Goal: Task Accomplishment & Management: Manage account settings

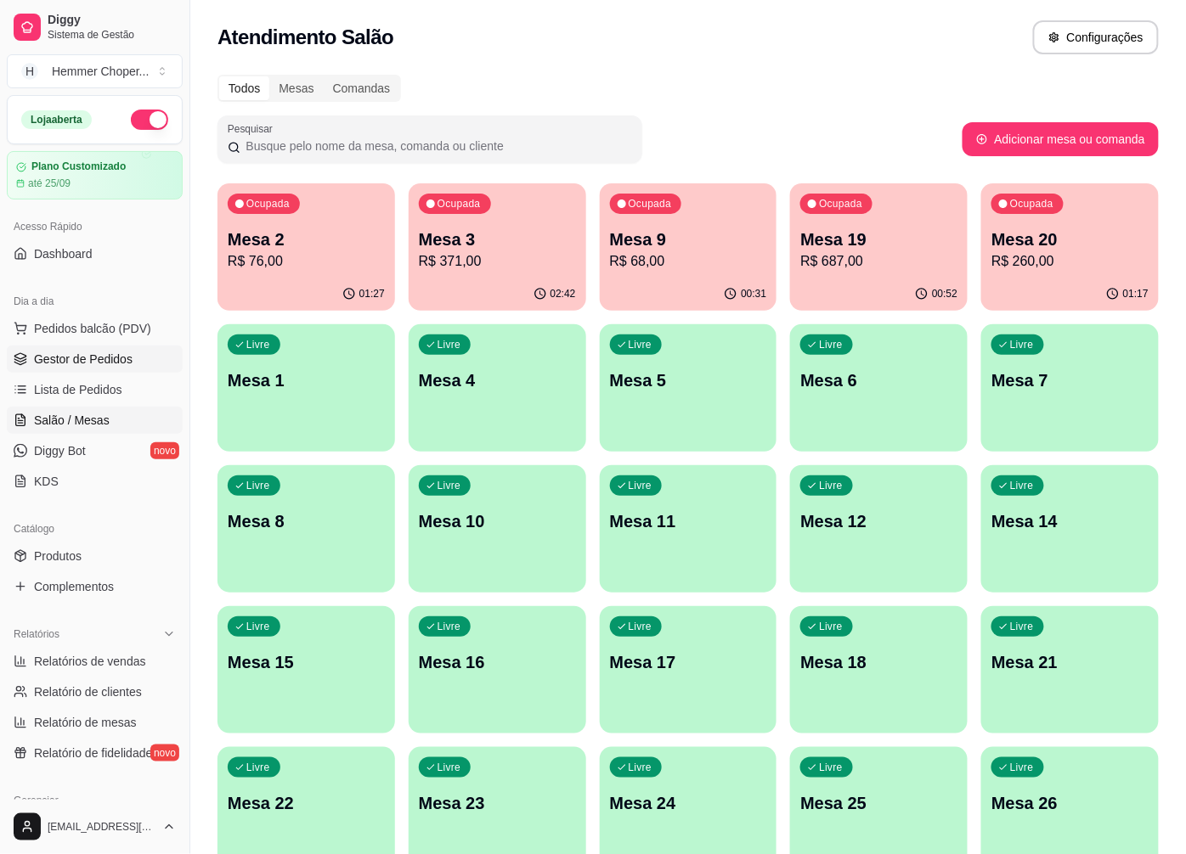
click at [110, 366] on span "Gestor de Pedidos" at bounding box center [83, 359] width 99 height 17
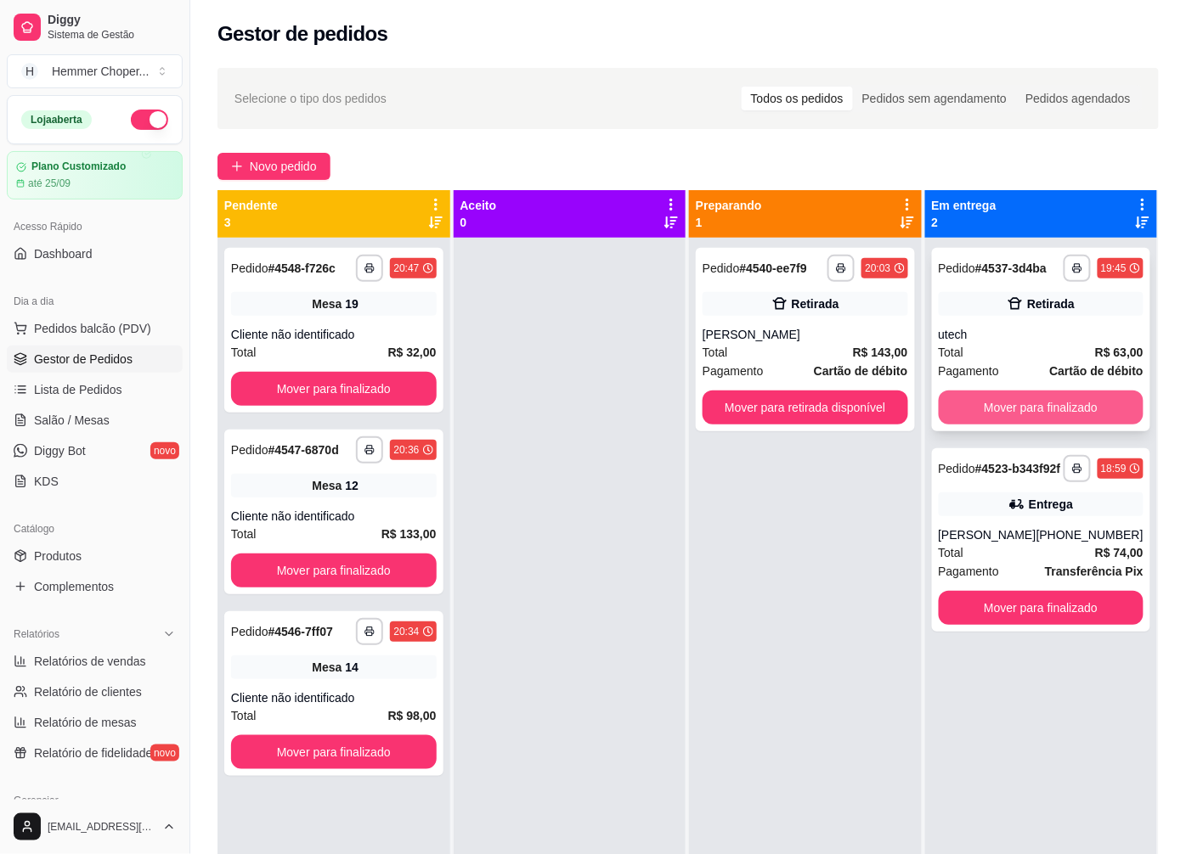
click at [1028, 406] on button "Mover para finalizado" at bounding box center [1041, 408] width 206 height 34
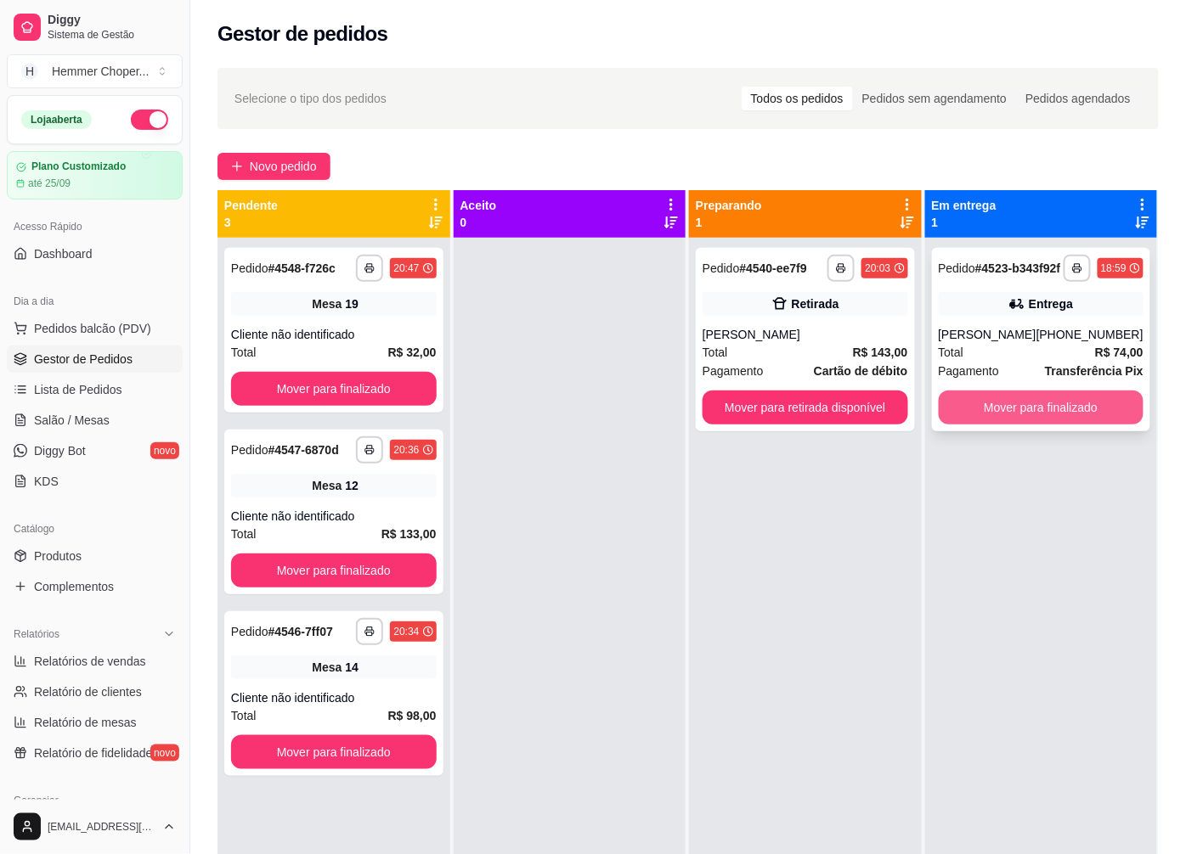
click at [1030, 423] on button "Mover para finalizado" at bounding box center [1041, 408] width 206 height 34
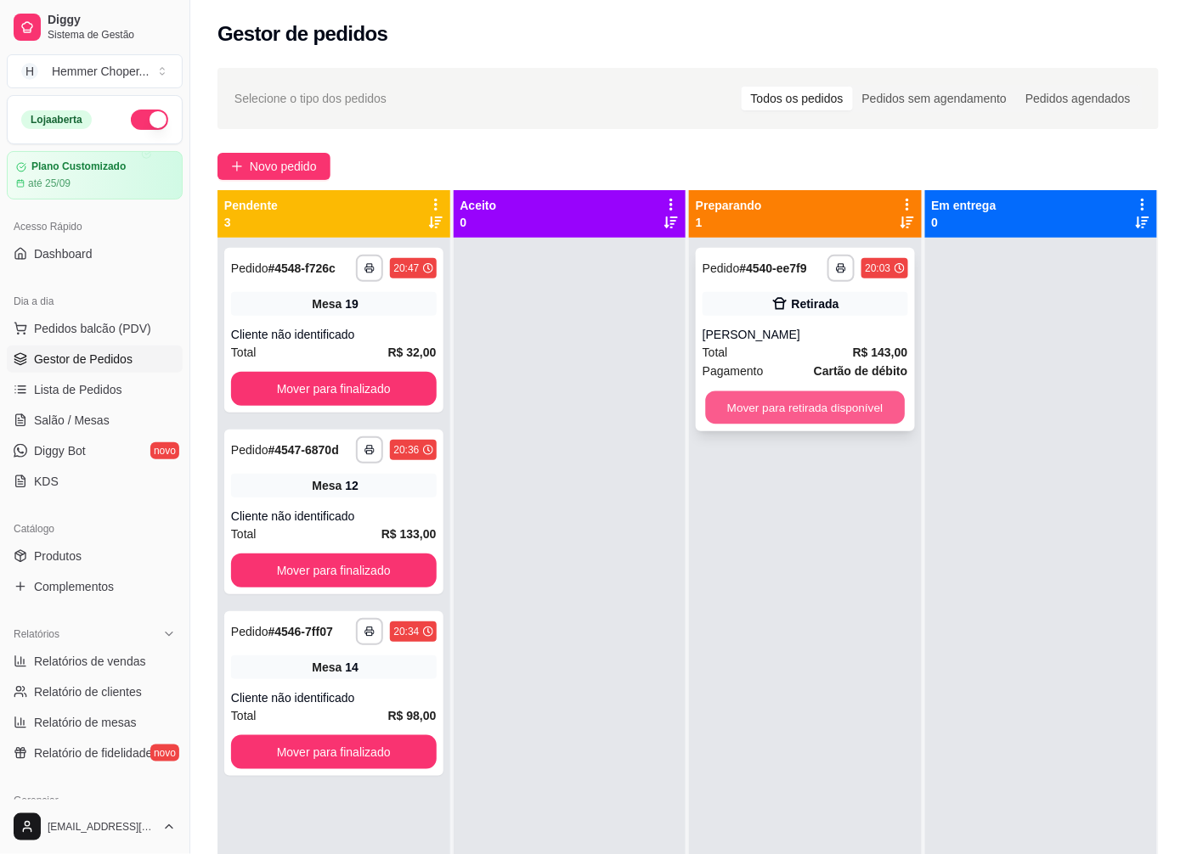
click at [798, 410] on button "Mover para retirada disponível" at bounding box center [805, 407] width 199 height 33
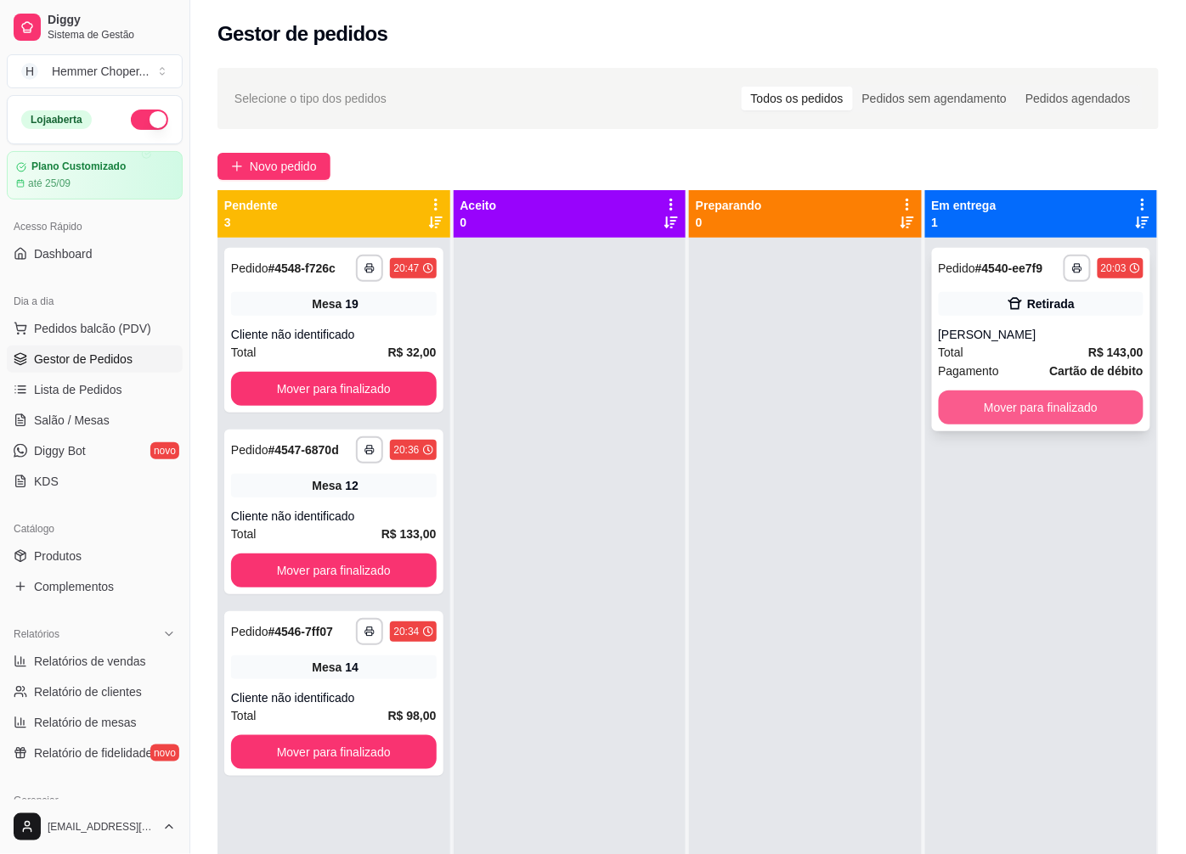
click at [1008, 401] on button "Mover para finalizado" at bounding box center [1041, 408] width 206 height 34
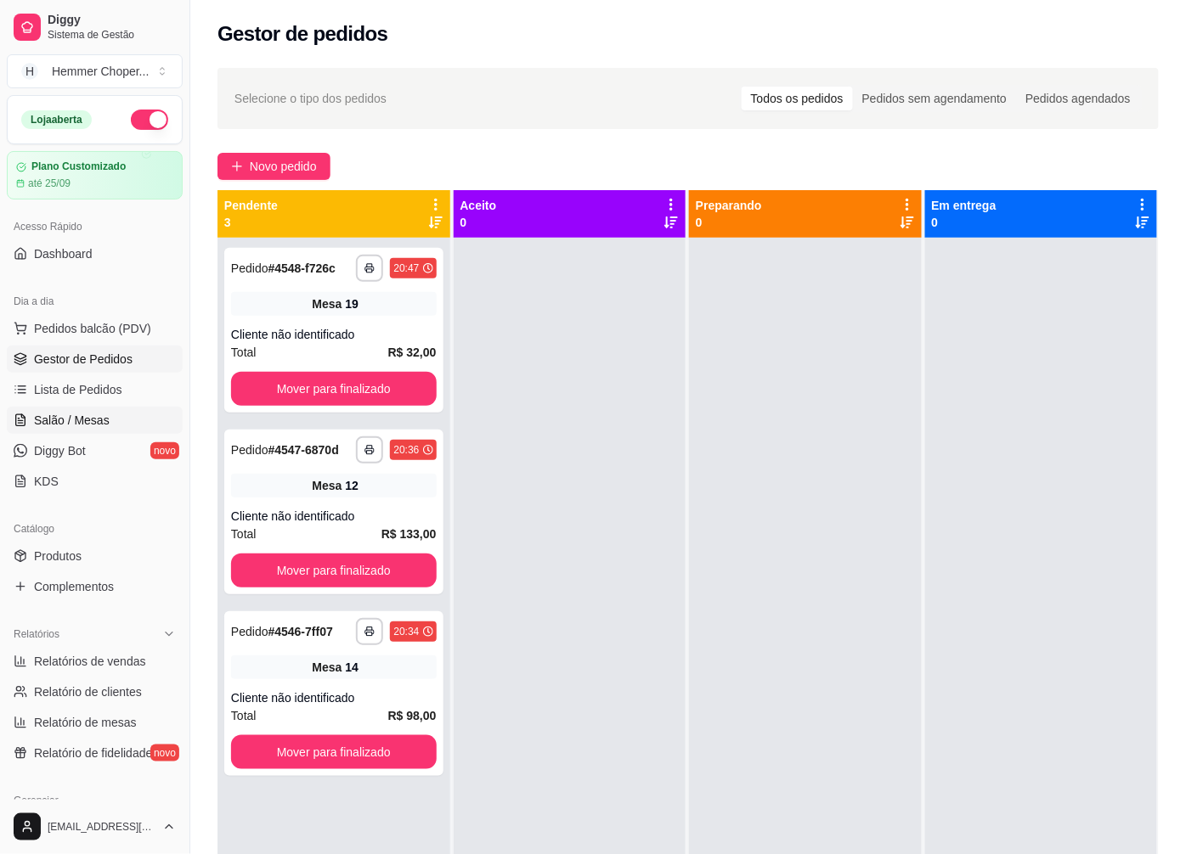
click at [70, 420] on span "Salão / Mesas" at bounding box center [72, 420] width 76 height 17
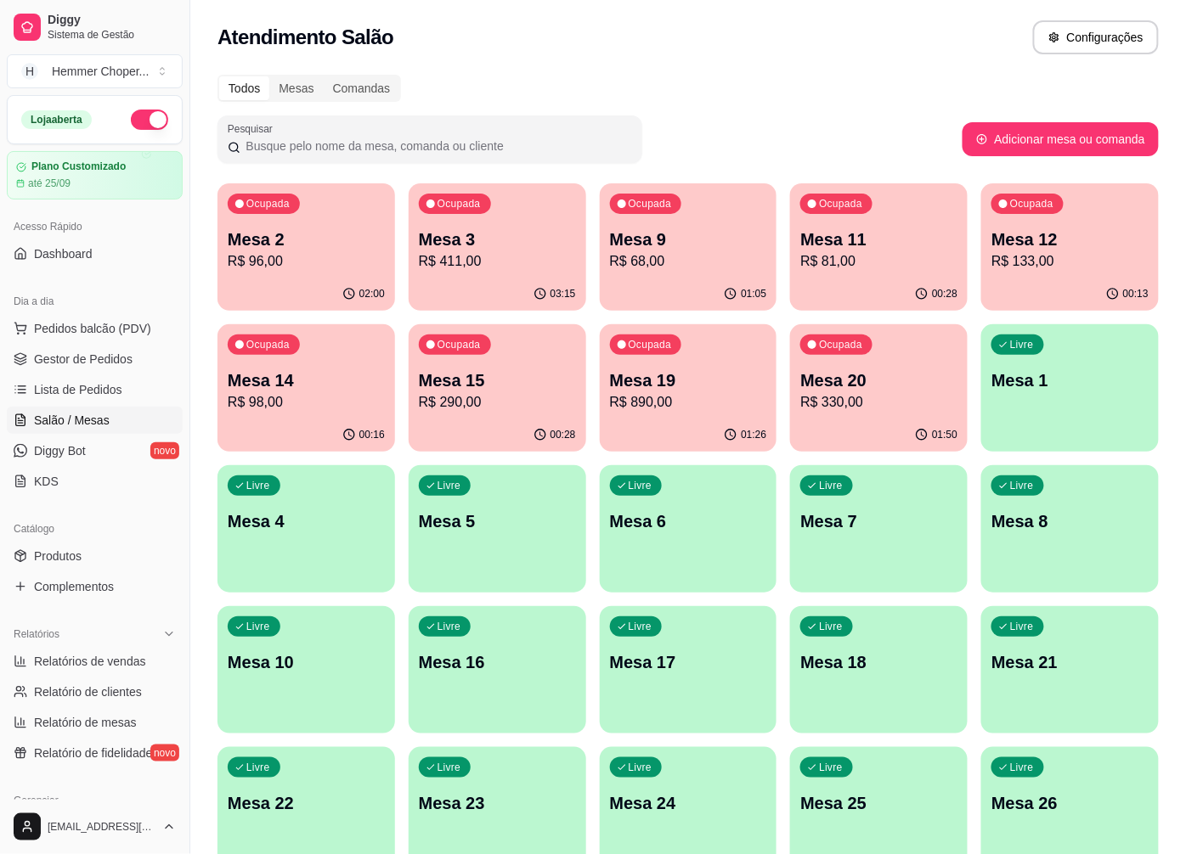
click at [671, 261] on p "R$ 68,00" at bounding box center [688, 261] width 157 height 20
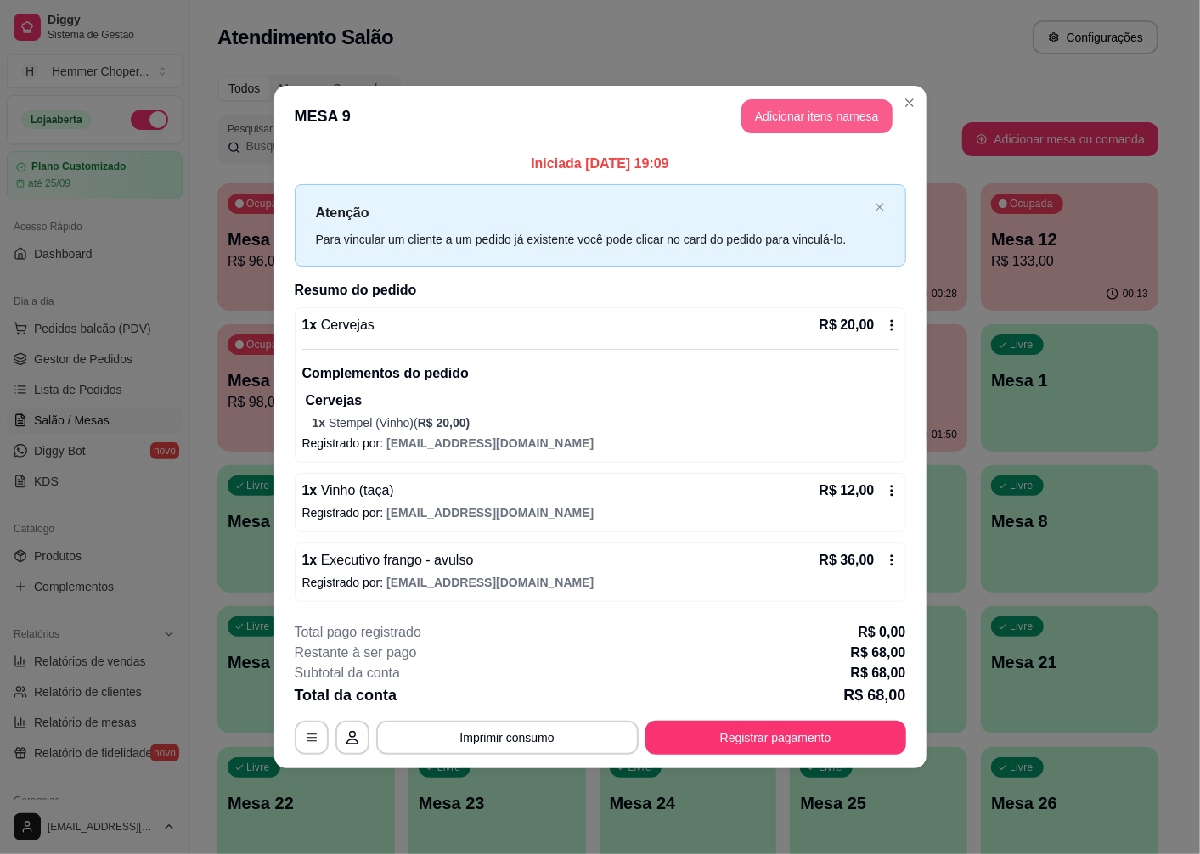
click at [808, 123] on button "Adicionar itens na mesa" at bounding box center [816, 116] width 151 height 34
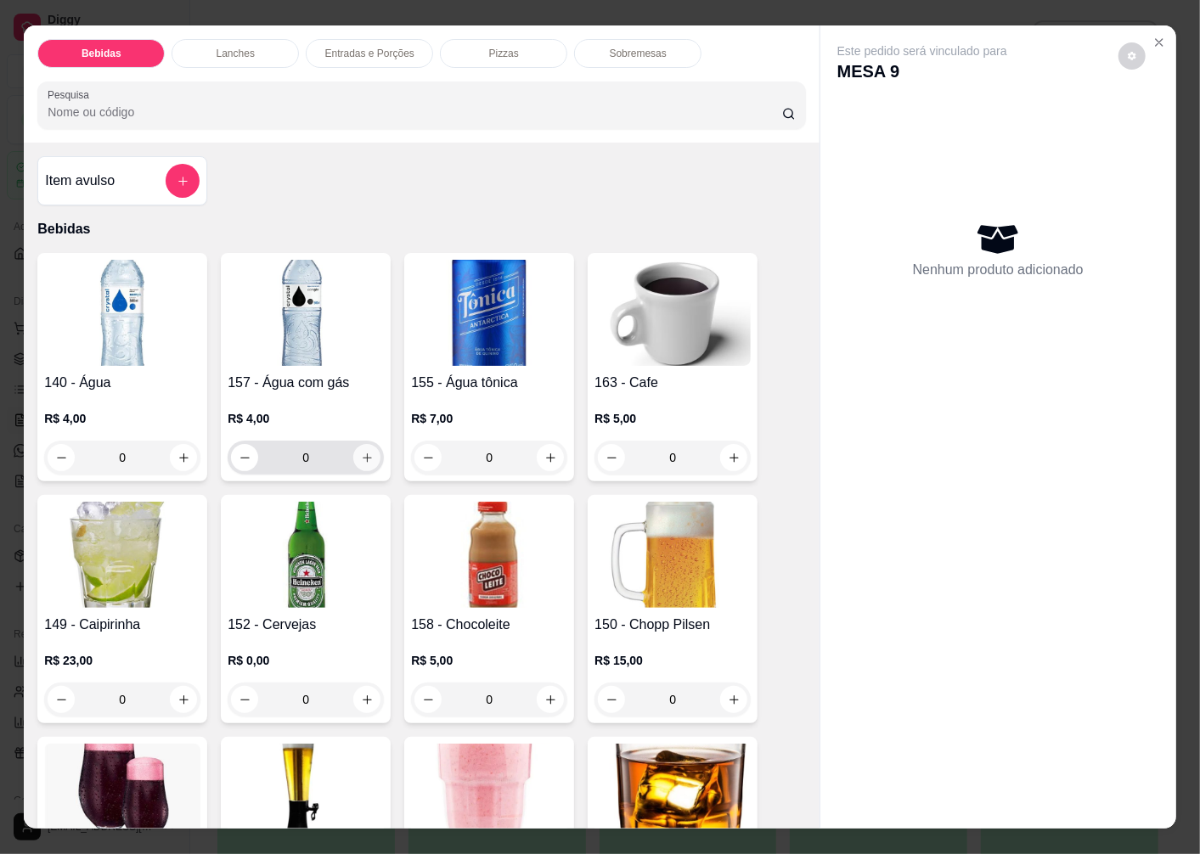
click at [285, 570] on img at bounding box center [306, 555] width 156 height 106
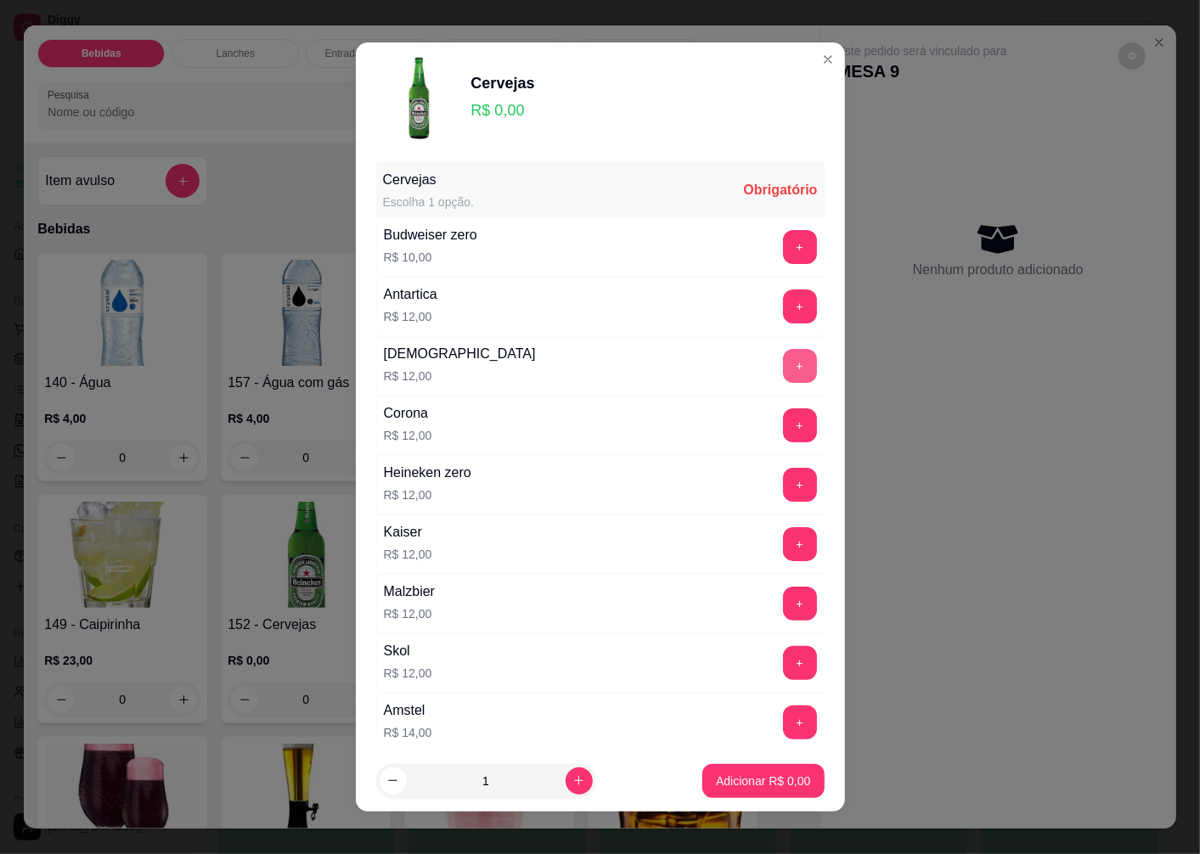
click at [783, 362] on button "+" at bounding box center [800, 366] width 34 height 34
click at [735, 791] on button "Adicionar R$ 12,00" at bounding box center [760, 781] width 128 height 34
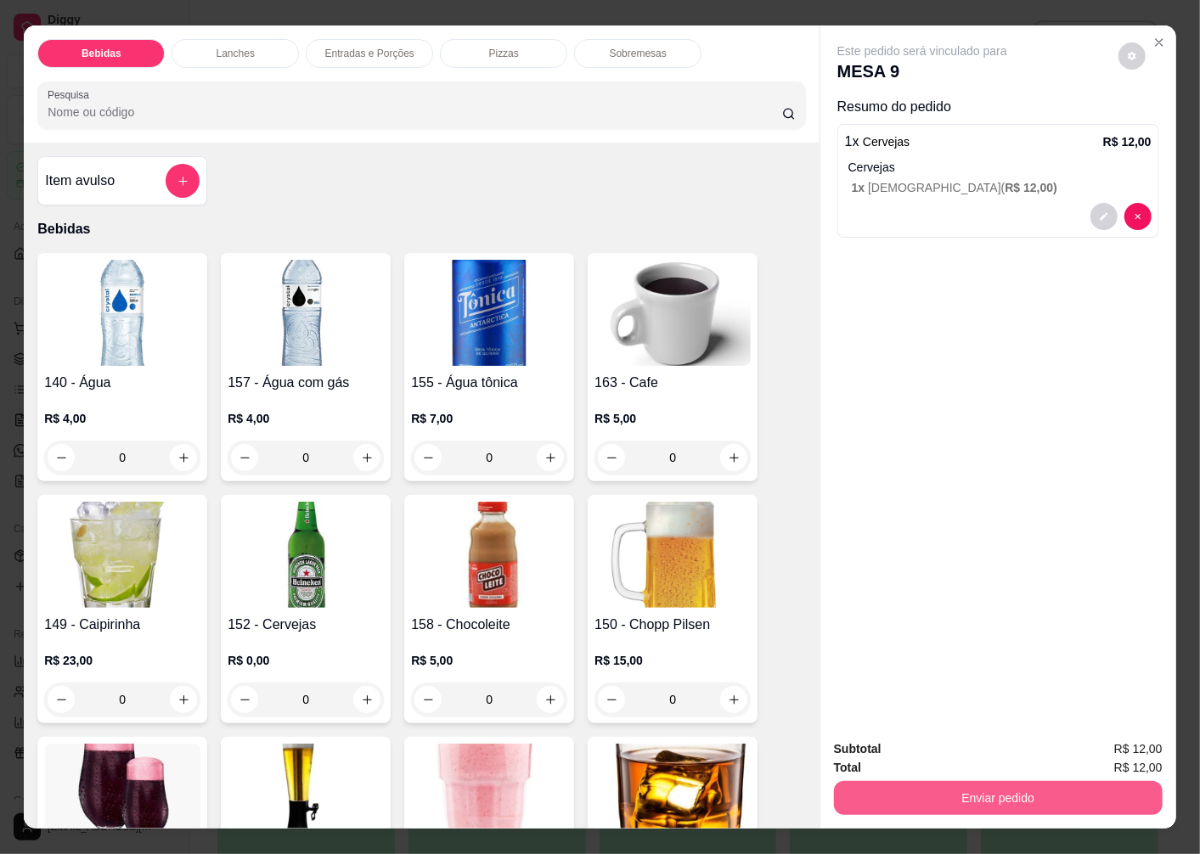
click at [917, 801] on button "Enviar pedido" at bounding box center [998, 798] width 329 height 34
click at [1128, 747] on button "Enviar pedido" at bounding box center [1118, 750] width 96 height 32
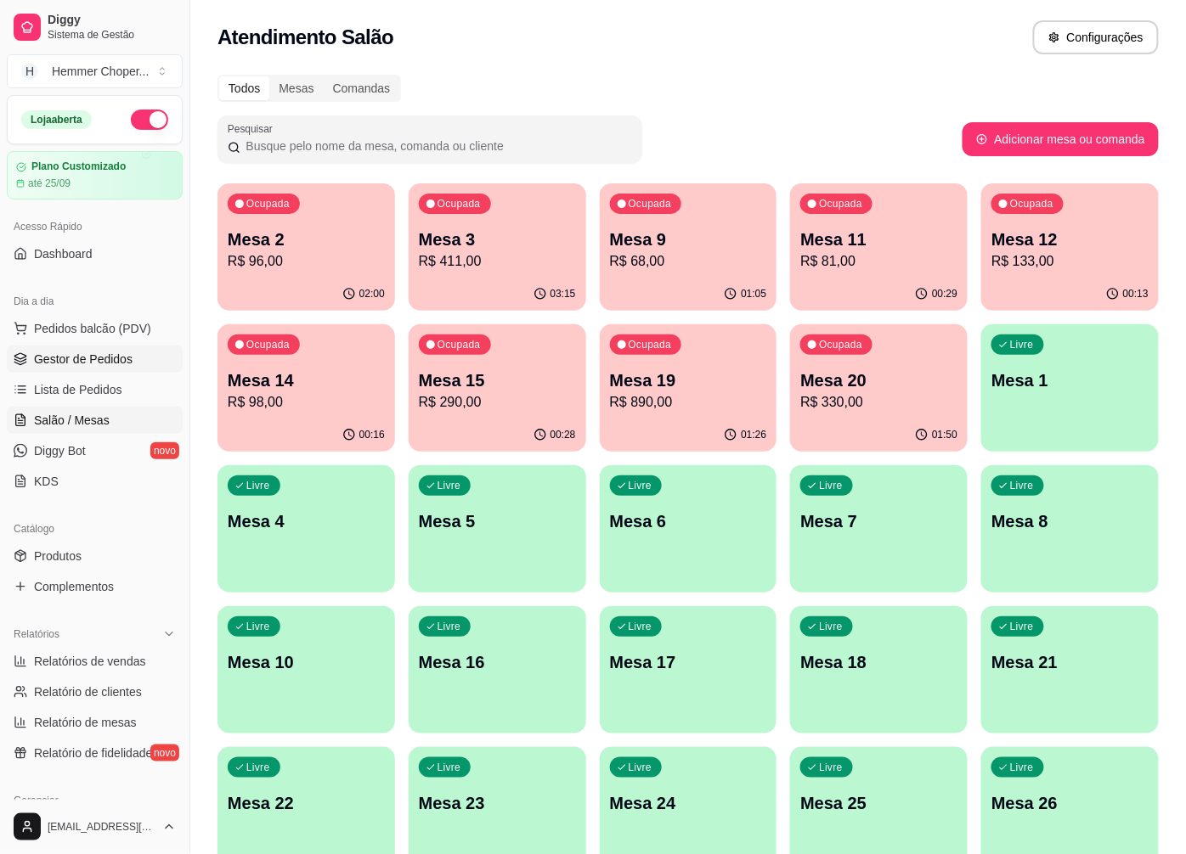
click at [92, 361] on span "Gestor de Pedidos" at bounding box center [83, 359] width 99 height 17
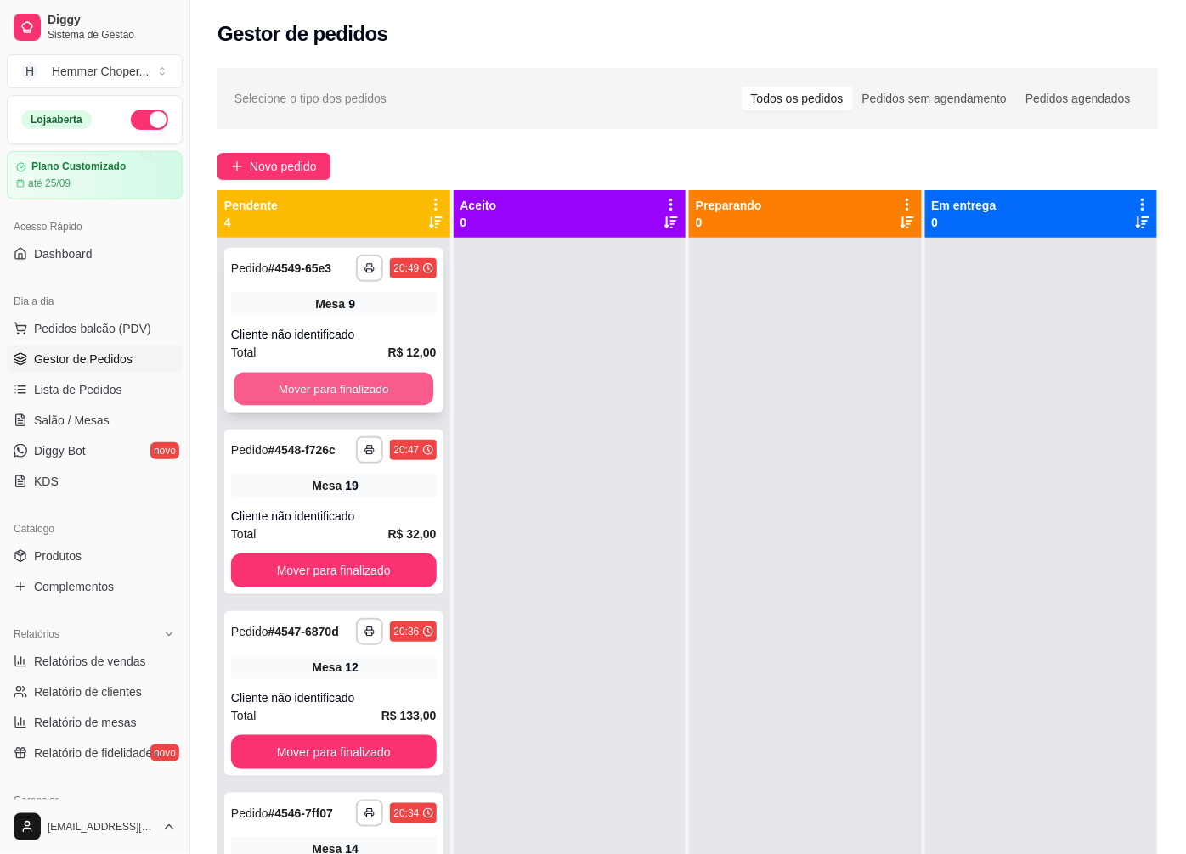
click at [336, 383] on button "Mover para finalizado" at bounding box center [333, 389] width 199 height 33
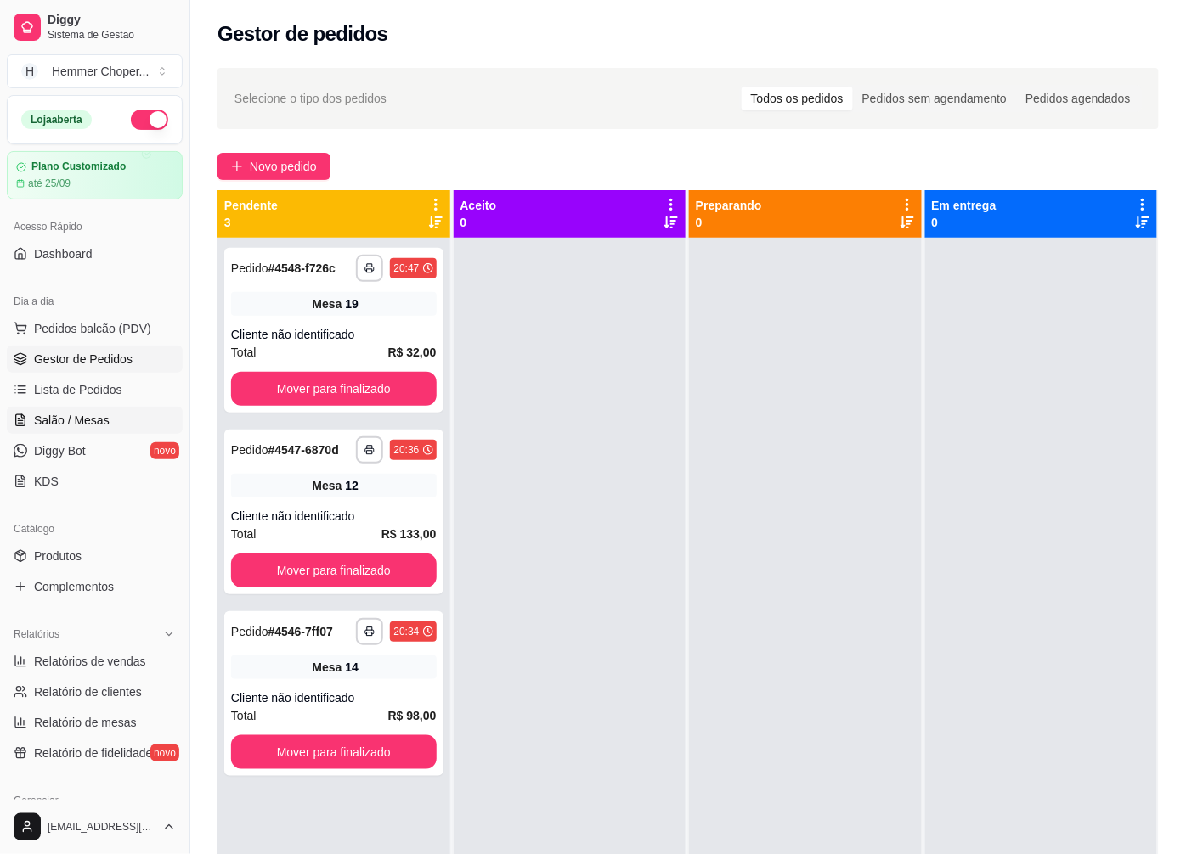
click at [79, 416] on span "Salão / Mesas" at bounding box center [72, 420] width 76 height 17
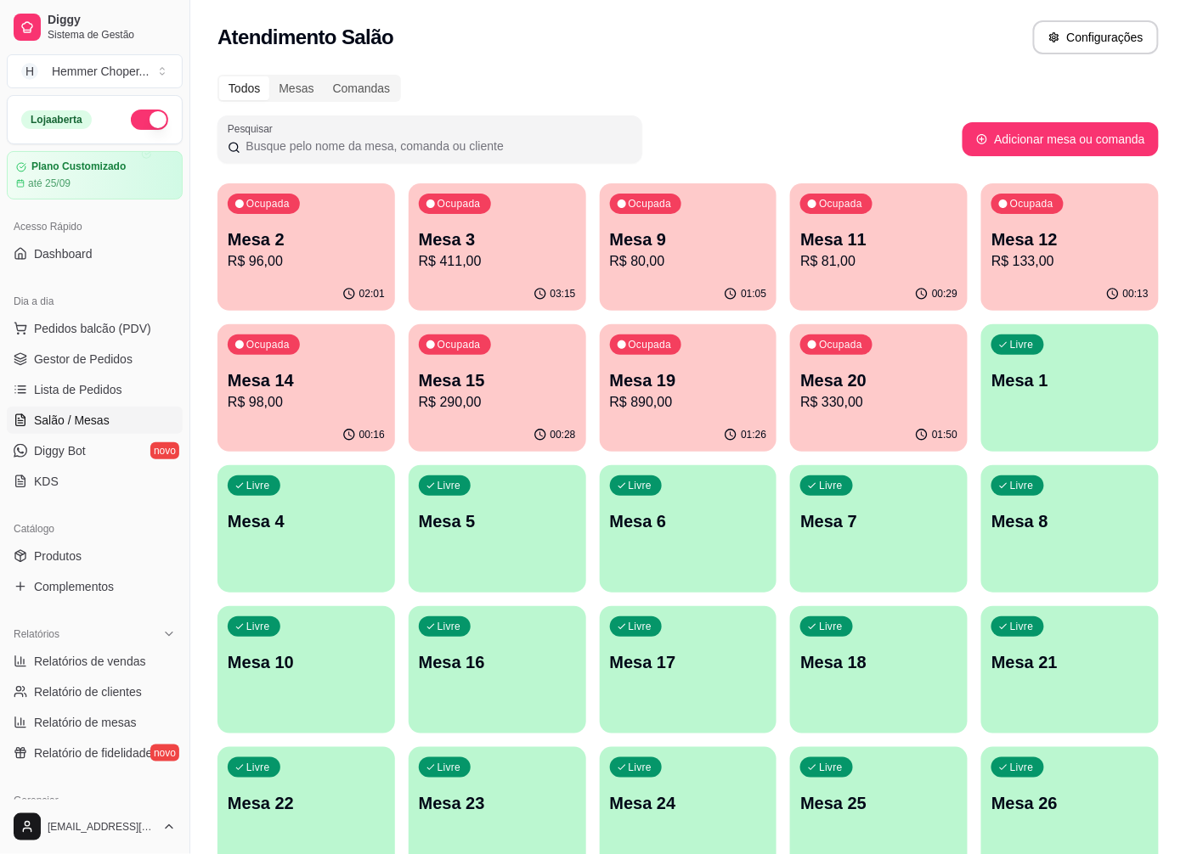
click at [672, 252] on p "R$ 80,00" at bounding box center [688, 261] width 157 height 20
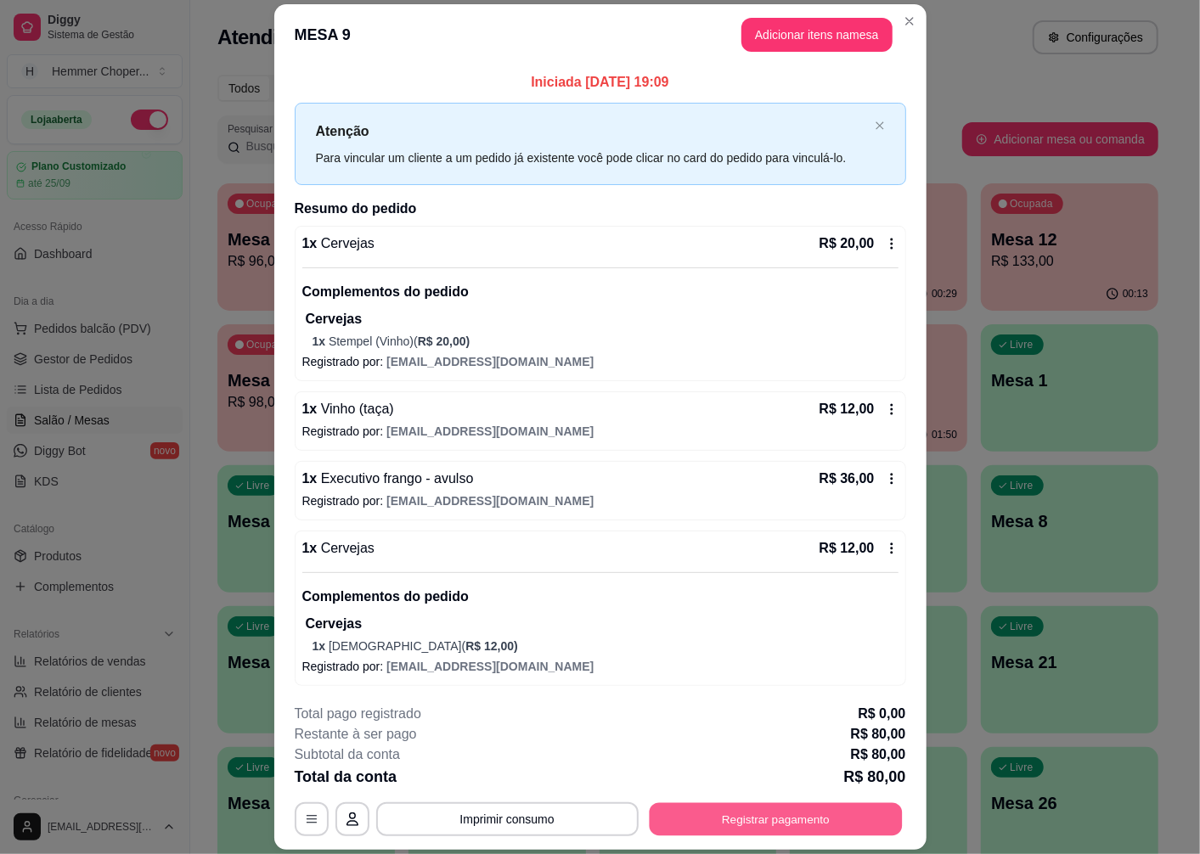
click at [717, 816] on button "Registrar pagamento" at bounding box center [775, 819] width 253 height 33
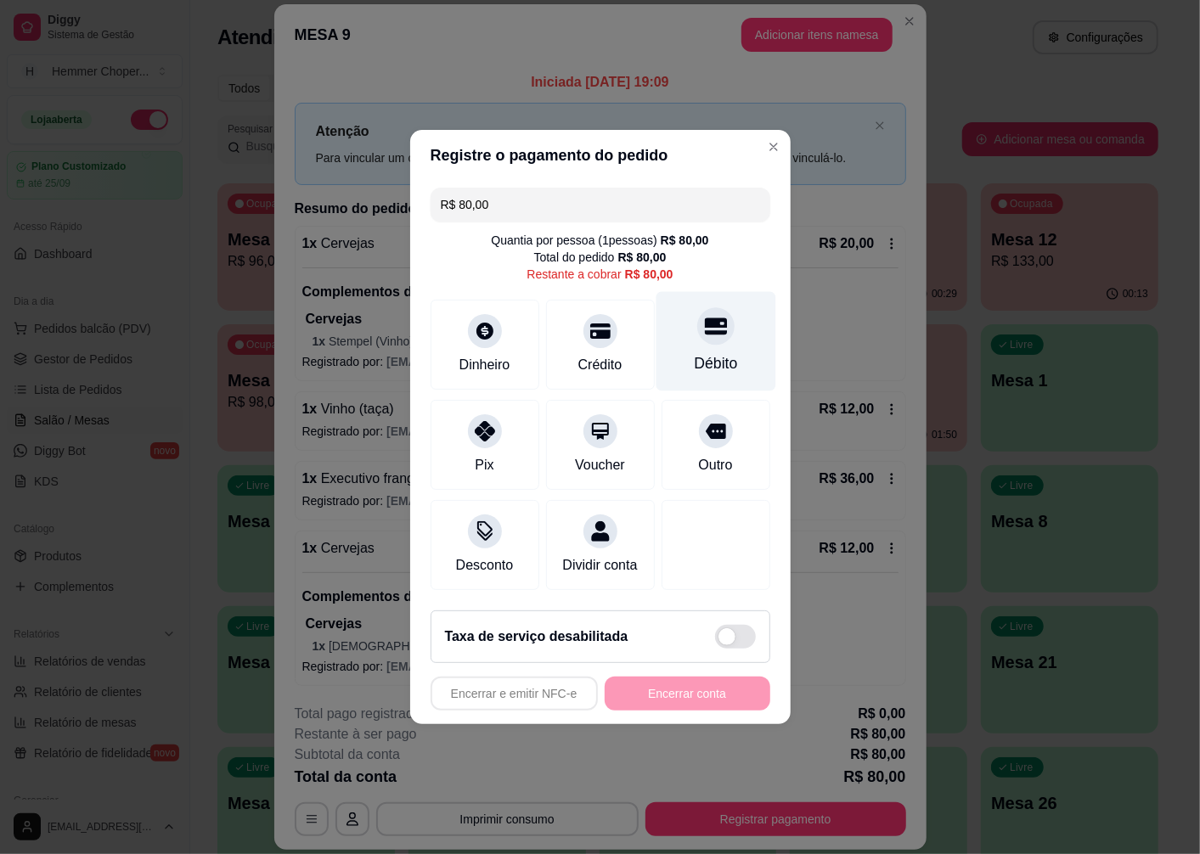
click at [700, 338] on div "Débito" at bounding box center [716, 341] width 120 height 99
type input "R$ 0,00"
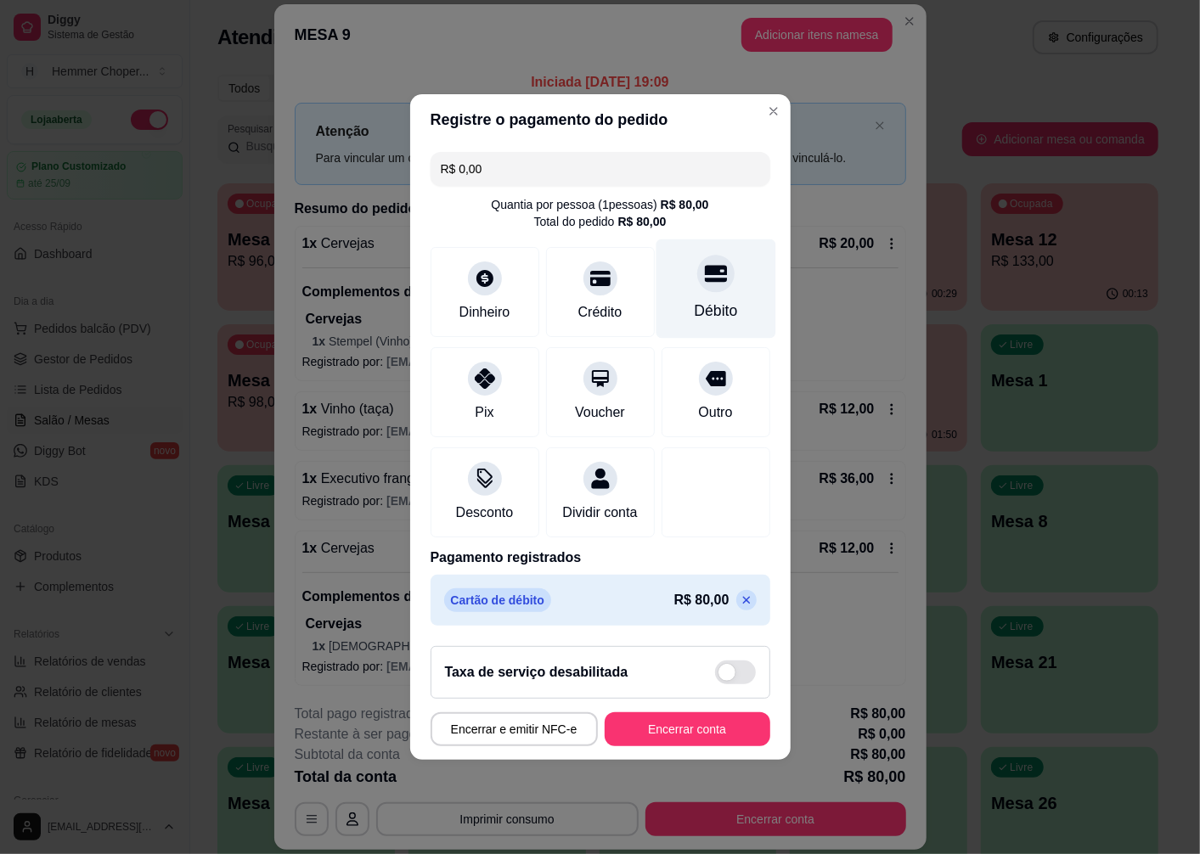
click at [709, 277] on div at bounding box center [715, 273] width 37 height 37
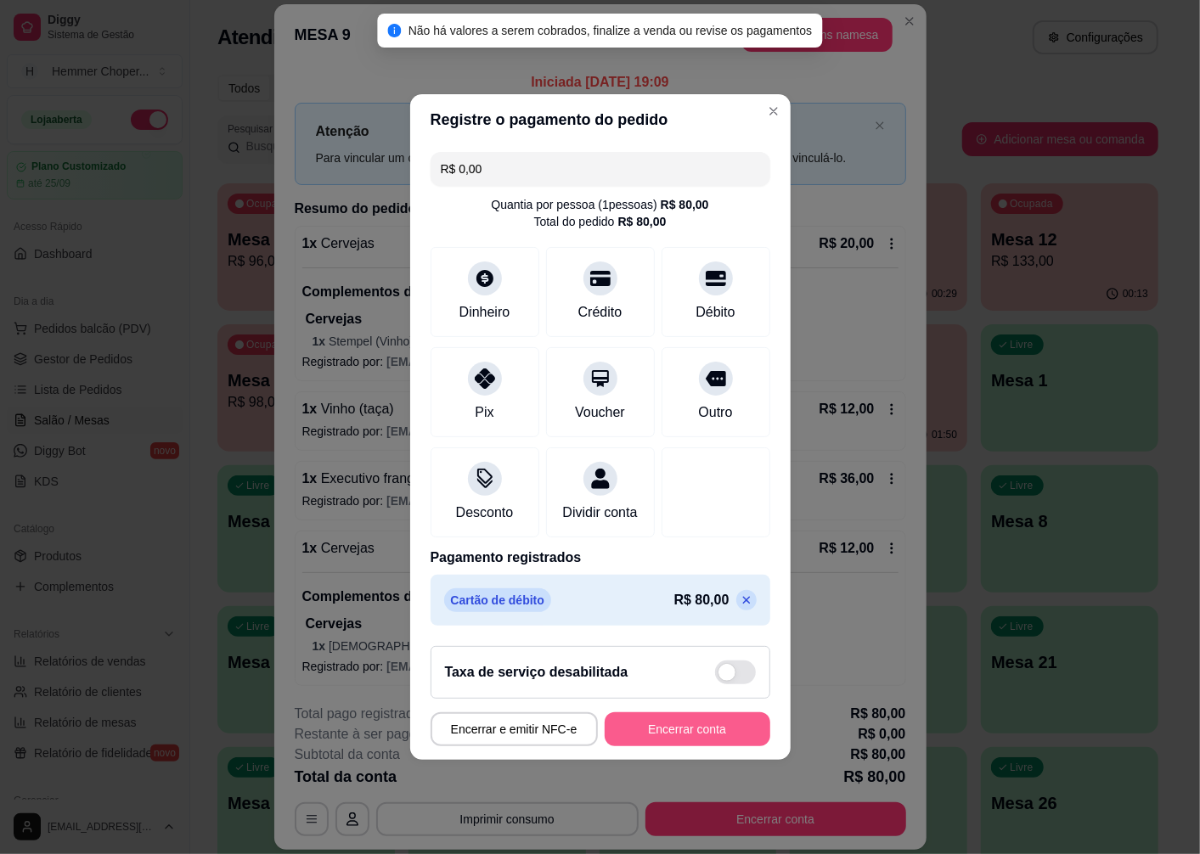
click at [673, 743] on button "Encerrar conta" at bounding box center [688, 729] width 166 height 34
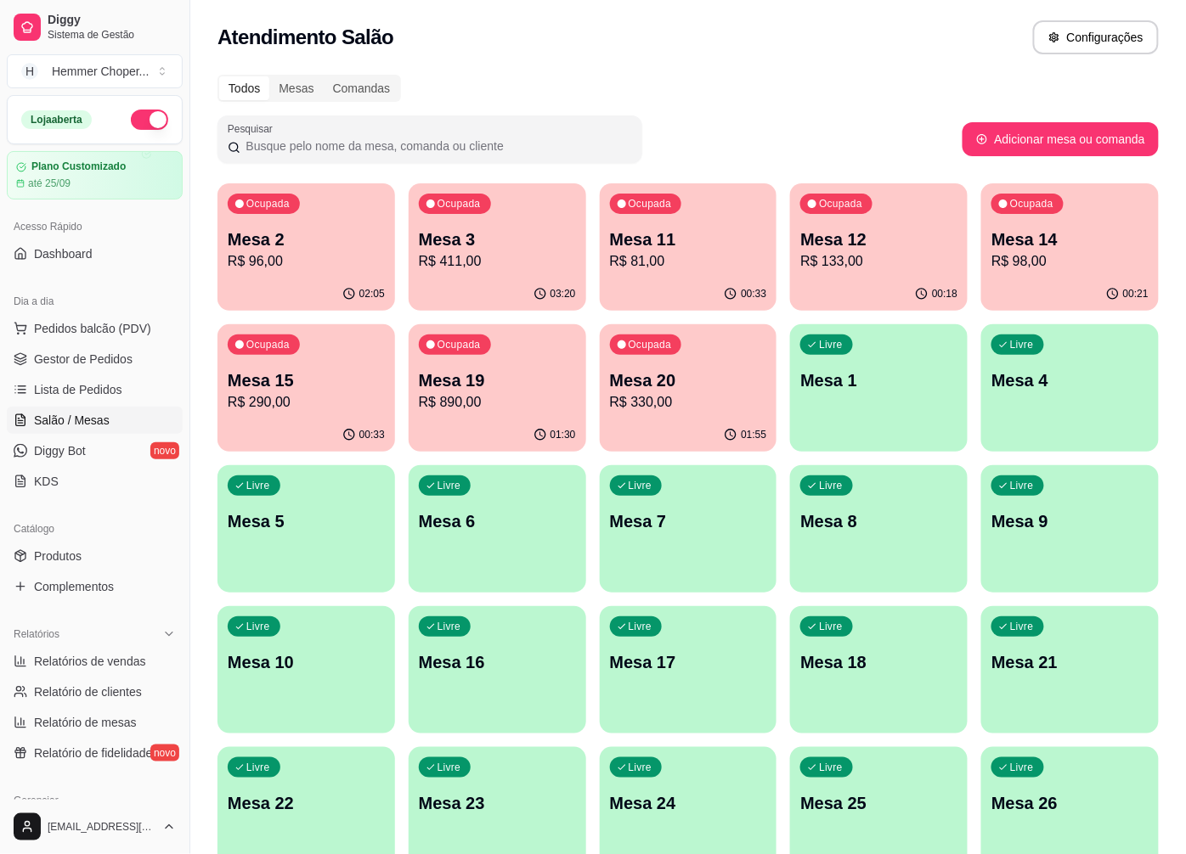
click at [294, 251] on p "R$ 96,00" at bounding box center [306, 261] width 157 height 20
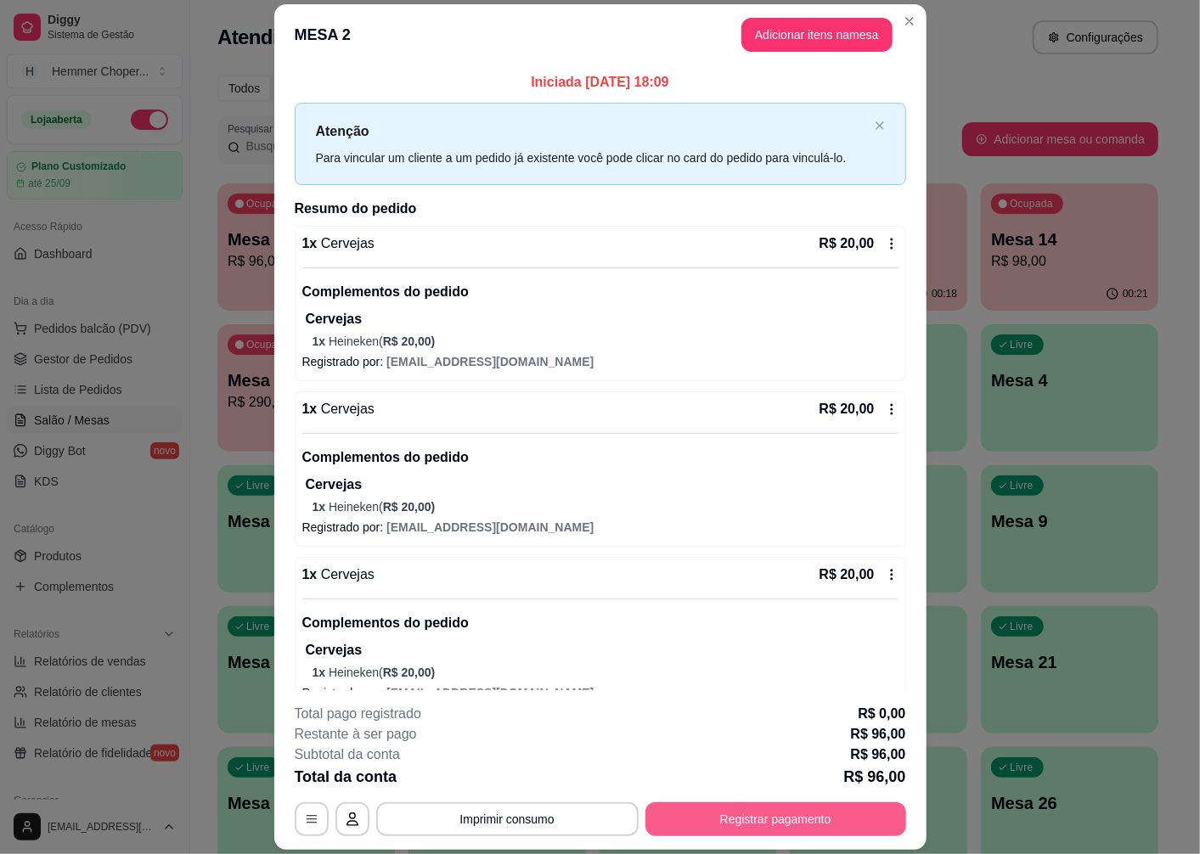
click at [761, 825] on button "Registrar pagamento" at bounding box center [775, 820] width 261 height 34
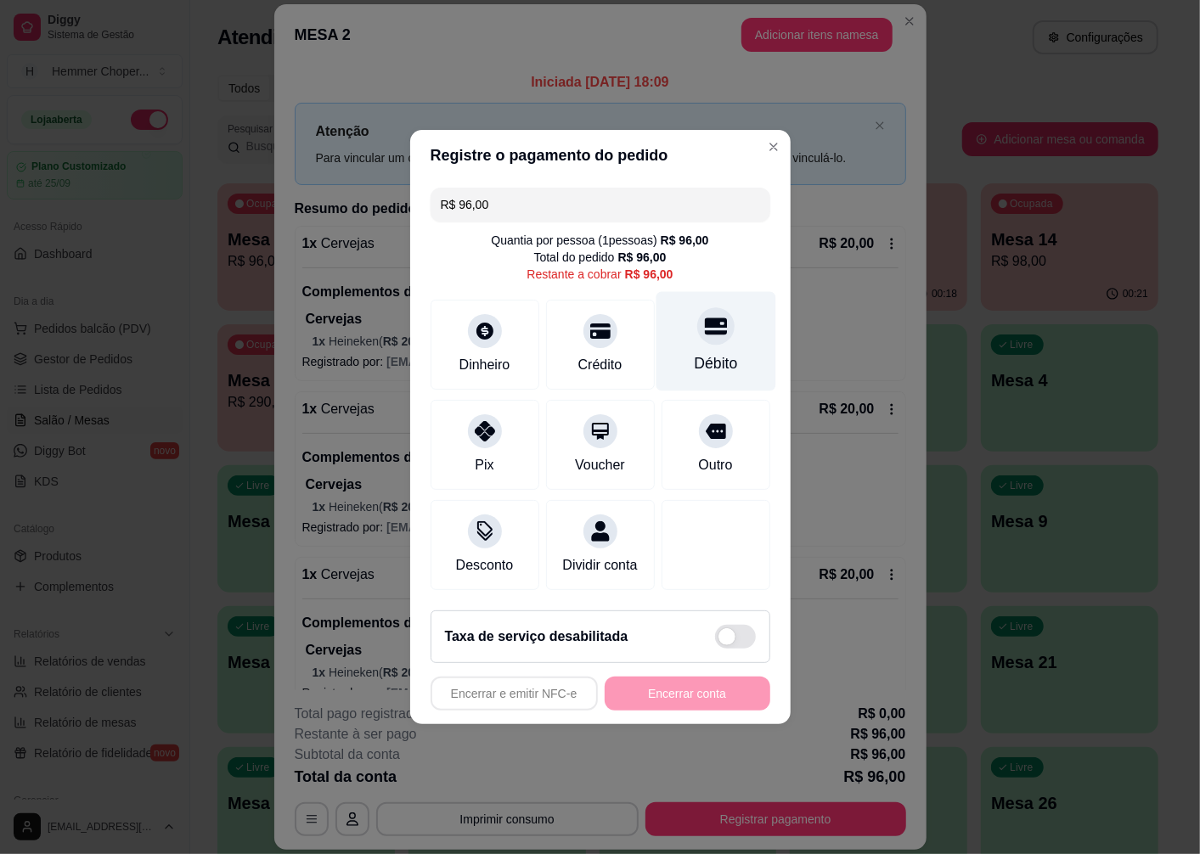
click at [702, 334] on div at bounding box center [715, 325] width 37 height 37
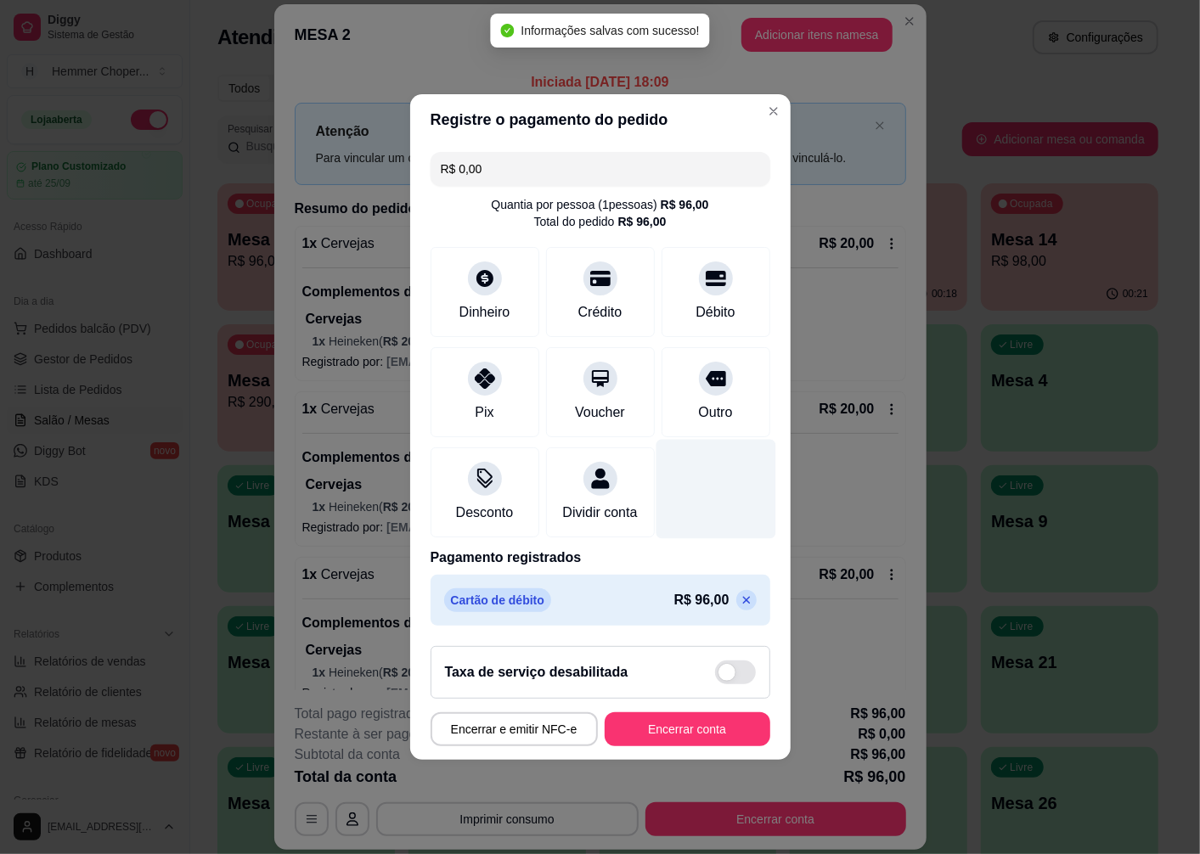
type input "R$ 0,00"
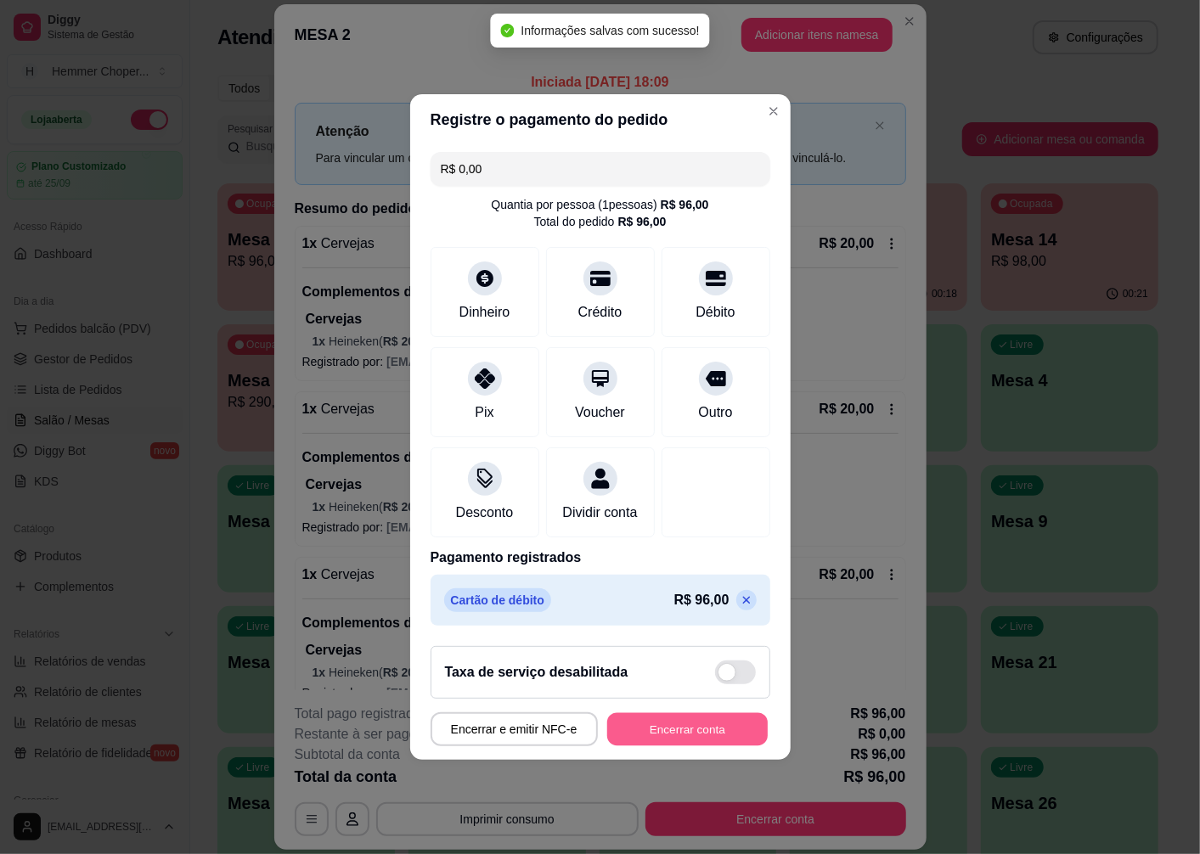
click at [650, 730] on button "Encerrar conta" at bounding box center [687, 729] width 161 height 33
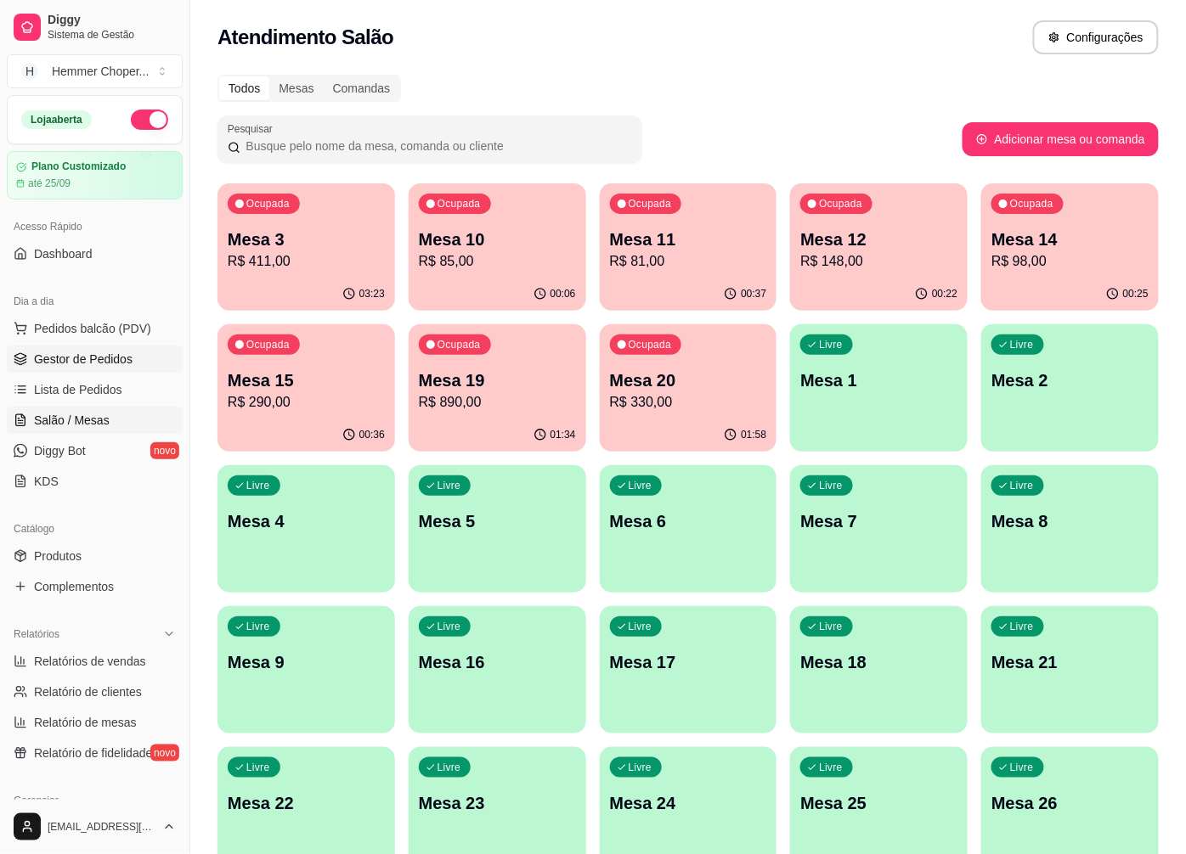
click at [107, 366] on span "Gestor de Pedidos" at bounding box center [83, 359] width 99 height 17
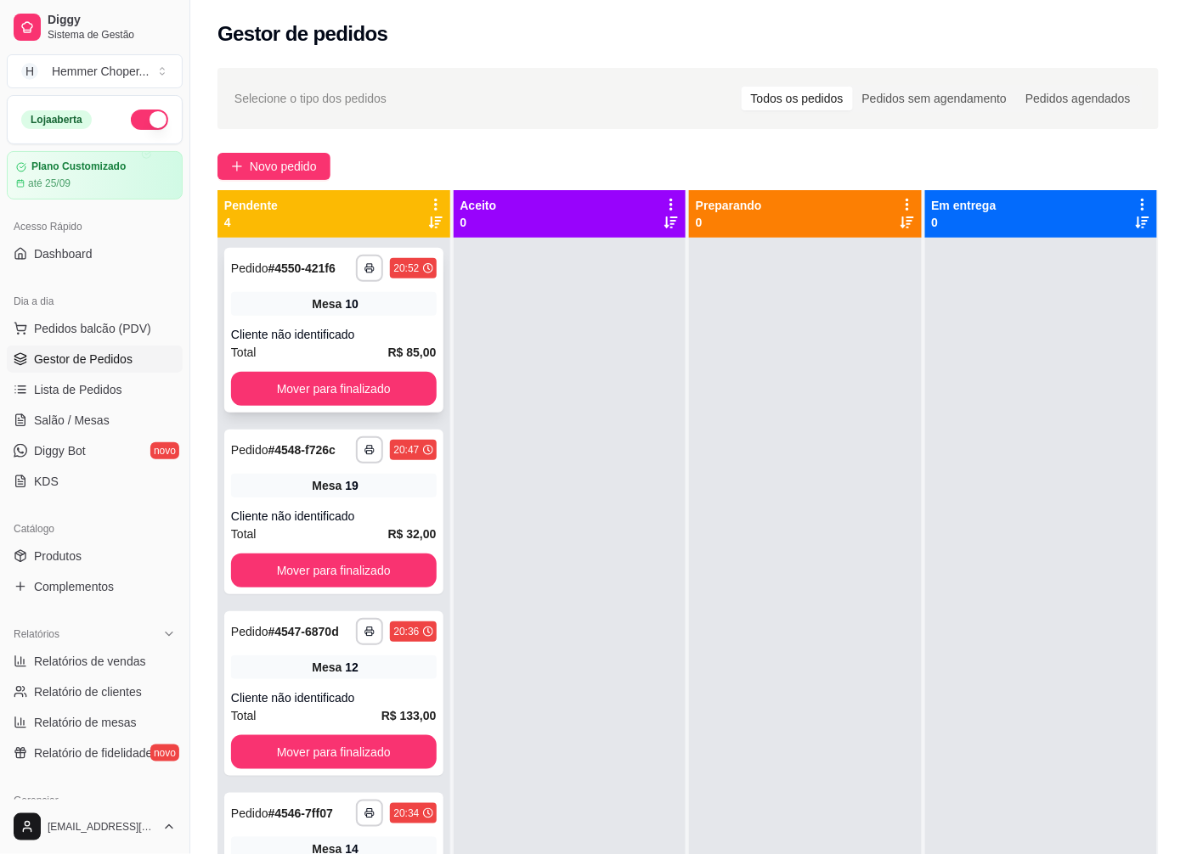
click at [340, 340] on div "Cliente não identificado" at bounding box center [334, 334] width 206 height 17
click at [321, 480] on span "Mesa" at bounding box center [327, 485] width 30 height 17
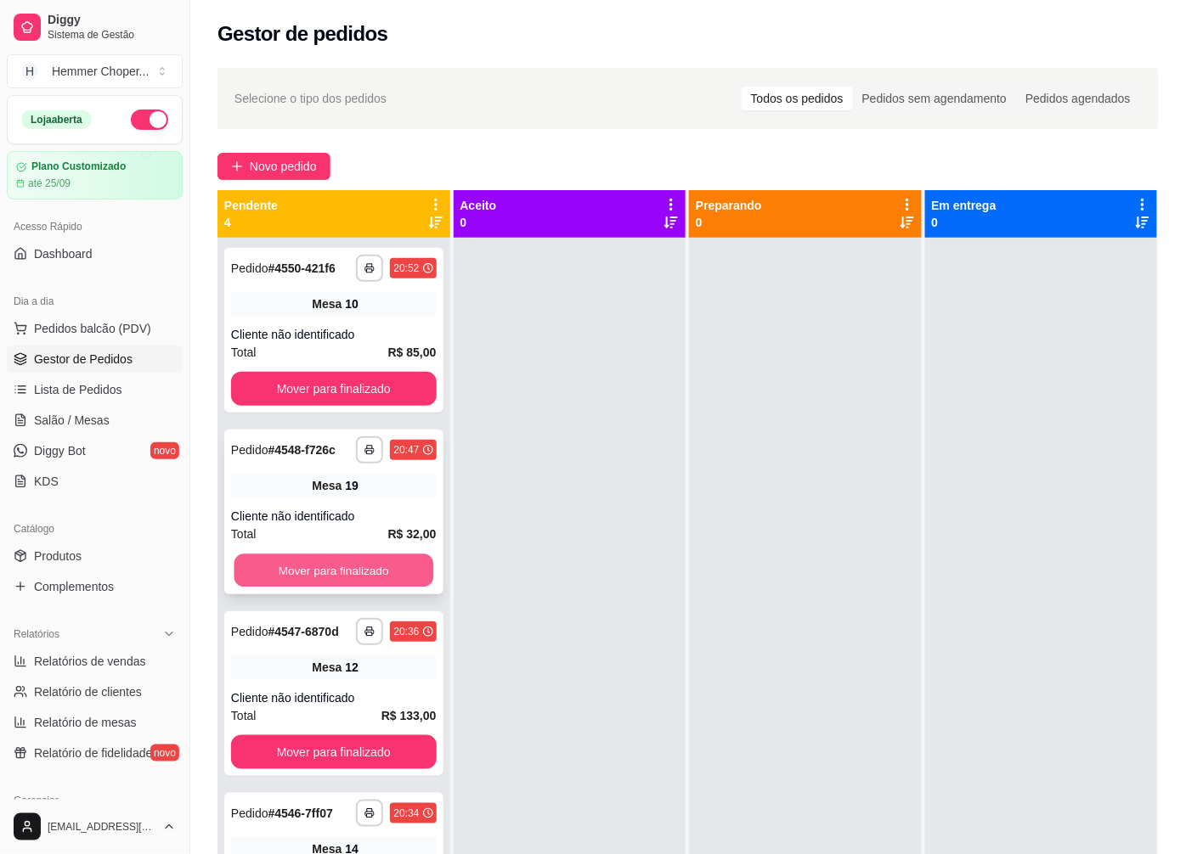
click at [328, 579] on button "Mover para finalizado" at bounding box center [333, 571] width 199 height 33
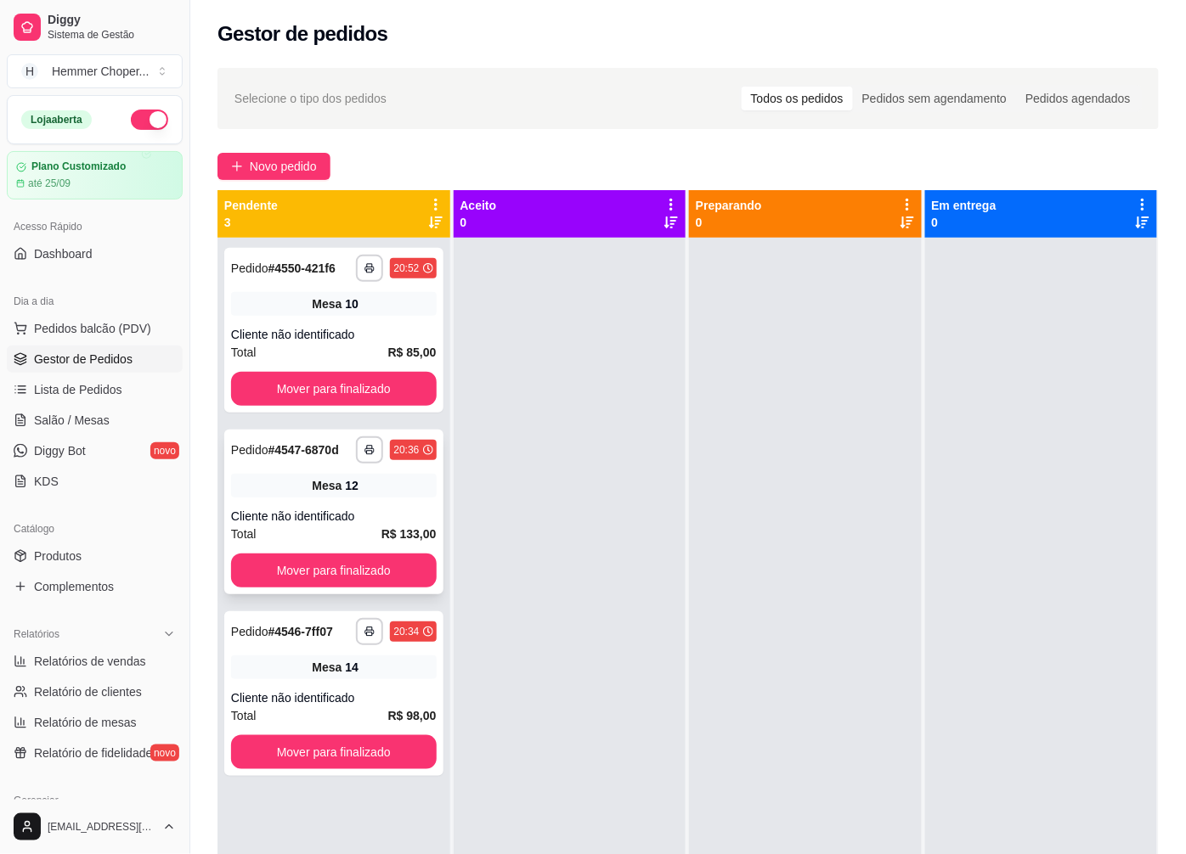
click at [326, 518] on div "Cliente não identificado" at bounding box center [334, 516] width 206 height 17
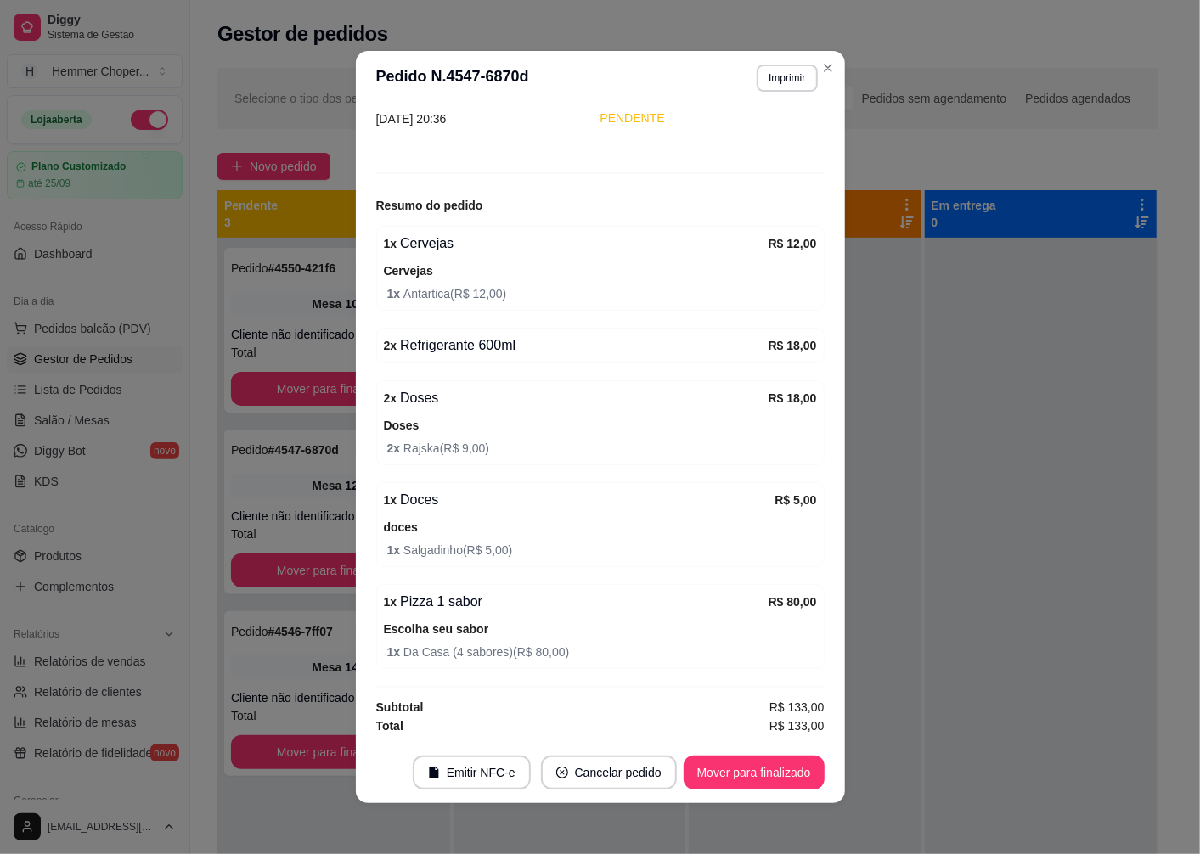
scroll to position [3, 0]
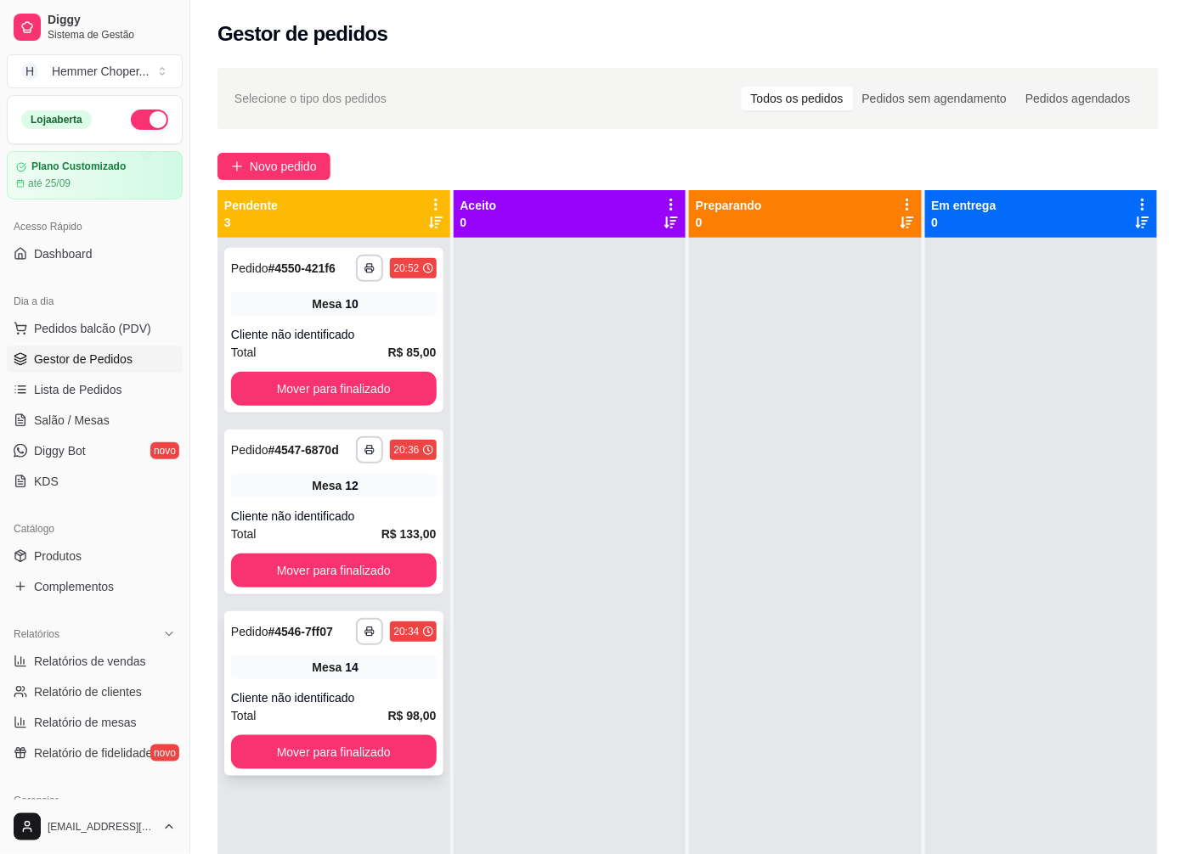
click at [327, 683] on div "**********" at bounding box center [333, 693] width 219 height 165
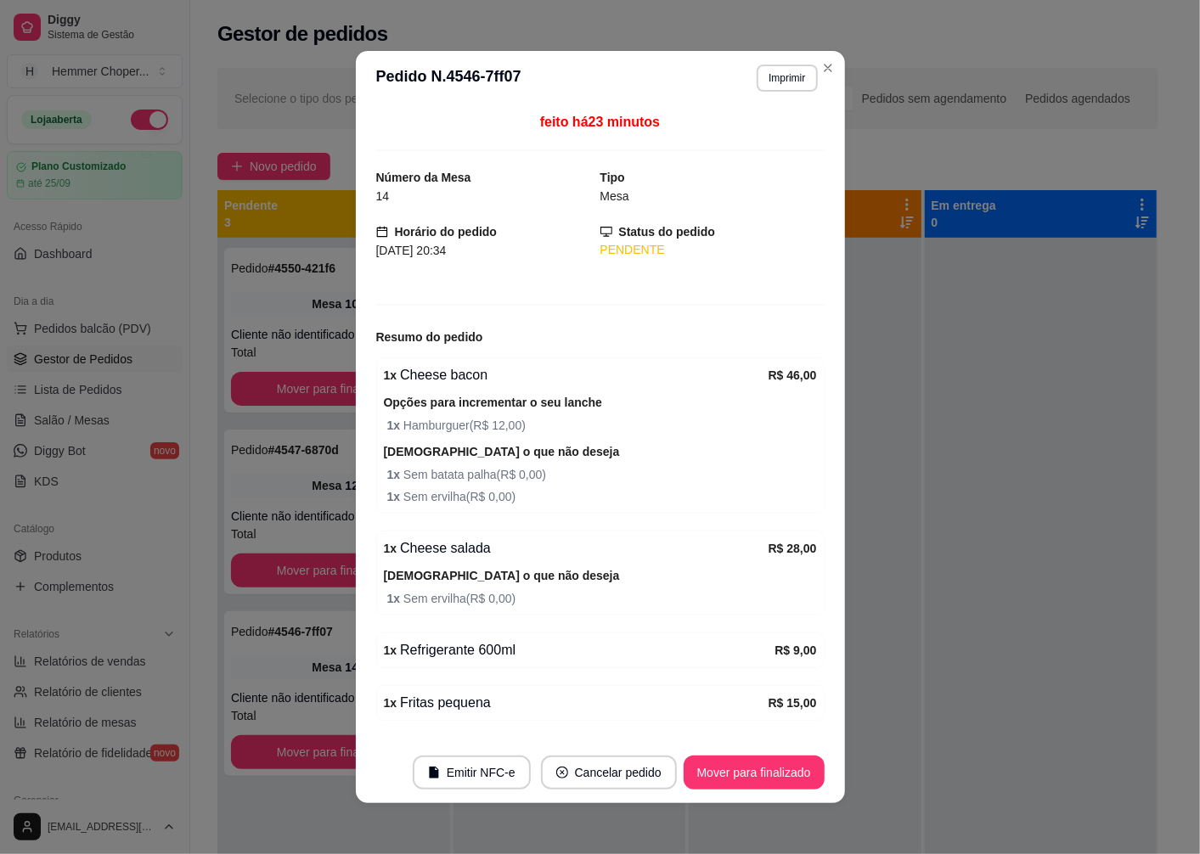
scroll to position [54, 0]
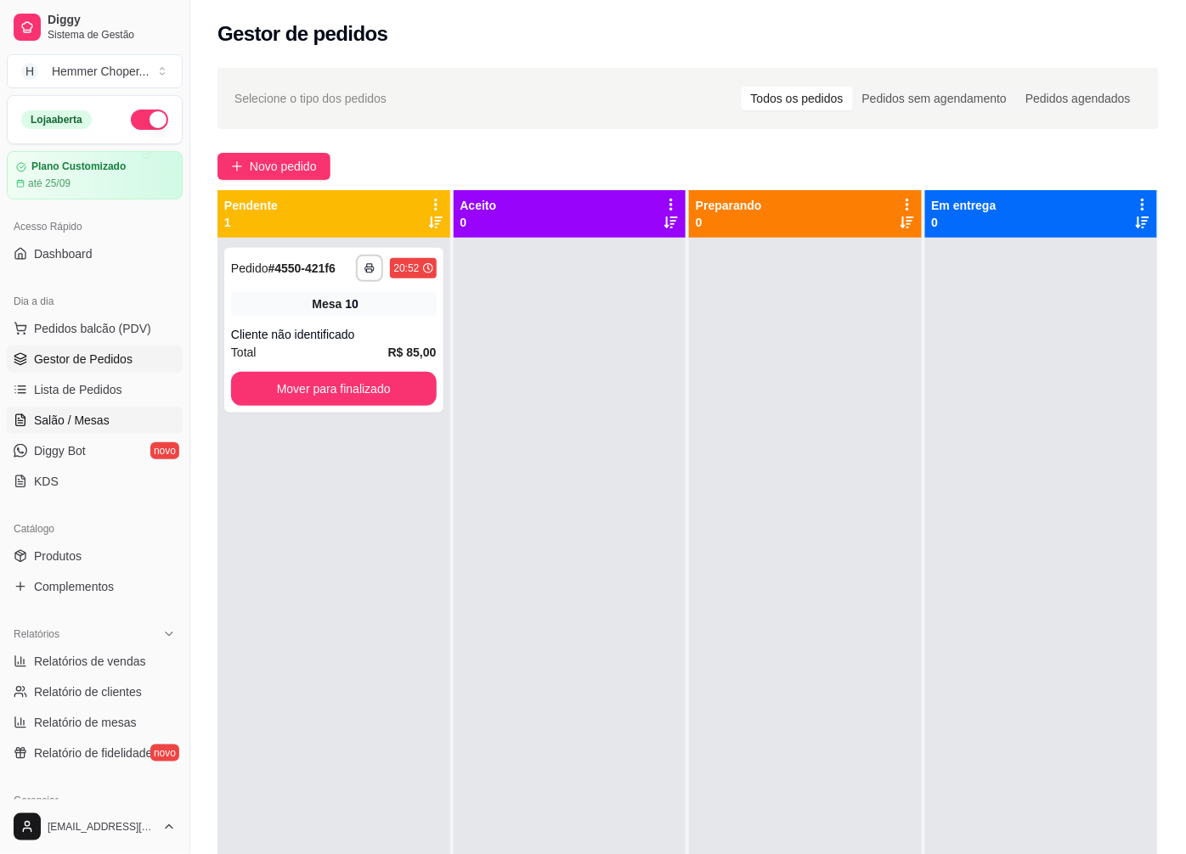
click at [89, 427] on span "Salão / Mesas" at bounding box center [72, 420] width 76 height 17
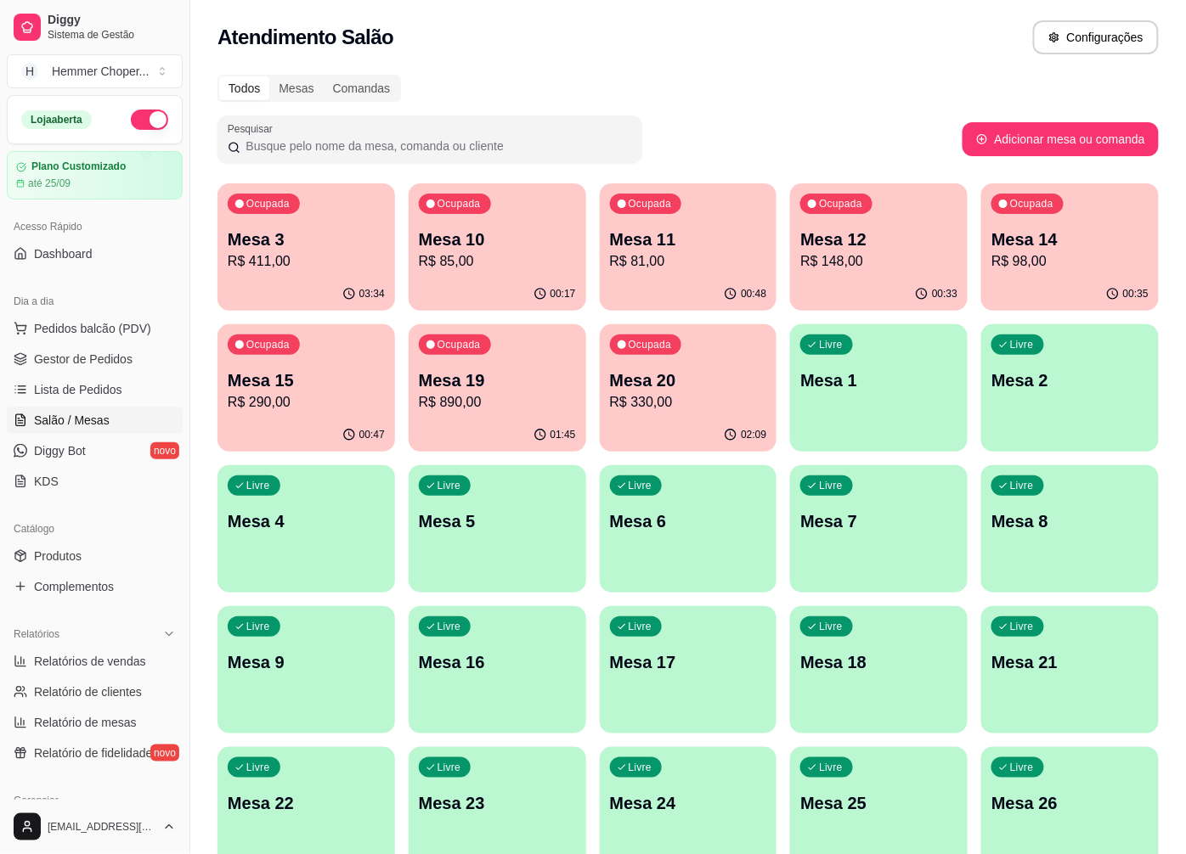
click at [501, 262] on p "R$ 85,00" at bounding box center [497, 261] width 157 height 20
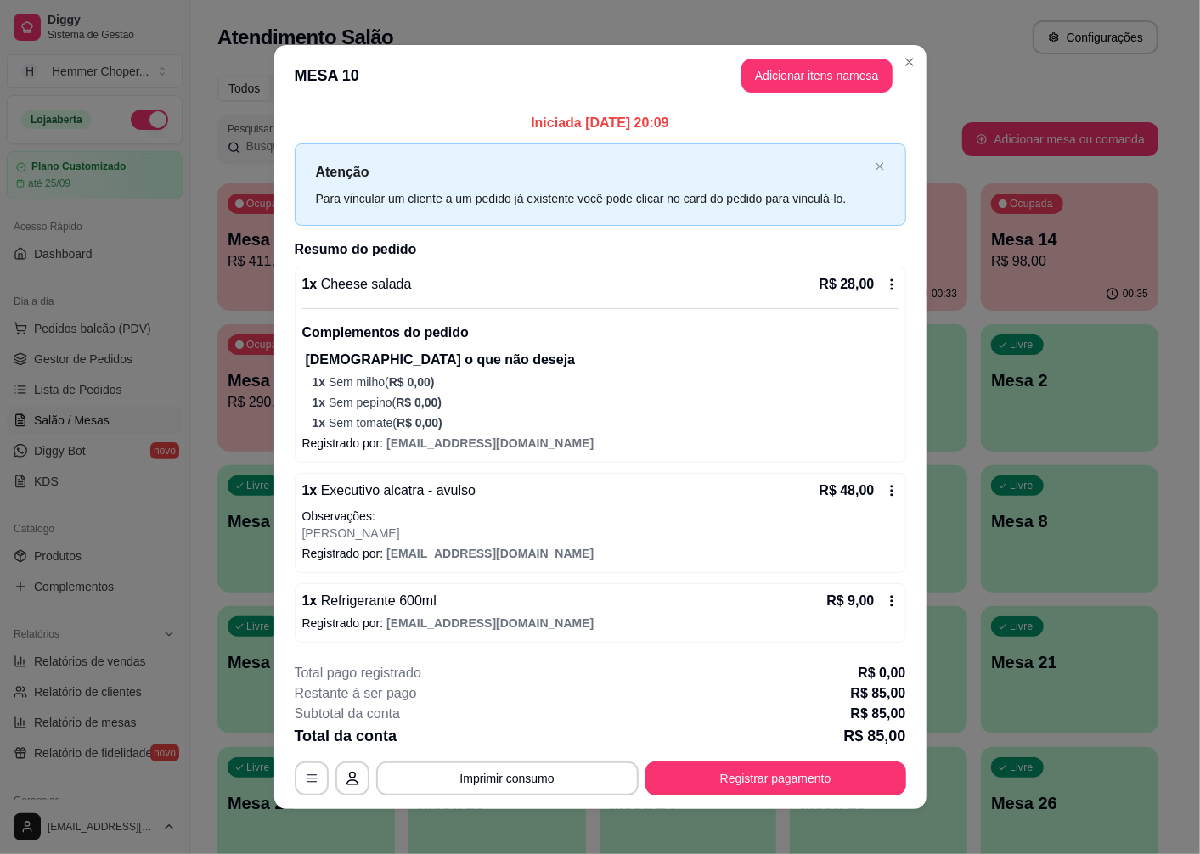
scroll to position [9, 0]
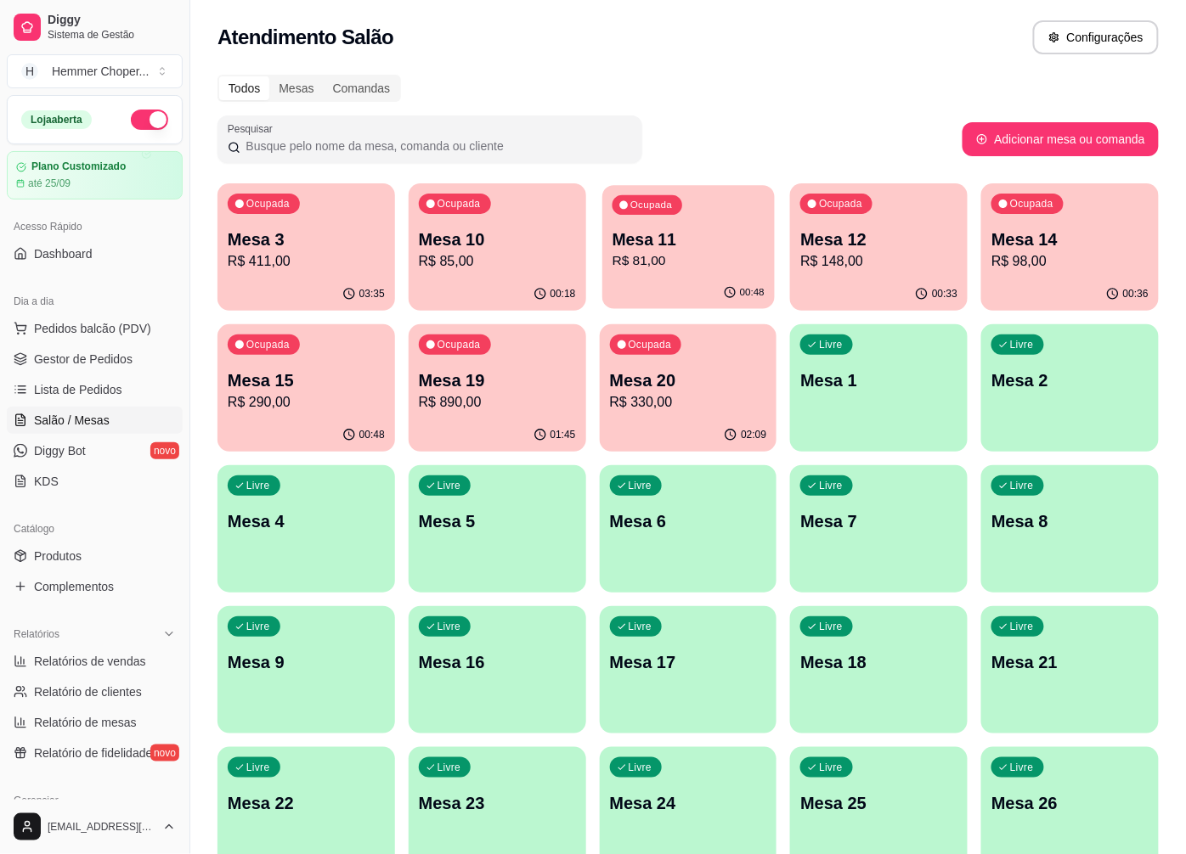
click at [690, 253] on p "R$ 81,00" at bounding box center [687, 261] width 152 height 20
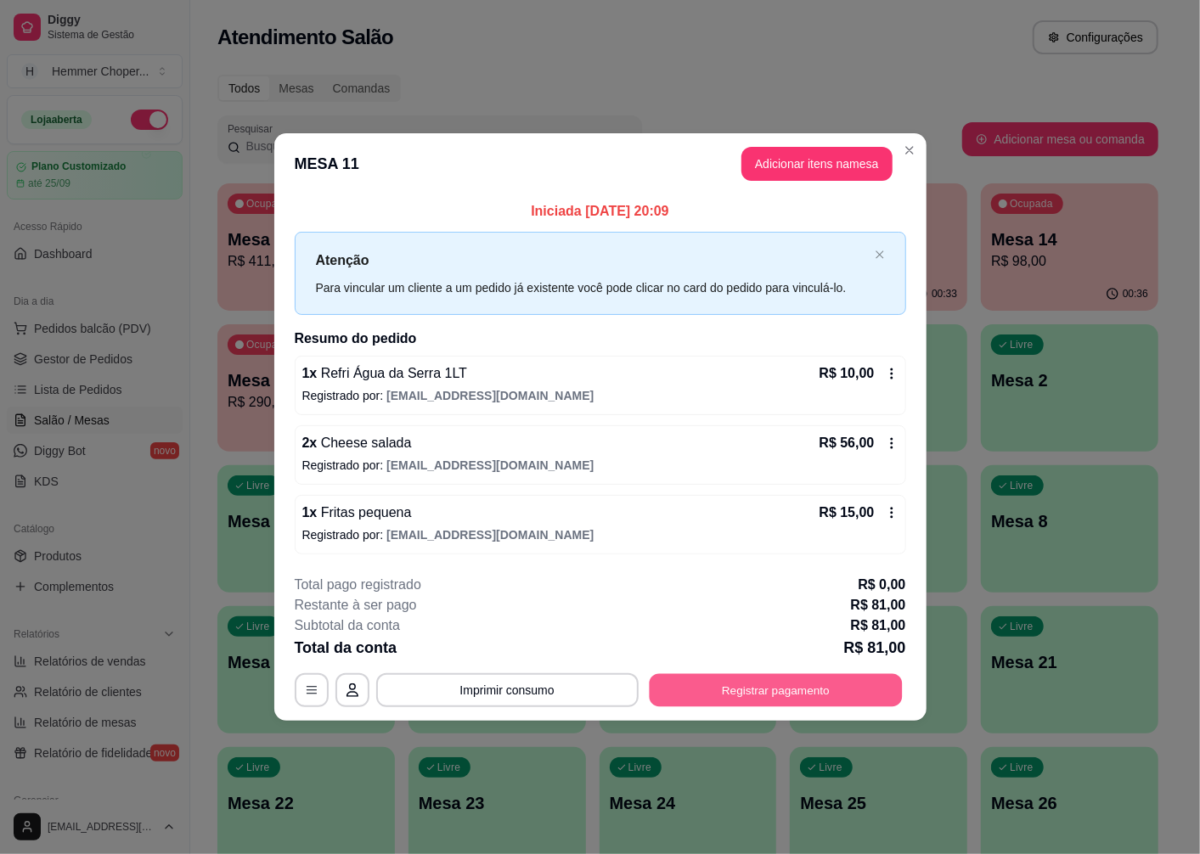
click at [728, 673] on button "Registrar pagamento" at bounding box center [775, 689] width 253 height 33
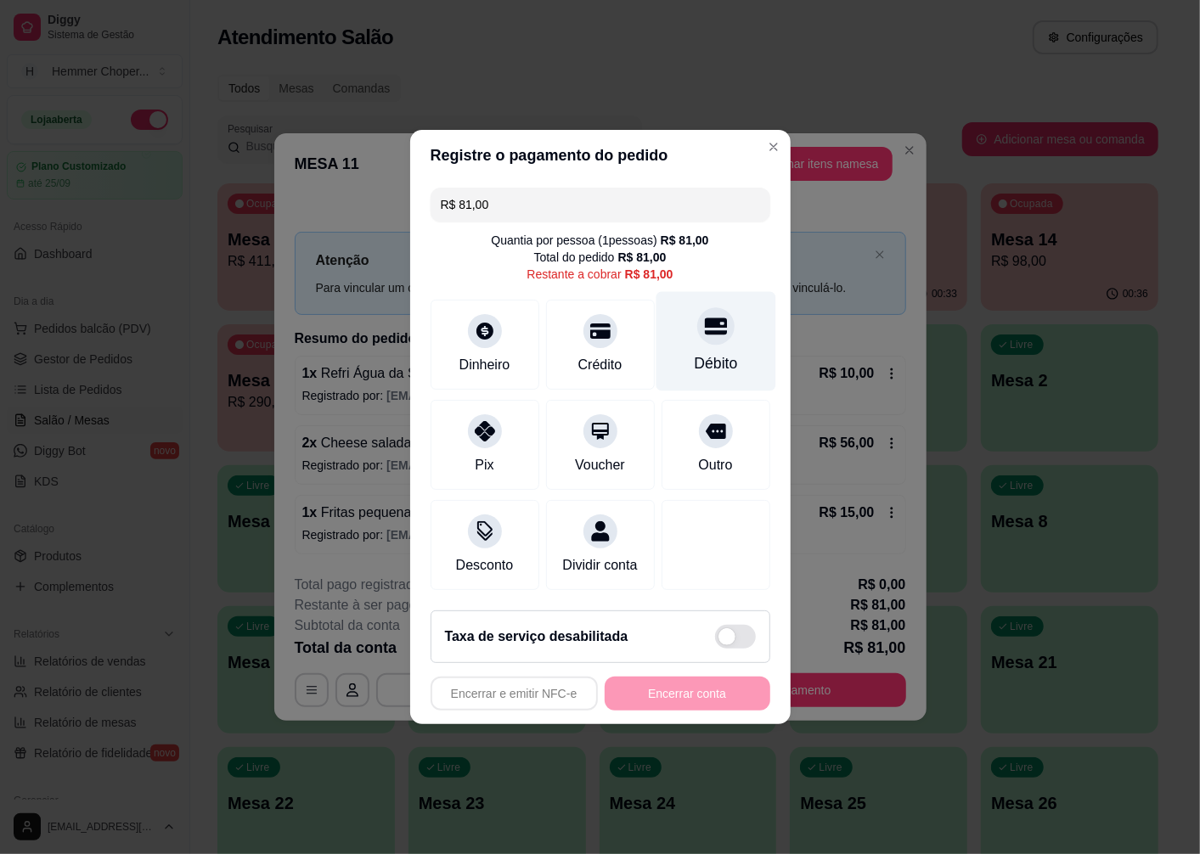
click at [697, 331] on div at bounding box center [715, 325] width 37 height 37
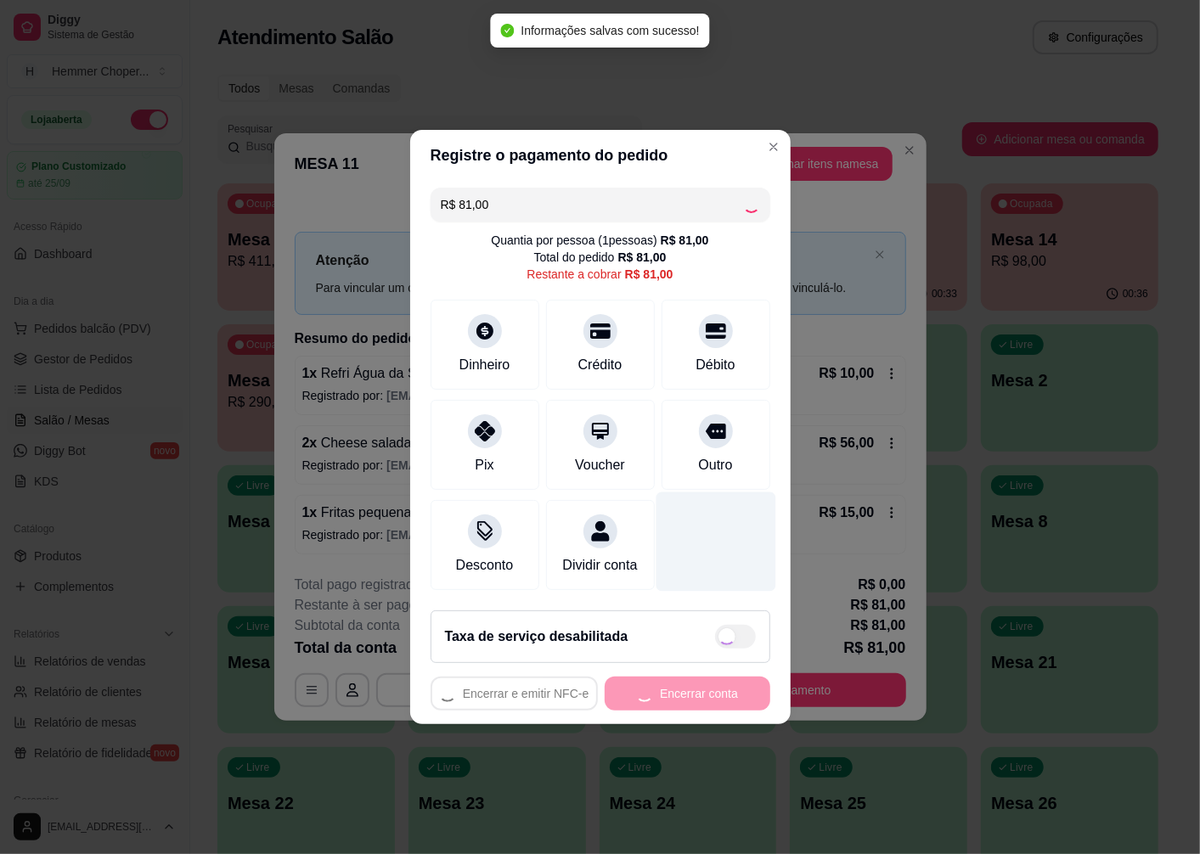
type input "R$ 0,00"
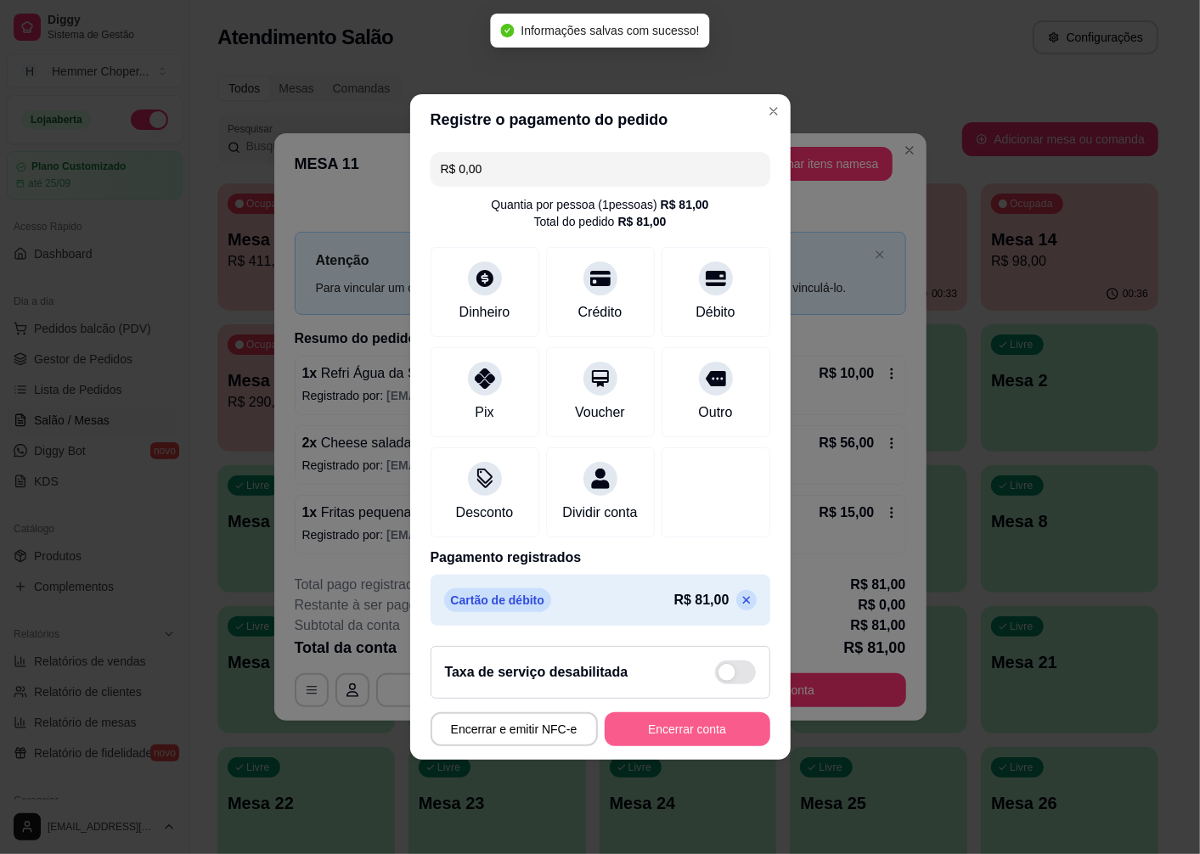
click at [657, 741] on button "Encerrar conta" at bounding box center [688, 729] width 166 height 34
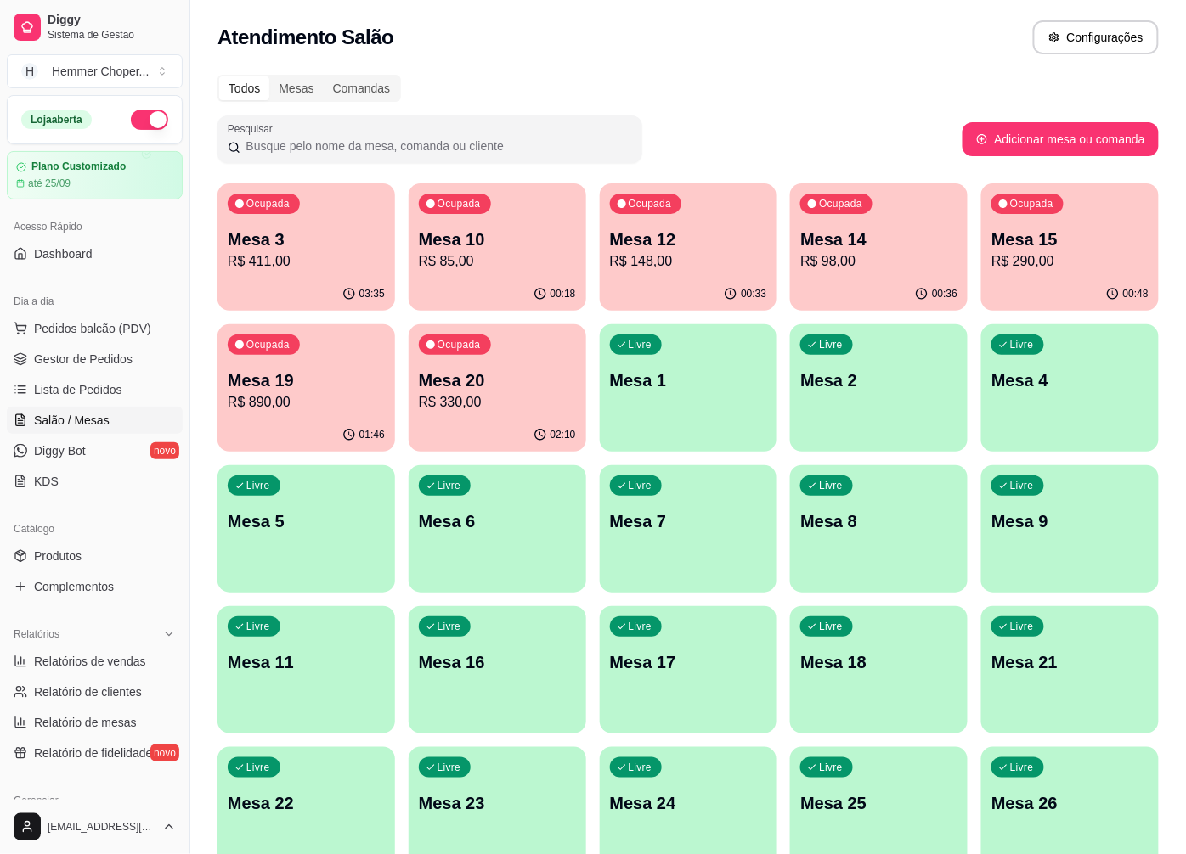
click at [469, 404] on p "R$ 330,00" at bounding box center [497, 402] width 157 height 20
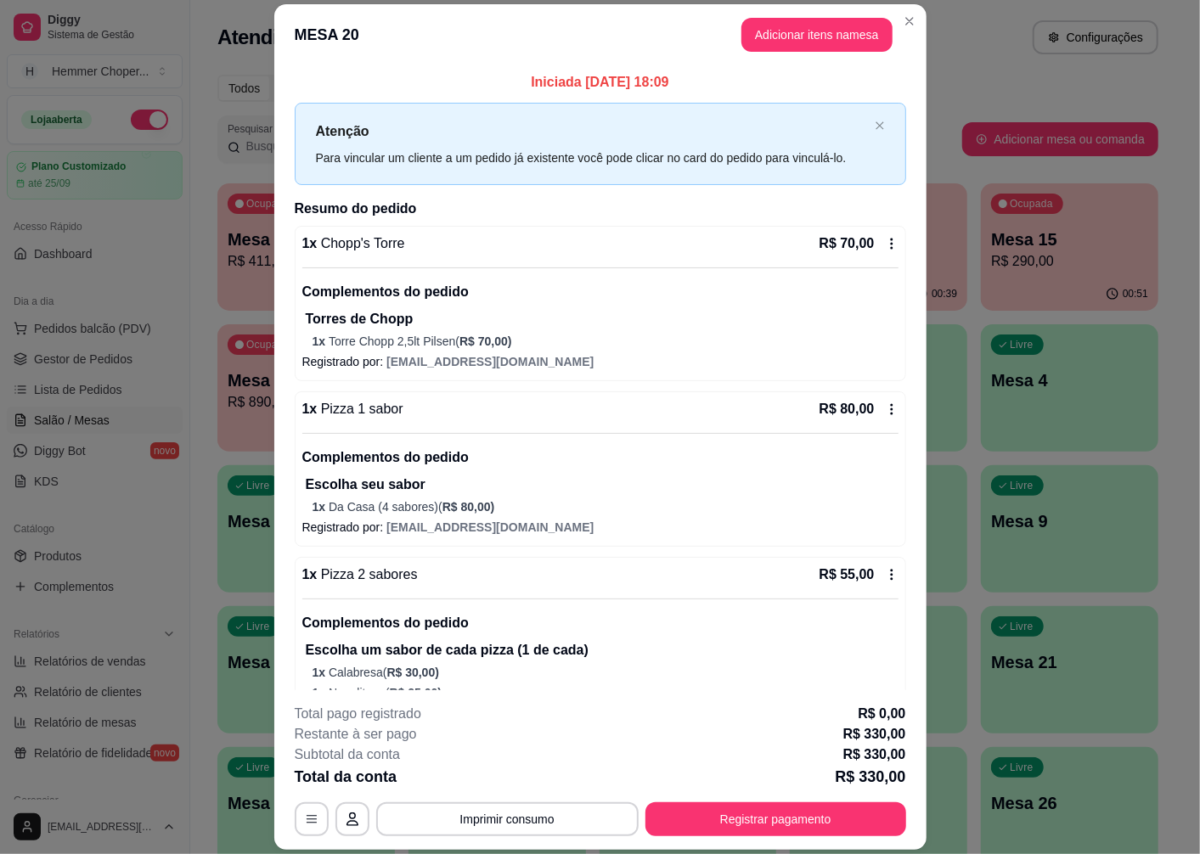
scroll to position [442, 0]
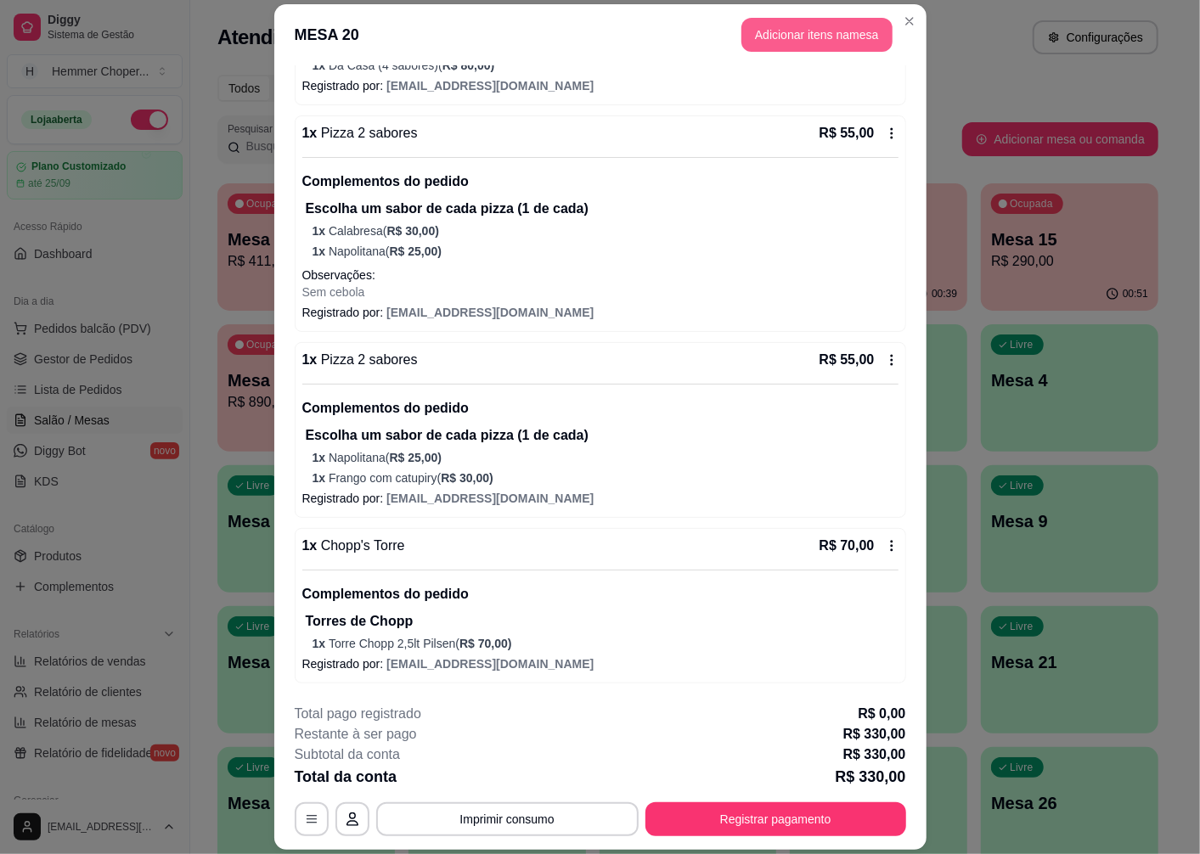
click at [800, 31] on button "Adicionar itens na mesa" at bounding box center [816, 35] width 151 height 34
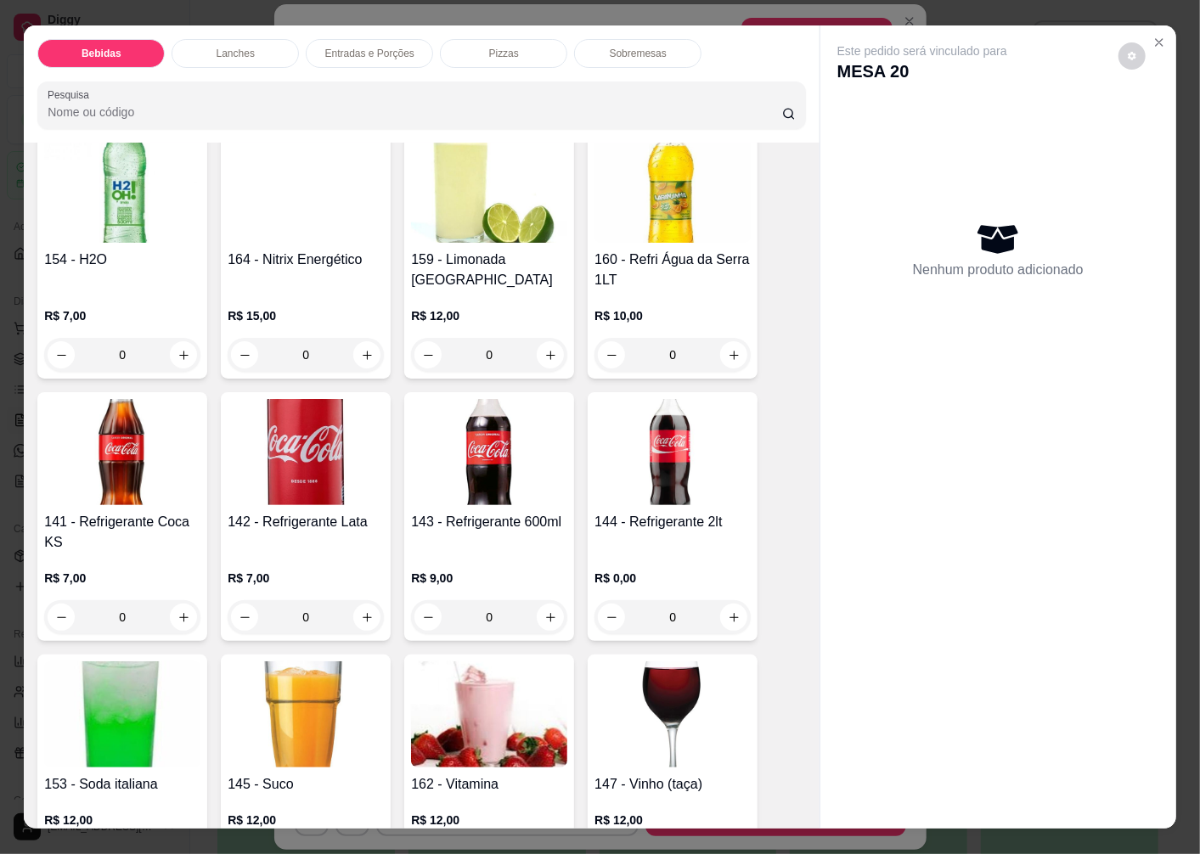
scroll to position [1038, 0]
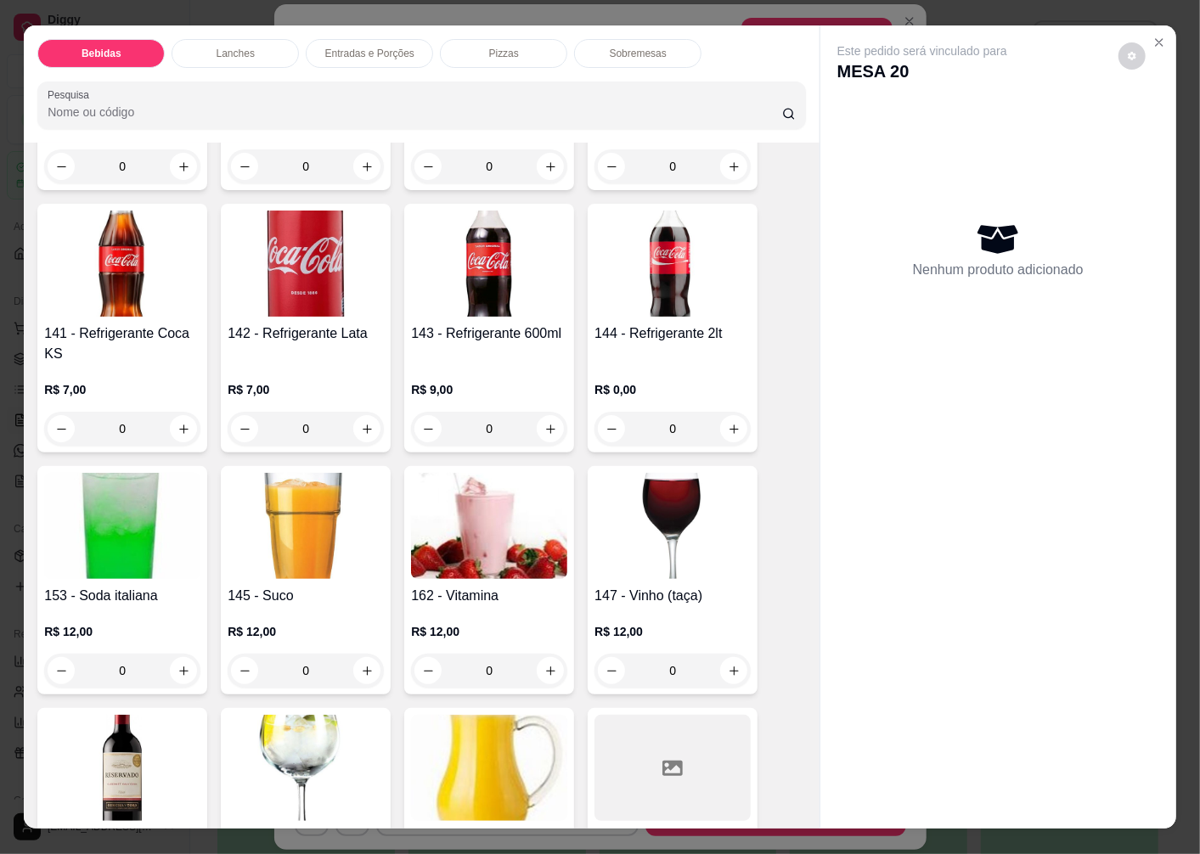
click at [310, 512] on img at bounding box center [306, 526] width 156 height 106
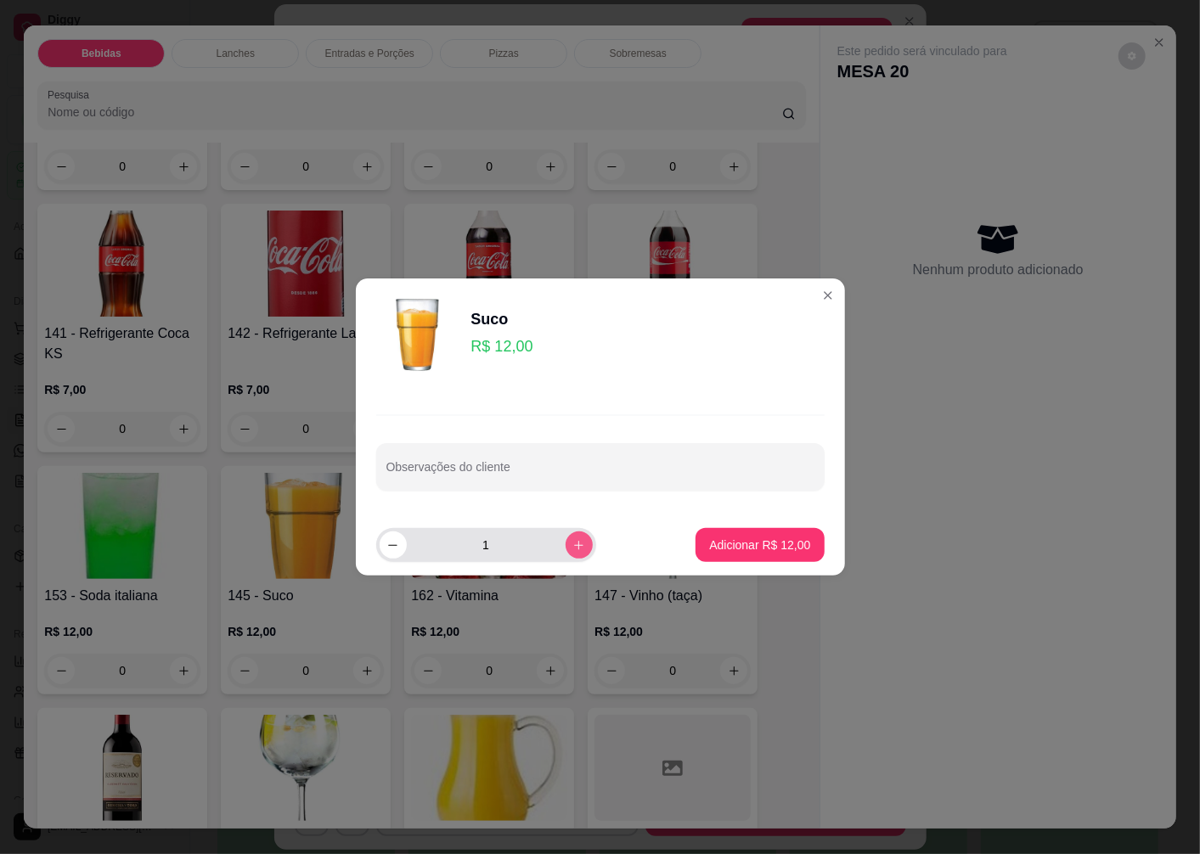
click at [572, 546] on icon "increase-product-quantity" at bounding box center [578, 545] width 13 height 13
type input "3"
click at [730, 533] on button "Adicionar R$ 36,00" at bounding box center [760, 545] width 125 height 33
type input "3"
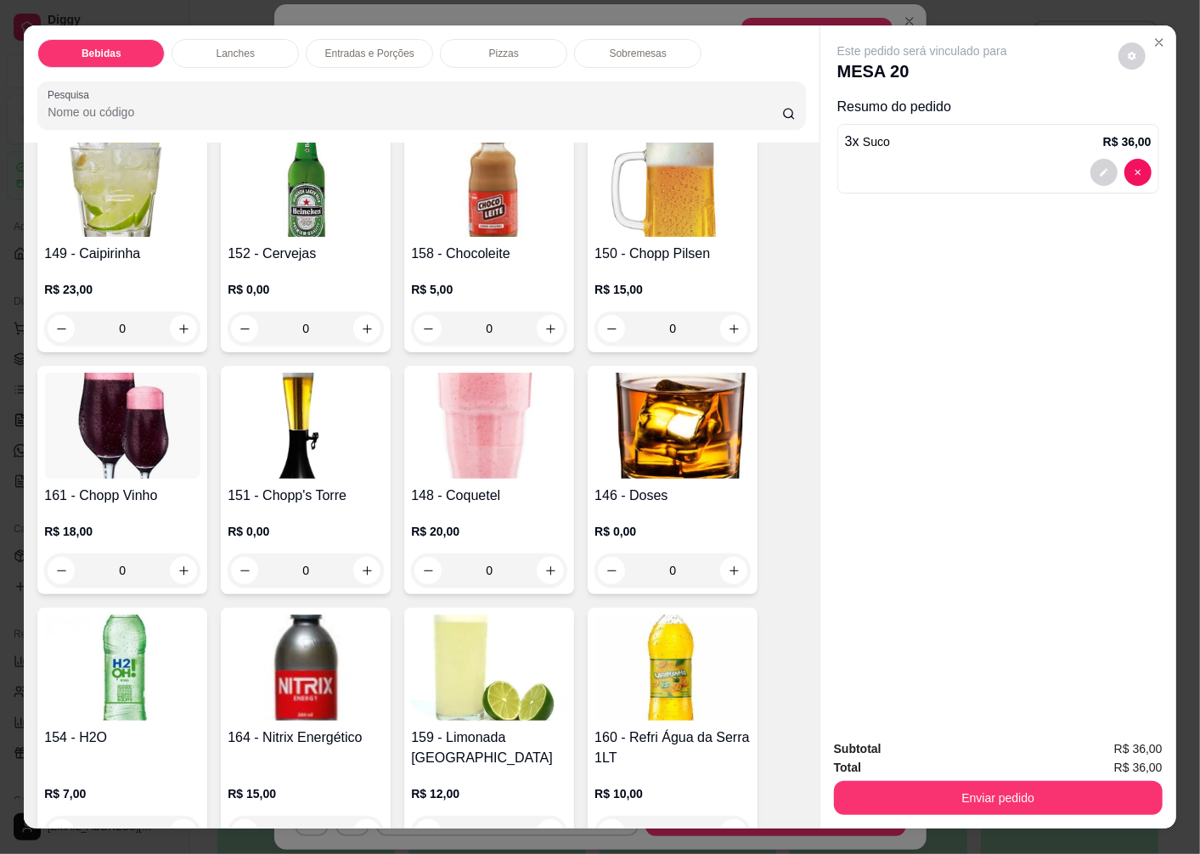
scroll to position [0, 0]
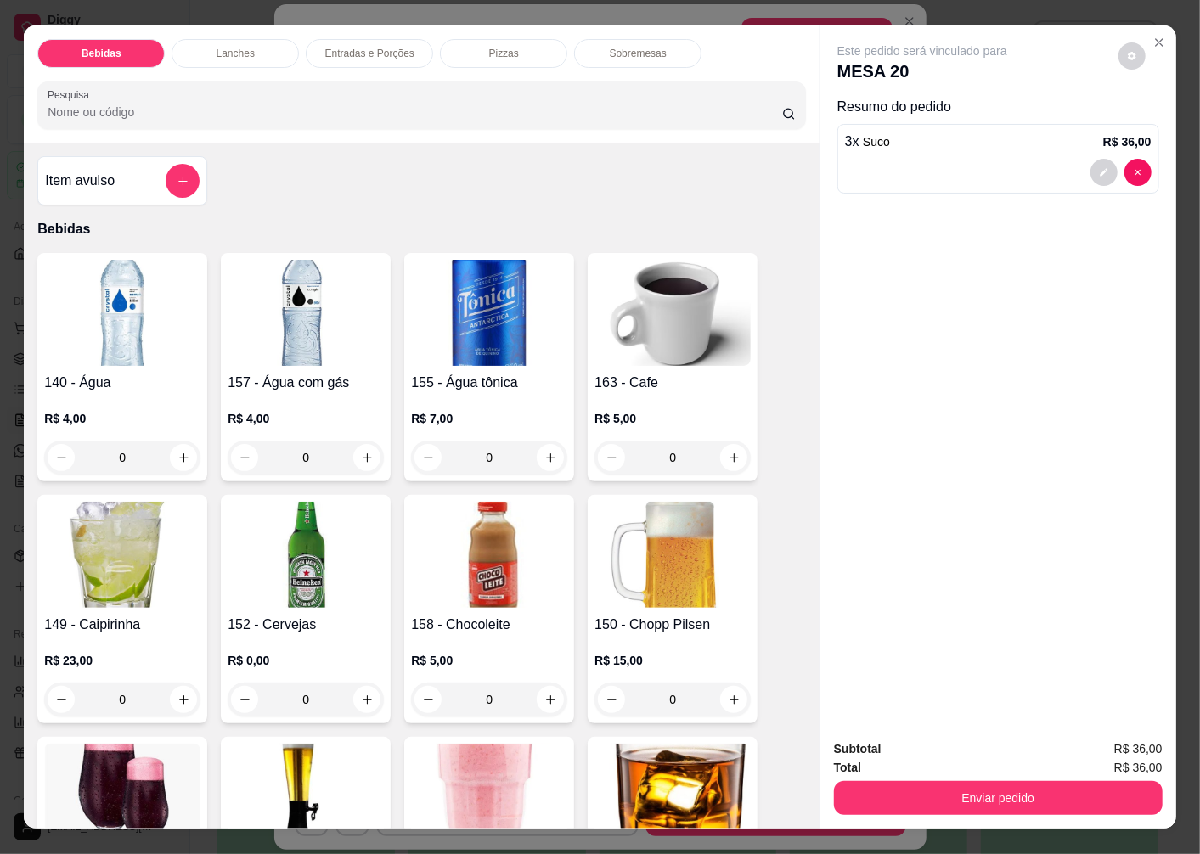
click at [115, 341] on img at bounding box center [122, 313] width 156 height 106
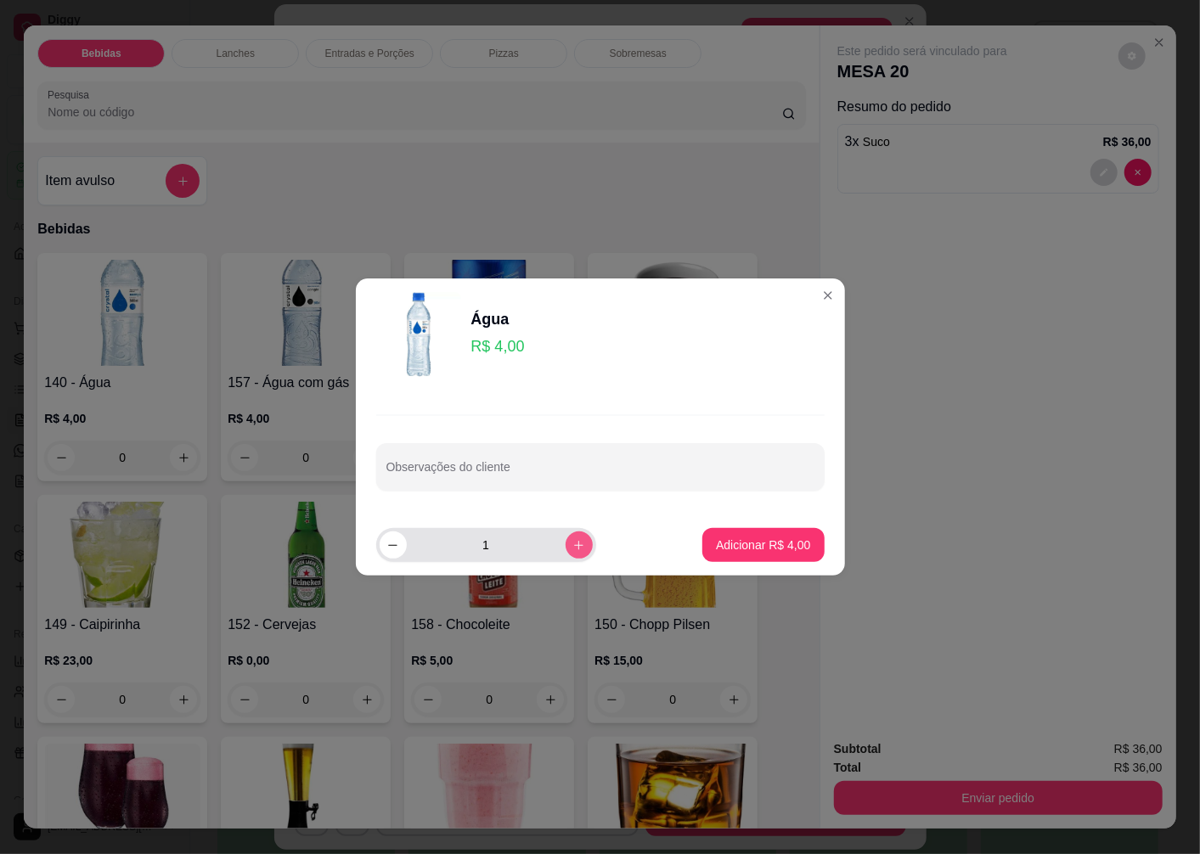
click at [572, 549] on icon "increase-product-quantity" at bounding box center [578, 545] width 13 height 13
type input "2"
click at [732, 544] on p "Adicionar R$ 8,00" at bounding box center [763, 545] width 94 height 17
type input "2"
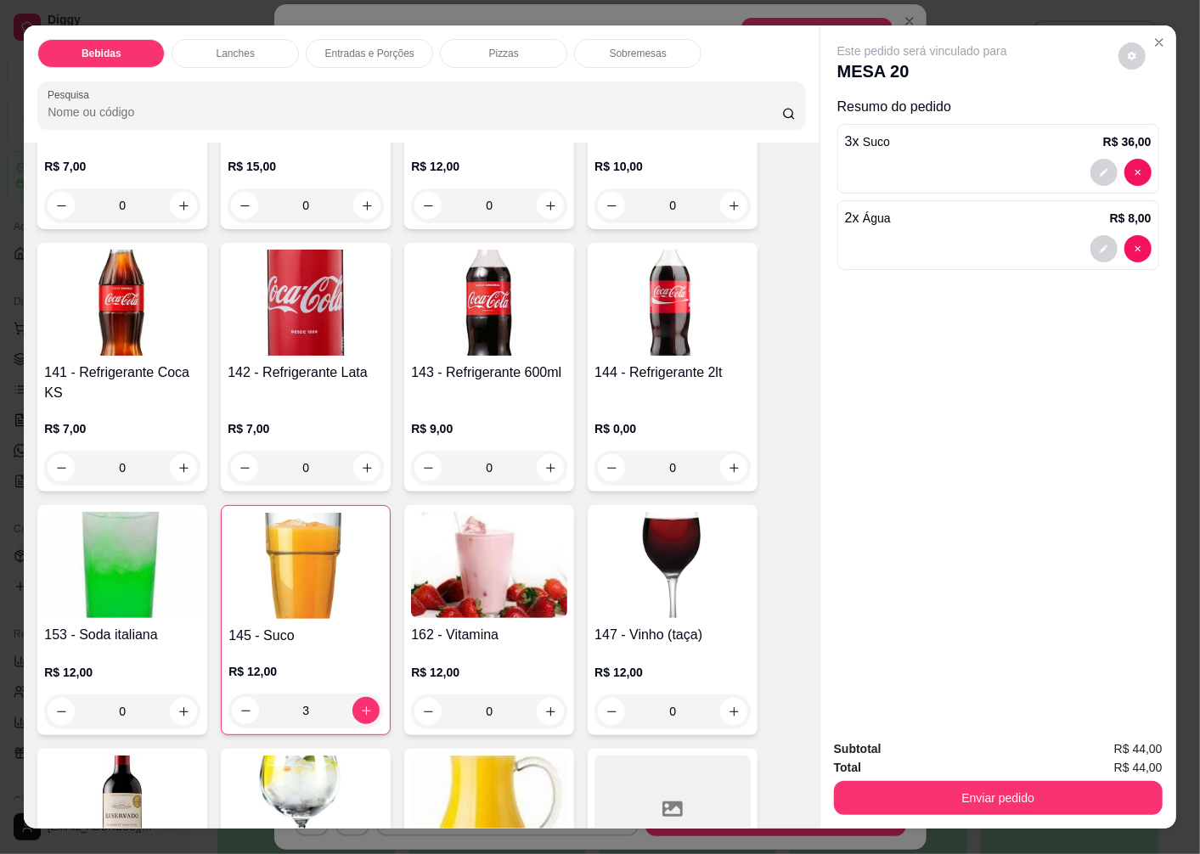
scroll to position [943, 0]
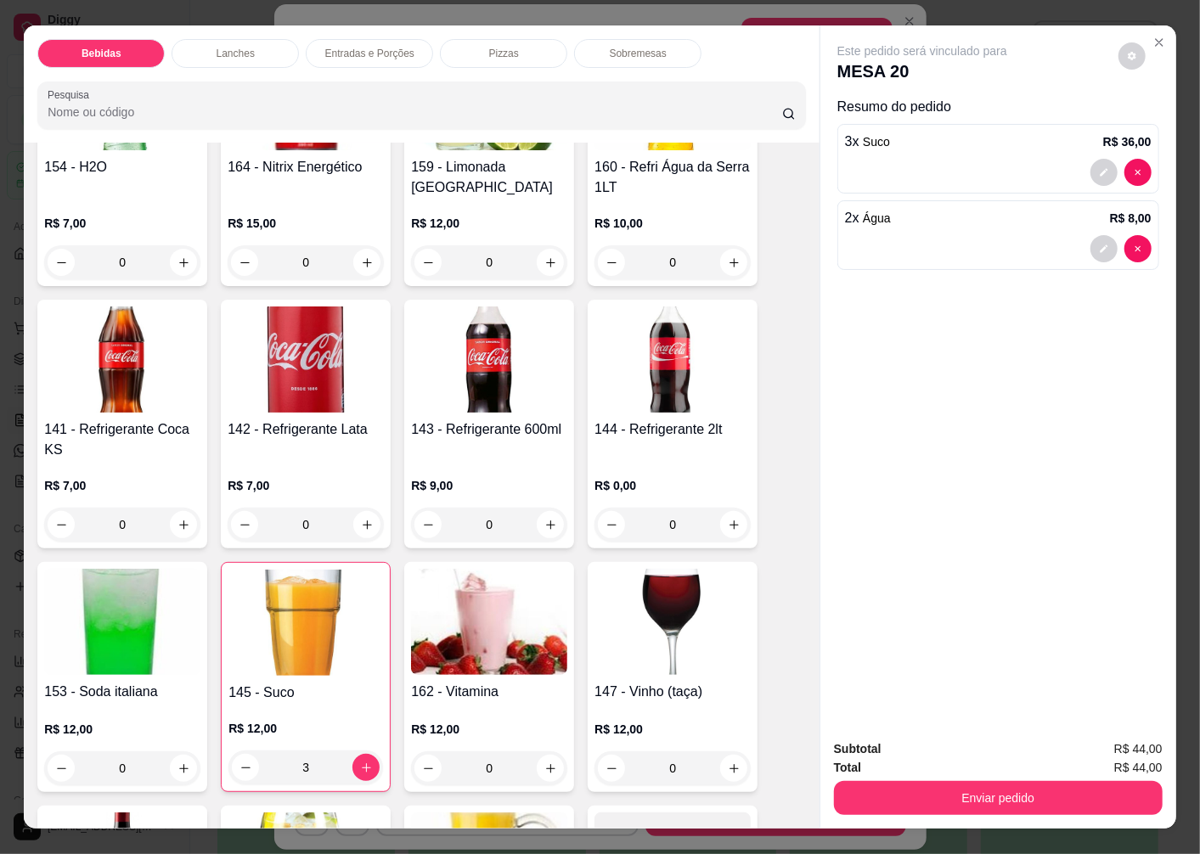
click at [672, 389] on img at bounding box center [672, 360] width 156 height 106
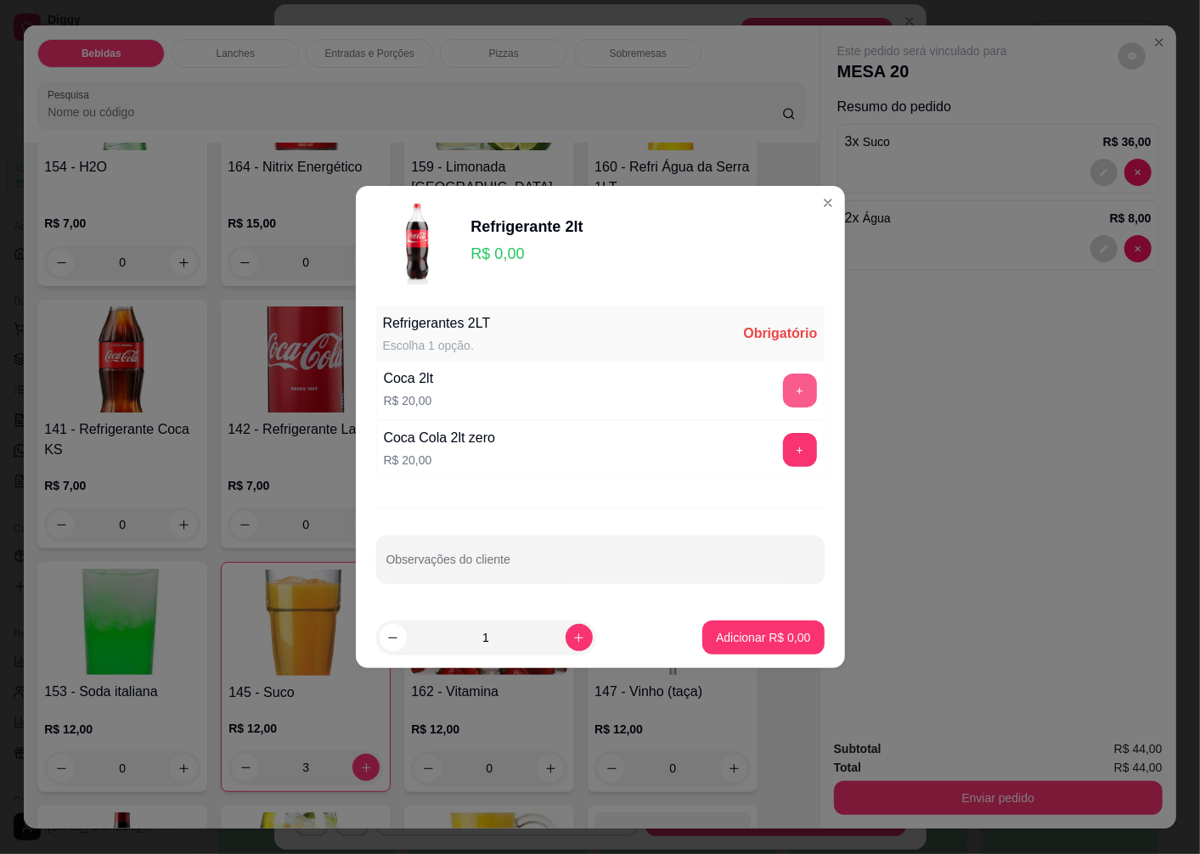
click at [788, 391] on button "+" at bounding box center [800, 391] width 34 height 34
click at [724, 643] on p "Adicionar R$ 20,00" at bounding box center [759, 637] width 101 height 17
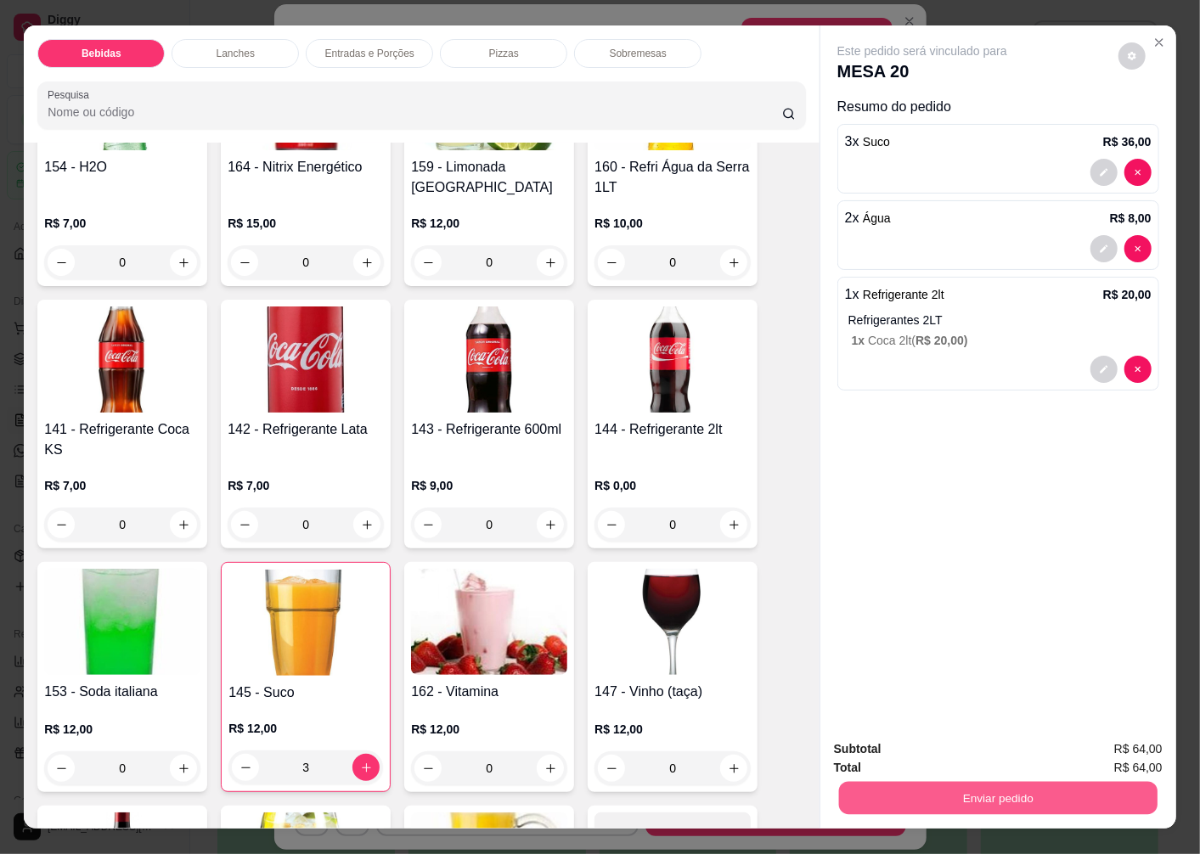
click at [938, 794] on button "Enviar pedido" at bounding box center [998, 797] width 318 height 33
click at [1090, 747] on button "Enviar pedido" at bounding box center [1118, 749] width 93 height 31
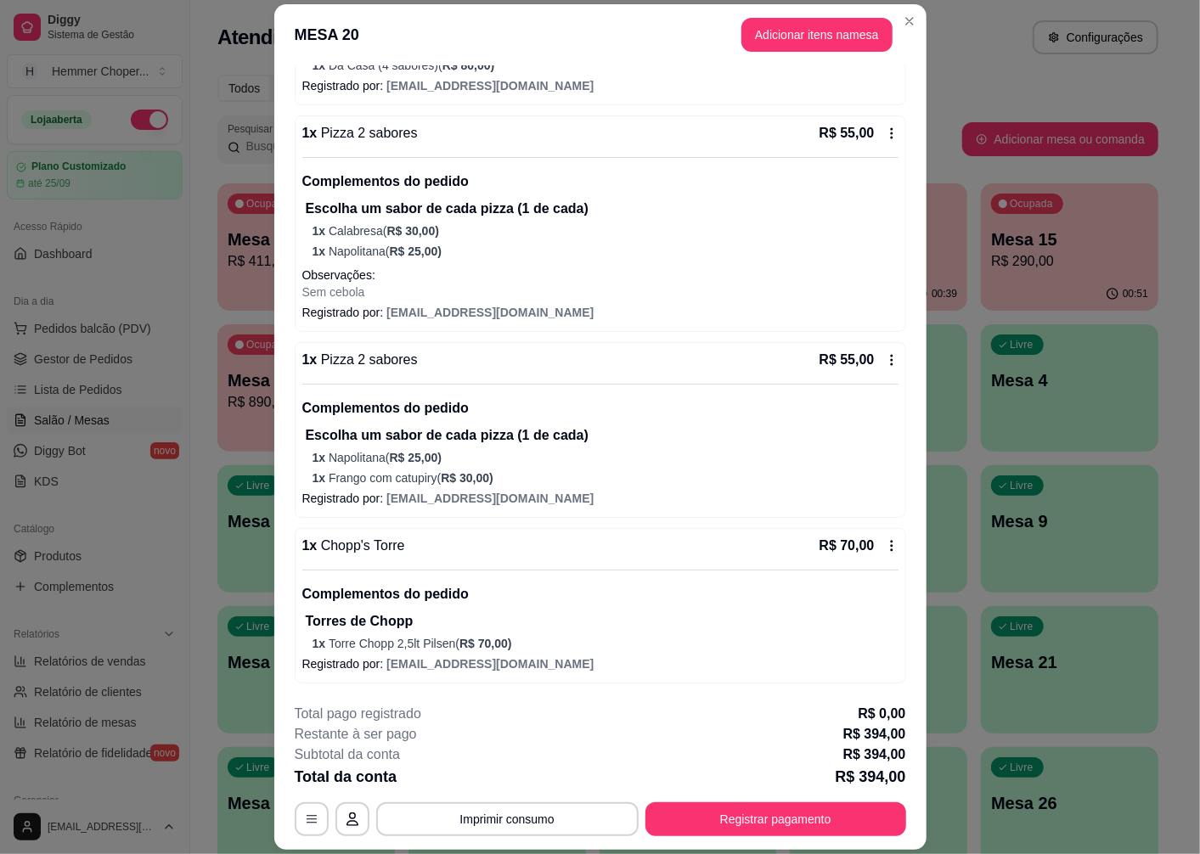
scroll to position [747, 0]
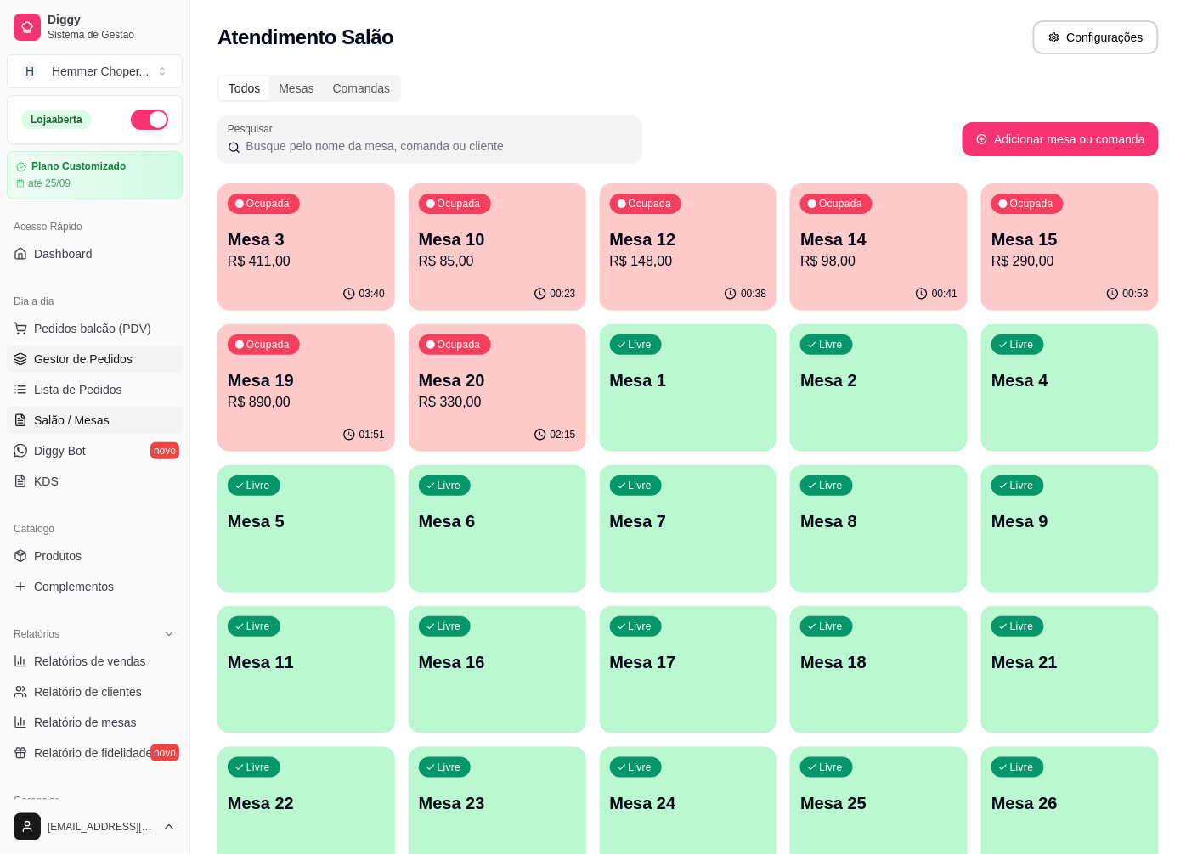
click at [99, 353] on span "Gestor de Pedidos" at bounding box center [83, 359] width 99 height 17
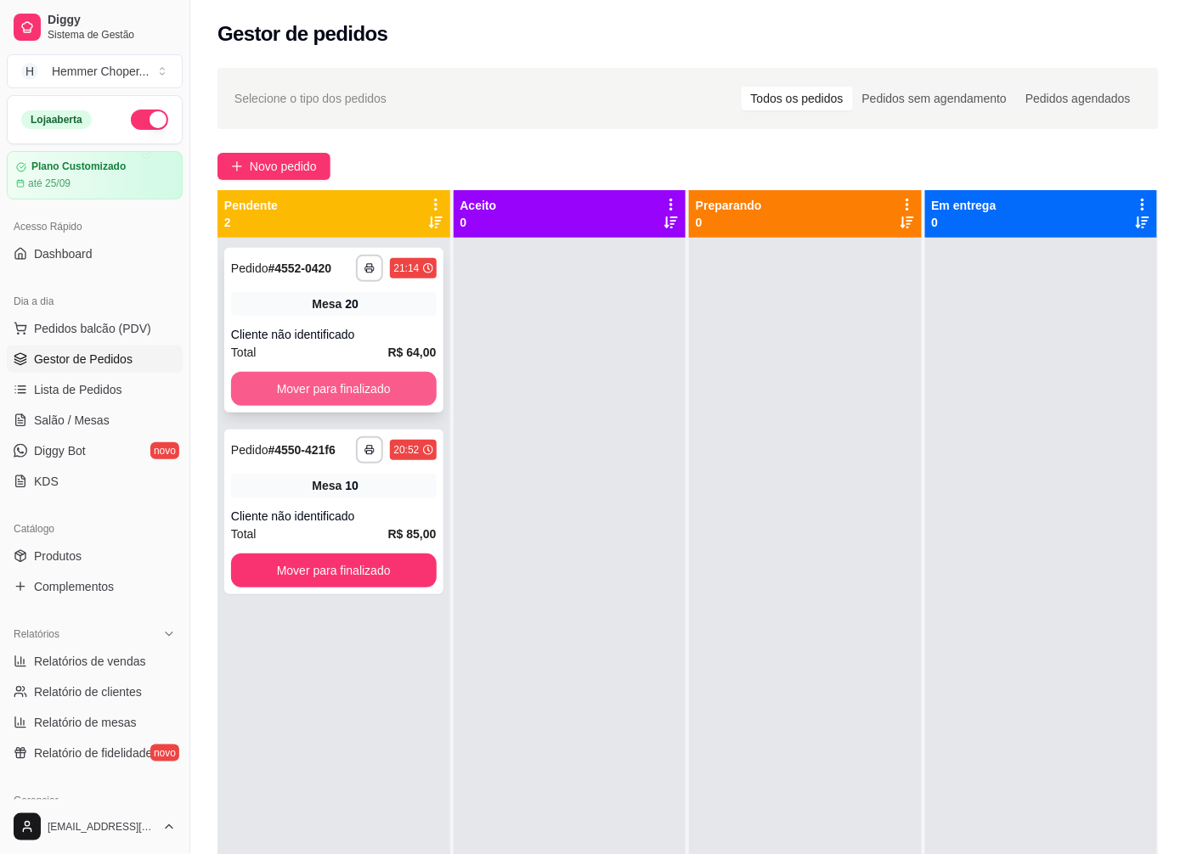
click at [341, 387] on button "Mover para finalizado" at bounding box center [334, 389] width 206 height 34
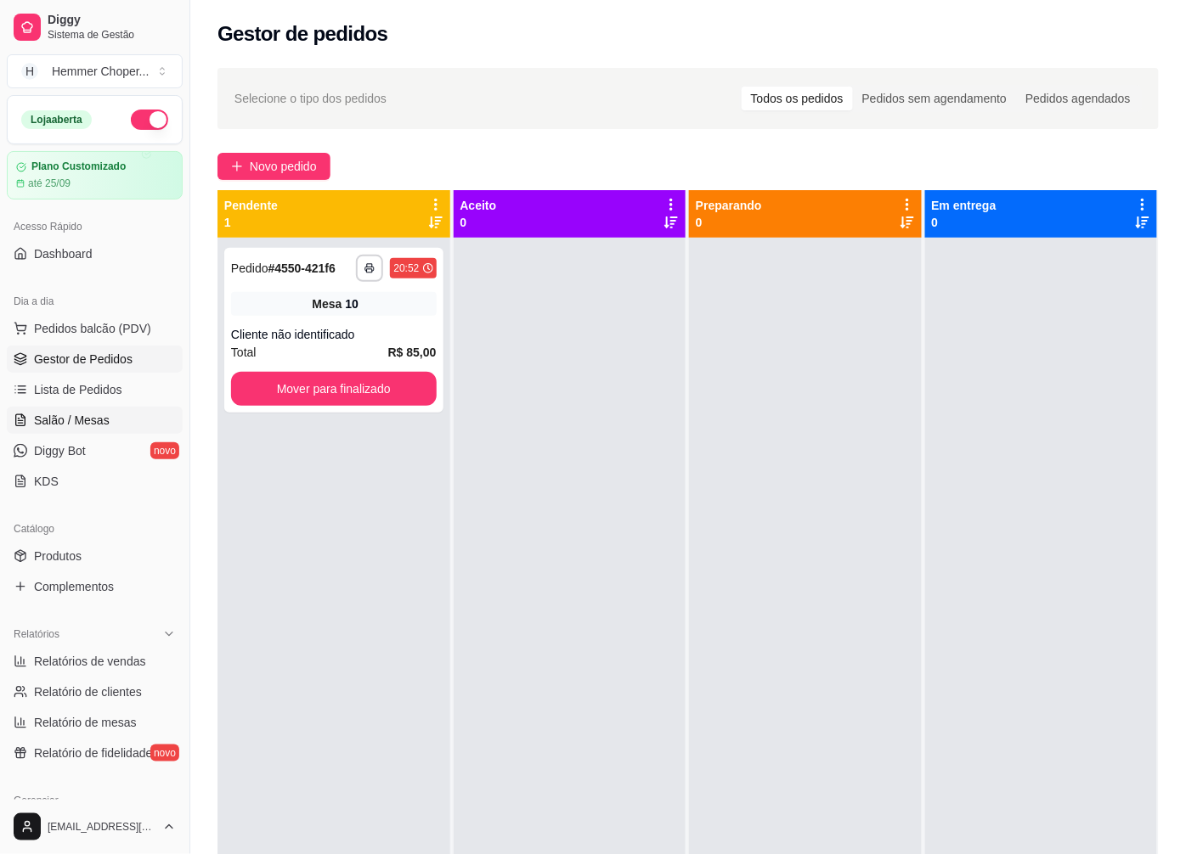
click at [88, 412] on span "Salão / Mesas" at bounding box center [72, 420] width 76 height 17
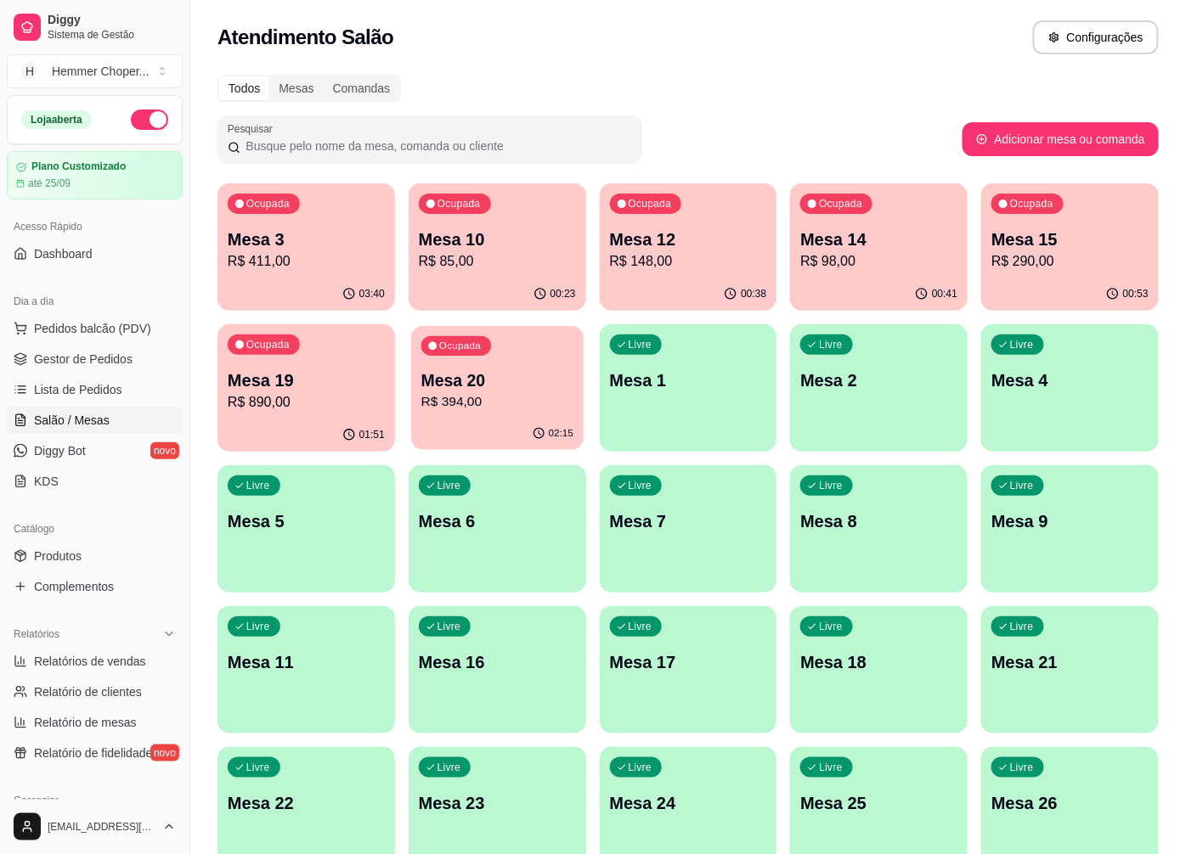
click at [504, 384] on p "Mesa 20" at bounding box center [497, 380] width 152 height 23
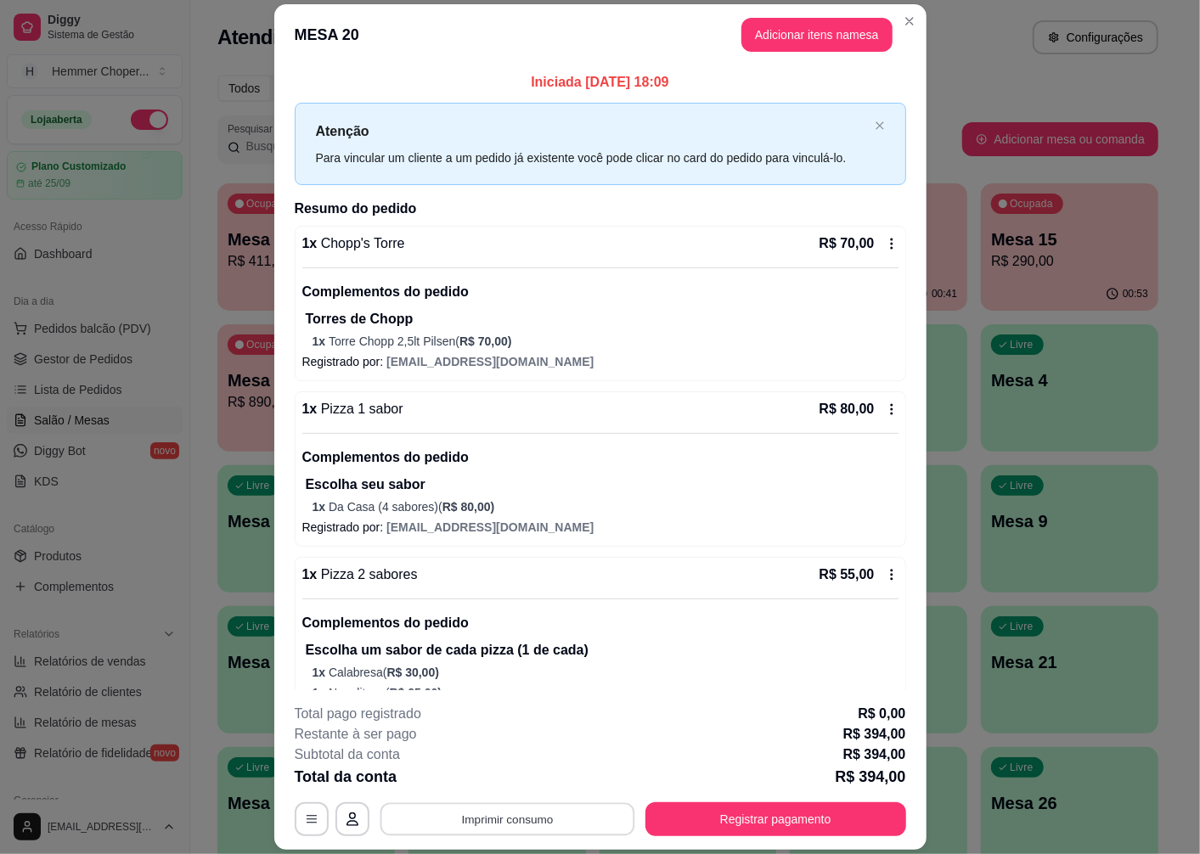
click at [494, 816] on button "Imprimir consumo" at bounding box center [507, 819] width 255 height 33
click at [506, 783] on button "Cozinha" at bounding box center [505, 781] width 123 height 27
click at [786, 809] on button "Registrar pagamento" at bounding box center [775, 819] width 253 height 33
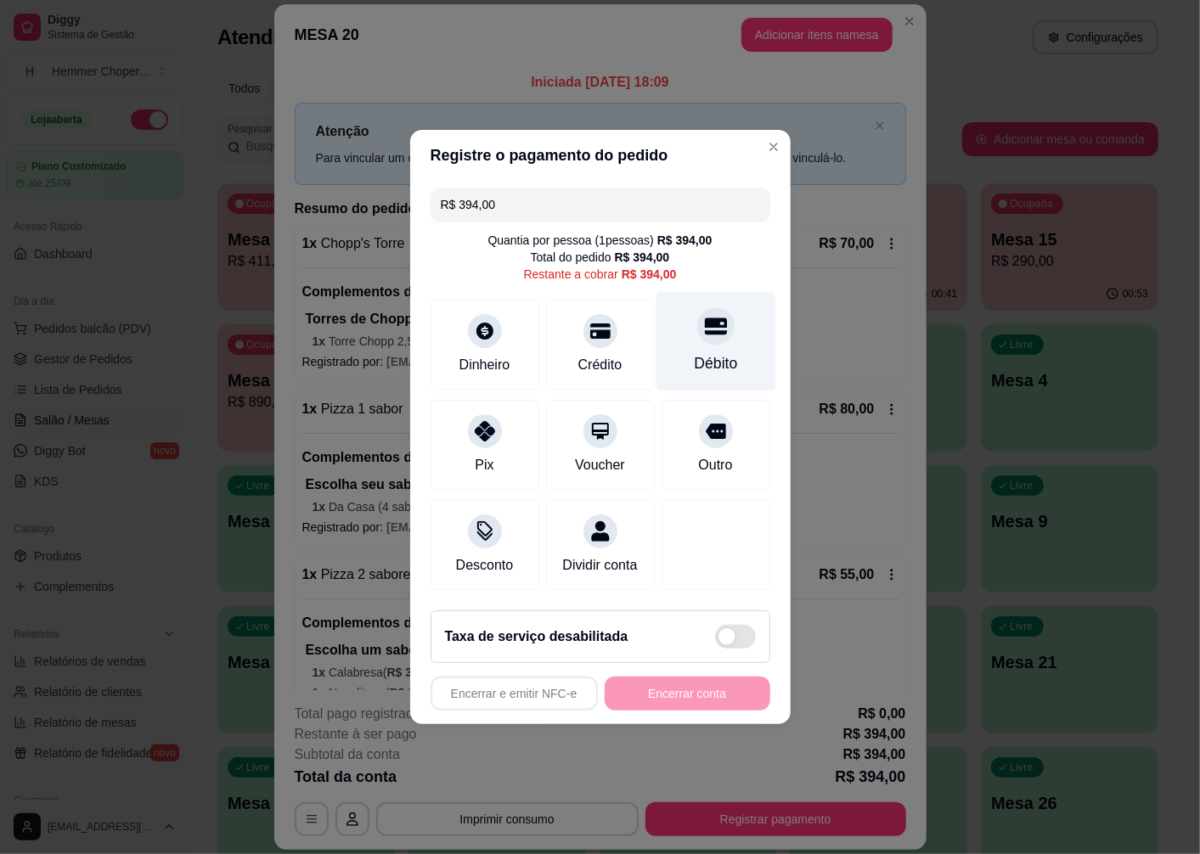
click at [706, 336] on div "Débito" at bounding box center [716, 341] width 120 height 99
type input "R$ 0,00"
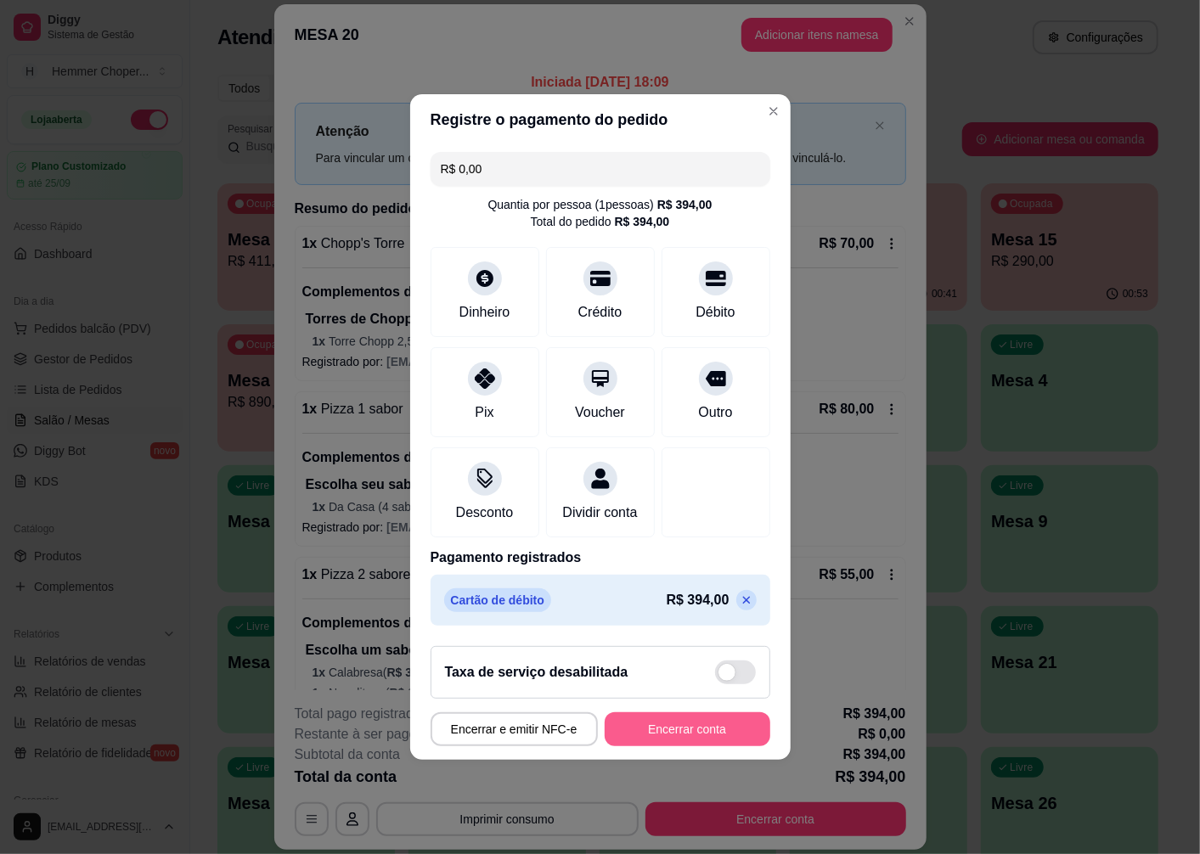
click at [655, 737] on button "Encerrar conta" at bounding box center [688, 729] width 166 height 34
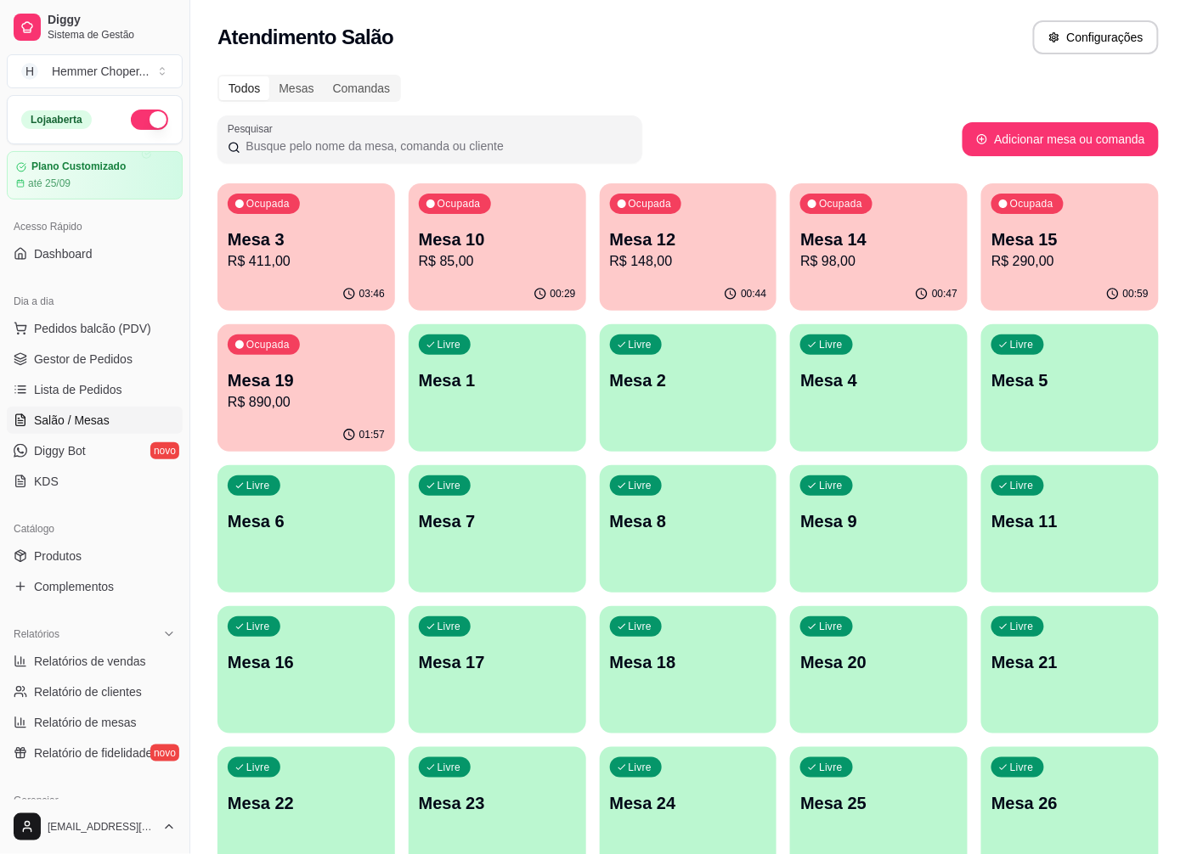
click at [881, 269] on p "R$ 98,00" at bounding box center [878, 261] width 157 height 20
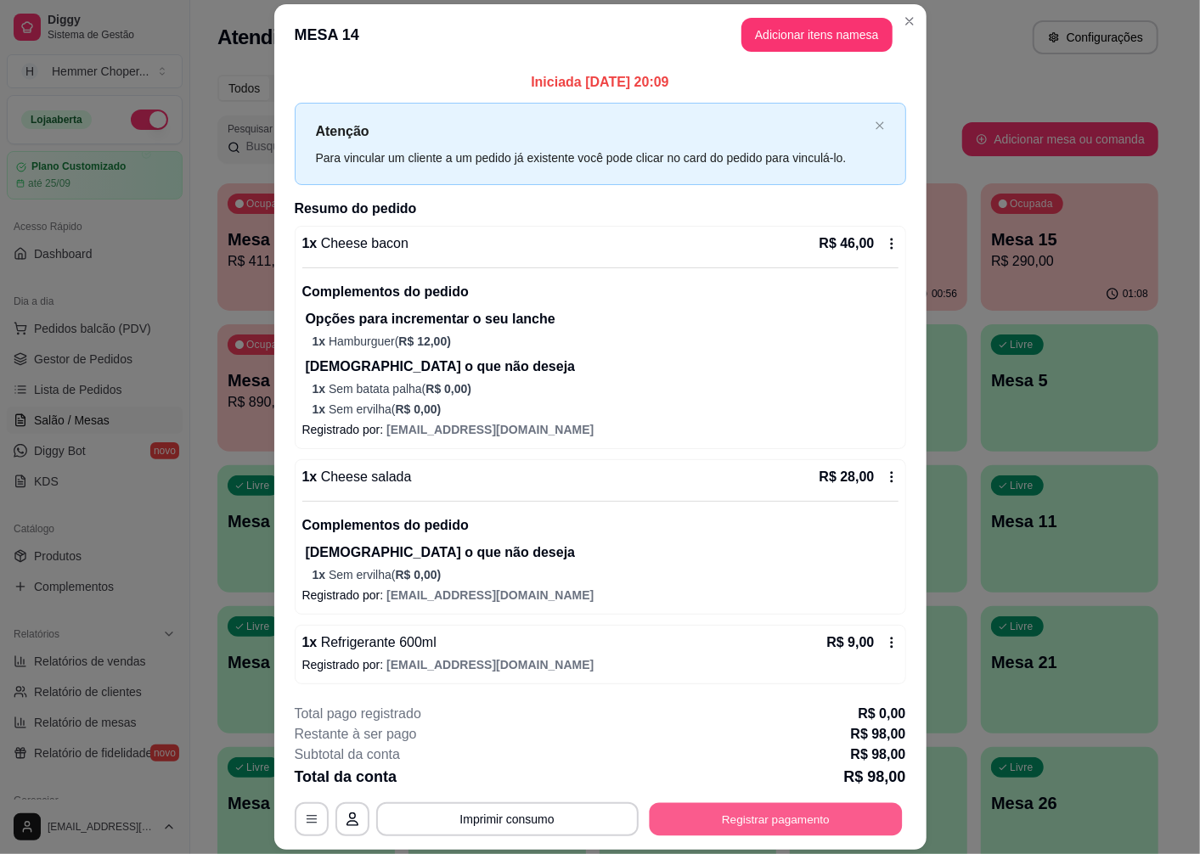
click at [724, 816] on button "Registrar pagamento" at bounding box center [775, 819] width 253 height 33
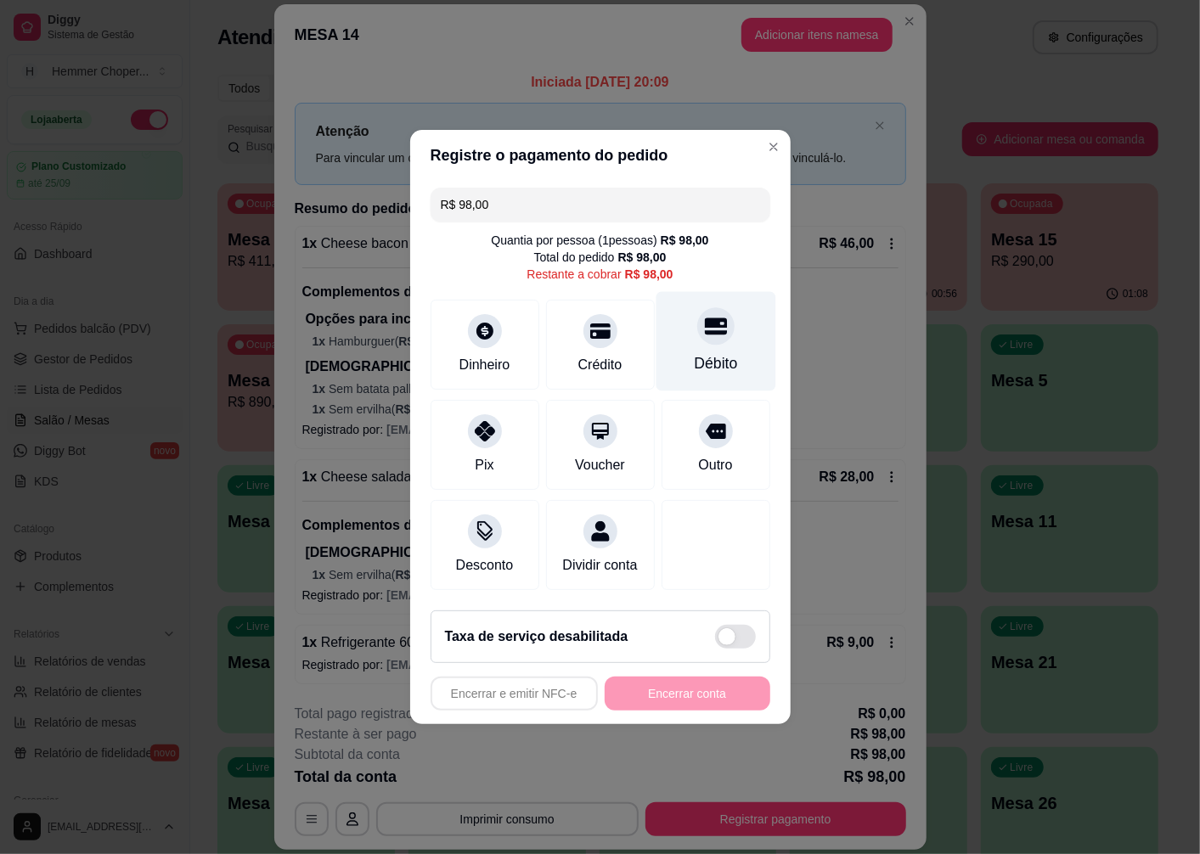
click at [701, 332] on div at bounding box center [715, 325] width 37 height 37
type input "R$ 0,00"
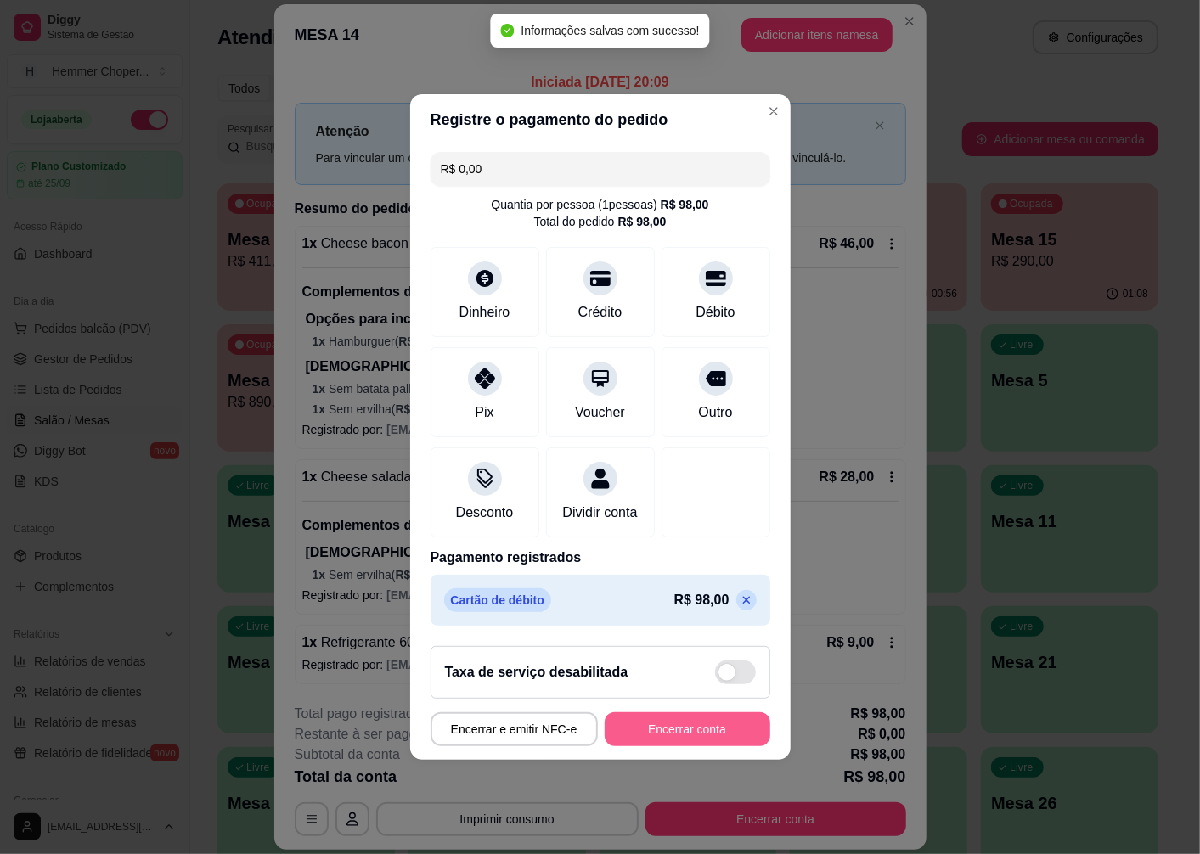
click at [663, 741] on button "Encerrar conta" at bounding box center [688, 729] width 166 height 34
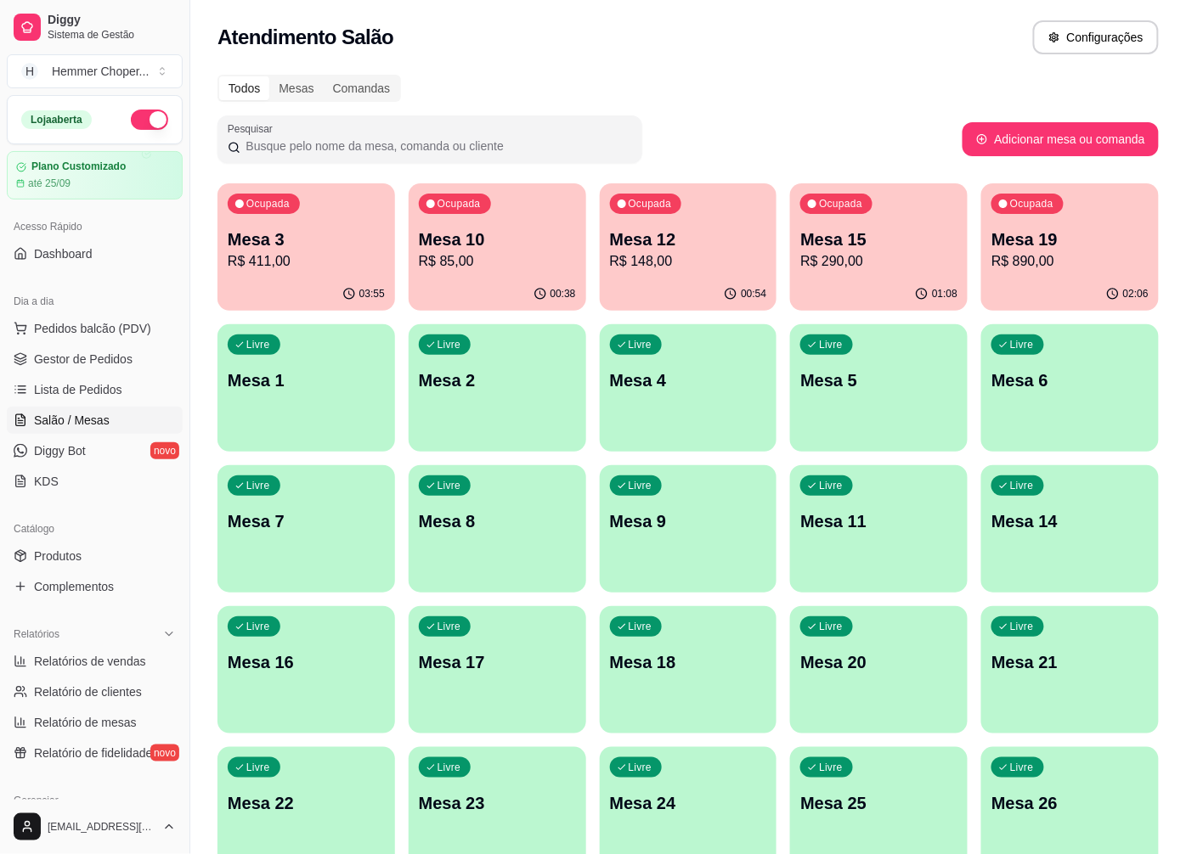
click at [875, 256] on p "R$ 290,00" at bounding box center [878, 261] width 157 height 20
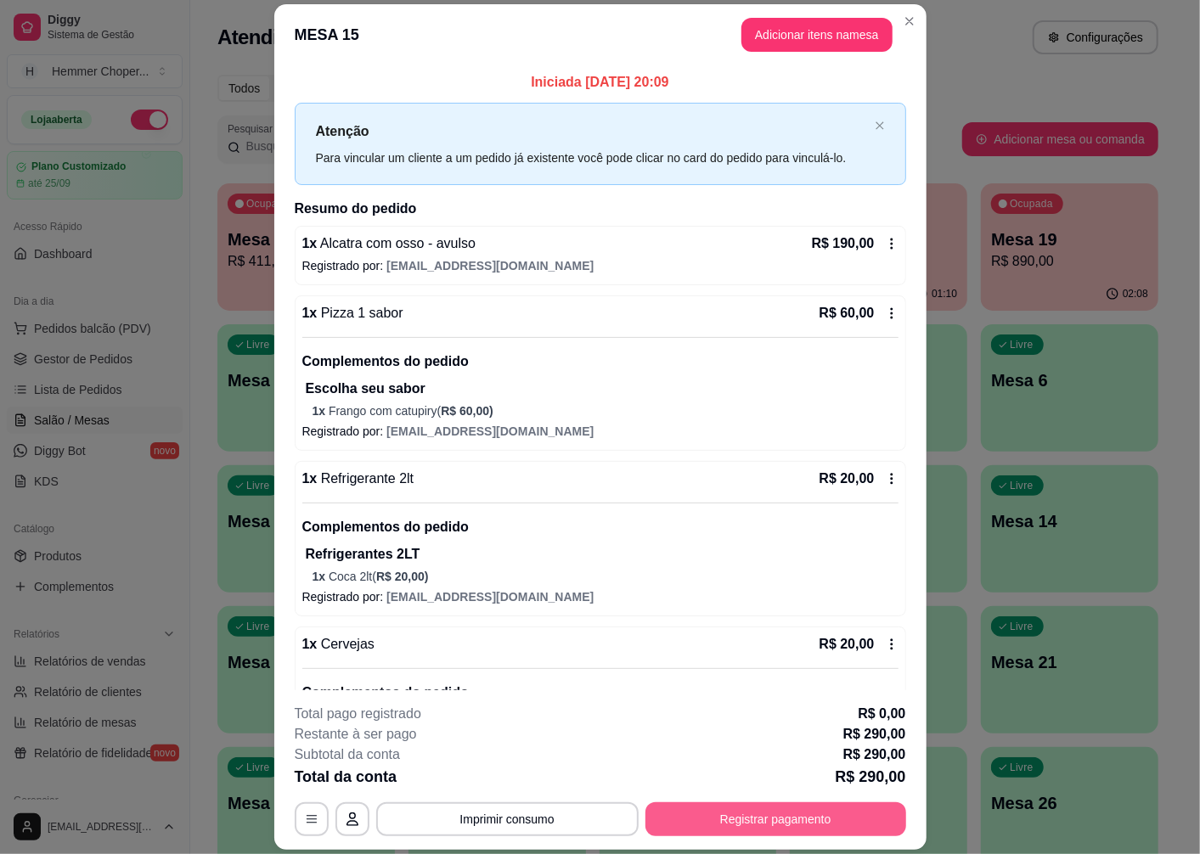
click at [764, 826] on button "Registrar pagamento" at bounding box center [775, 820] width 261 height 34
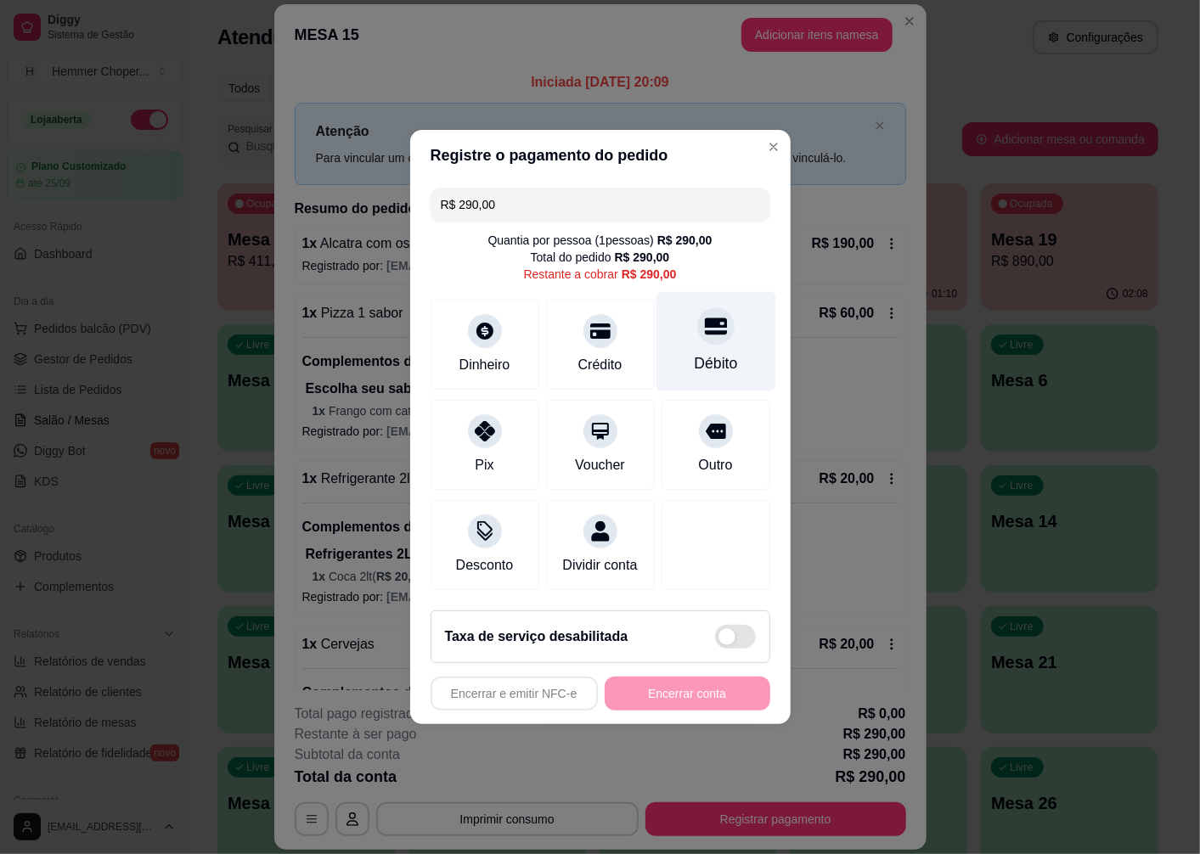
click at [697, 352] on div "Débito" at bounding box center [715, 363] width 43 height 22
type input "R$ 0,00"
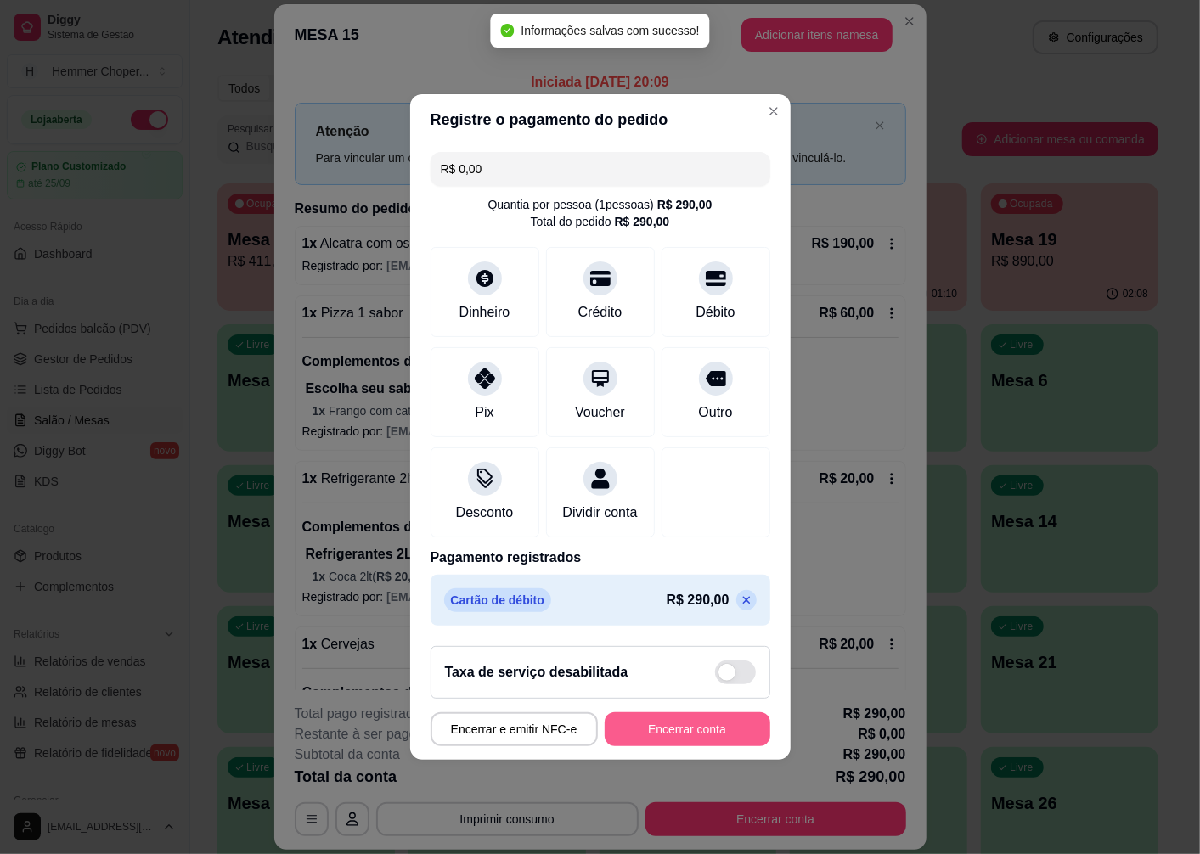
click at [667, 740] on button "Encerrar conta" at bounding box center [688, 729] width 166 height 34
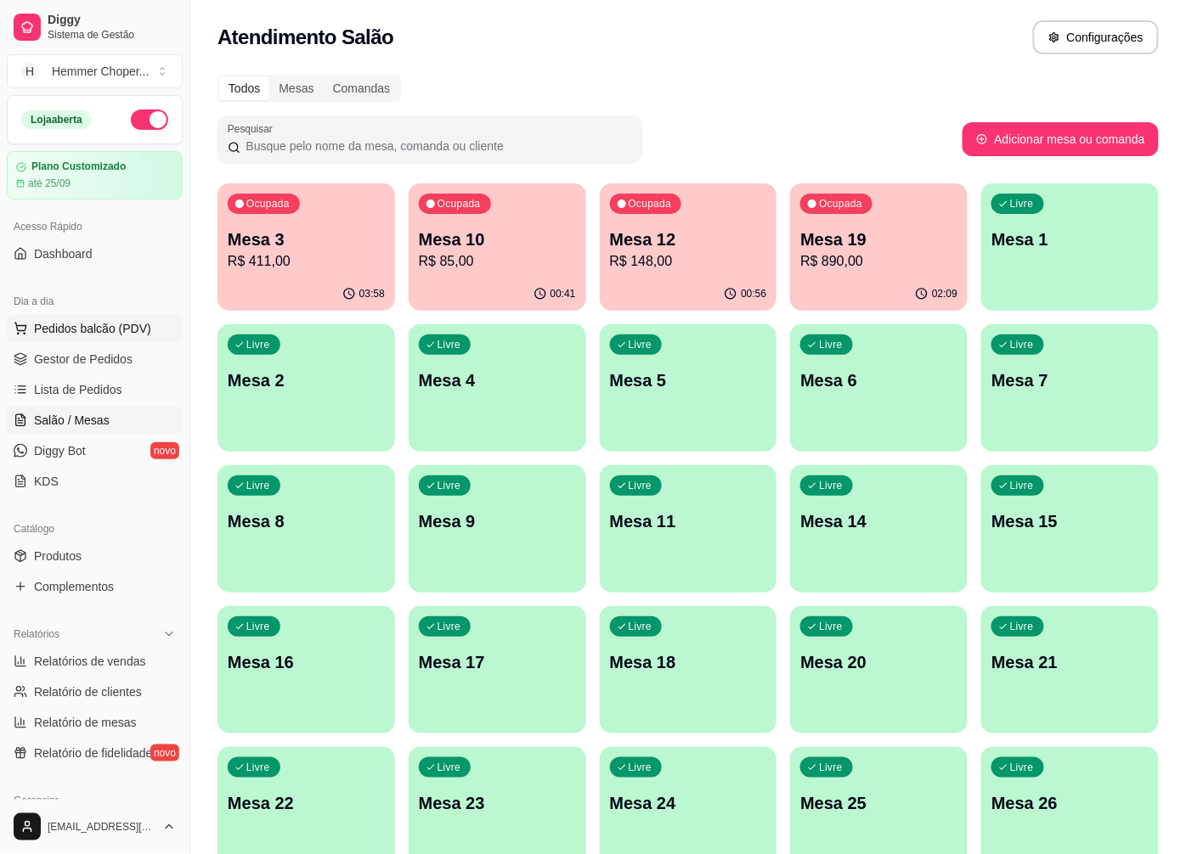
click at [61, 329] on span "Pedidos balcão (PDV)" at bounding box center [92, 328] width 117 height 17
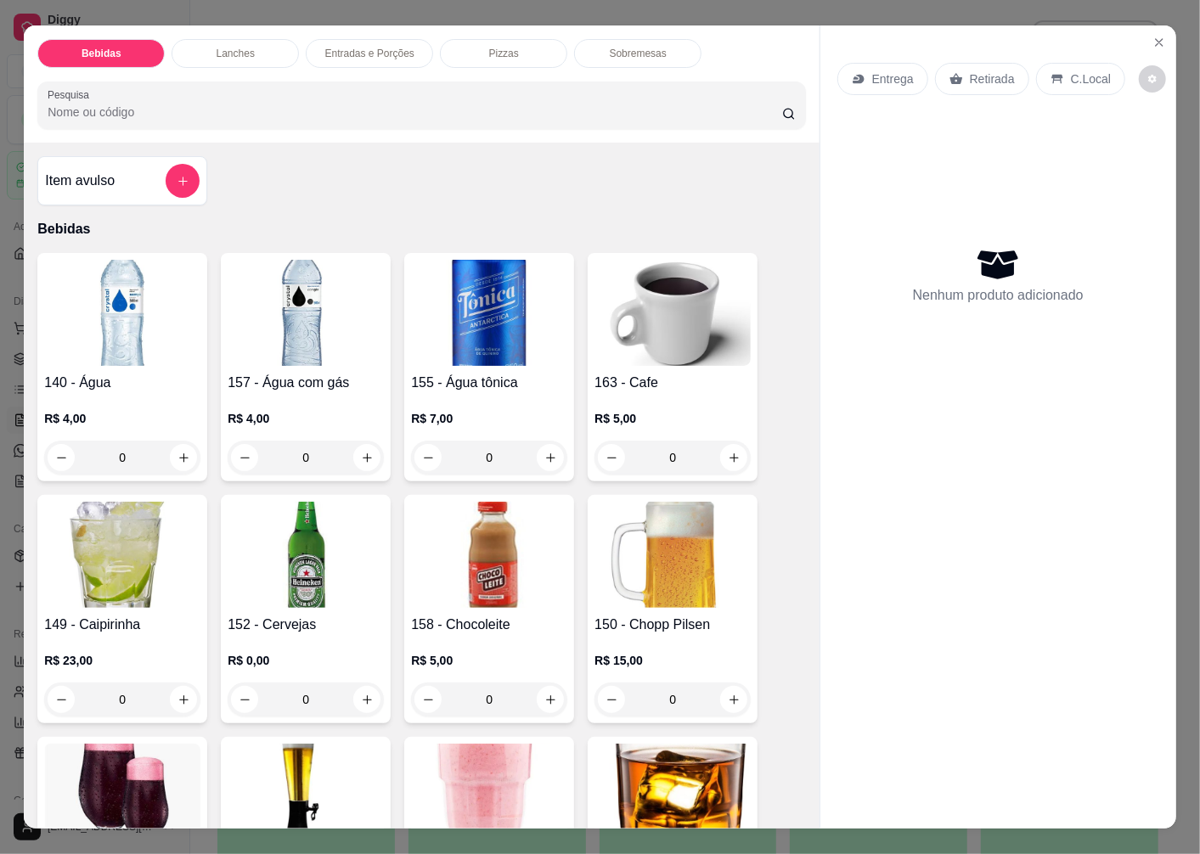
click at [977, 70] on p "Retirada" at bounding box center [992, 78] width 45 height 17
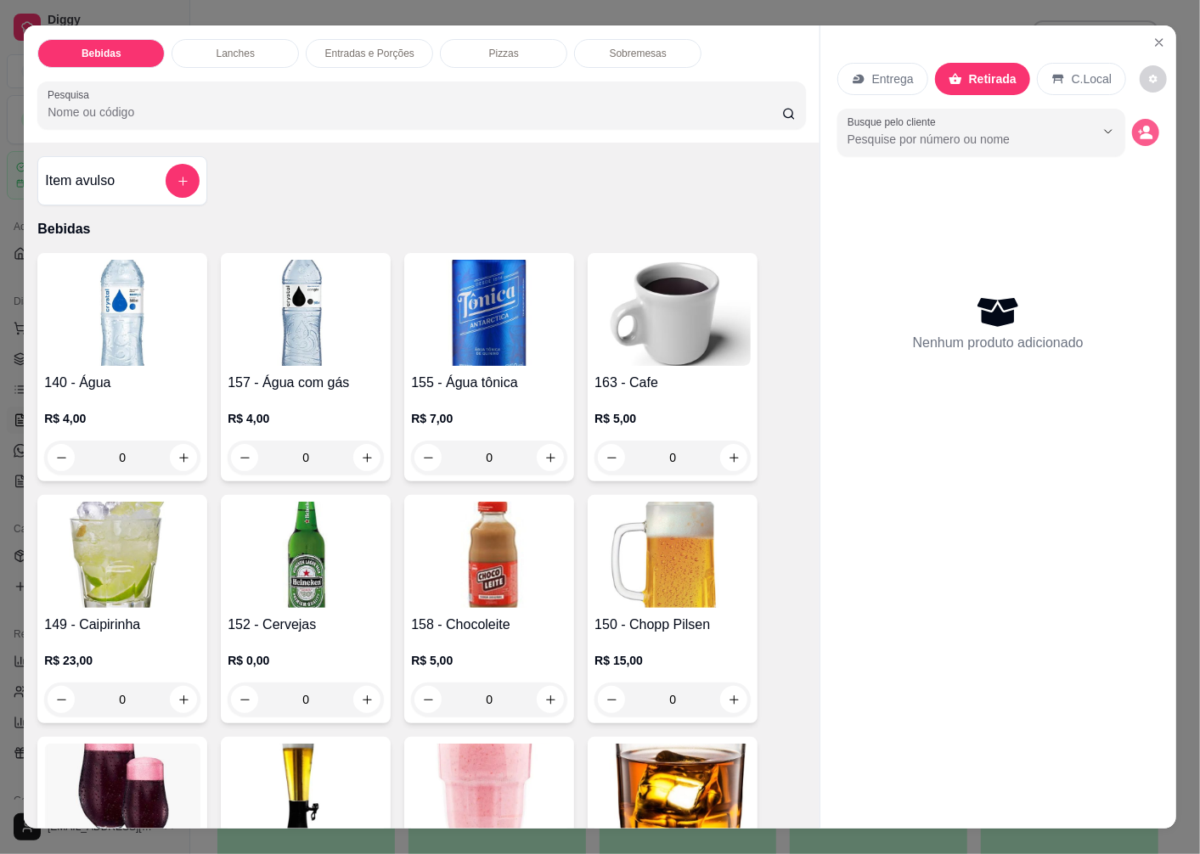
click at [1141, 133] on icon "decrease-product-quantity" at bounding box center [1146, 136] width 13 height 6
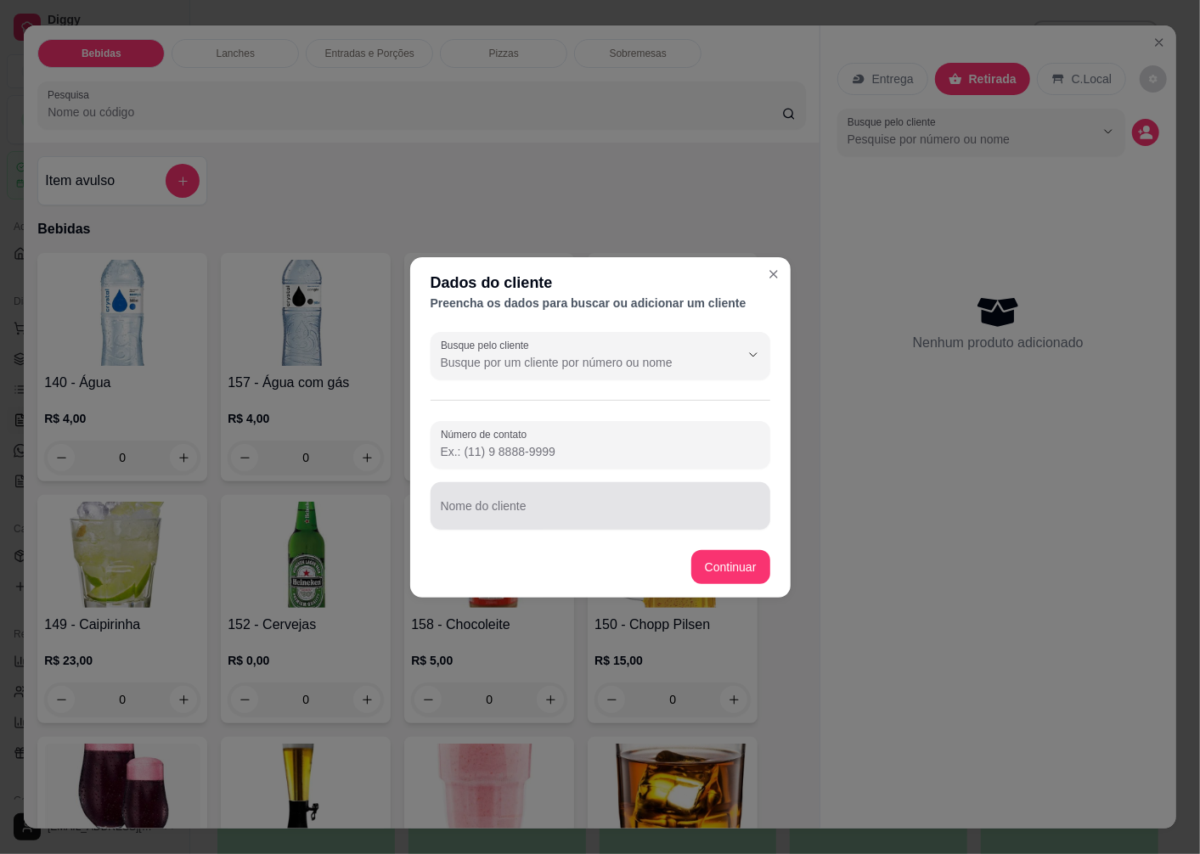
click at [515, 522] on div at bounding box center [600, 506] width 319 height 34
type input "DAVI"
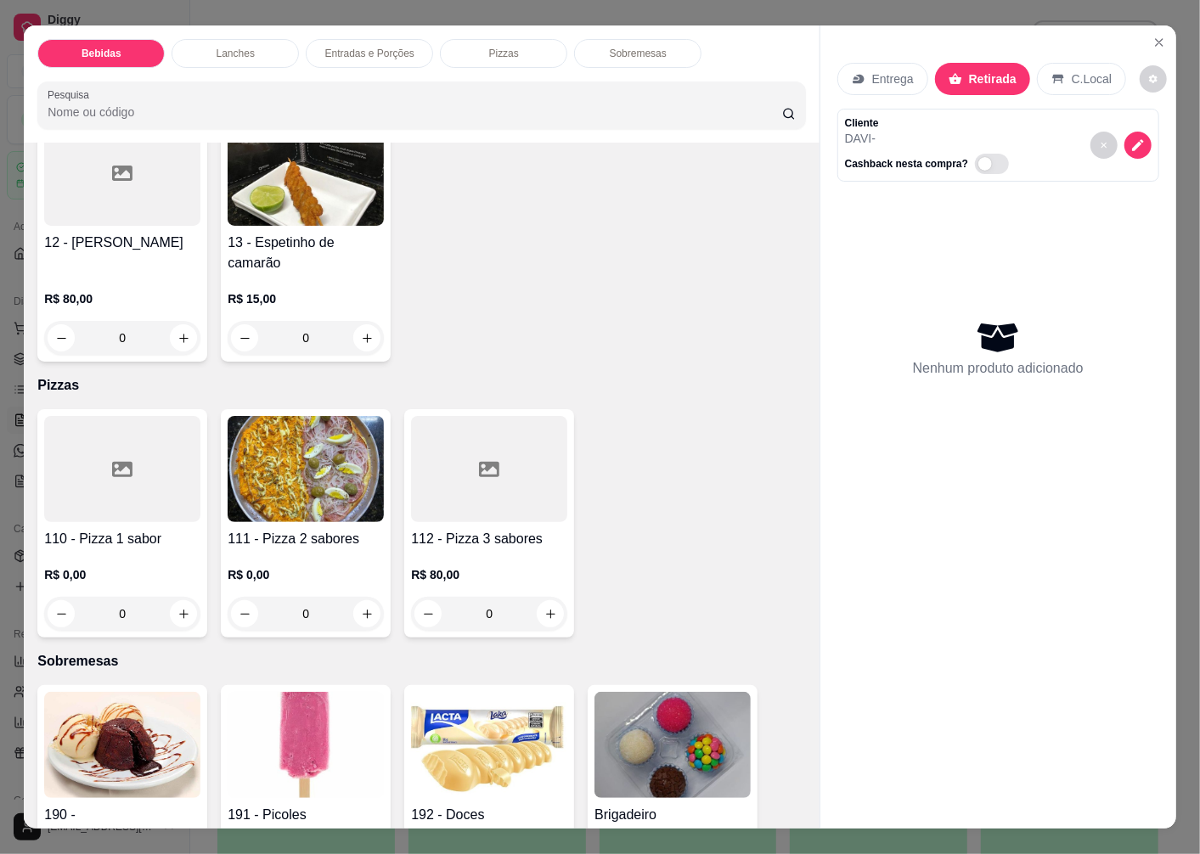
scroll to position [3680, 0]
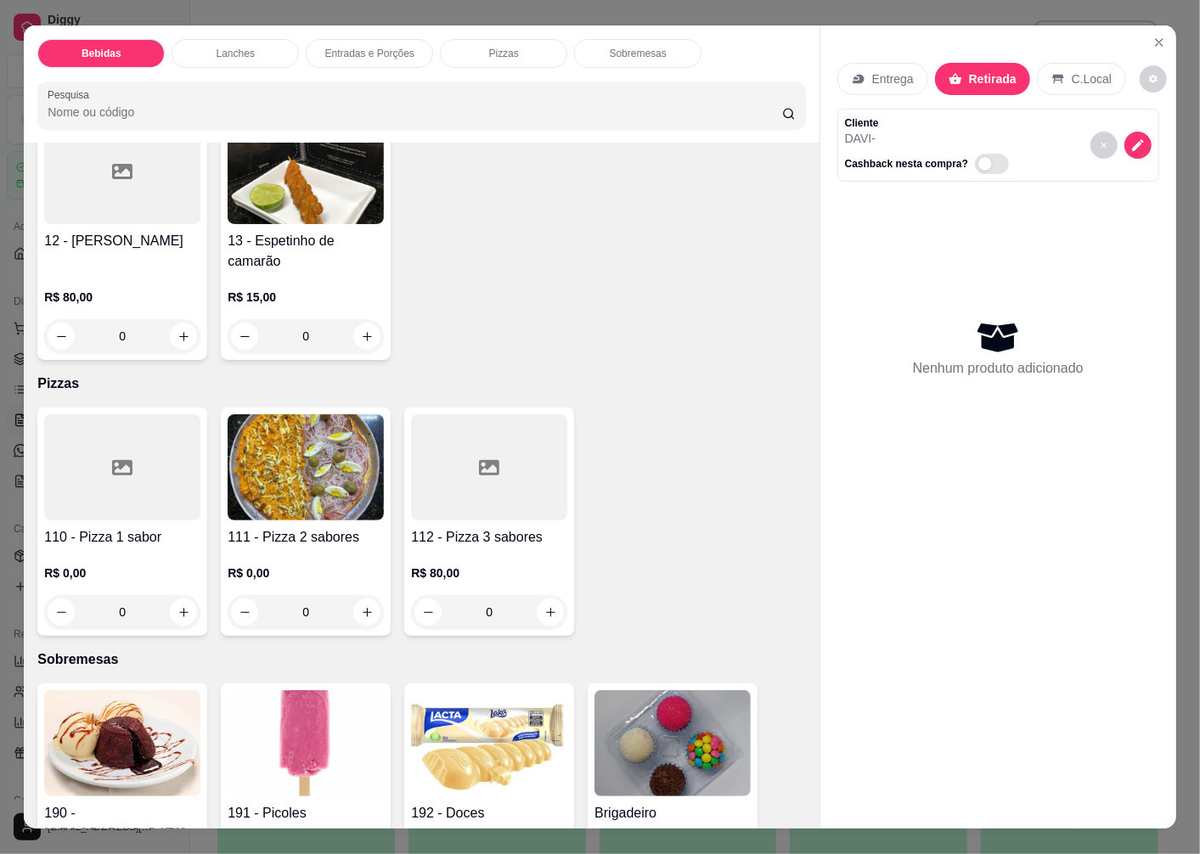
click at [125, 493] on div at bounding box center [122, 467] width 156 height 106
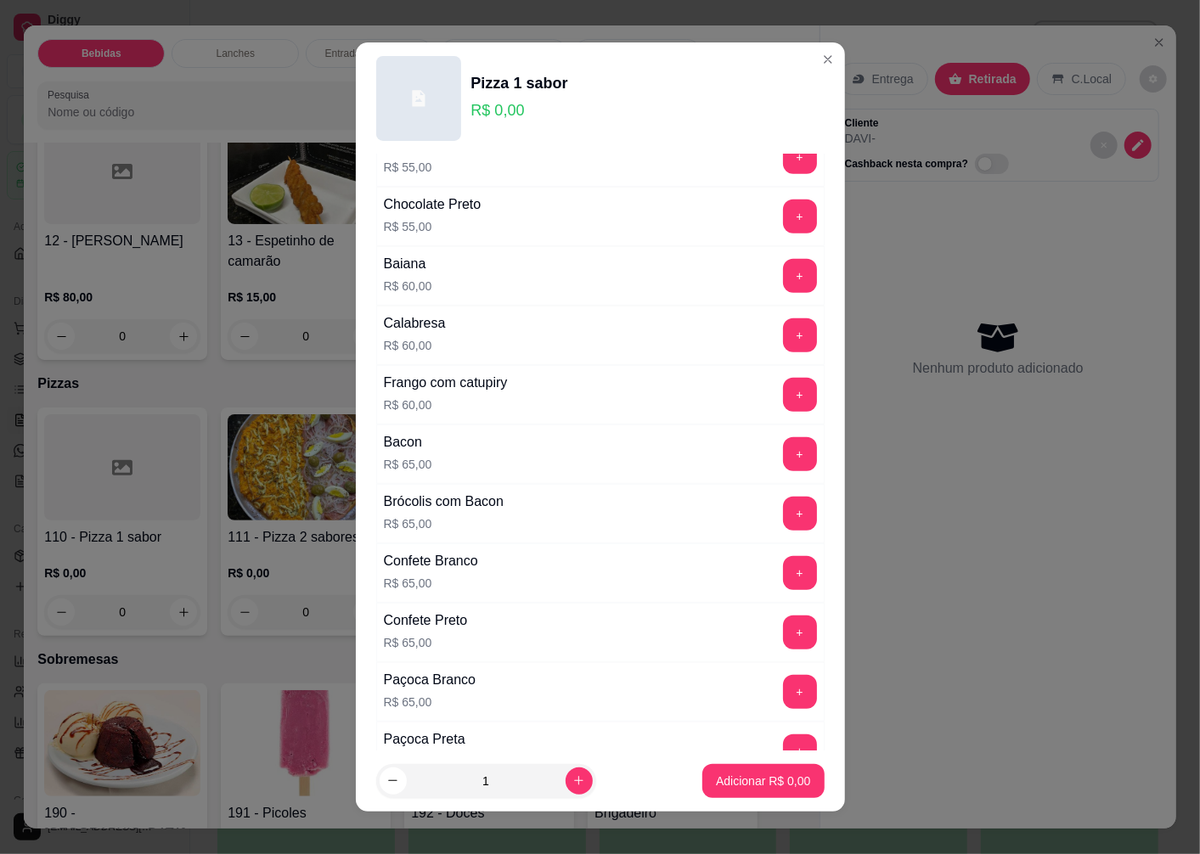
scroll to position [849, 0]
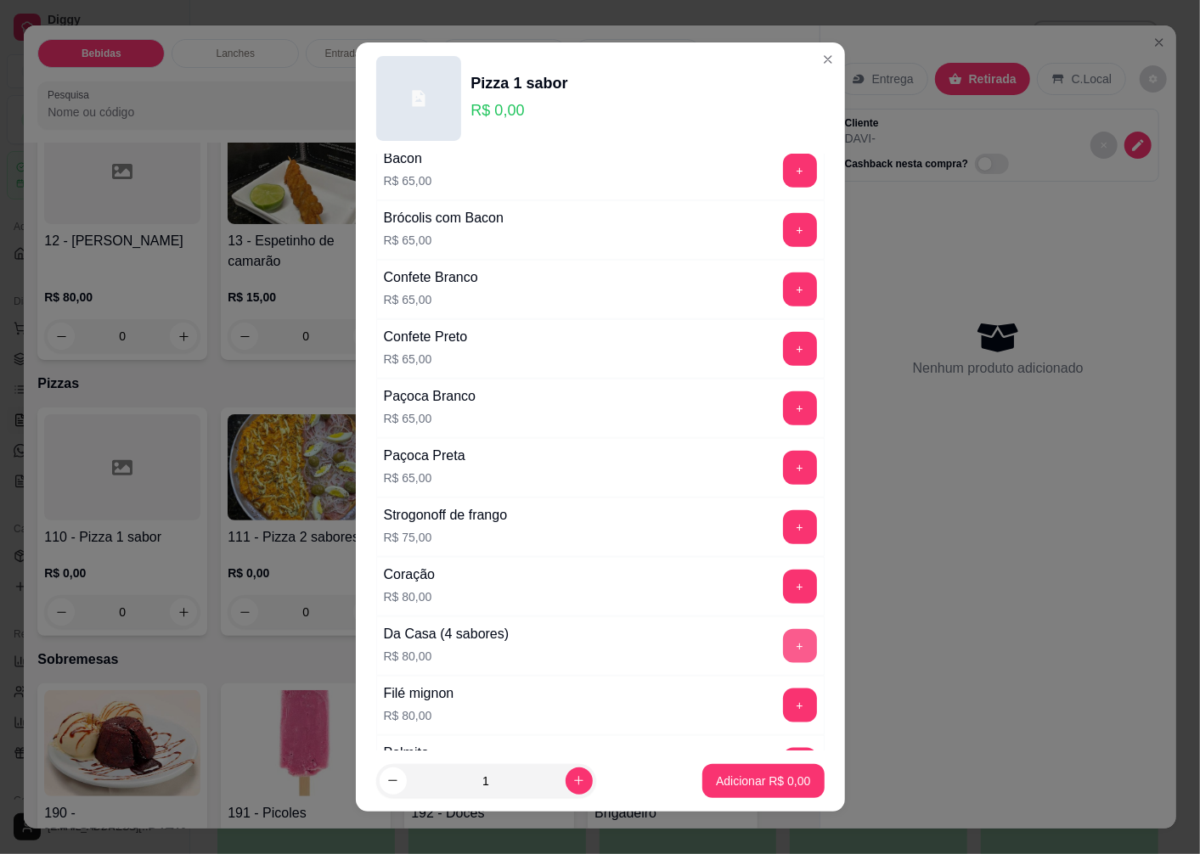
click at [783, 654] on button "+" at bounding box center [800, 646] width 34 height 34
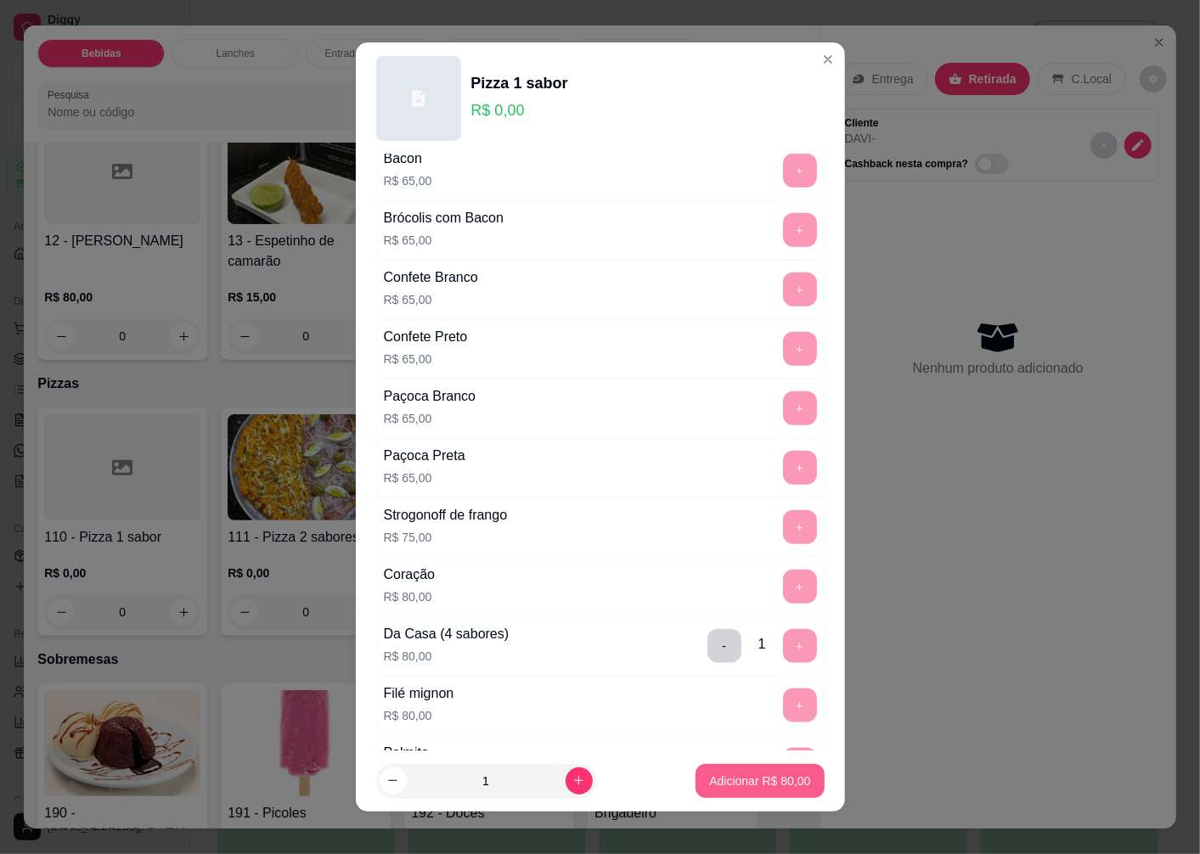
click at [735, 781] on p "Adicionar R$ 80,00" at bounding box center [759, 781] width 101 height 17
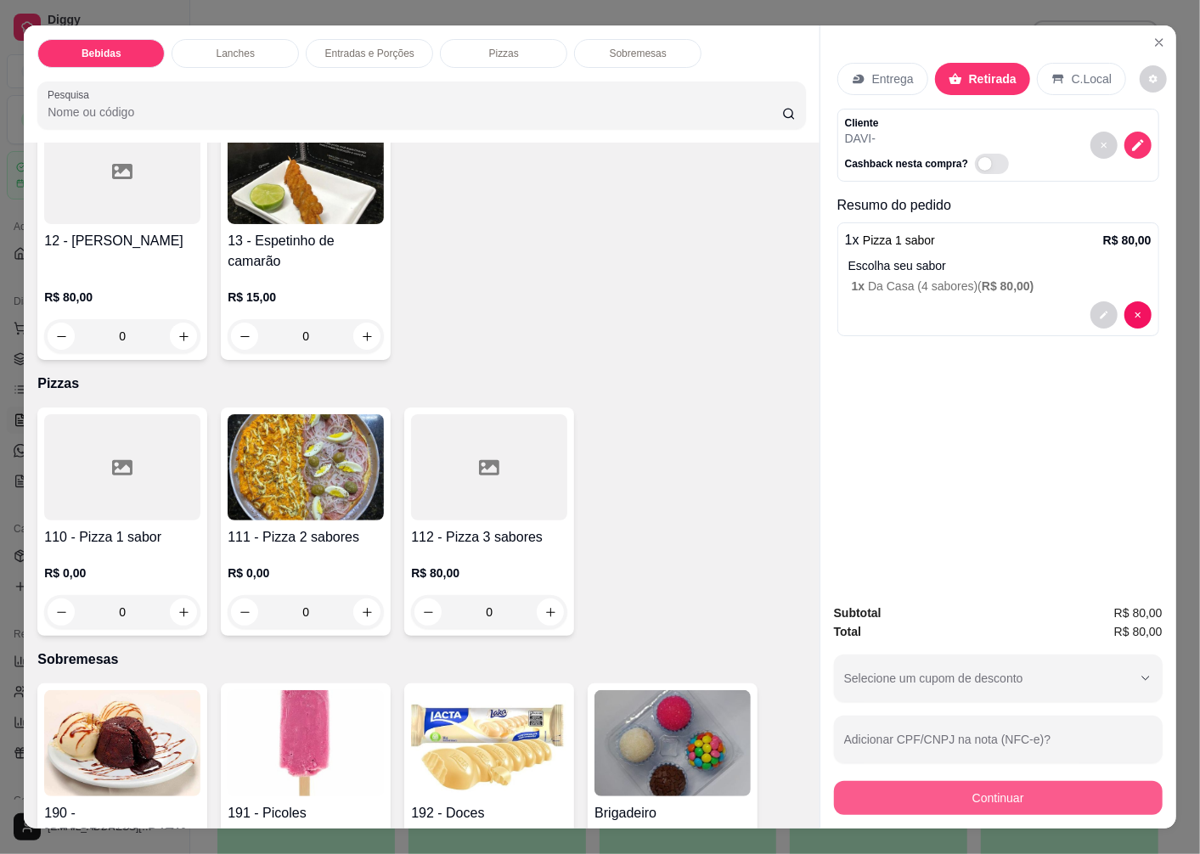
click at [894, 786] on button "Continuar" at bounding box center [998, 798] width 329 height 34
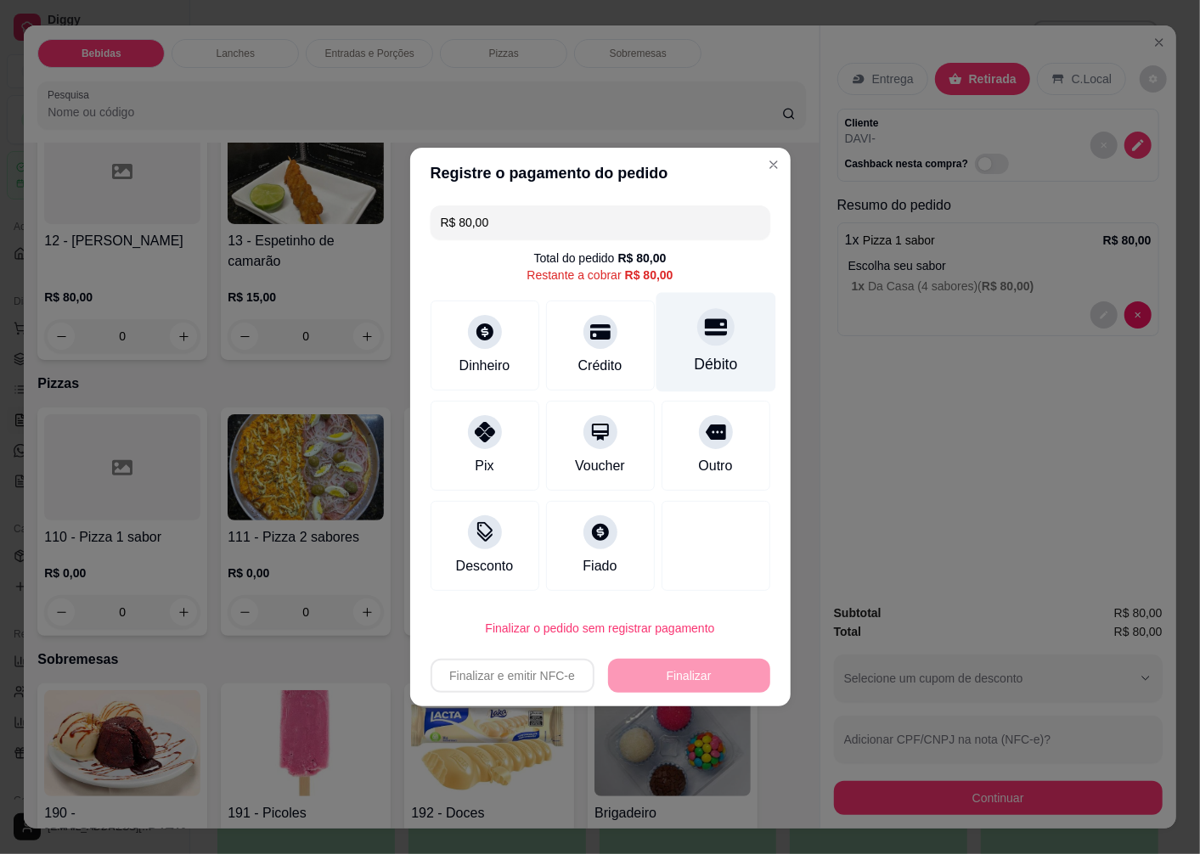
click at [710, 346] on div "Débito" at bounding box center [716, 342] width 120 height 99
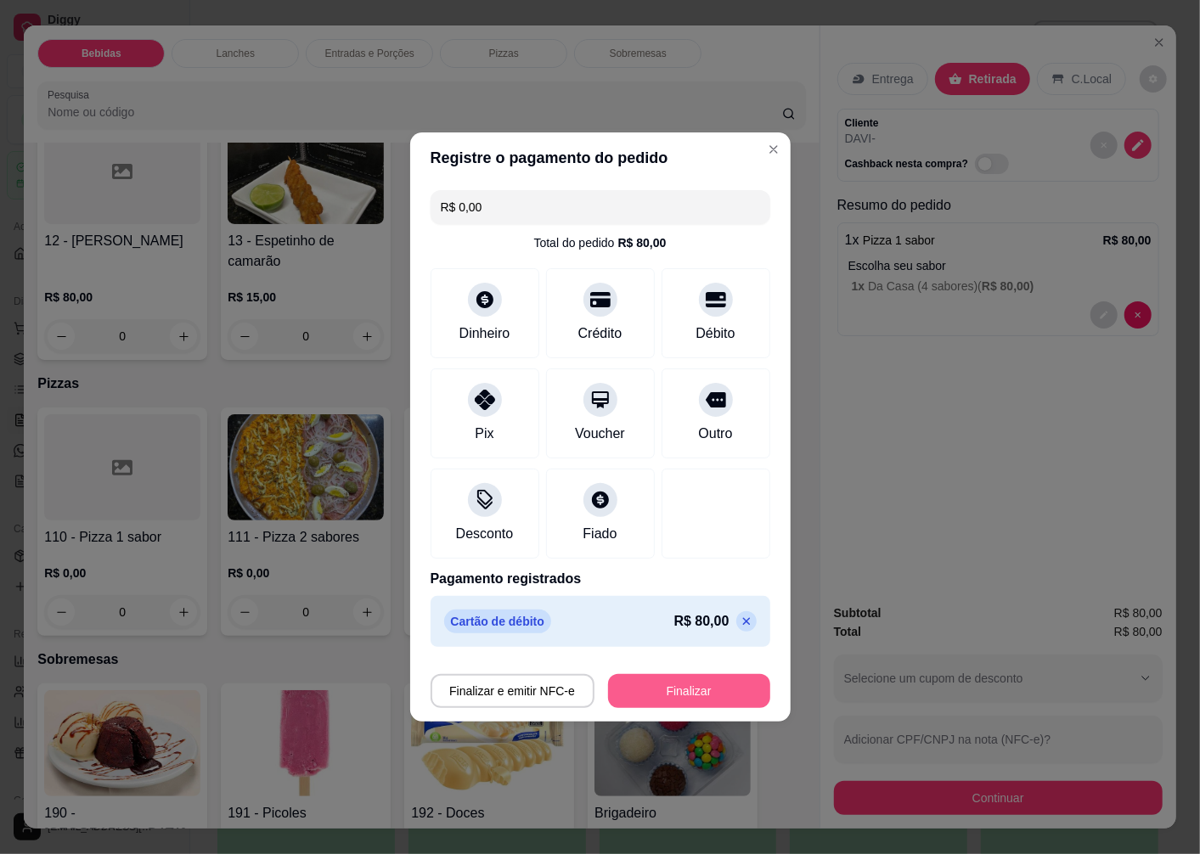
click at [681, 693] on button "Finalizar" at bounding box center [689, 691] width 162 height 34
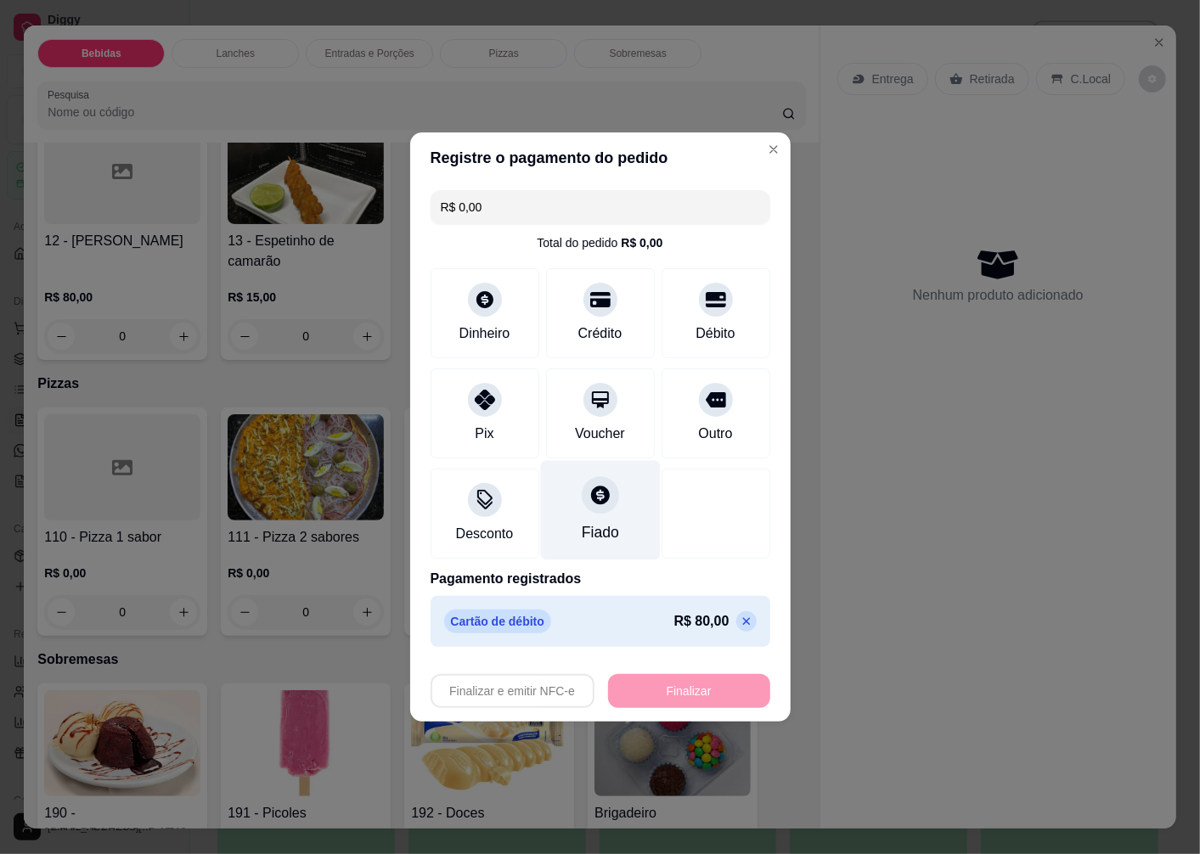
type input "-R$ 80,00"
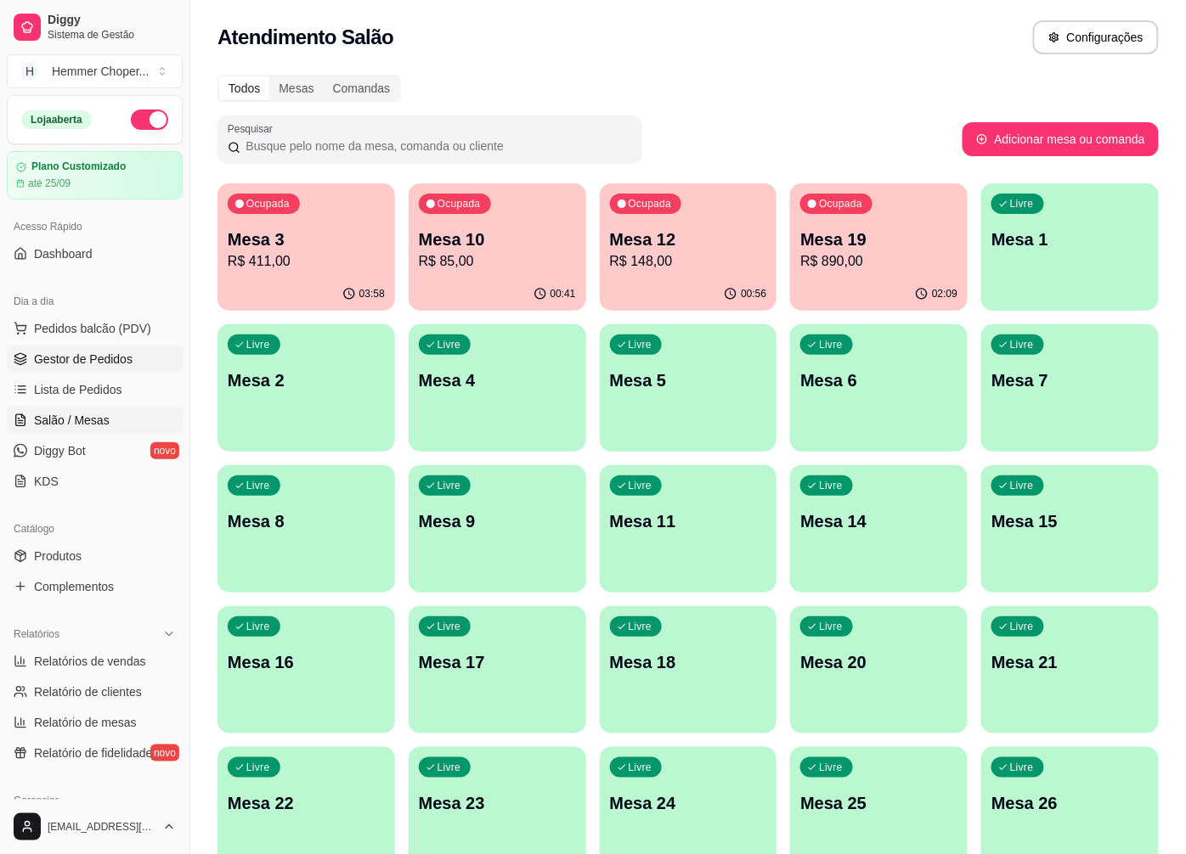
click at [95, 352] on span "Gestor de Pedidos" at bounding box center [83, 359] width 99 height 17
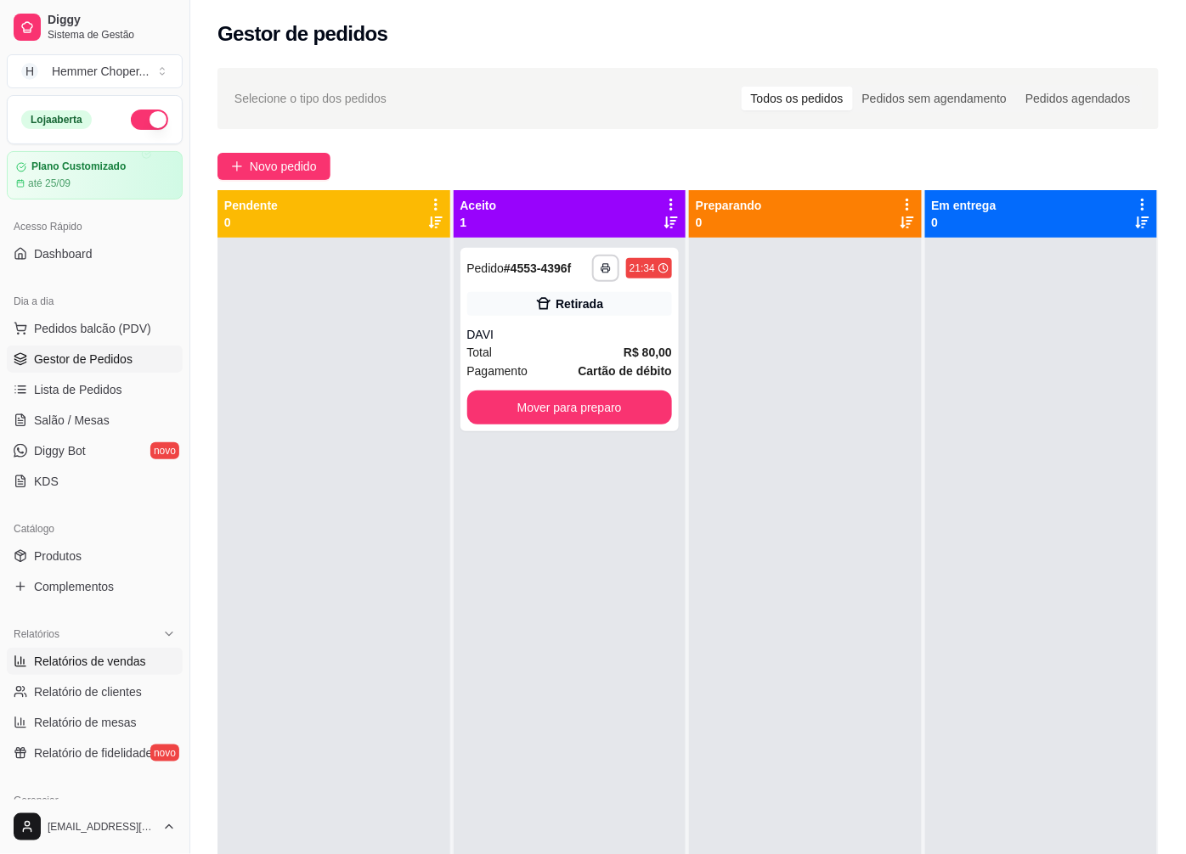
click at [85, 661] on span "Relatórios de vendas" at bounding box center [90, 661] width 112 height 17
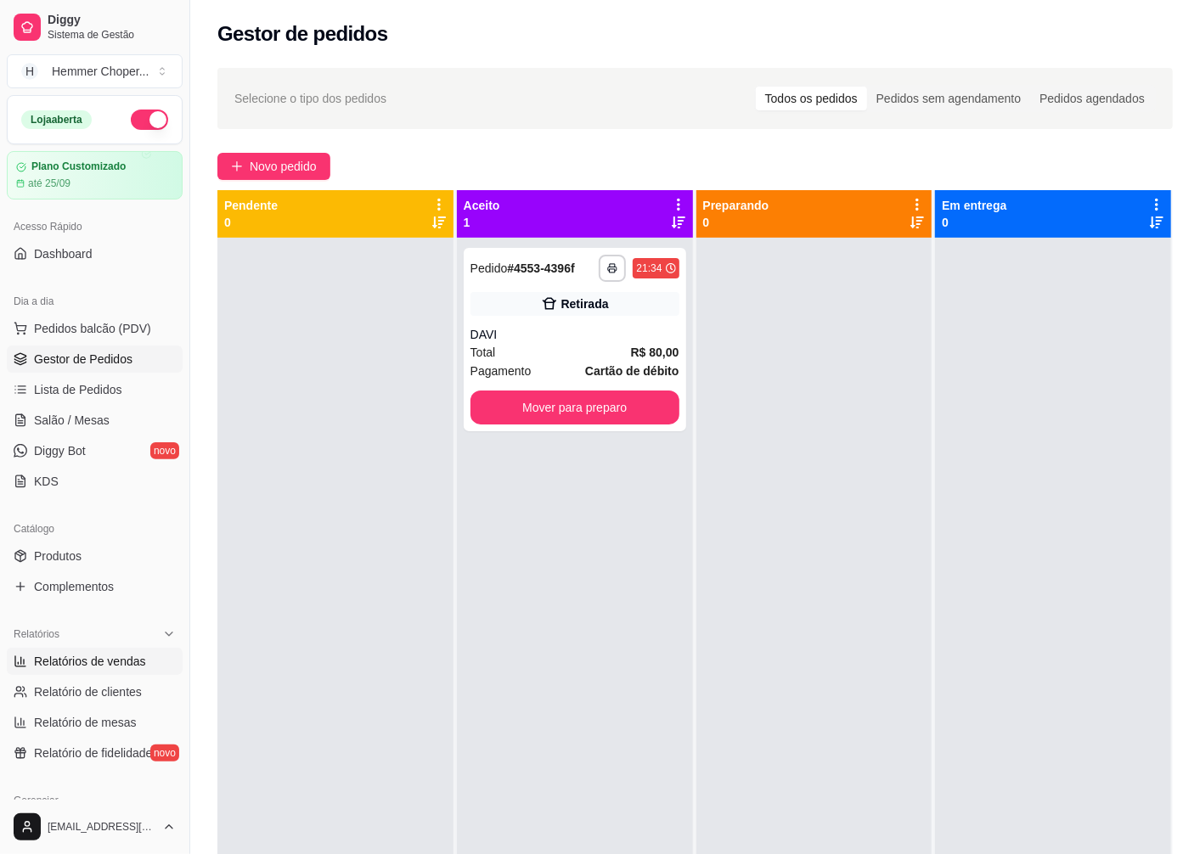
select select "ALL"
select select "0"
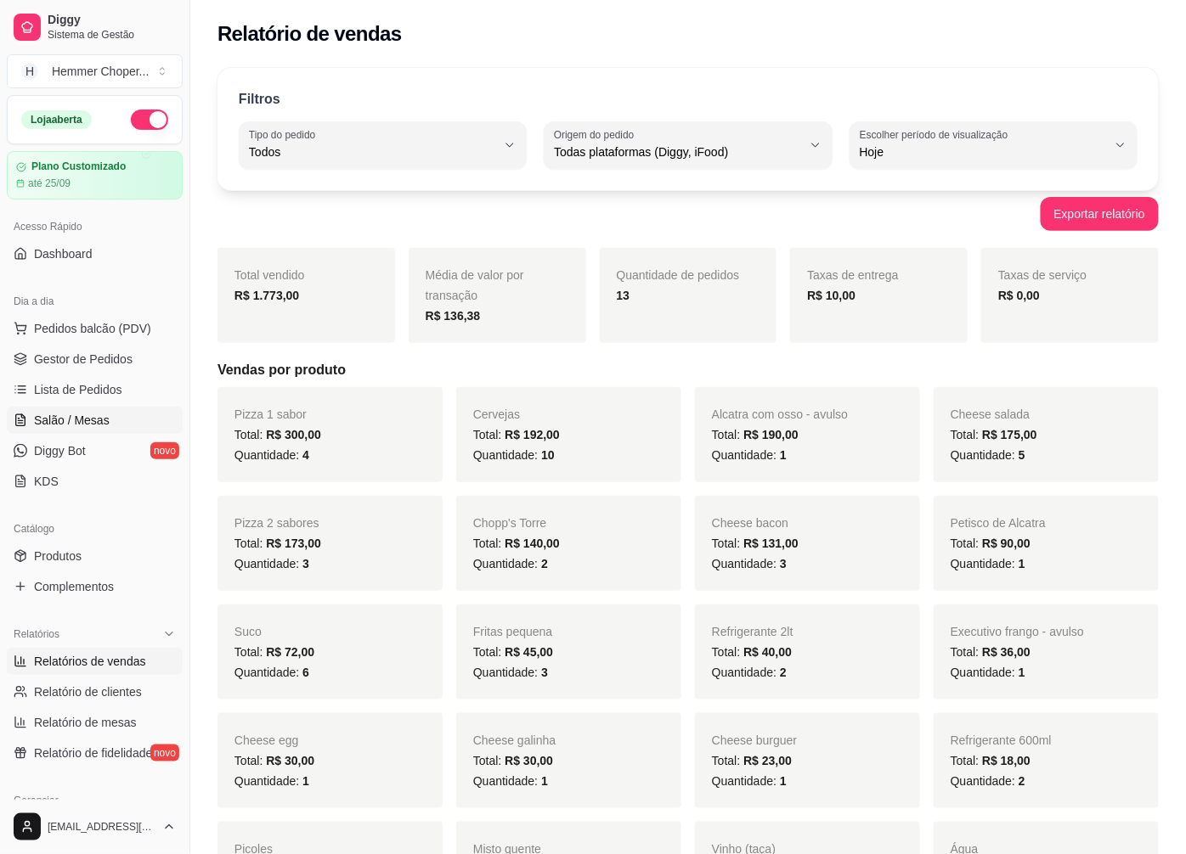
click at [98, 421] on span "Salão / Mesas" at bounding box center [72, 420] width 76 height 17
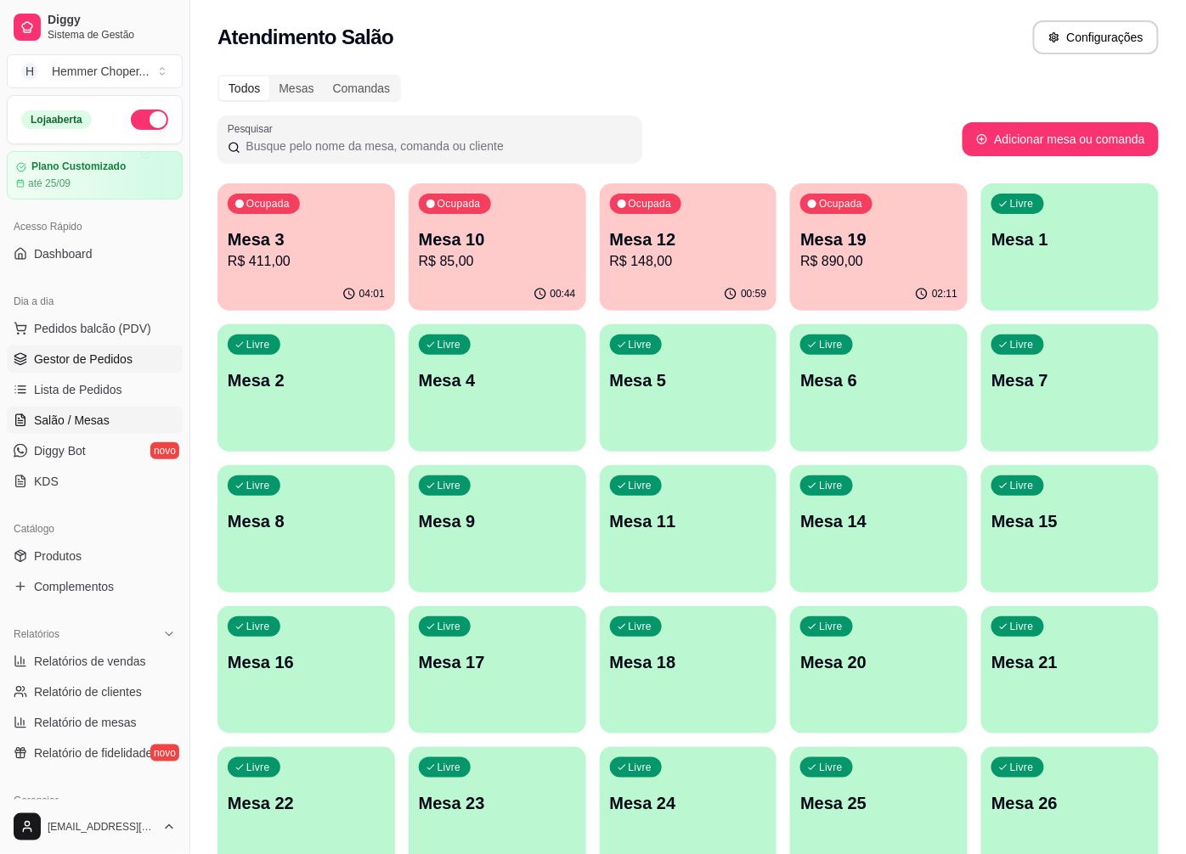
click at [108, 352] on span "Gestor de Pedidos" at bounding box center [83, 359] width 99 height 17
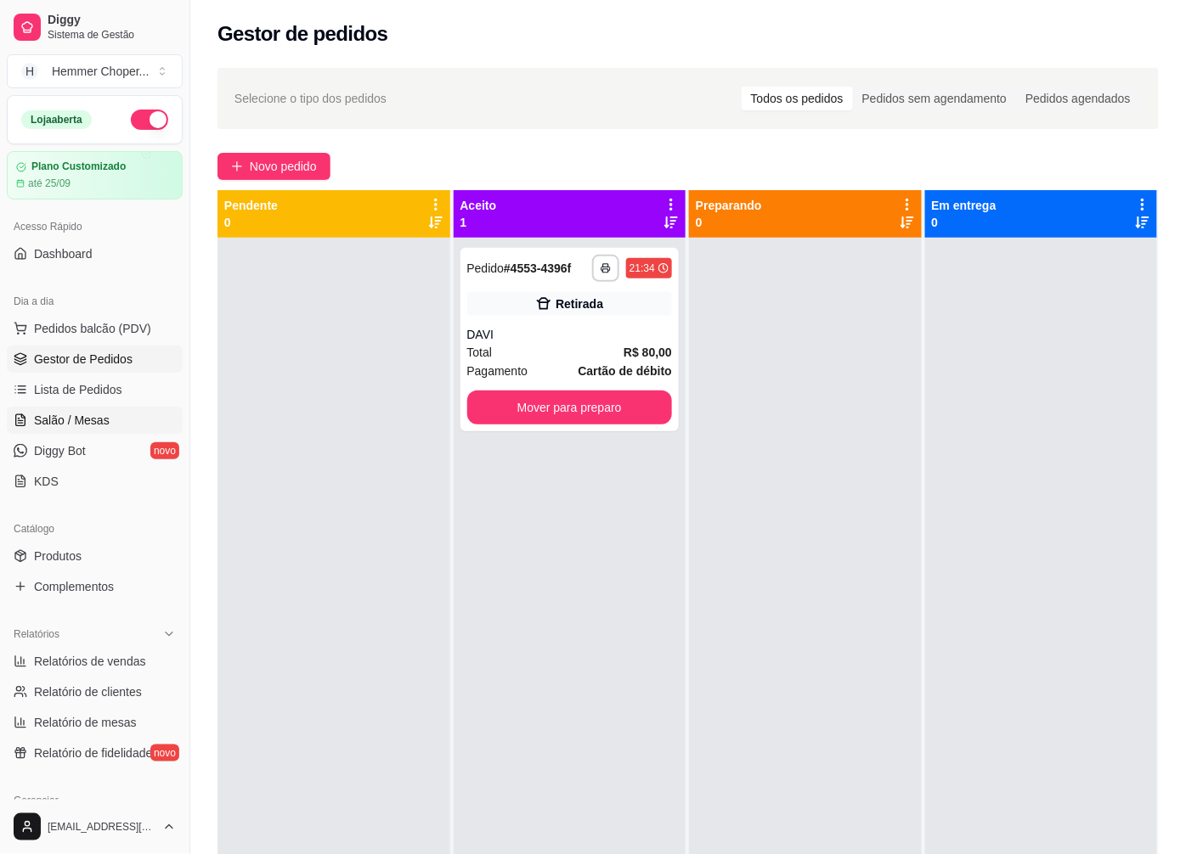
click at [111, 420] on link "Salão / Mesas" at bounding box center [95, 420] width 176 height 27
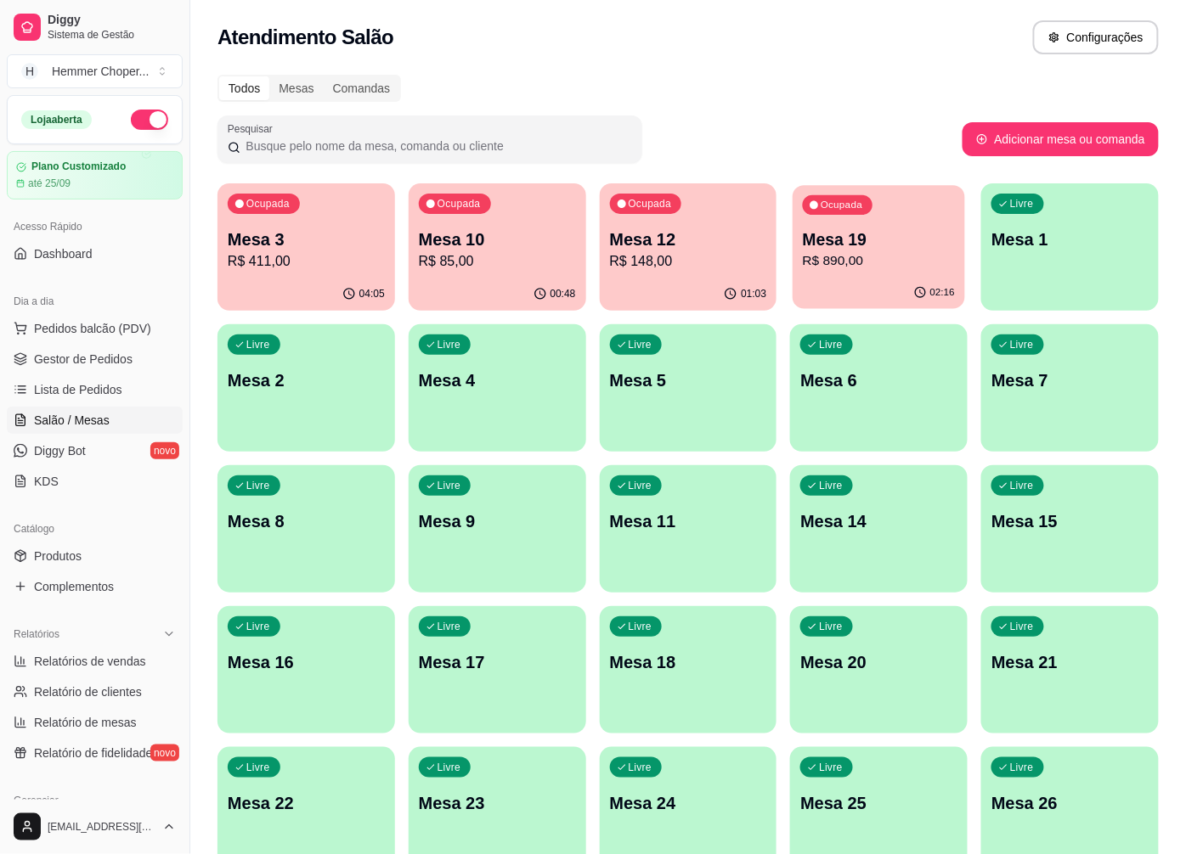
click at [870, 264] on p "R$ 890,00" at bounding box center [879, 261] width 152 height 20
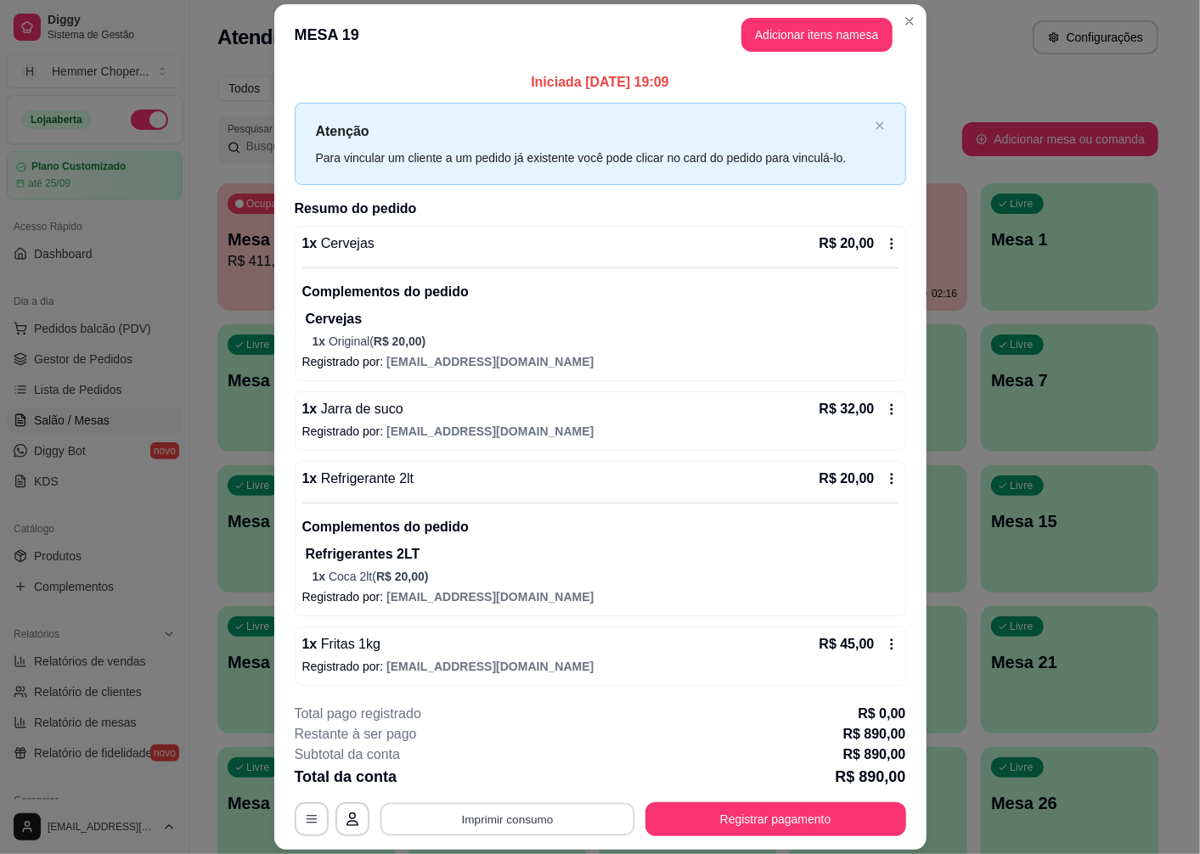
click at [465, 816] on button "Imprimir consumo" at bounding box center [507, 819] width 255 height 33
click at [494, 784] on button "Cozinha" at bounding box center [505, 781] width 123 height 27
click at [817, 828] on button "Registrar pagamento" at bounding box center [775, 820] width 261 height 34
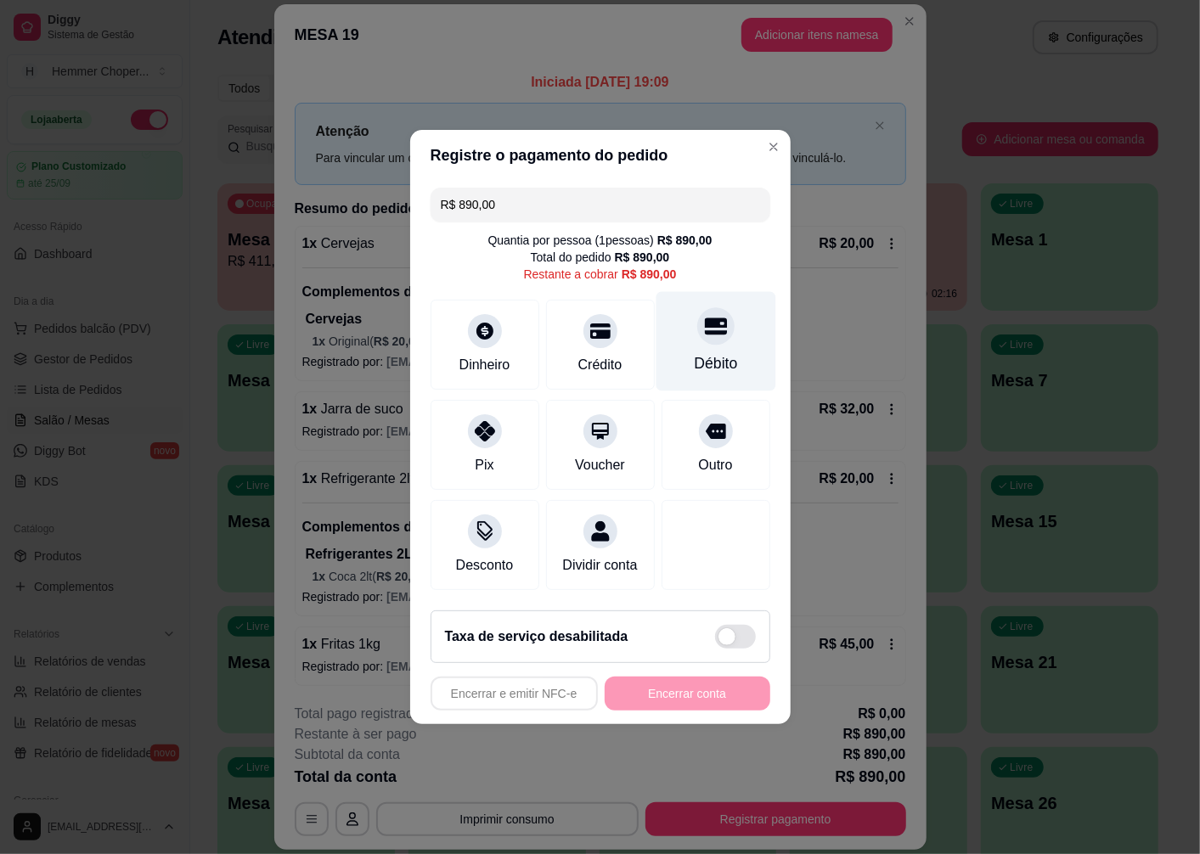
click at [705, 343] on div "Débito" at bounding box center [716, 341] width 120 height 99
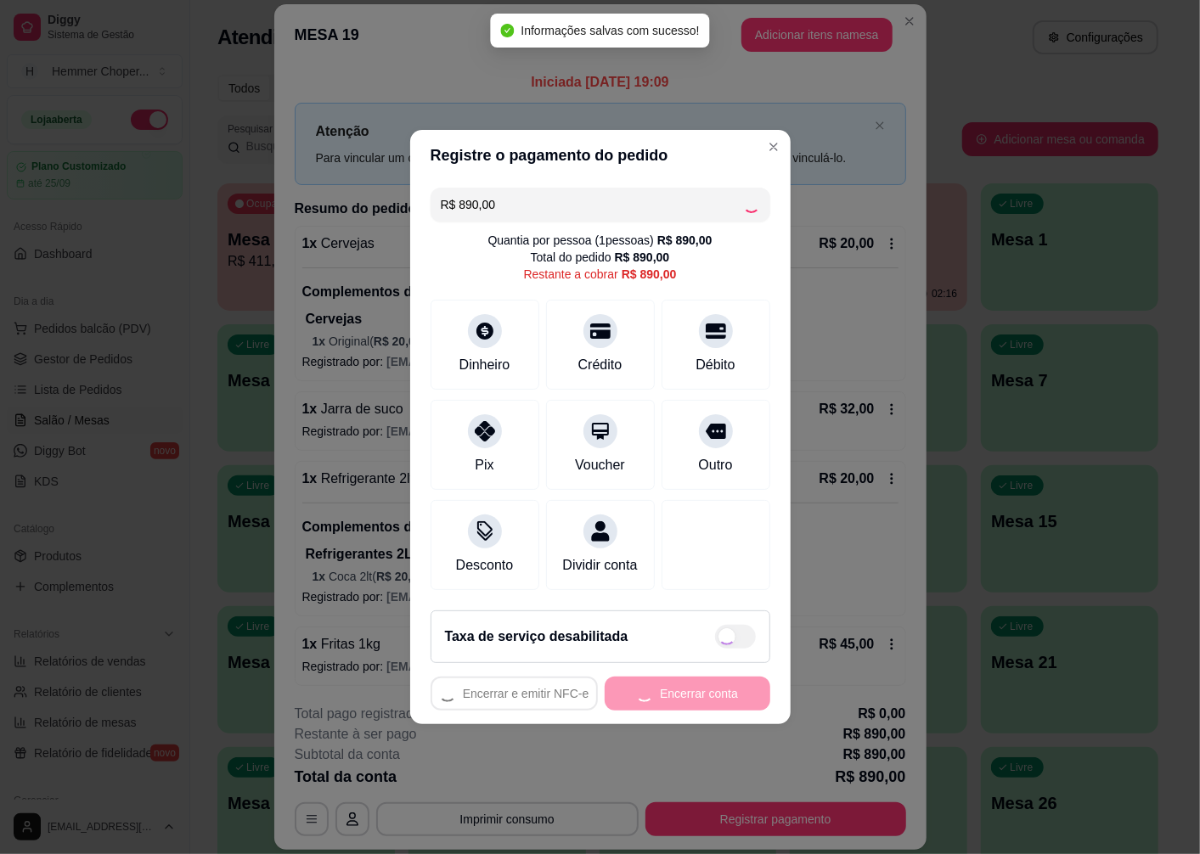
type input "R$ 0,00"
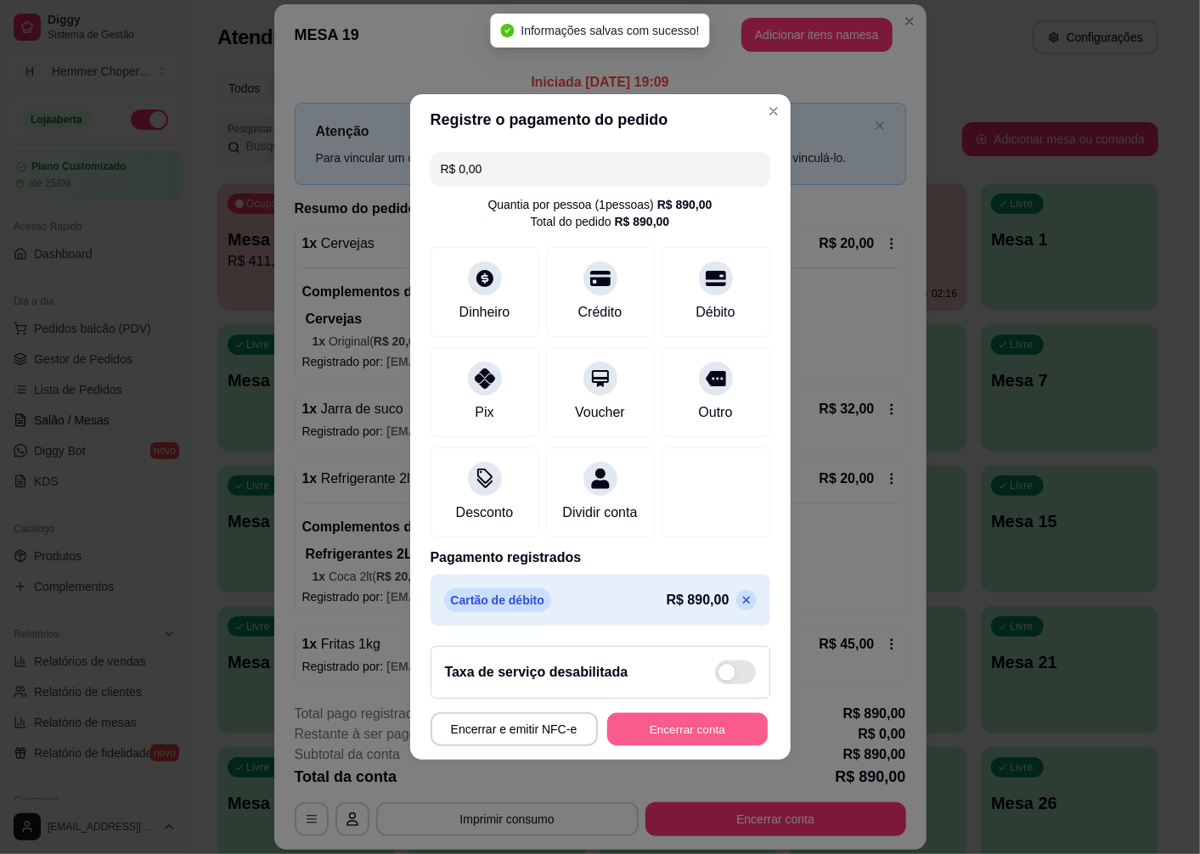
click at [668, 746] on button "Encerrar conta" at bounding box center [687, 729] width 161 height 33
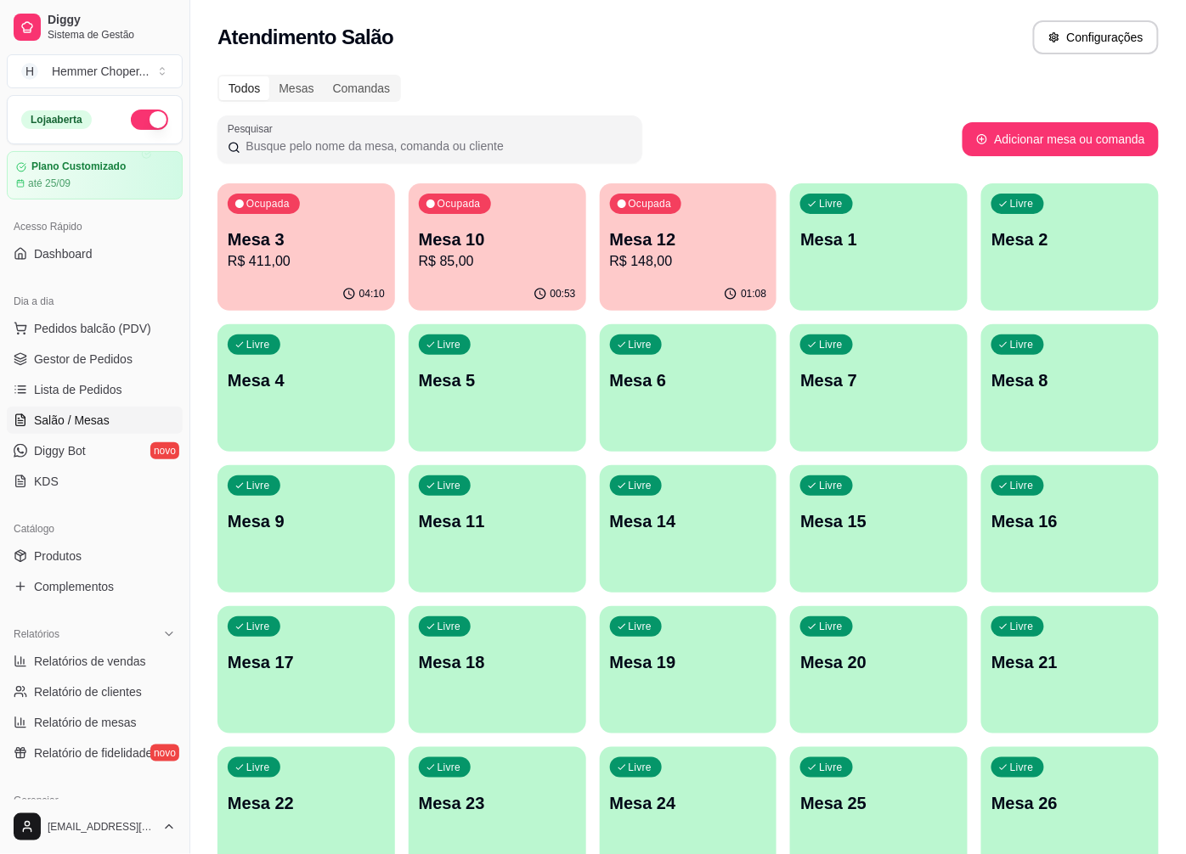
click at [318, 264] on p "R$ 411,00" at bounding box center [306, 261] width 157 height 20
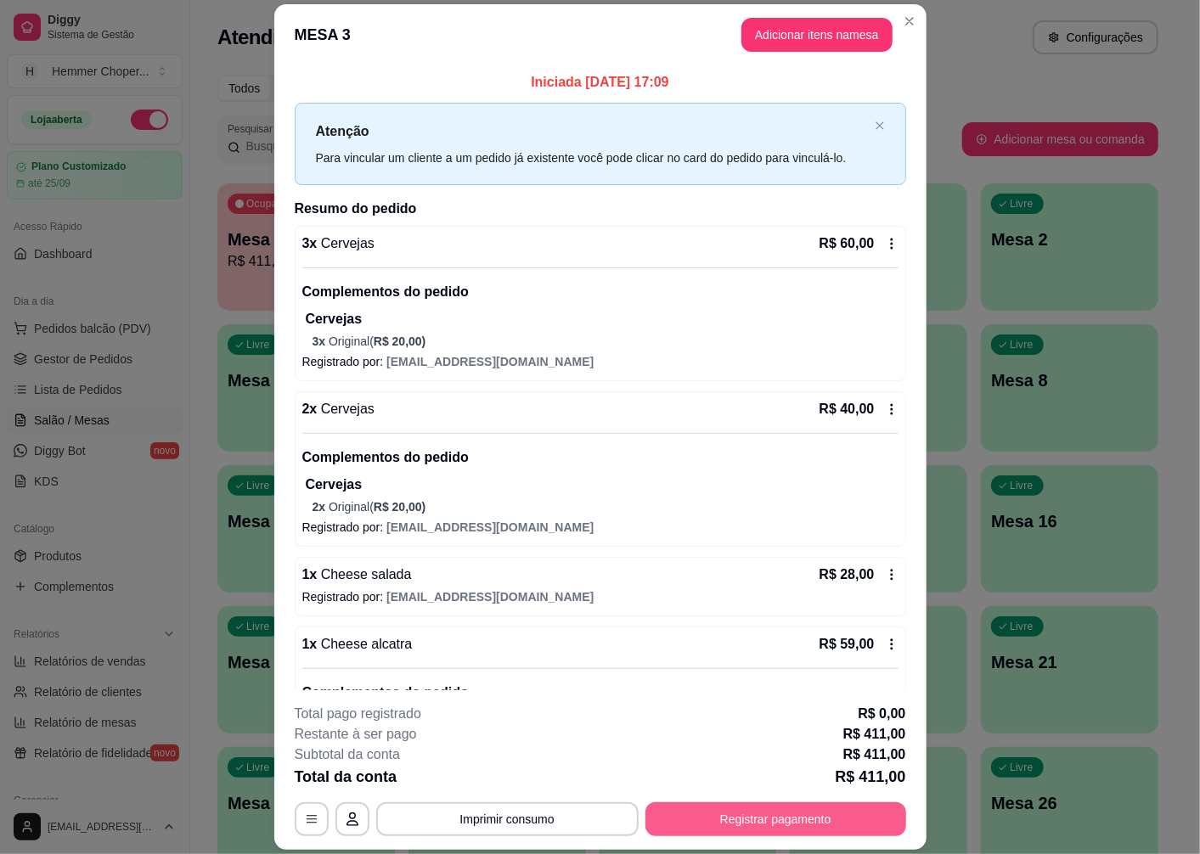
click at [716, 819] on button "Registrar pagamento" at bounding box center [775, 820] width 261 height 34
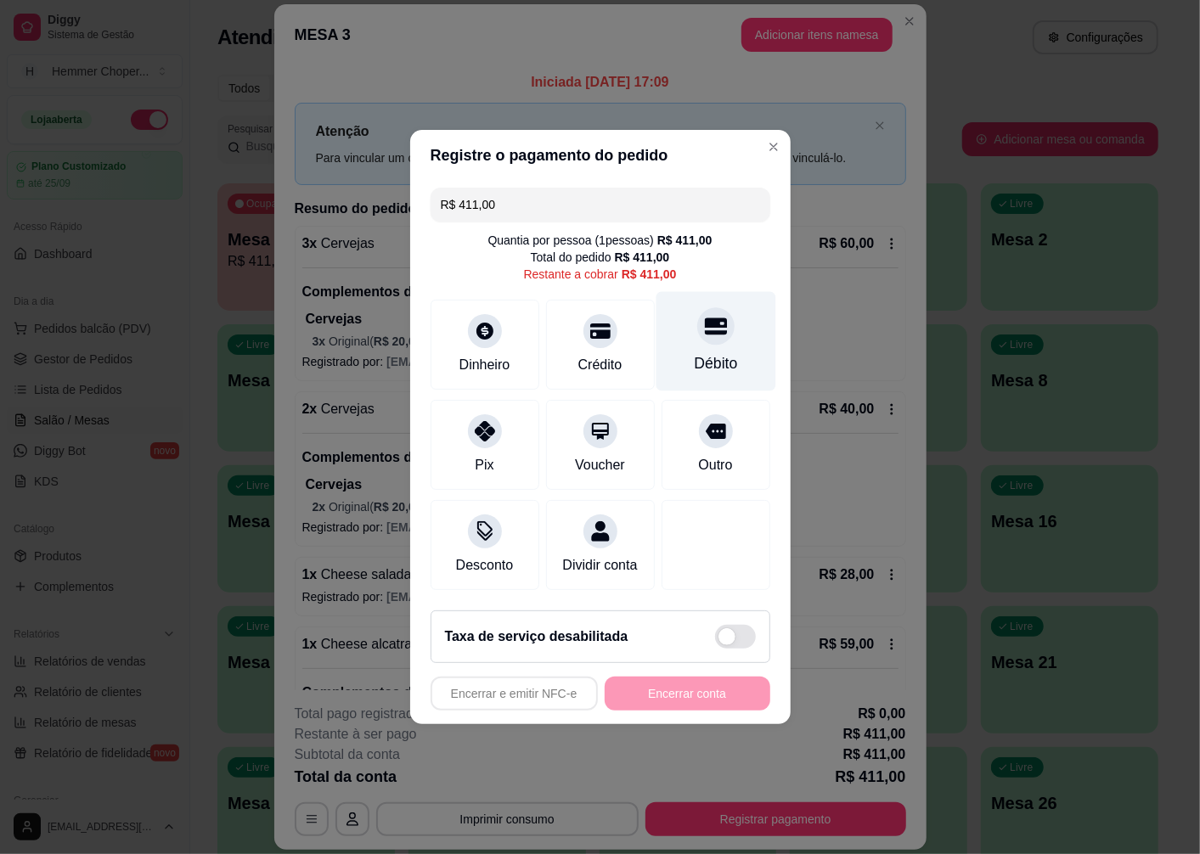
click at [696, 338] on div "Débito" at bounding box center [716, 341] width 120 height 99
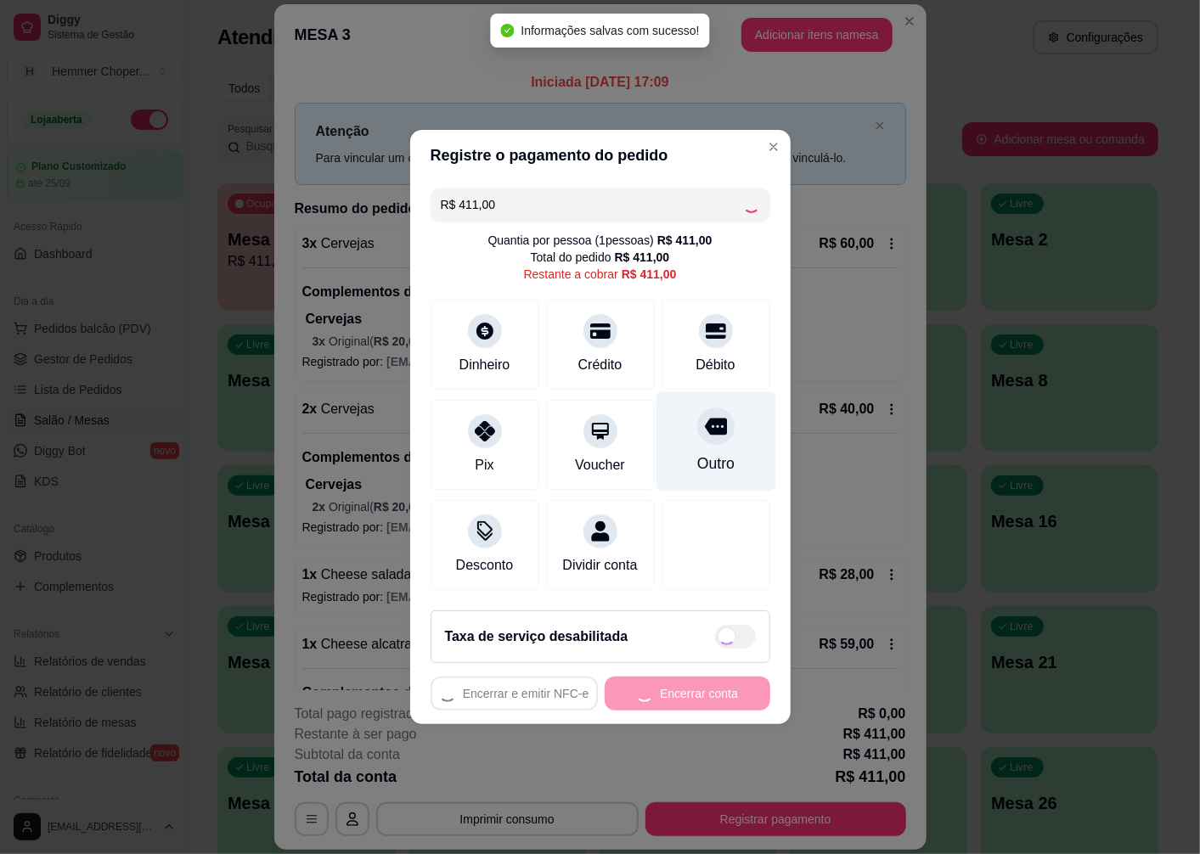
type input "R$ 0,00"
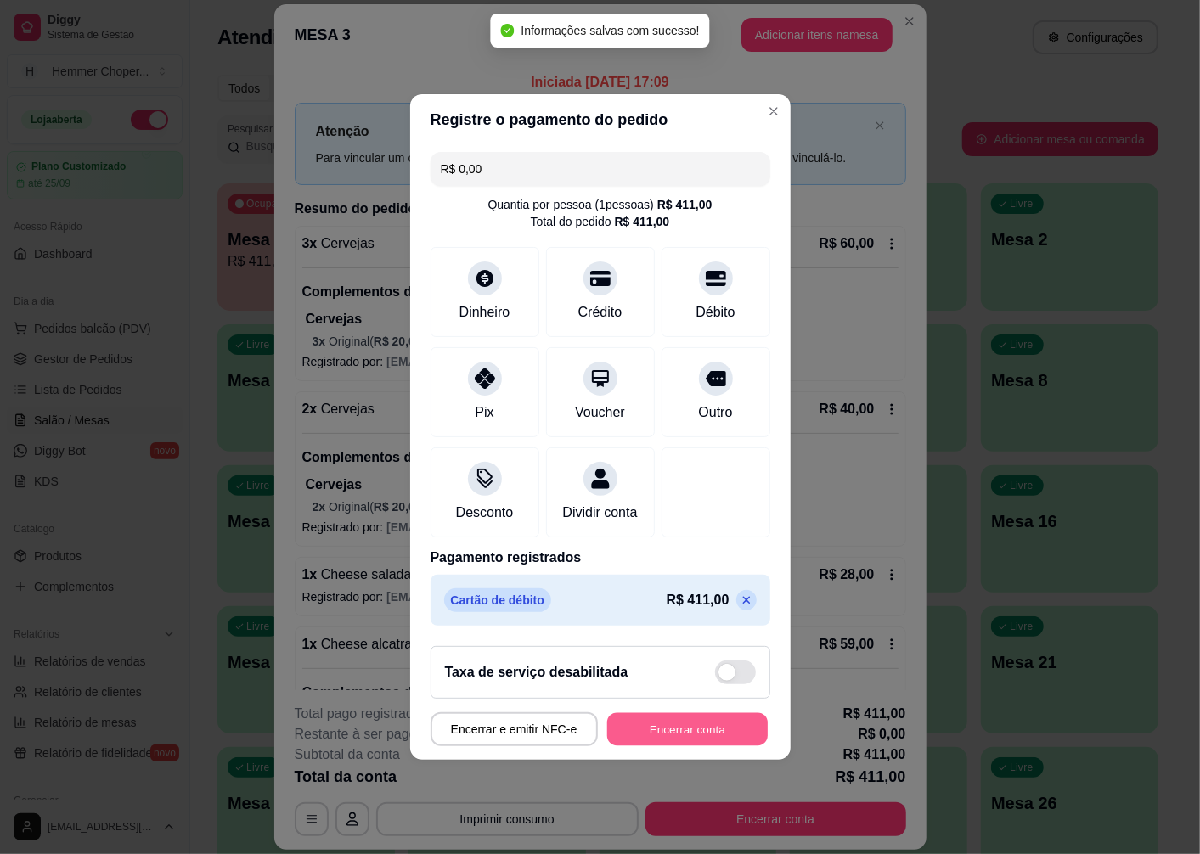
click at [675, 740] on button "Encerrar conta" at bounding box center [687, 729] width 161 height 33
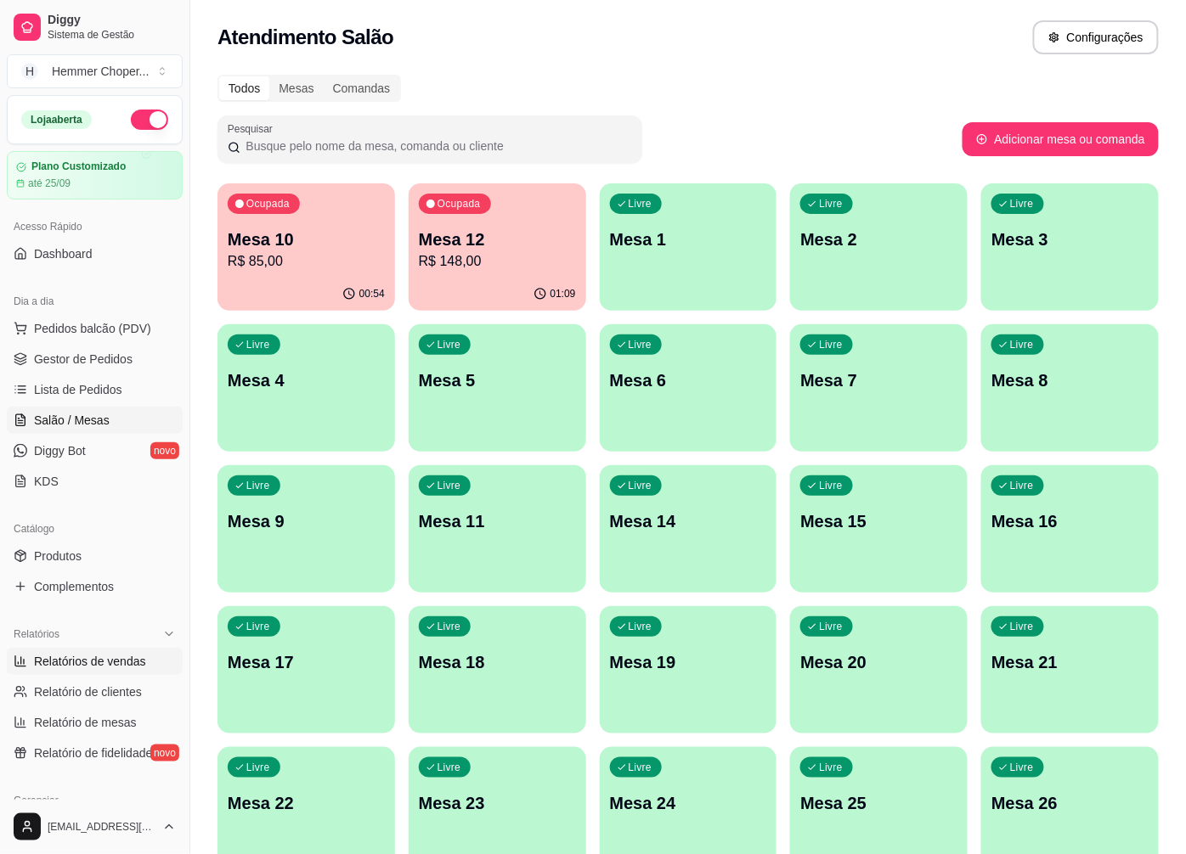
click at [92, 662] on span "Relatórios de vendas" at bounding box center [90, 661] width 112 height 17
select select "ALL"
select select "0"
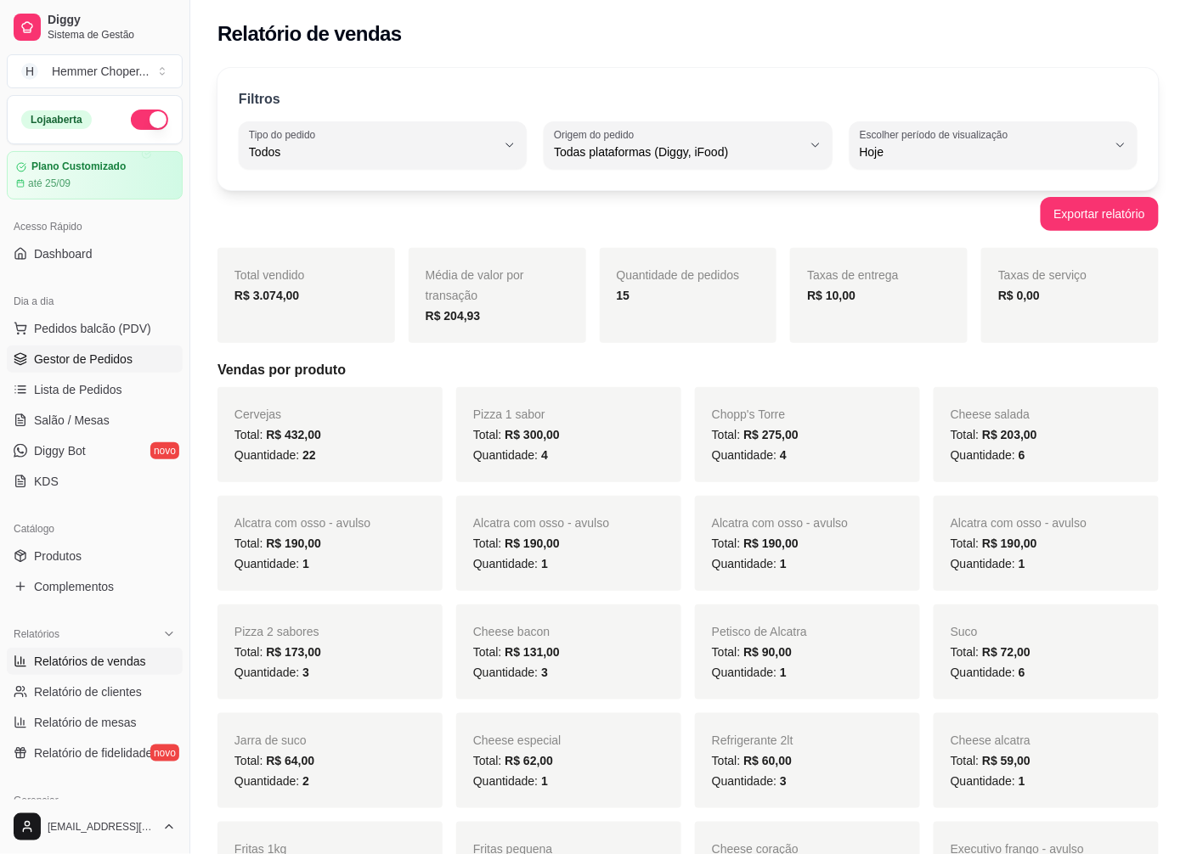
click at [112, 361] on span "Gestor de Pedidos" at bounding box center [83, 359] width 99 height 17
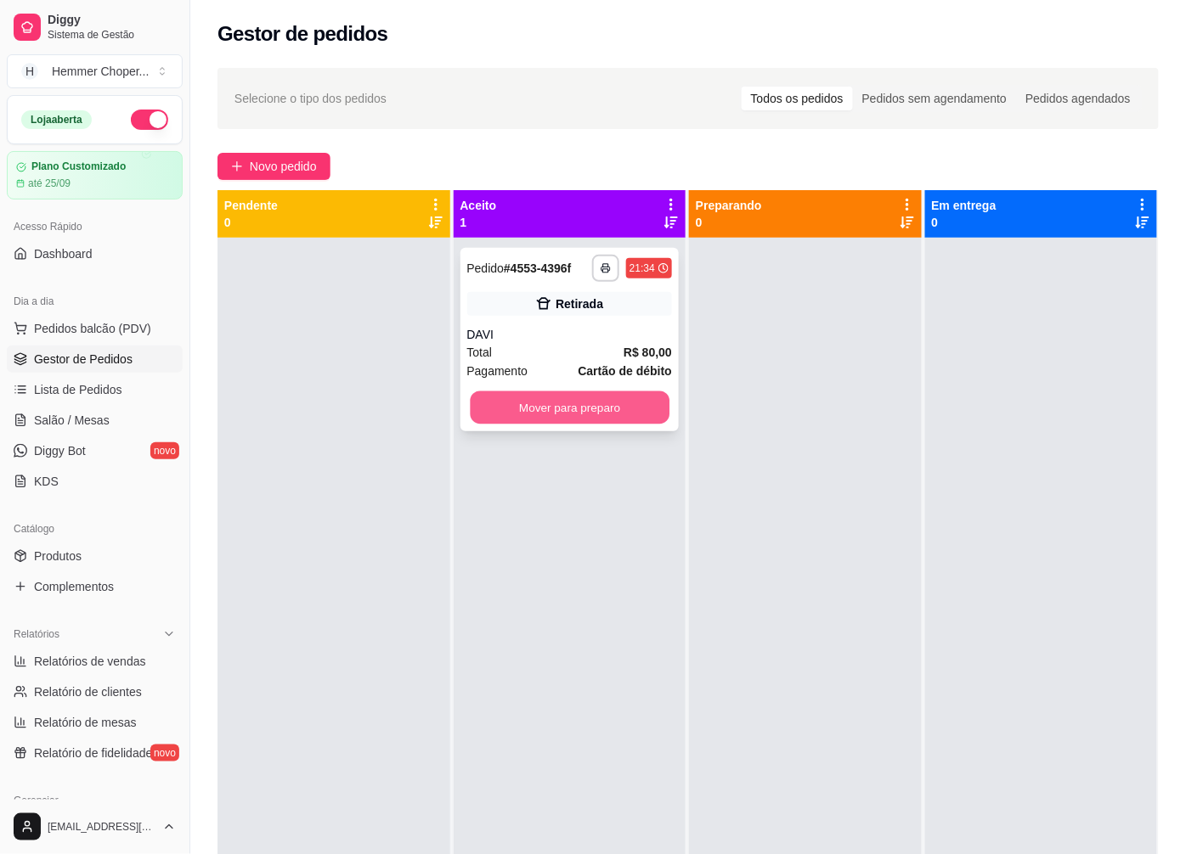
click at [548, 414] on button "Mover para preparo" at bounding box center [569, 407] width 199 height 33
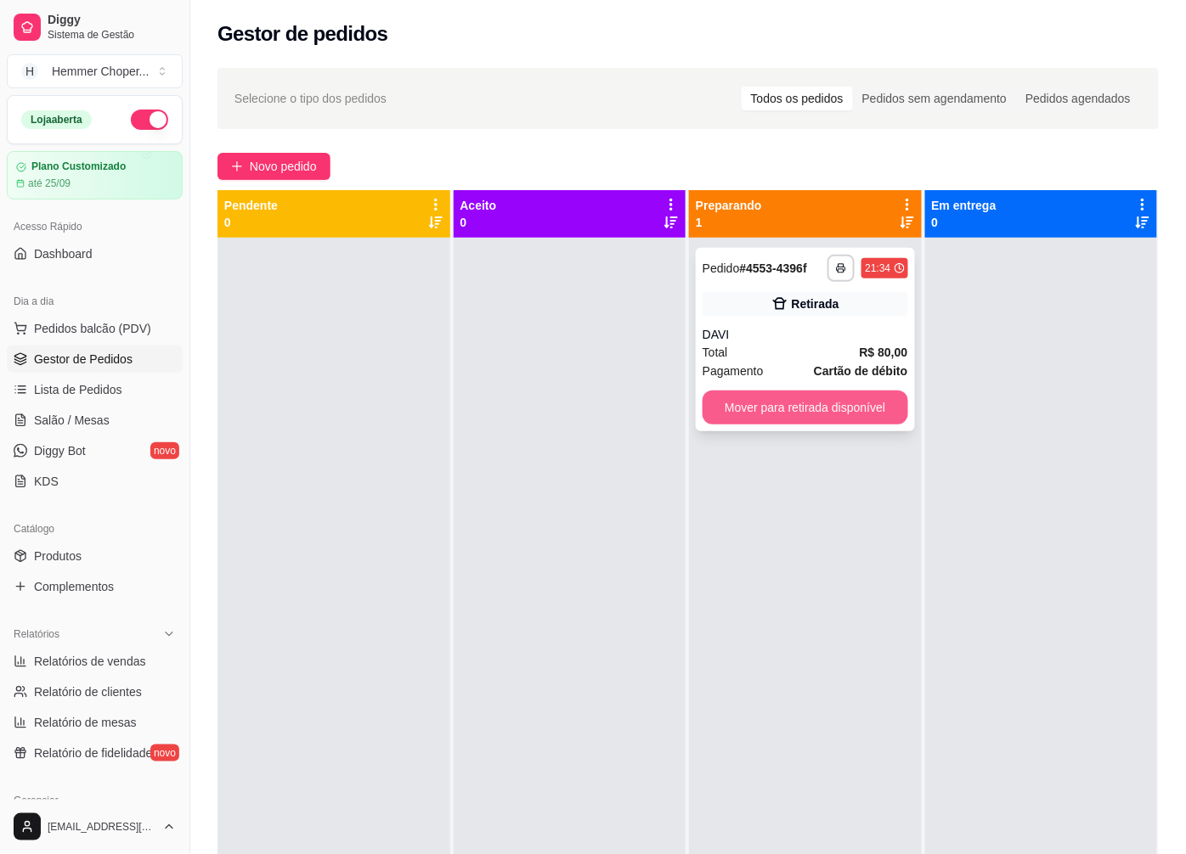
click at [770, 412] on button "Mover para retirada disponível" at bounding box center [805, 408] width 206 height 34
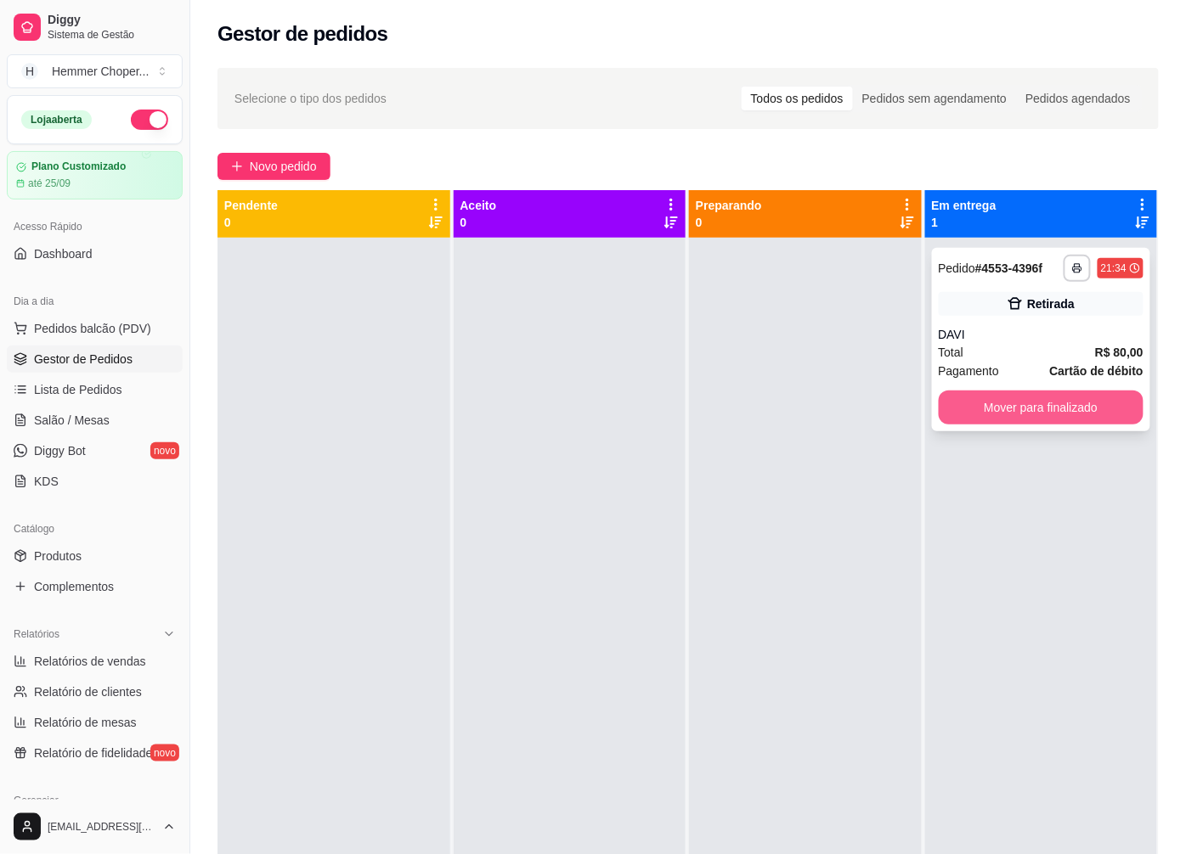
click at [956, 391] on button "Mover para finalizado" at bounding box center [1041, 408] width 206 height 34
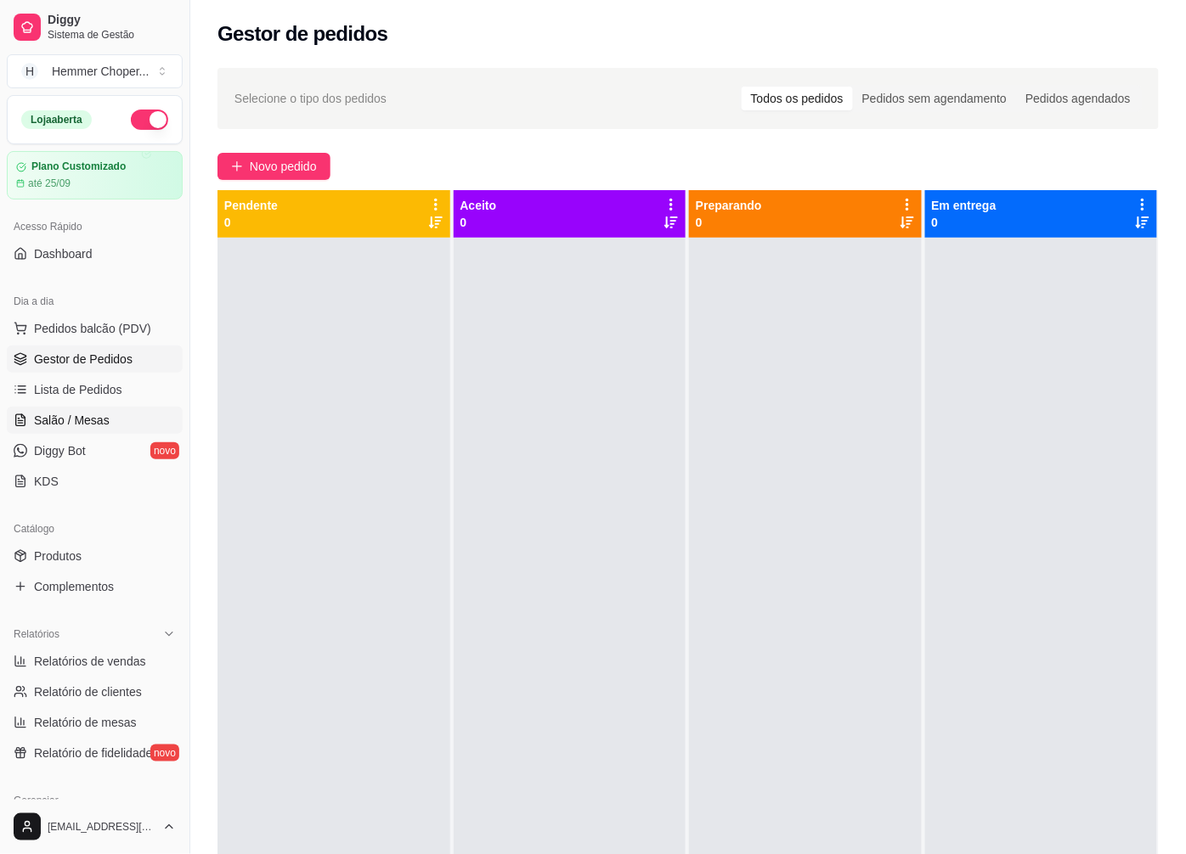
click at [85, 414] on span "Salão / Mesas" at bounding box center [72, 420] width 76 height 17
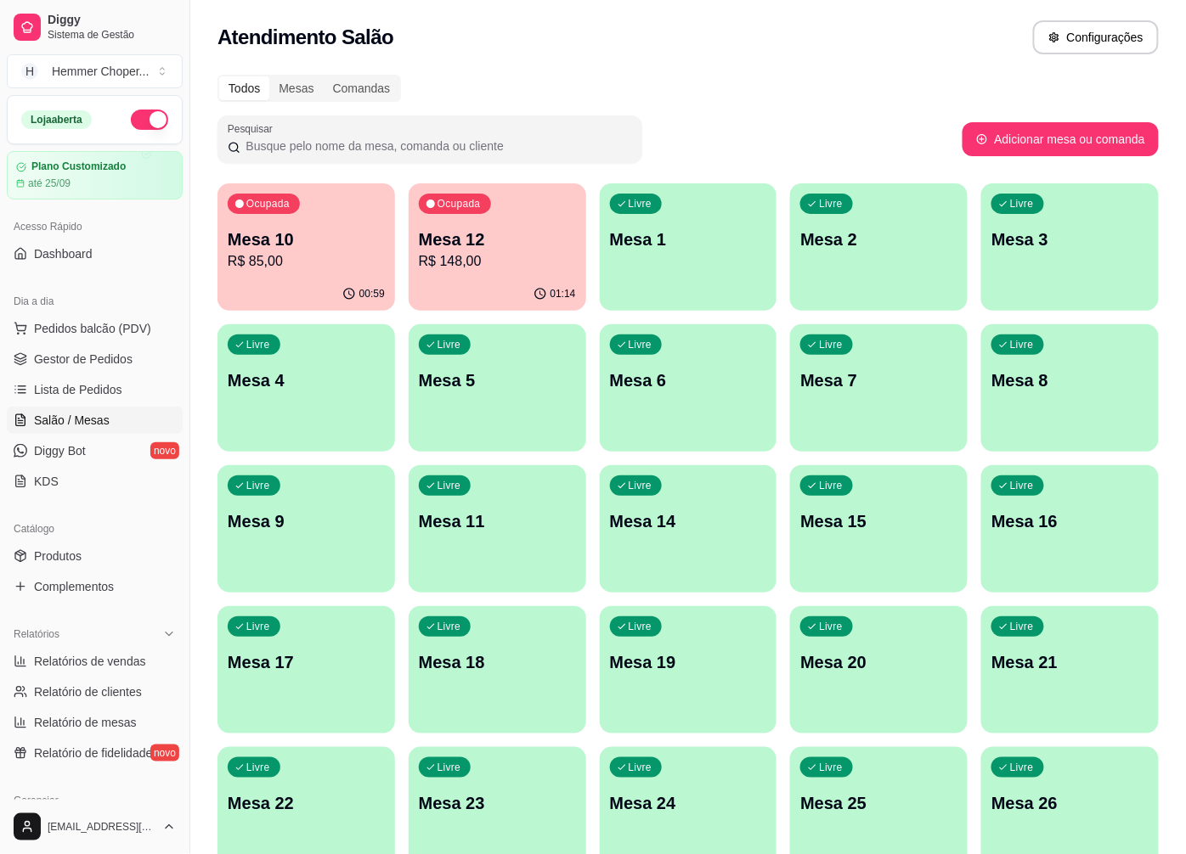
click at [321, 251] on p "R$ 85,00" at bounding box center [306, 261] width 157 height 20
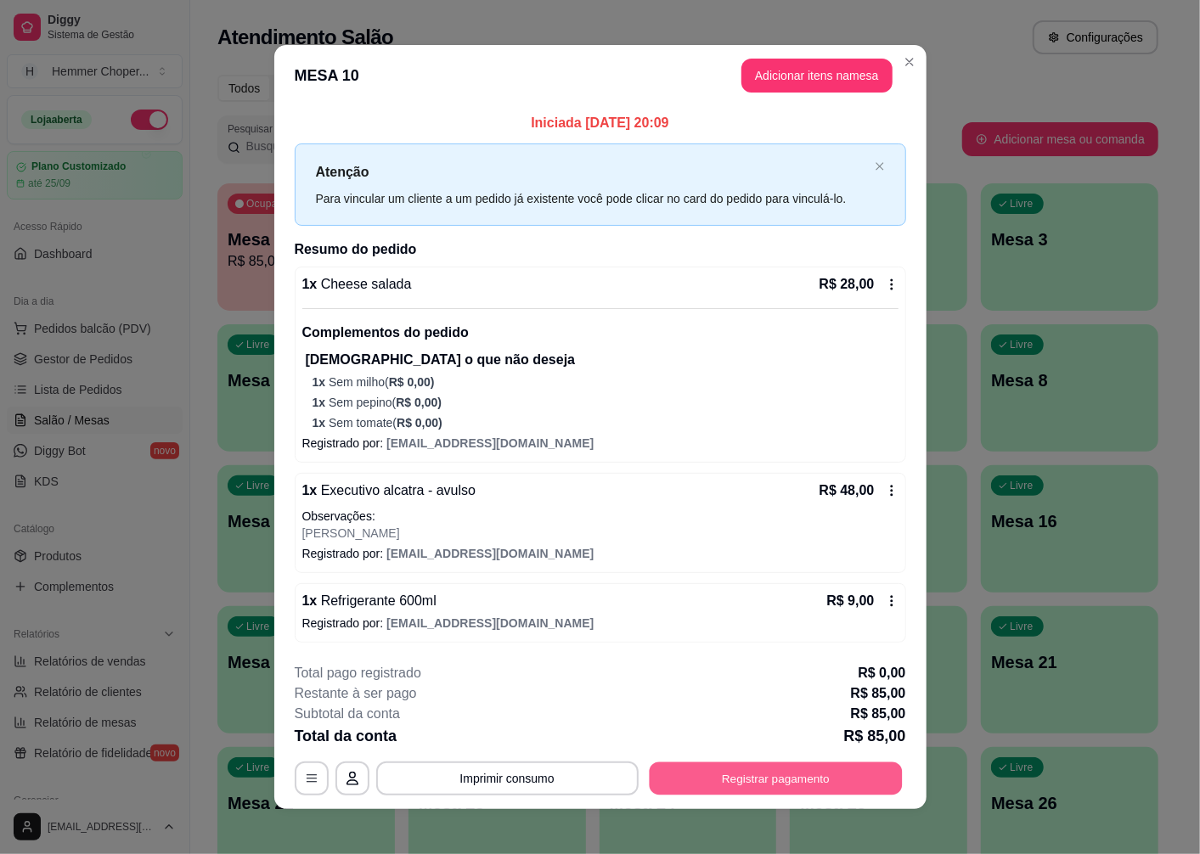
click at [724, 777] on button "Registrar pagamento" at bounding box center [775, 779] width 253 height 33
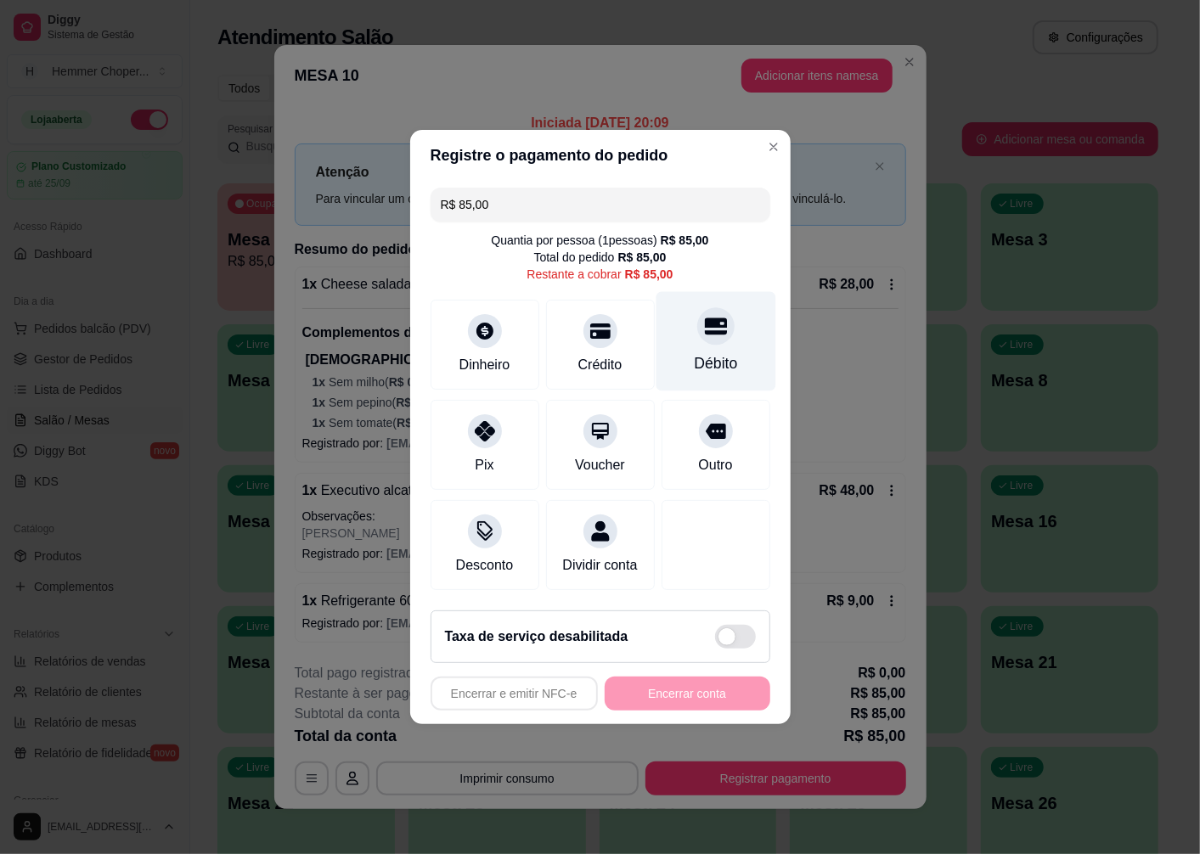
click at [702, 331] on div at bounding box center [715, 325] width 37 height 37
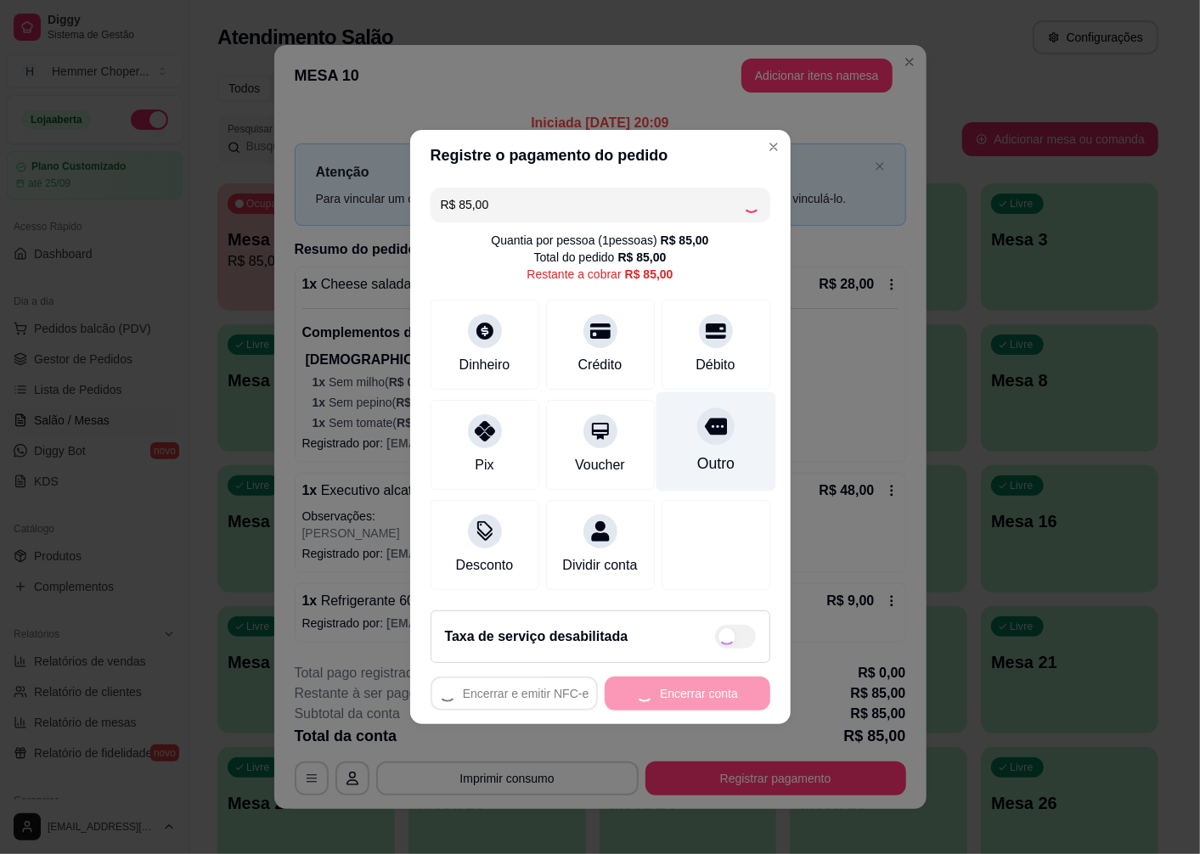
type input "R$ 0,00"
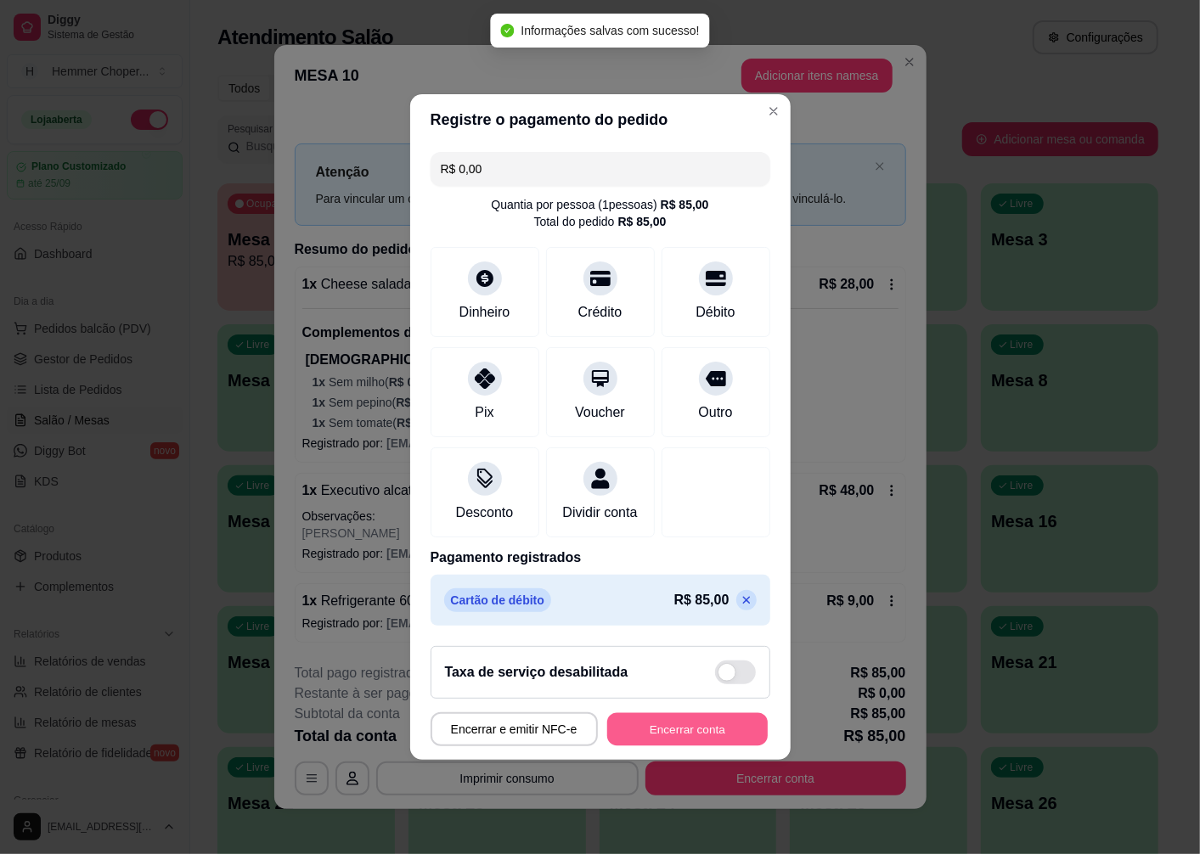
click at [671, 741] on button "Encerrar conta" at bounding box center [687, 729] width 161 height 33
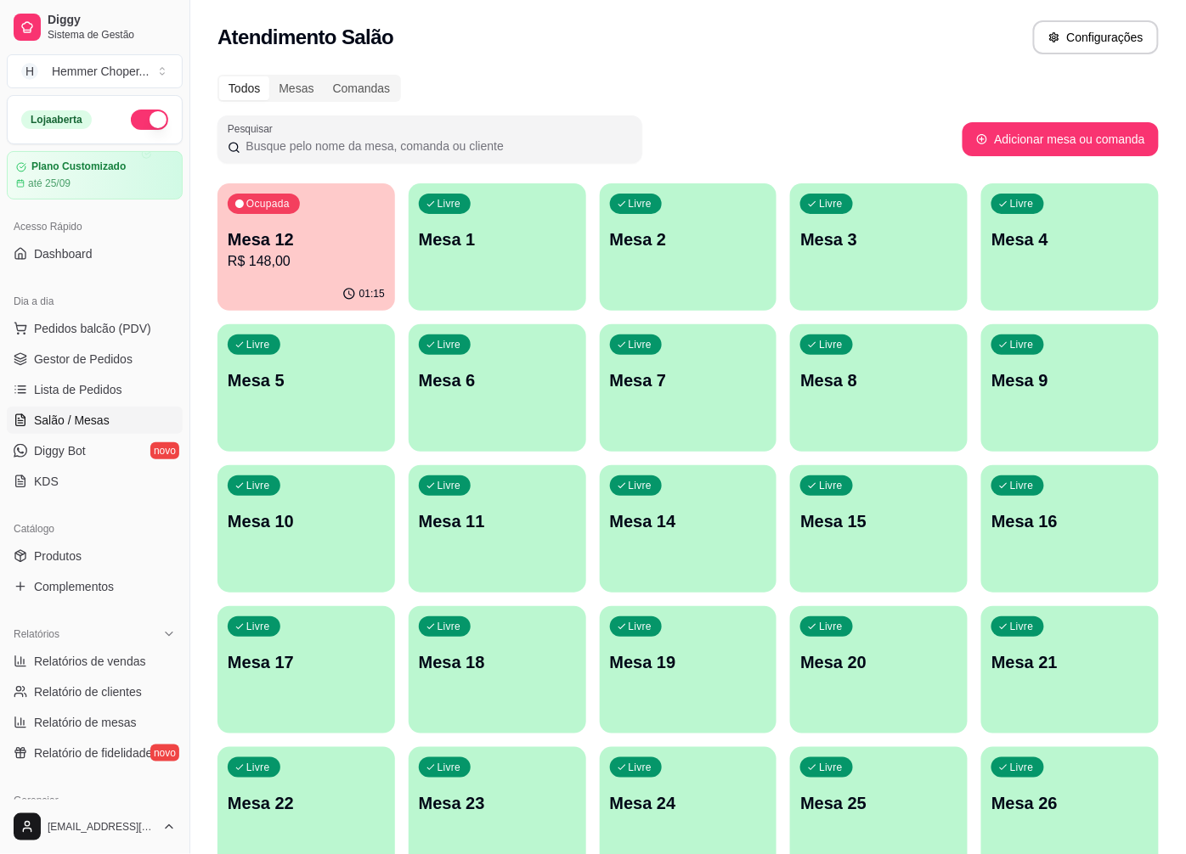
click at [268, 272] on div "Ocupada Mesa 12 R$ 148,00" at bounding box center [305, 230] width 177 height 94
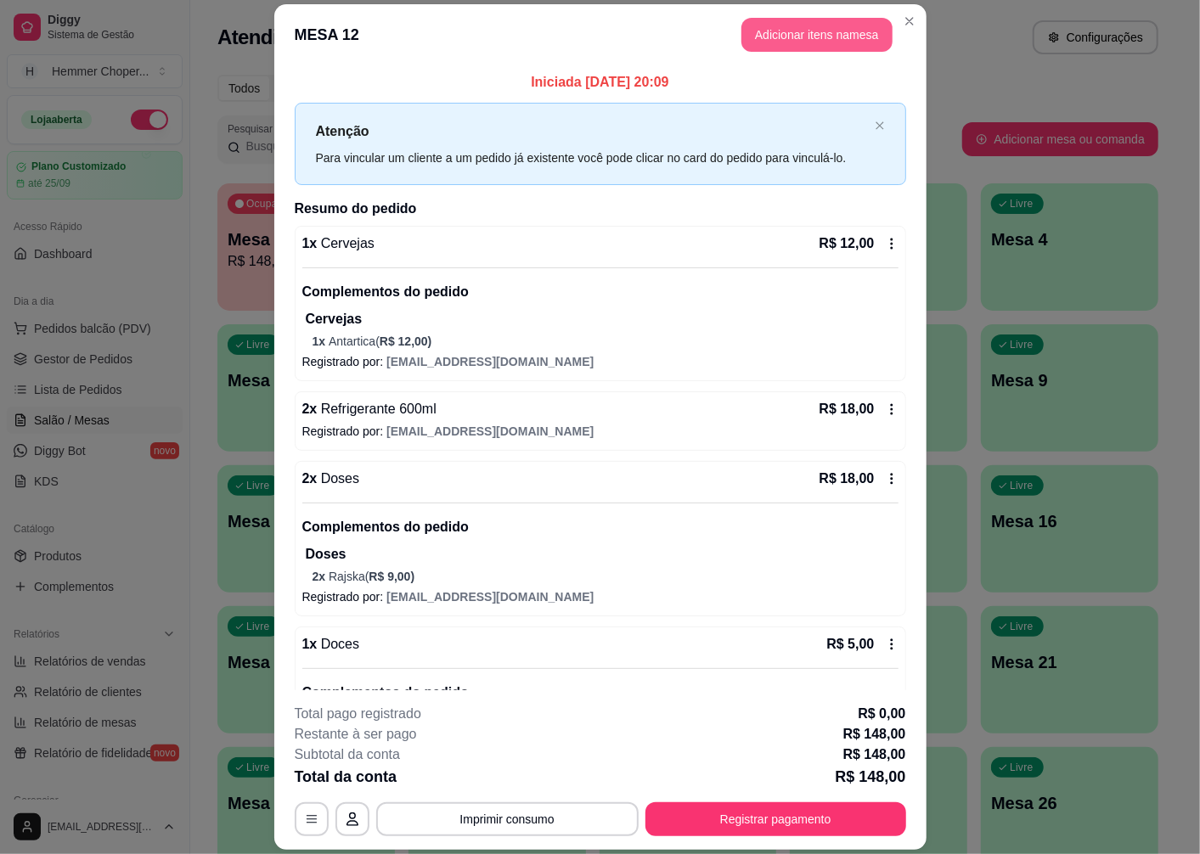
click at [797, 34] on button "Adicionar itens na mesa" at bounding box center [816, 35] width 151 height 34
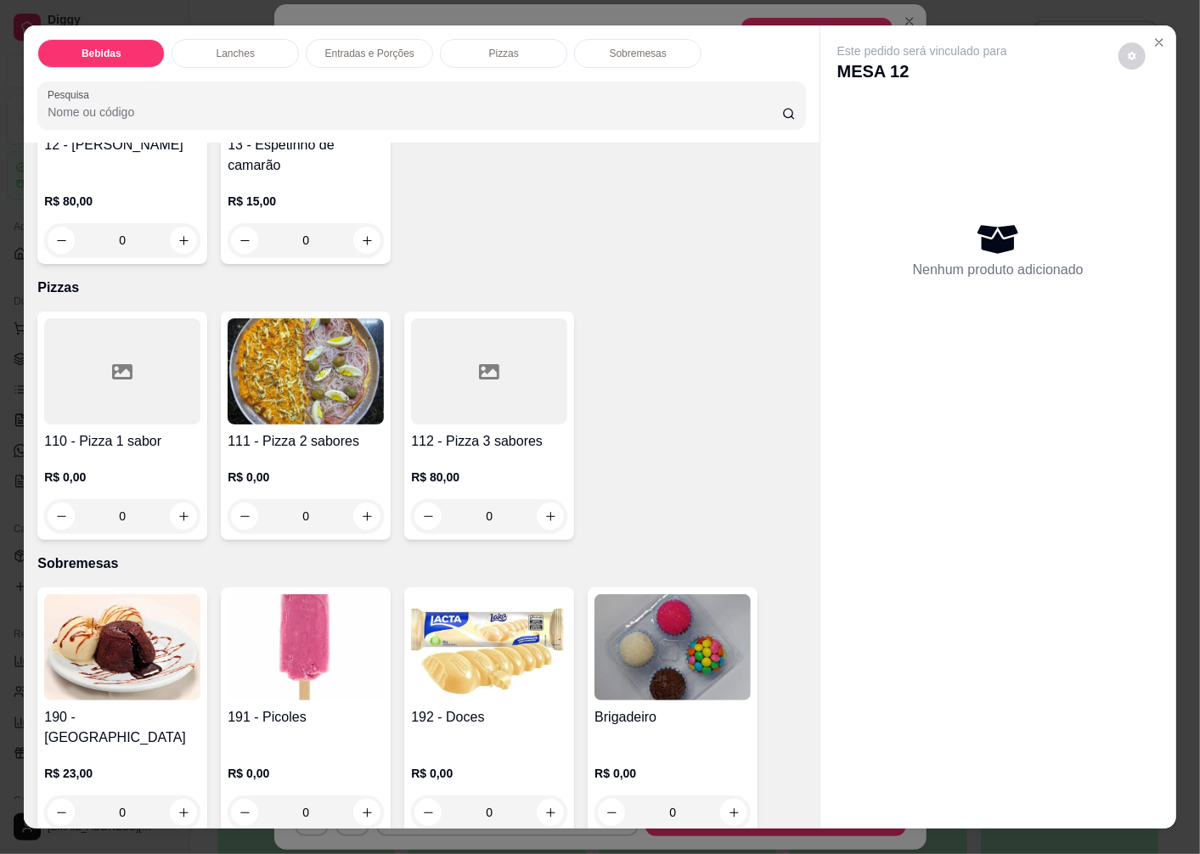
scroll to position [36, 0]
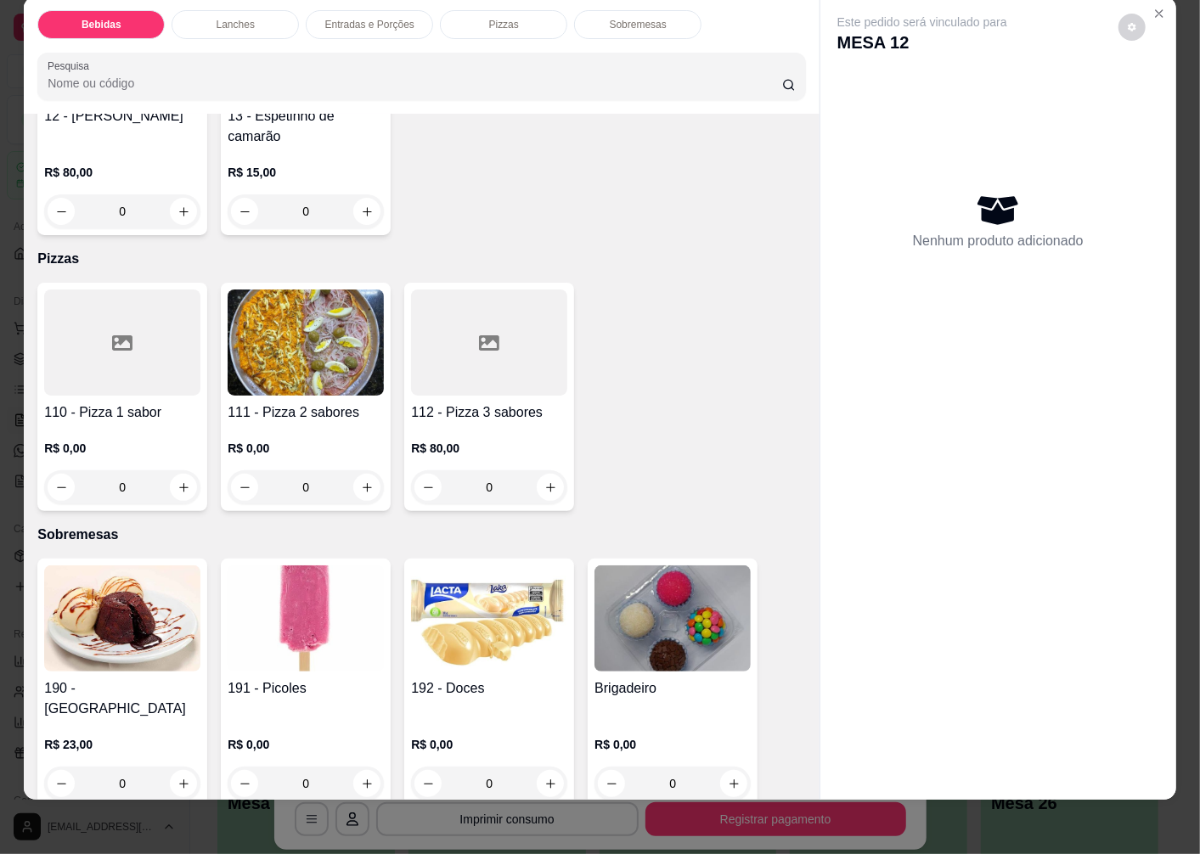
click at [290, 566] on img at bounding box center [306, 619] width 156 height 106
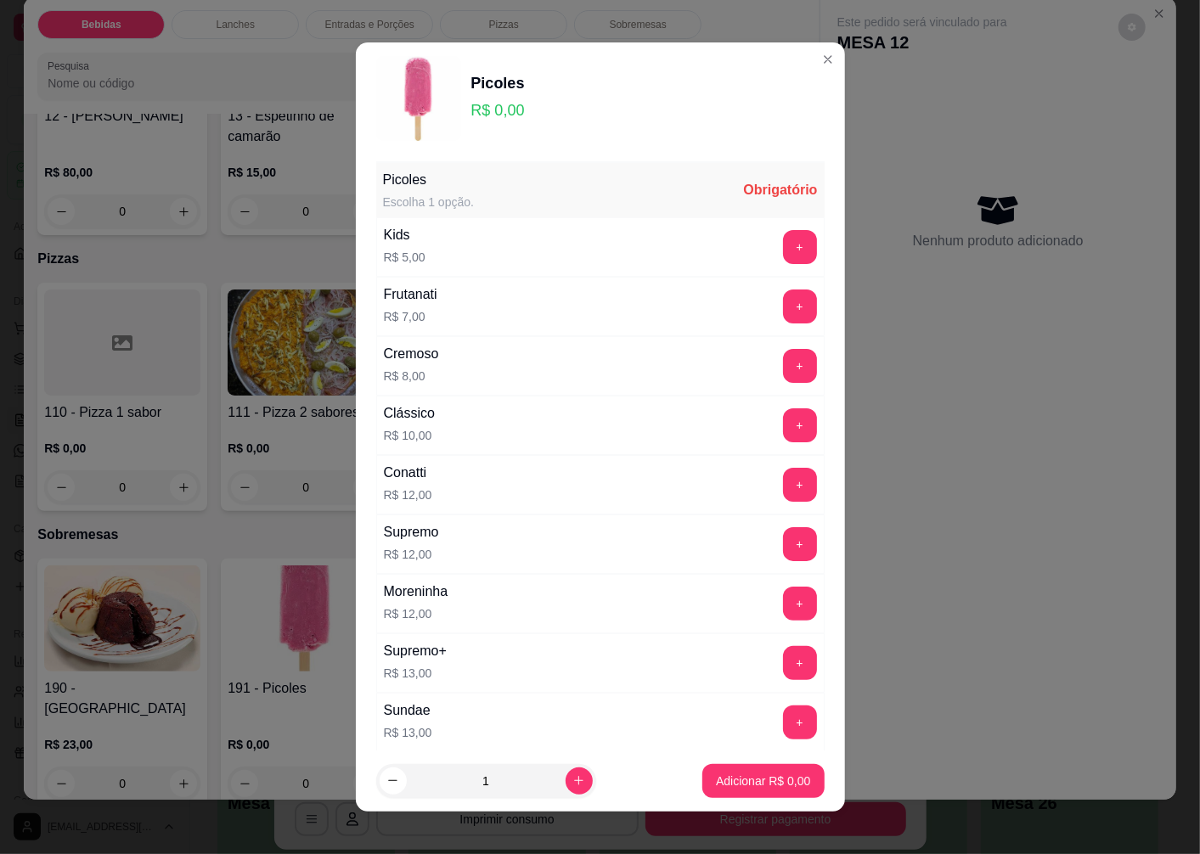
scroll to position [94, 0]
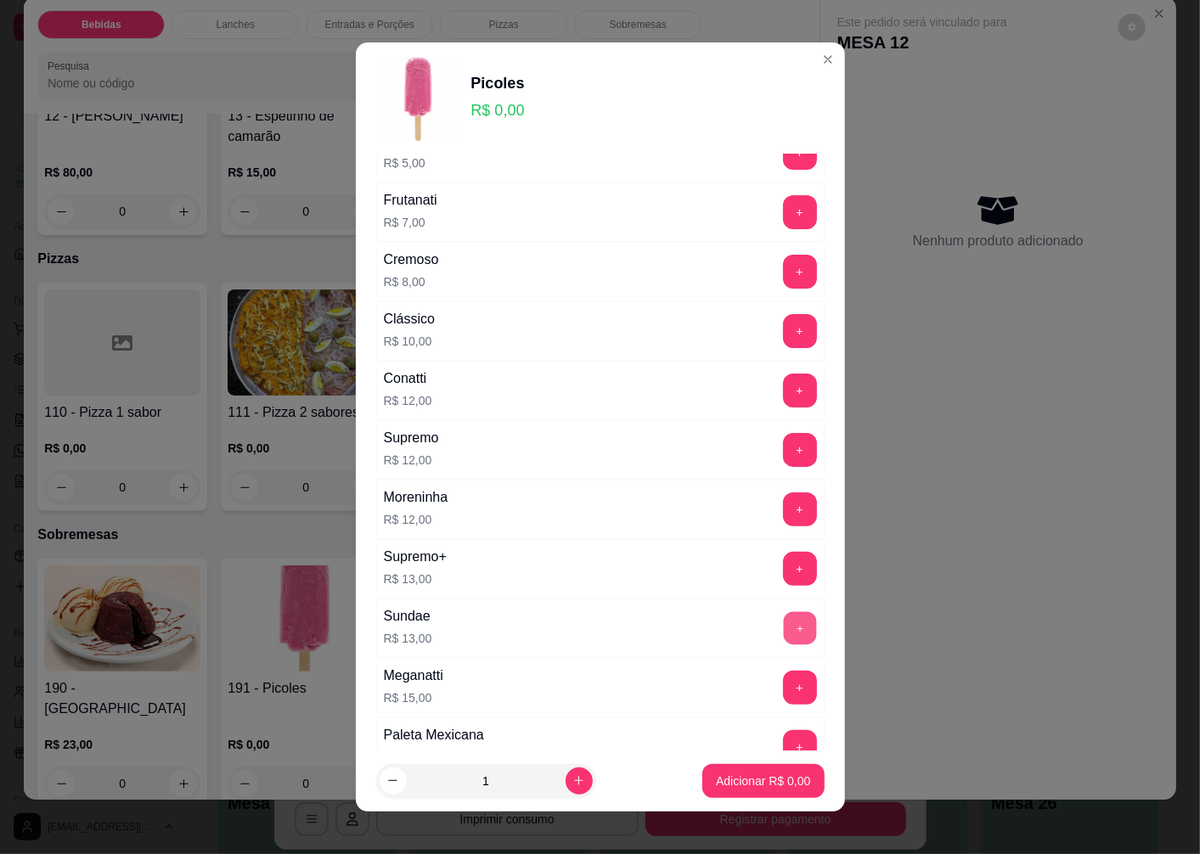
click at [783, 626] on button "+" at bounding box center [799, 628] width 33 height 33
click at [729, 779] on p "Adicionar R$ 13,00" at bounding box center [759, 781] width 101 height 17
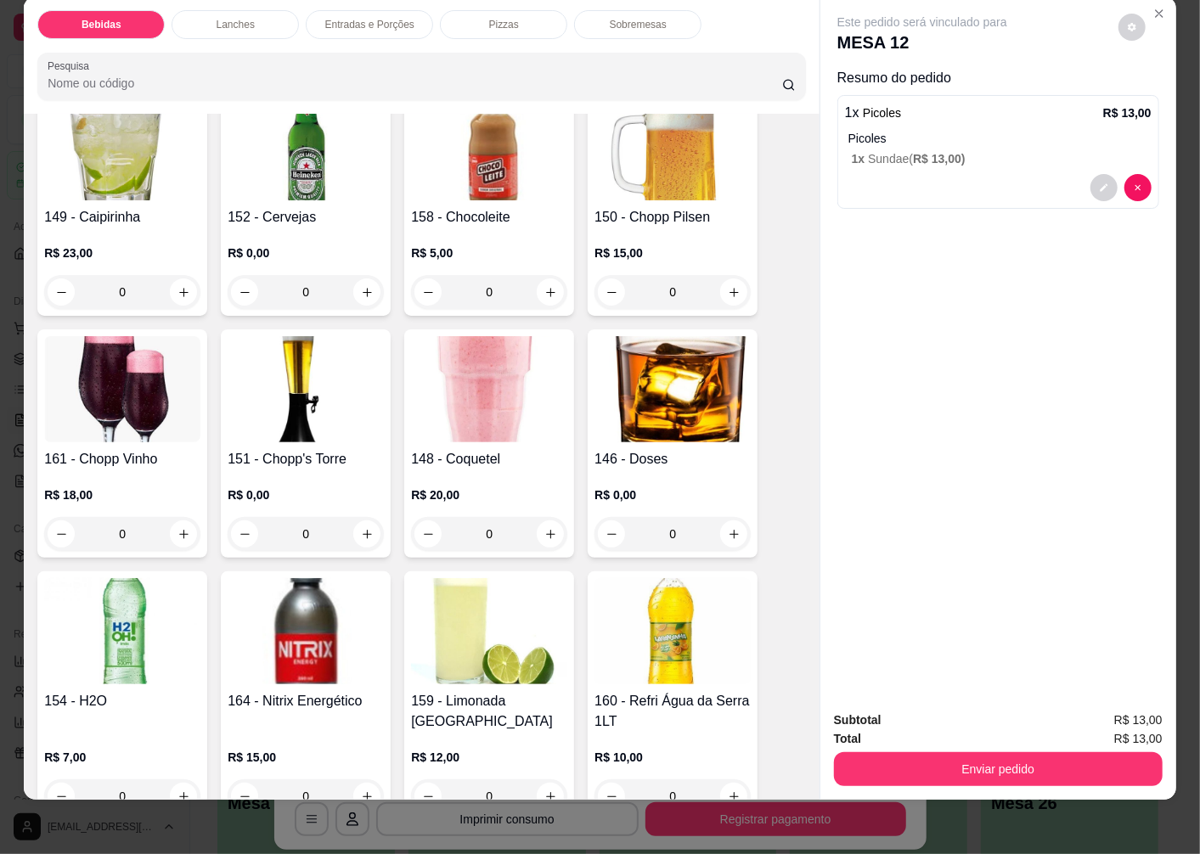
scroll to position [96, 0]
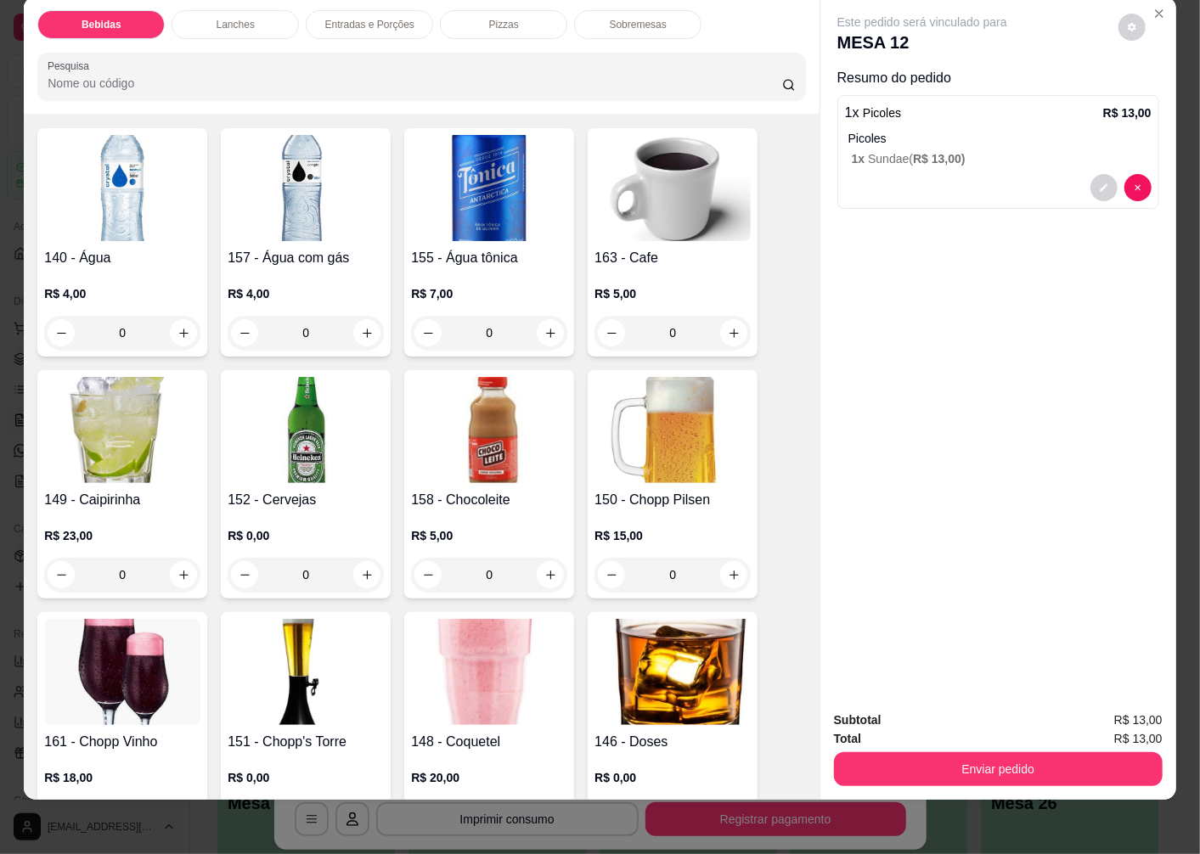
click at [299, 447] on img at bounding box center [306, 430] width 156 height 106
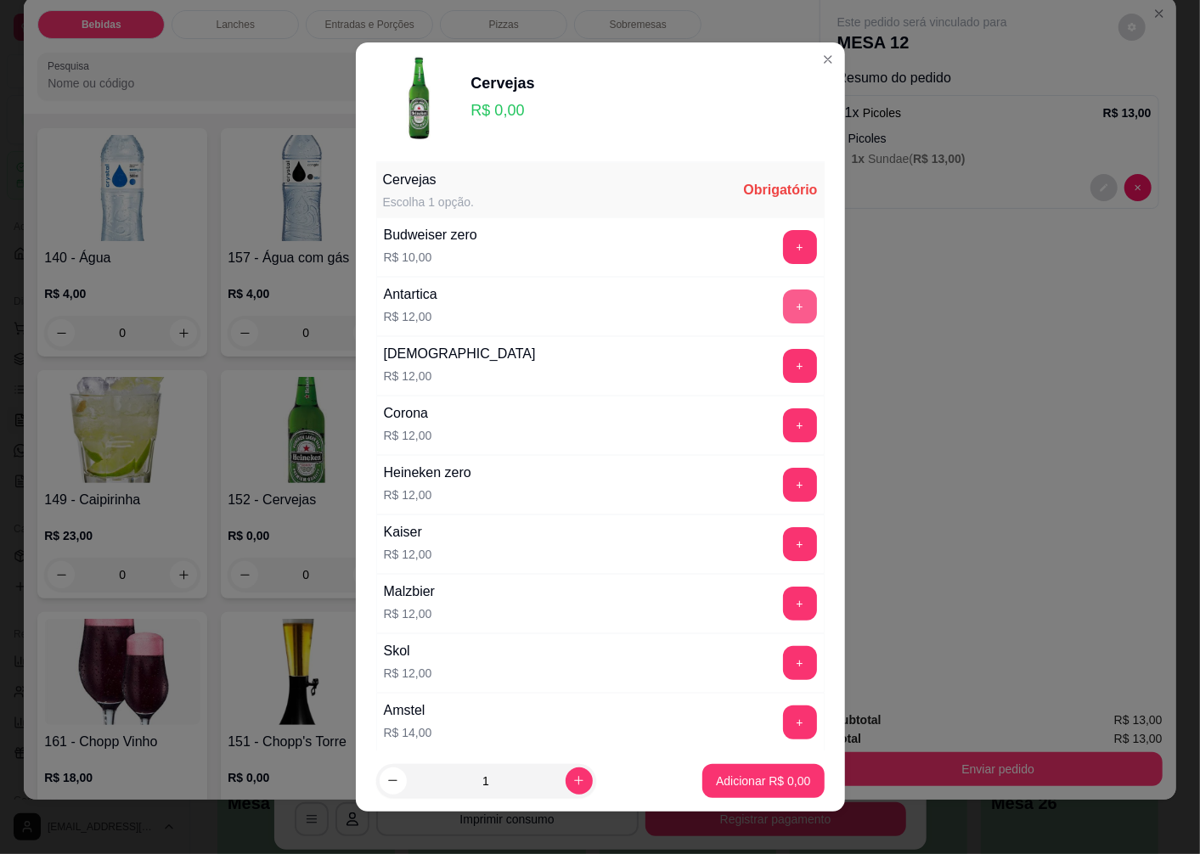
click at [783, 308] on button "+" at bounding box center [800, 307] width 34 height 34
click at [737, 780] on p "Adicionar R$ 12,00" at bounding box center [759, 781] width 101 height 17
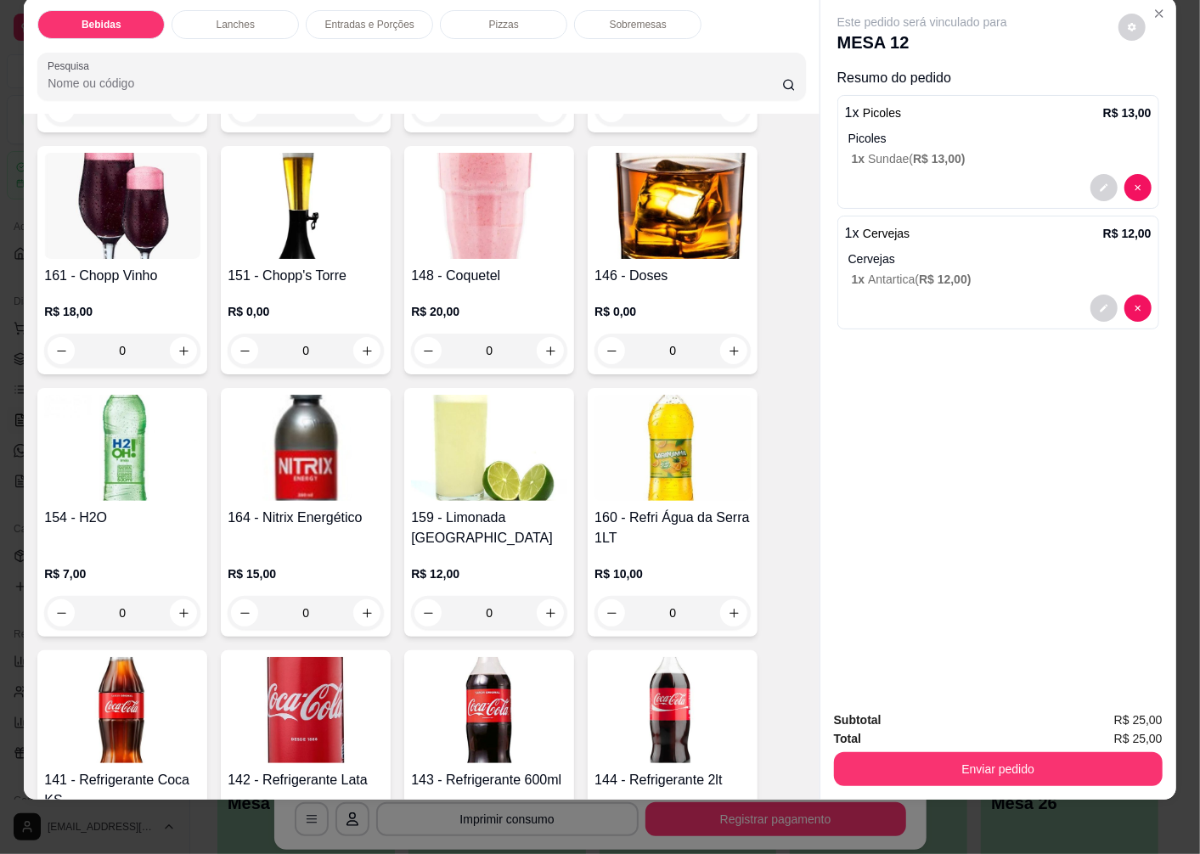
scroll to position [379, 0]
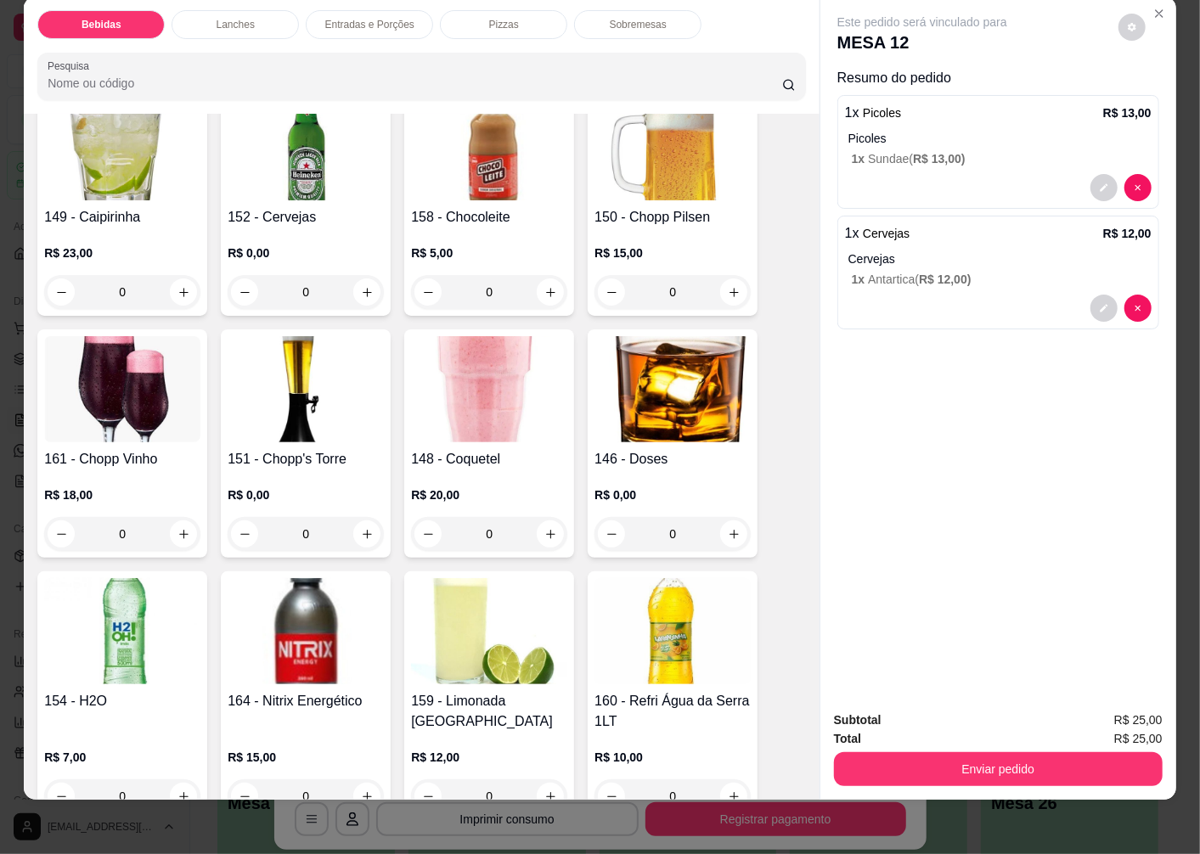
click at [710, 412] on img at bounding box center [672, 389] width 156 height 106
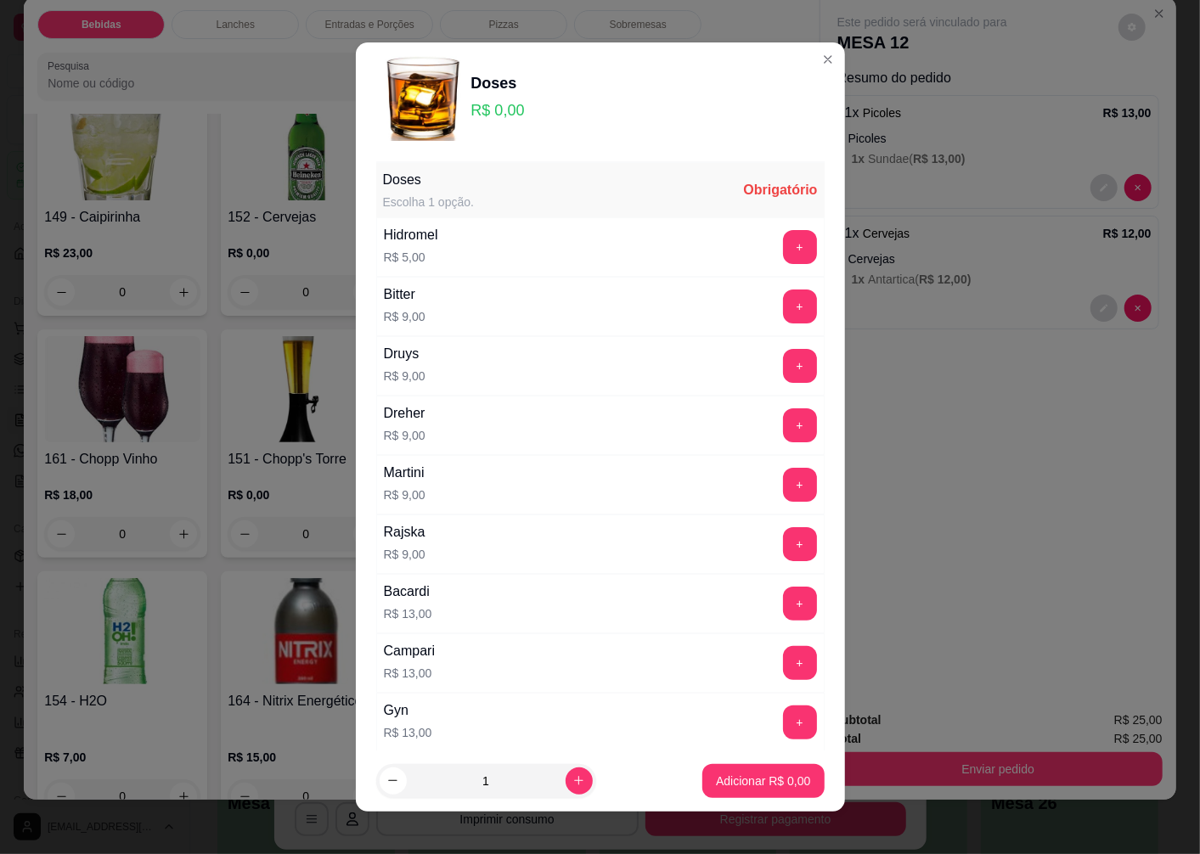
scroll to position [189, 0]
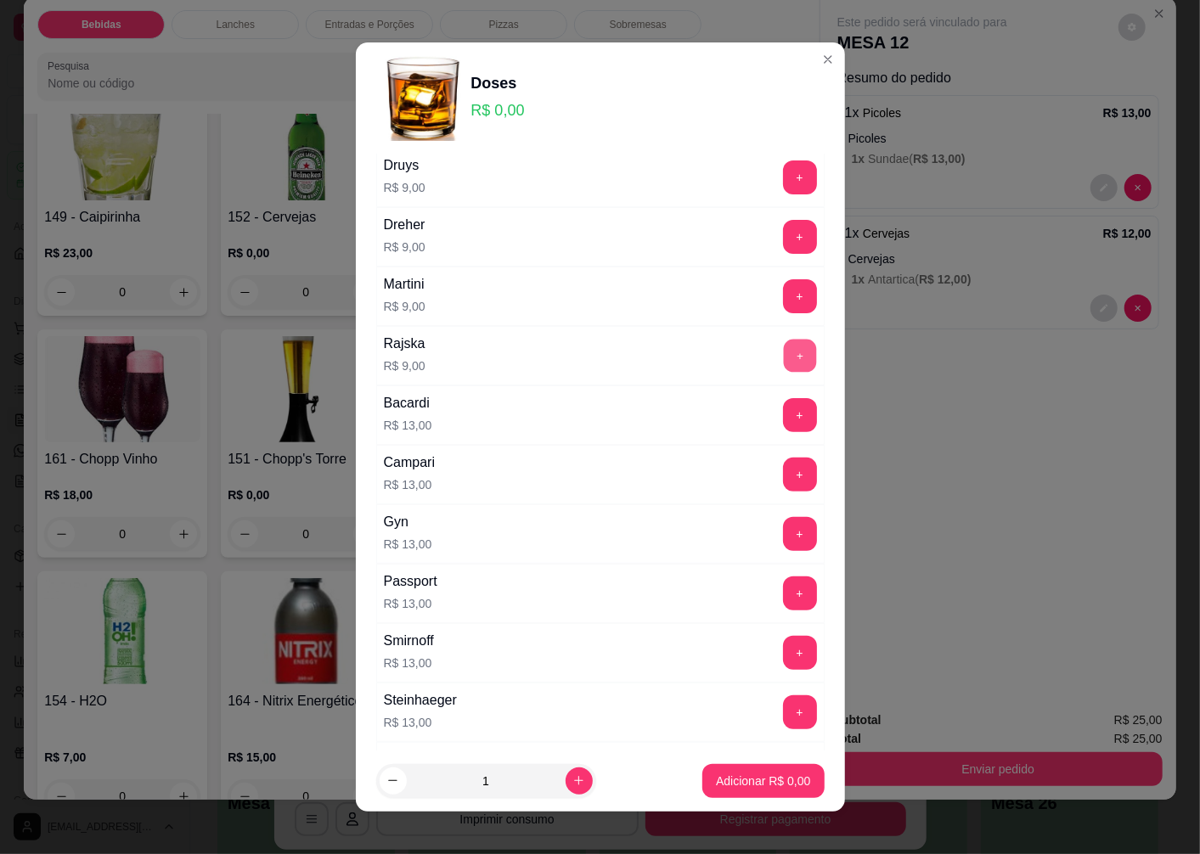
click at [783, 354] on button "+" at bounding box center [799, 356] width 33 height 33
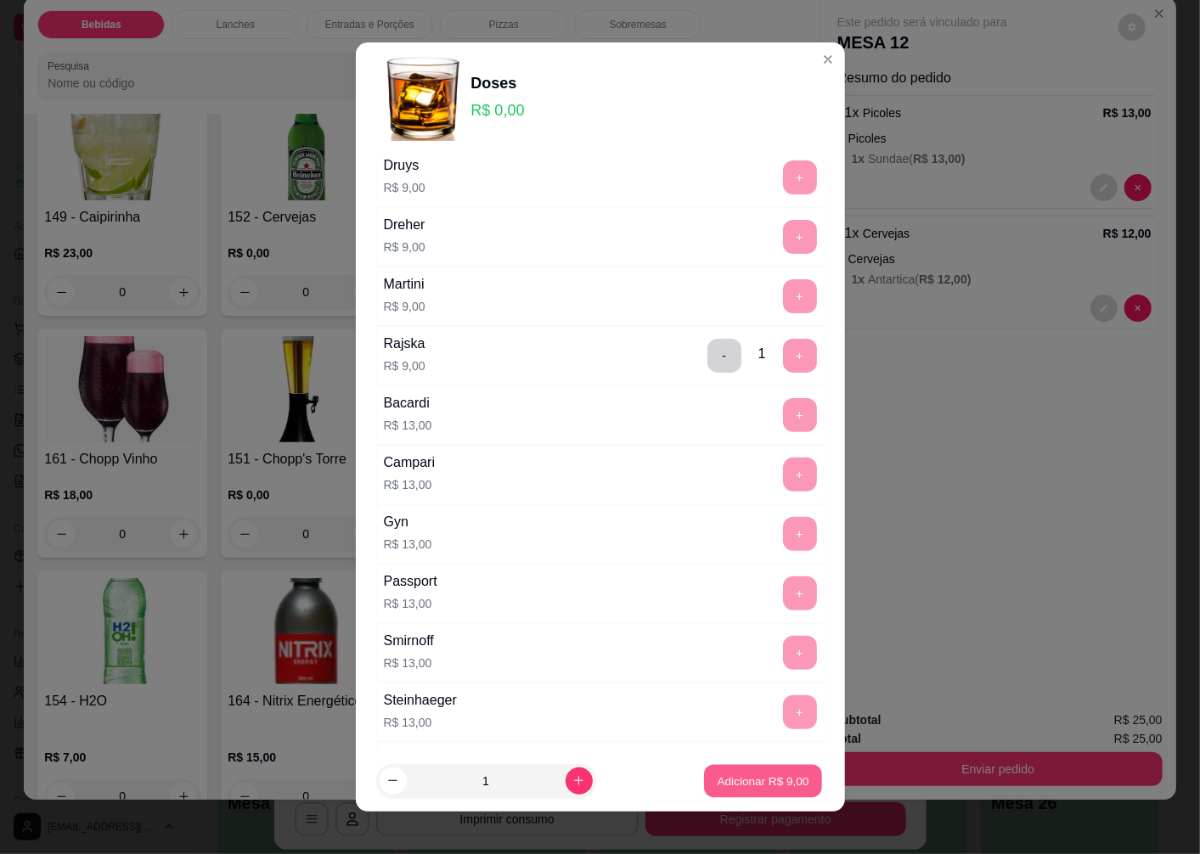
click at [727, 790] on button "Adicionar R$ 9,00" at bounding box center [763, 780] width 118 height 33
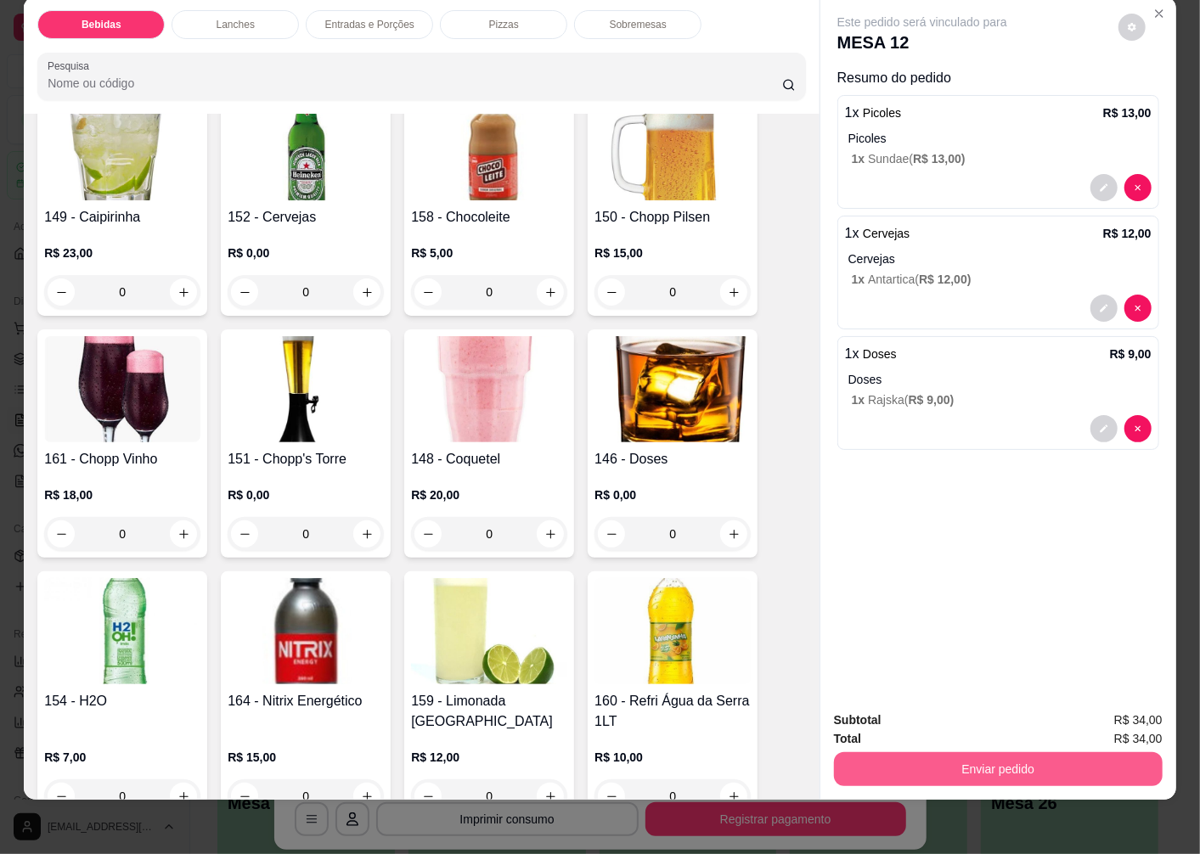
click at [961, 762] on button "Enviar pedido" at bounding box center [998, 769] width 329 height 34
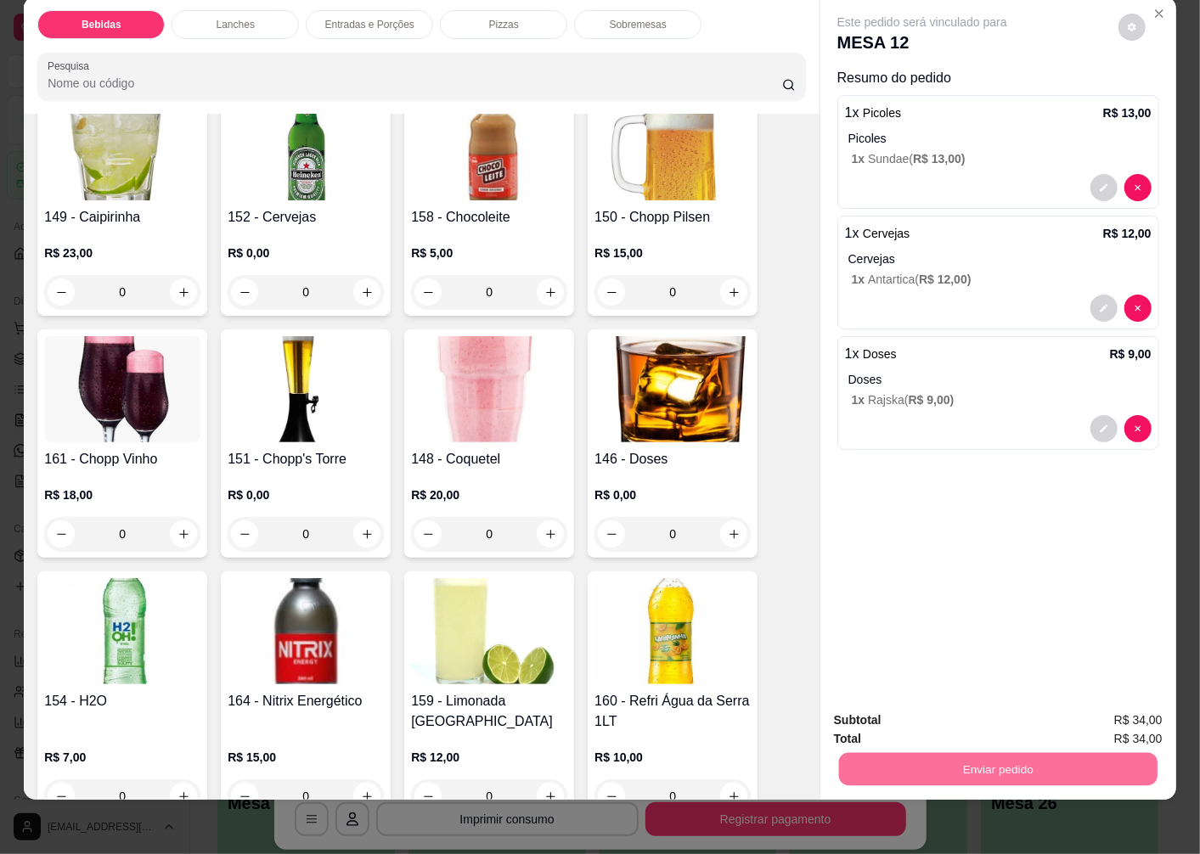
click at [1114, 715] on button "Enviar pedido" at bounding box center [1118, 713] width 96 height 32
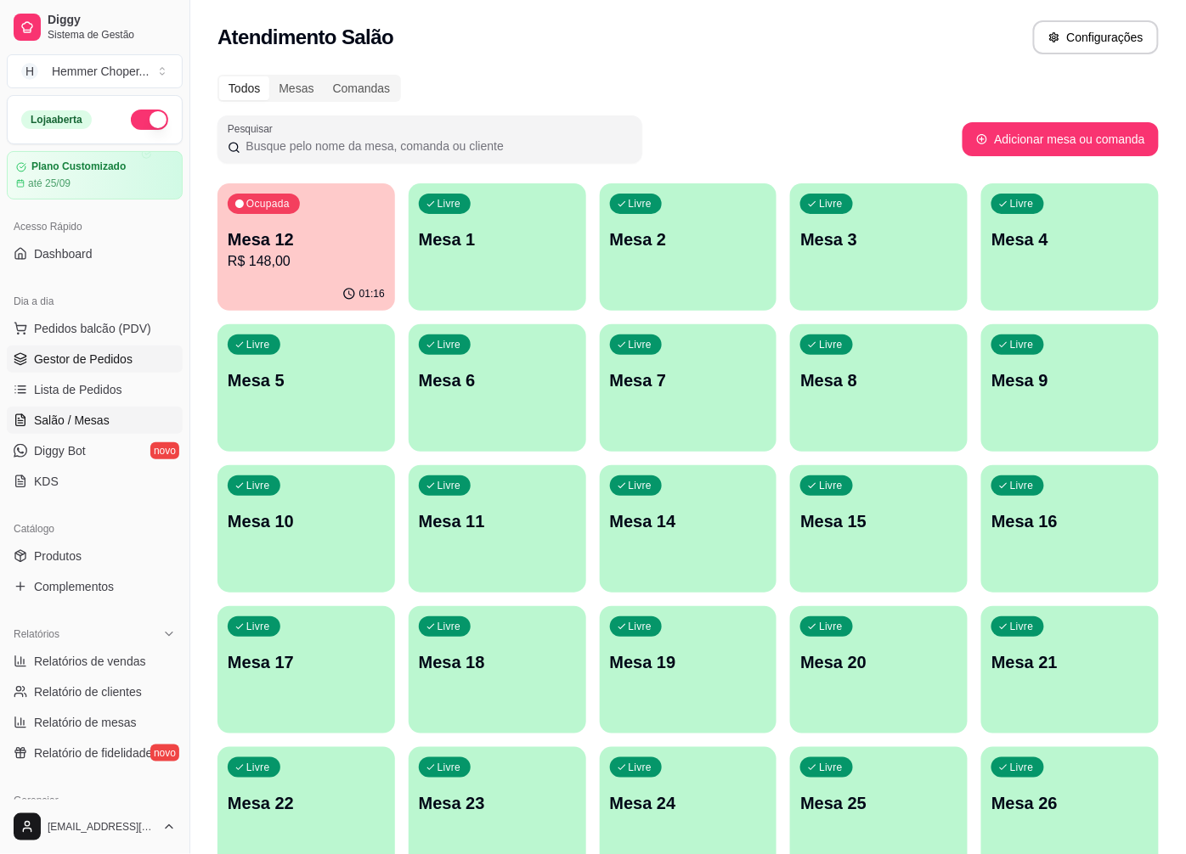
click at [108, 363] on span "Gestor de Pedidos" at bounding box center [83, 359] width 99 height 17
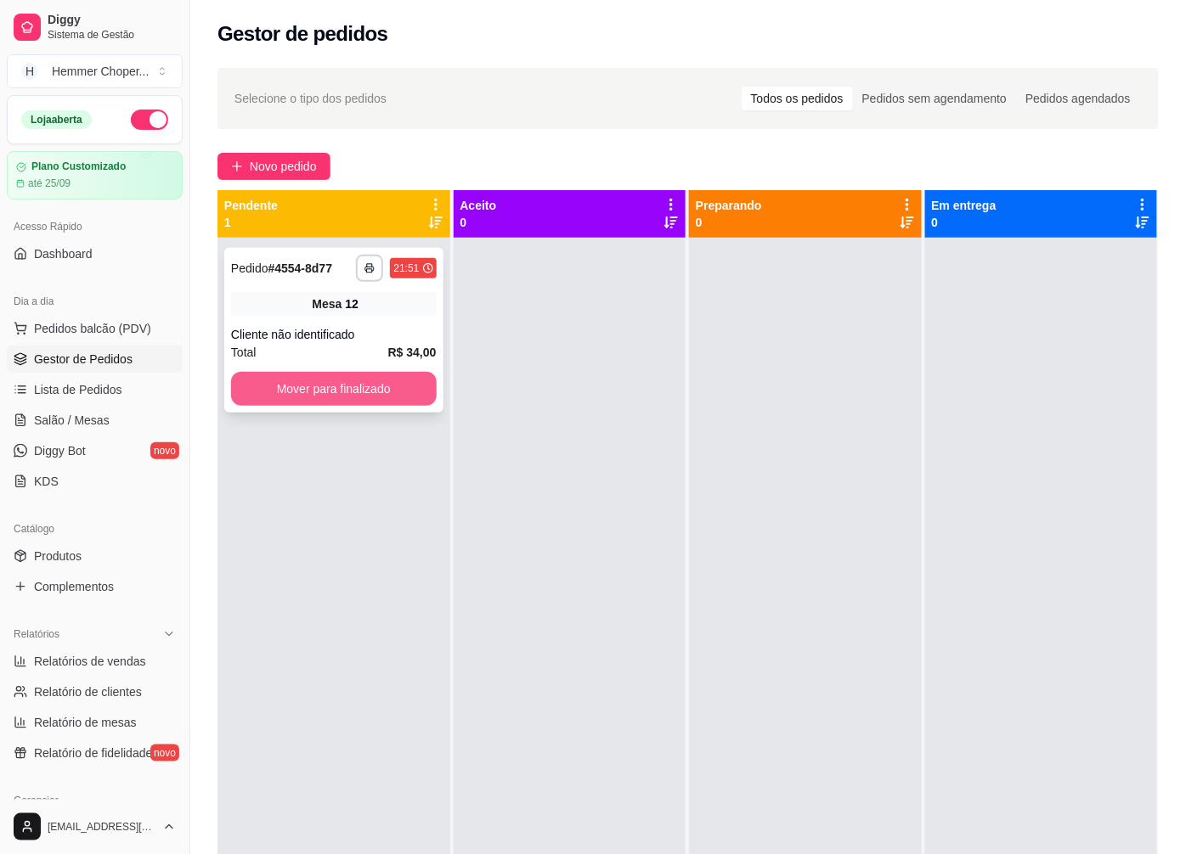
click at [315, 391] on button "Mover para finalizado" at bounding box center [334, 389] width 206 height 34
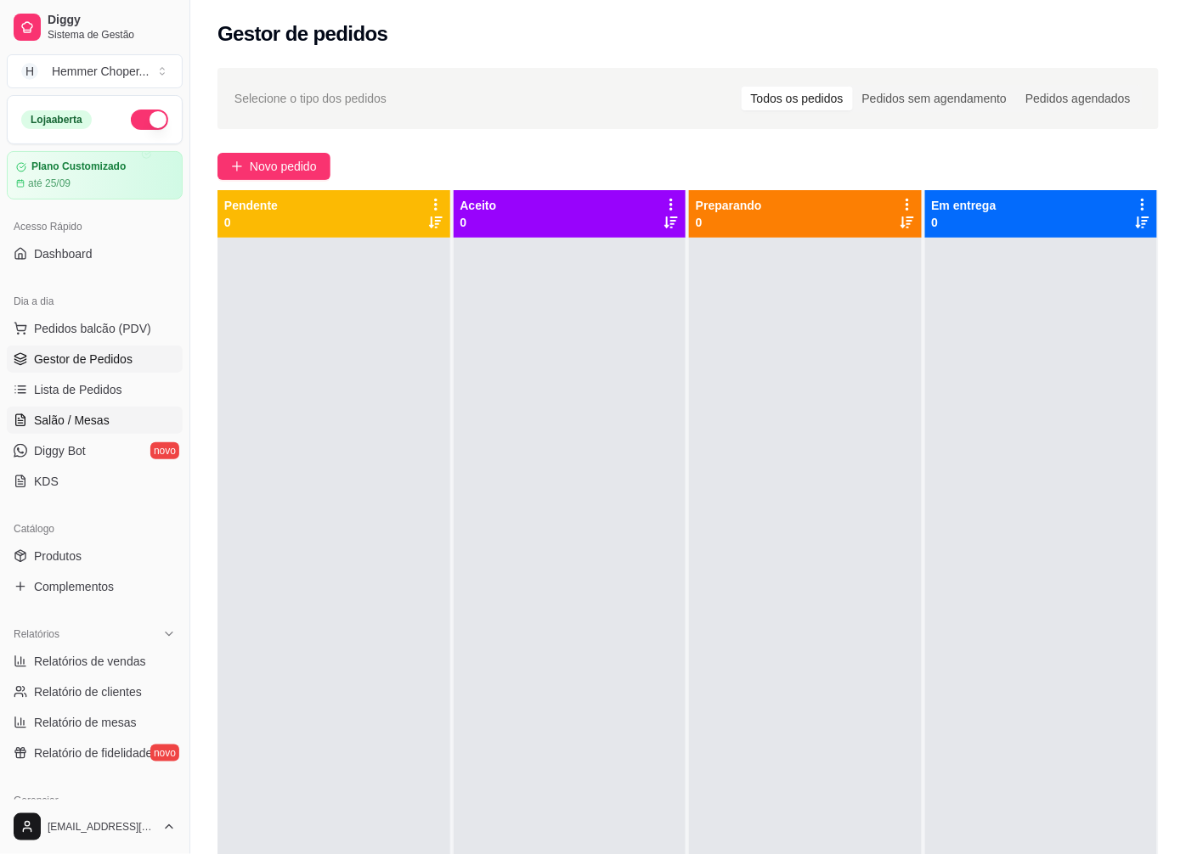
click at [104, 426] on span "Salão / Mesas" at bounding box center [72, 420] width 76 height 17
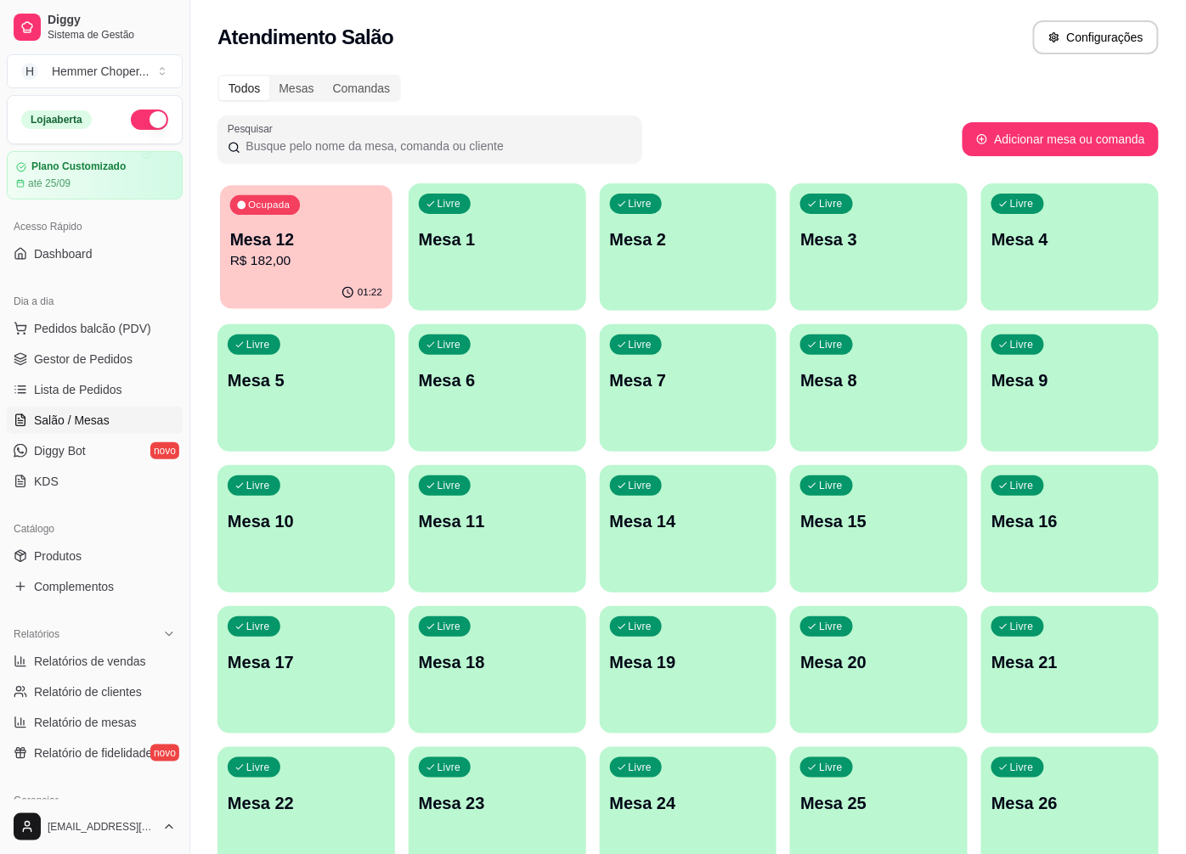
click at [311, 262] on p "R$ 182,00" at bounding box center [306, 261] width 152 height 20
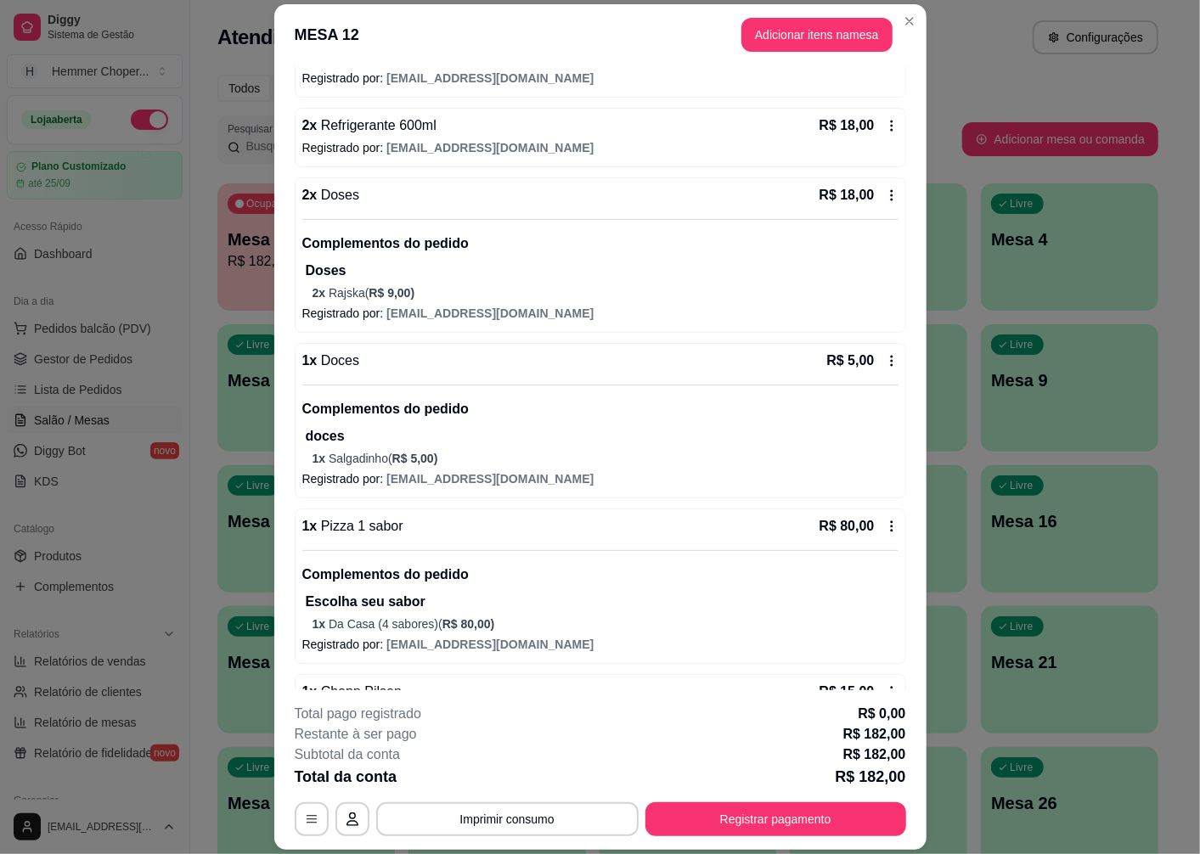
scroll to position [471, 0]
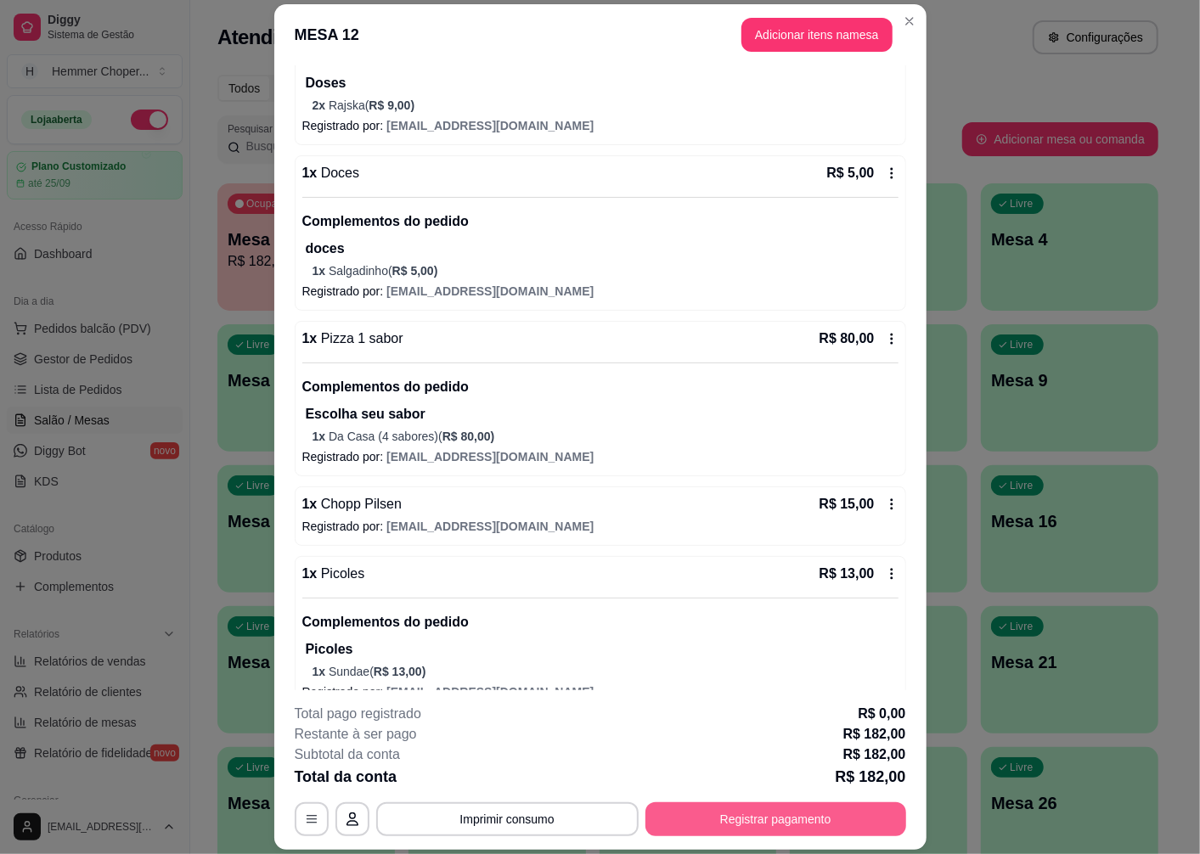
click at [724, 820] on button "Registrar pagamento" at bounding box center [775, 820] width 261 height 34
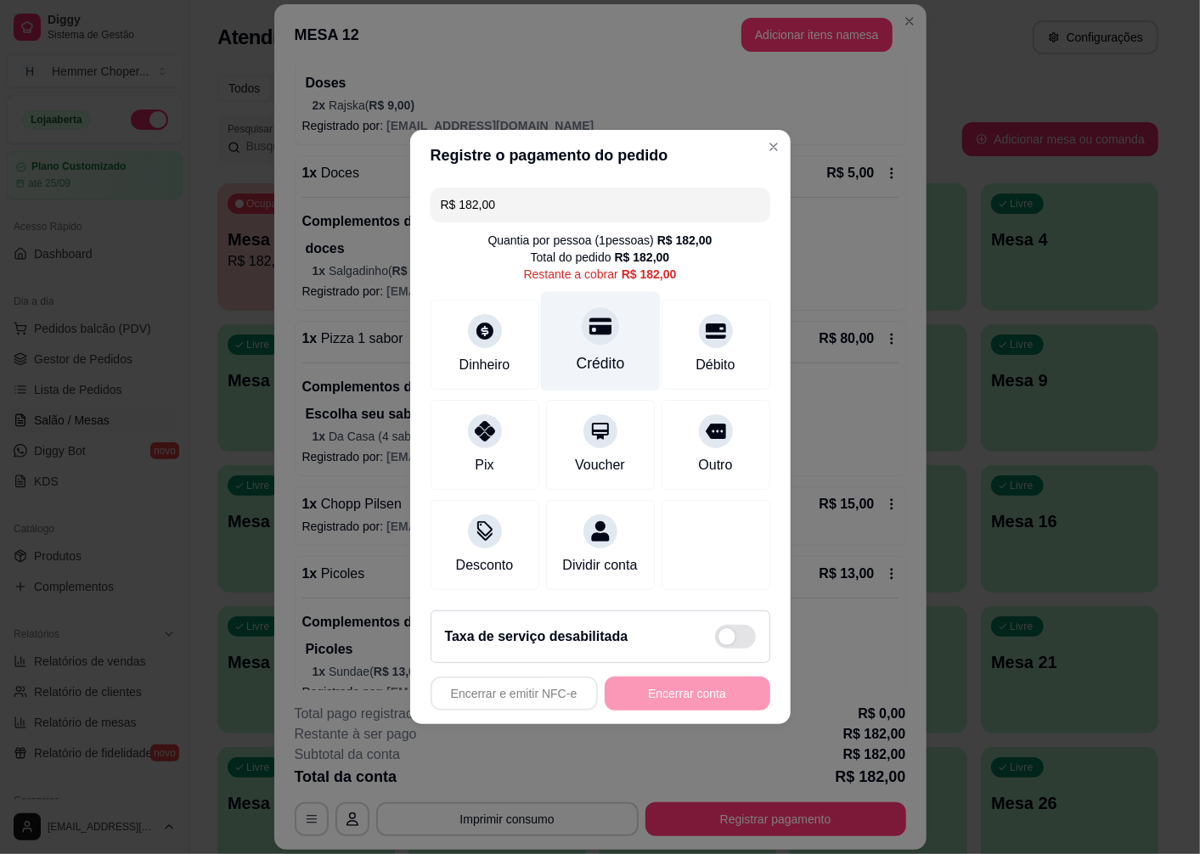
click at [582, 328] on div at bounding box center [600, 325] width 37 height 37
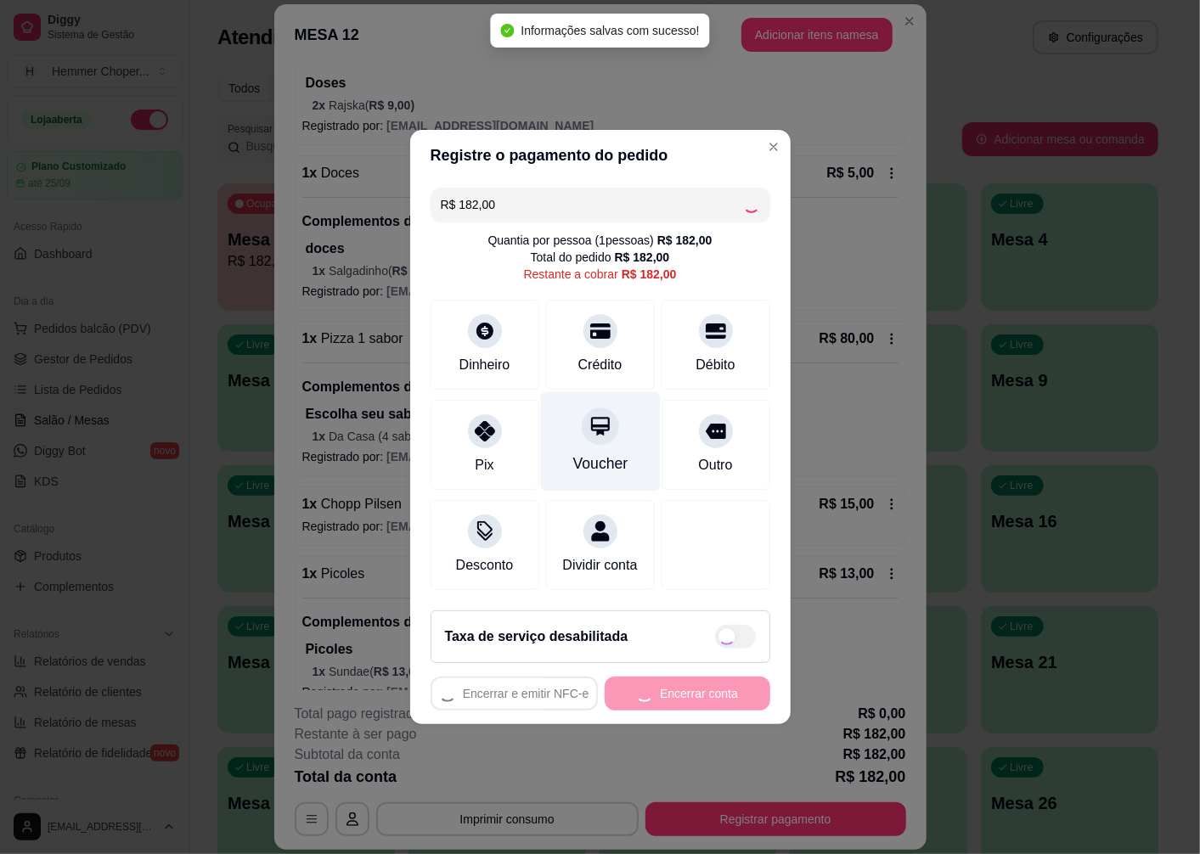
type input "R$ 0,00"
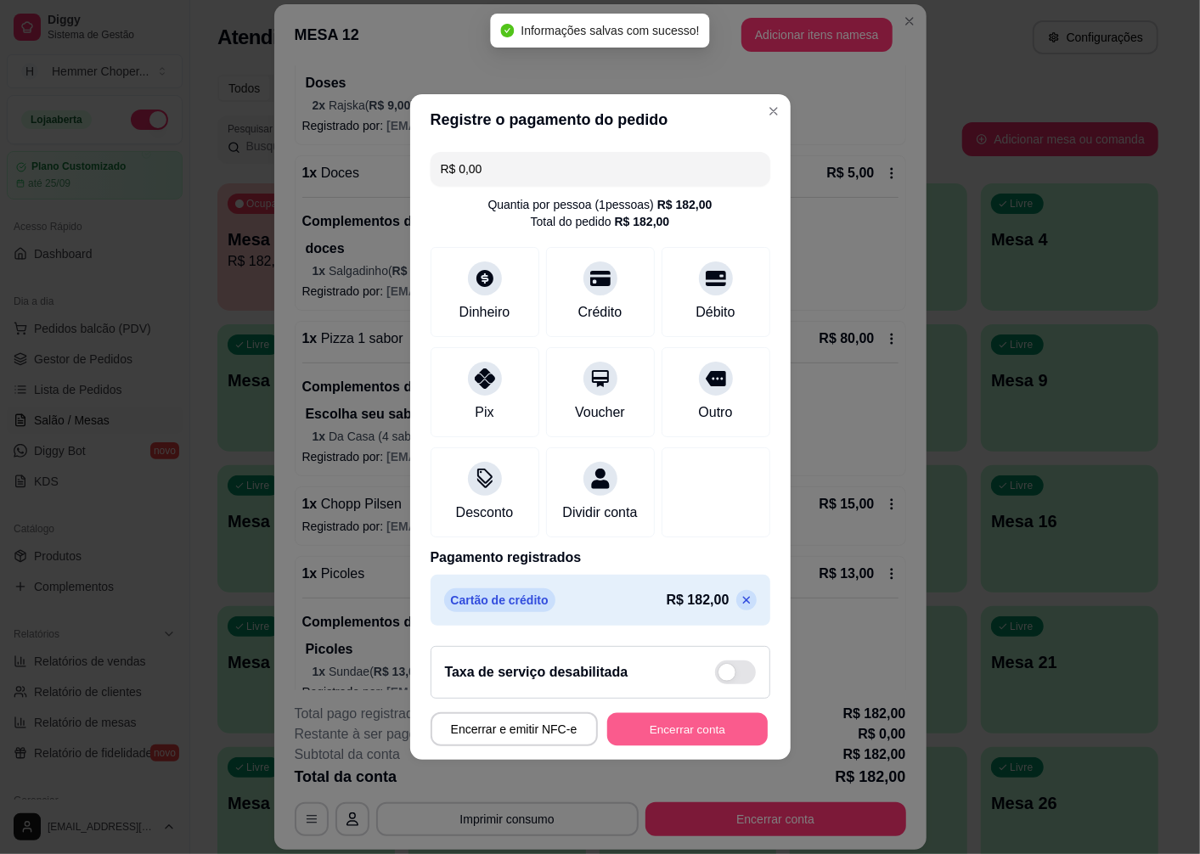
click at [680, 746] on button "Encerrar conta" at bounding box center [687, 729] width 161 height 33
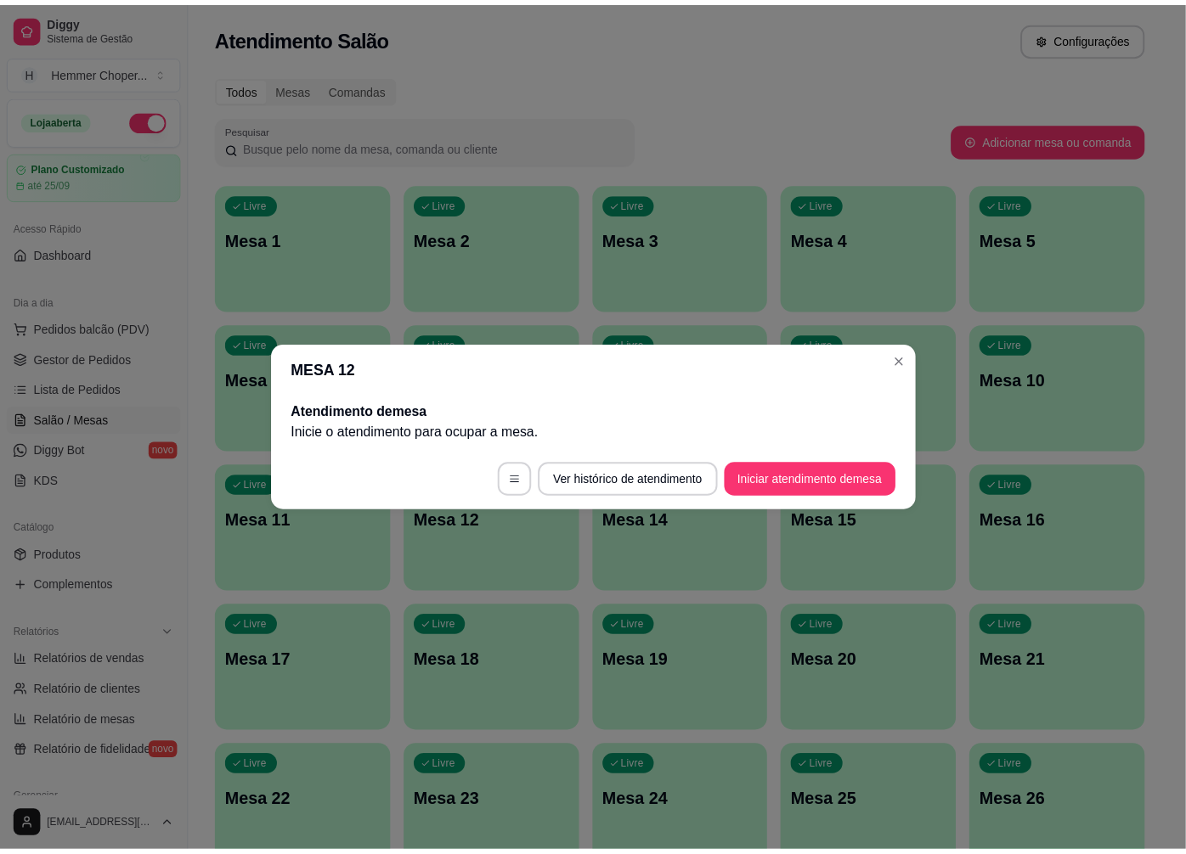
scroll to position [0, 0]
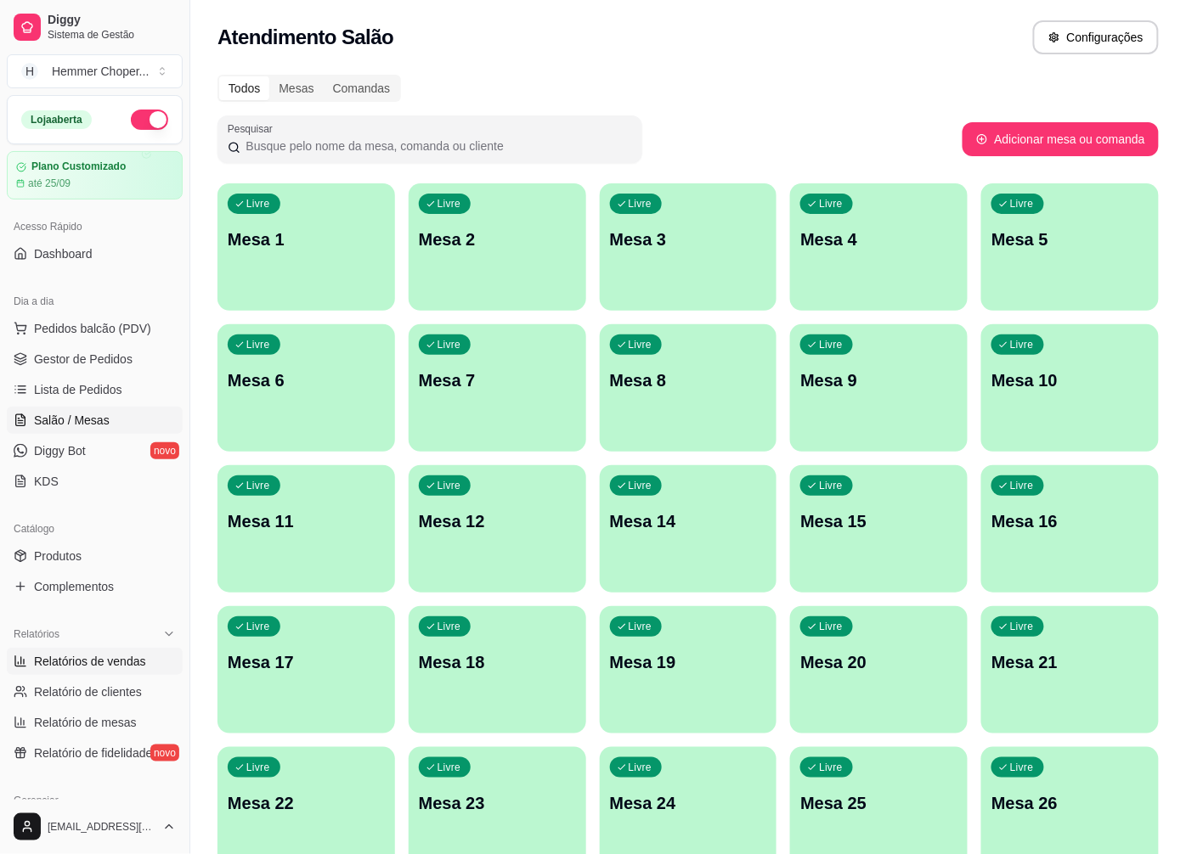
click at [83, 660] on span "Relatórios de vendas" at bounding box center [90, 661] width 112 height 17
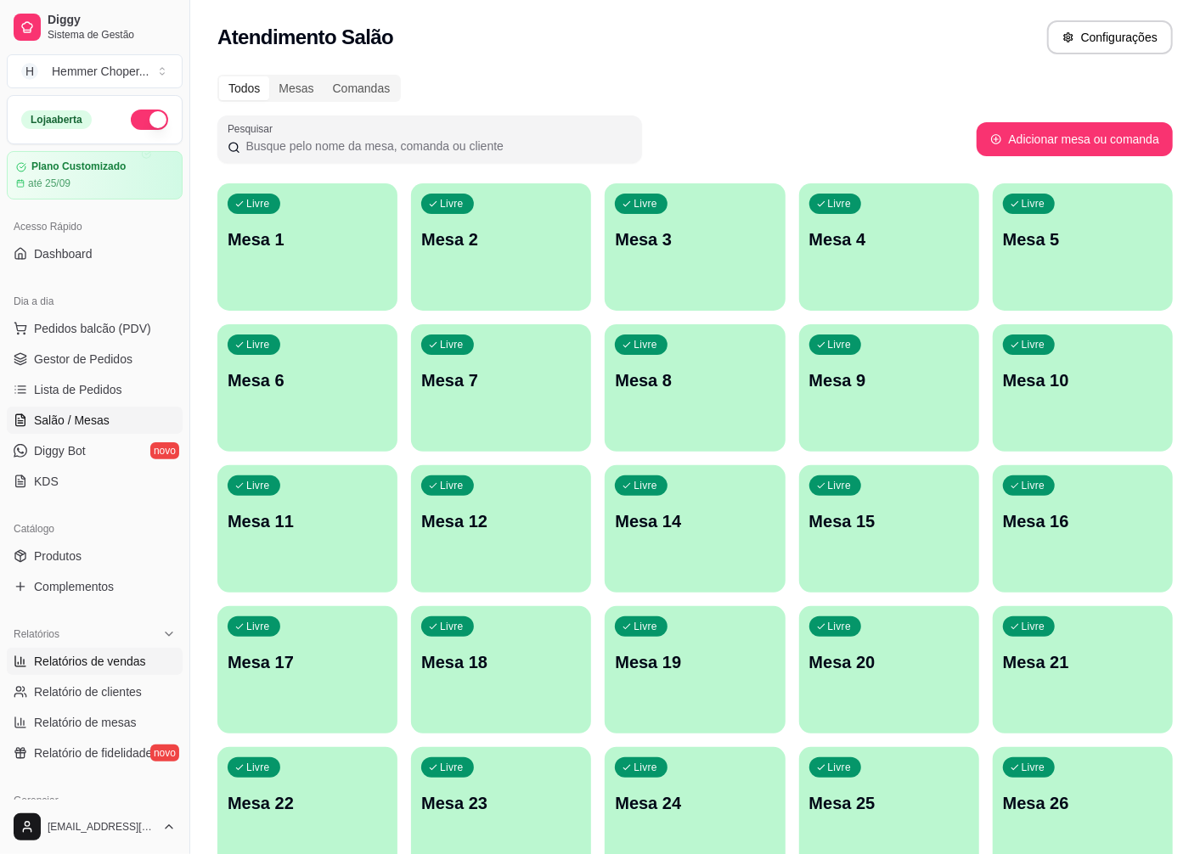
select select "ALL"
select select "0"
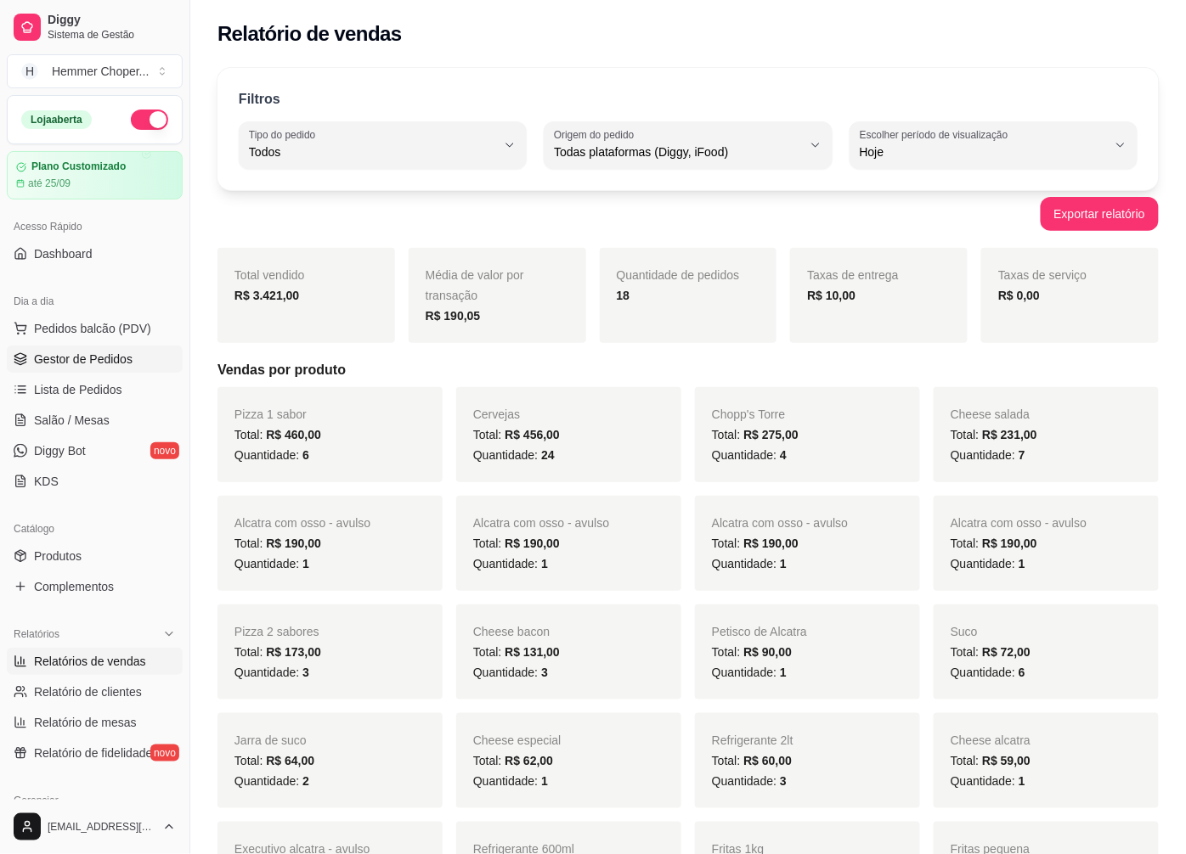
click at [105, 358] on span "Gestor de Pedidos" at bounding box center [83, 359] width 99 height 17
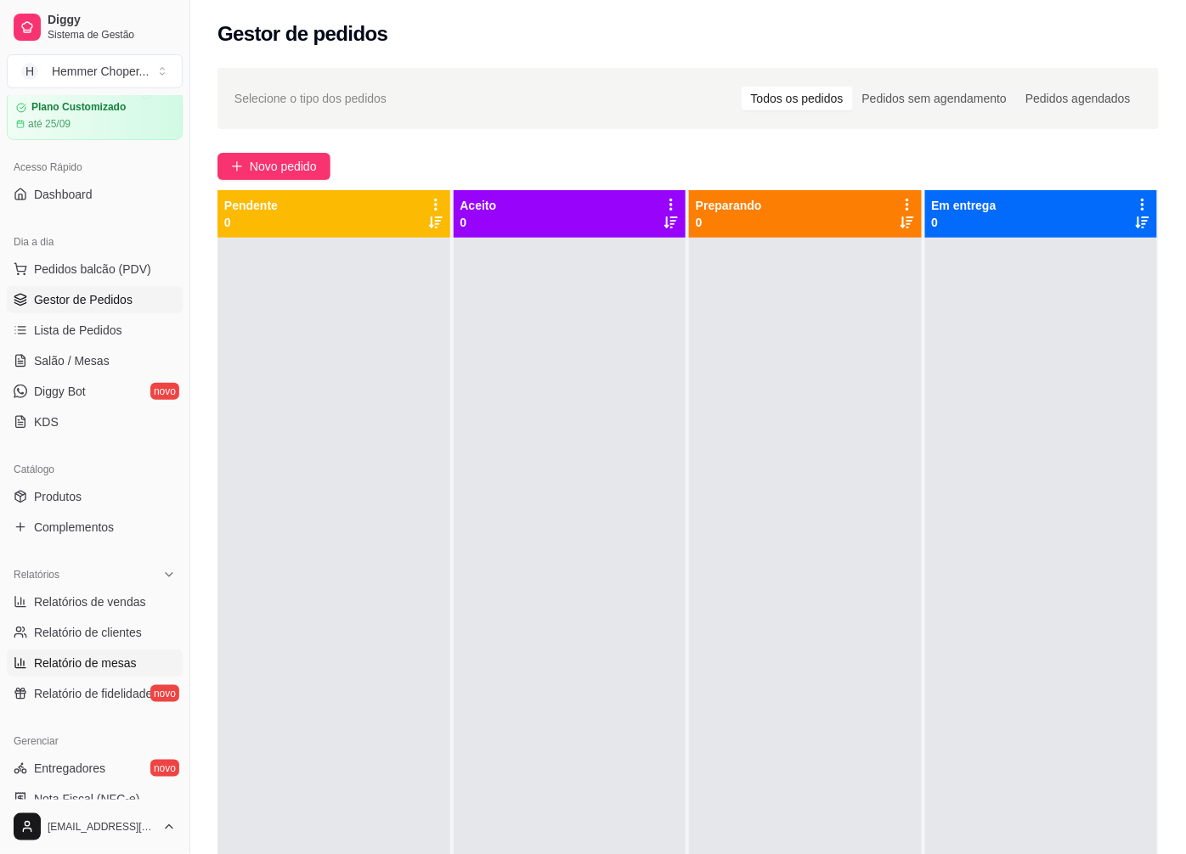
scroll to position [189, 0]
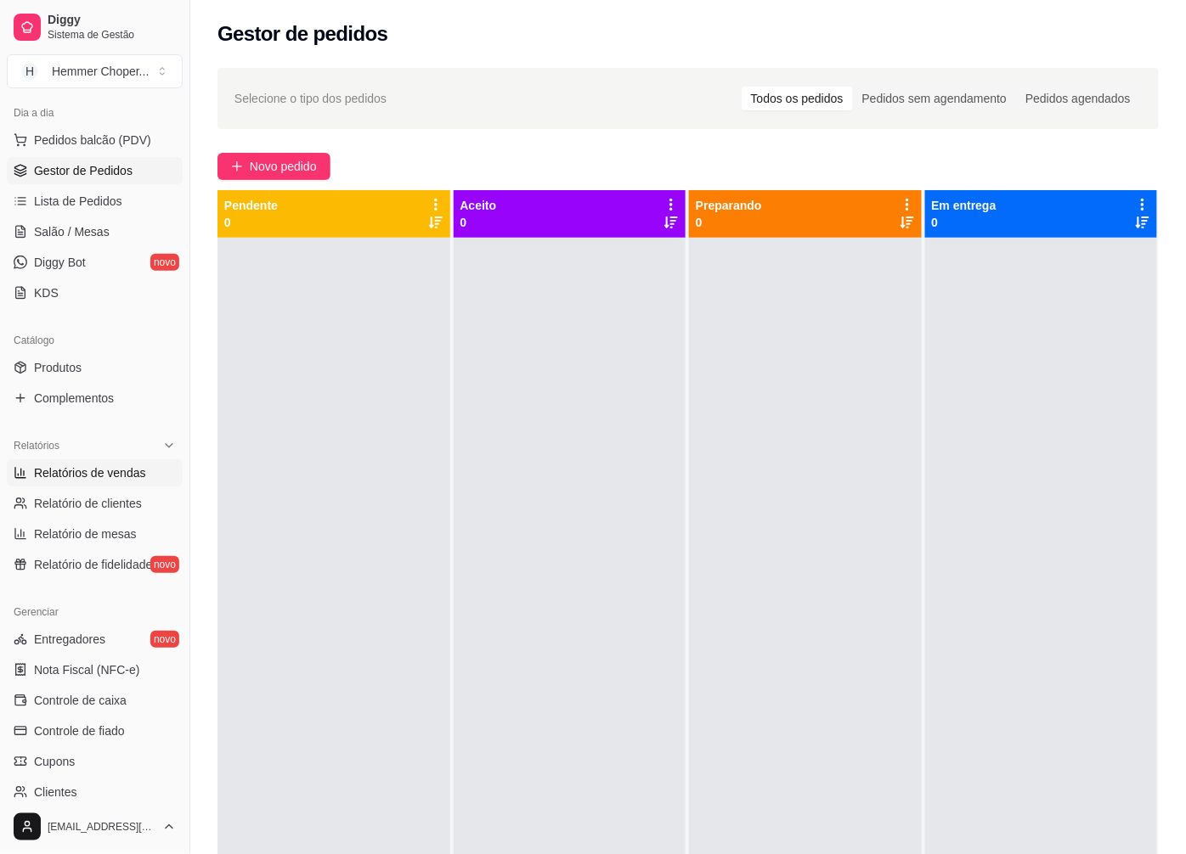
click at [99, 474] on span "Relatórios de vendas" at bounding box center [90, 473] width 112 height 17
select select "ALL"
select select "0"
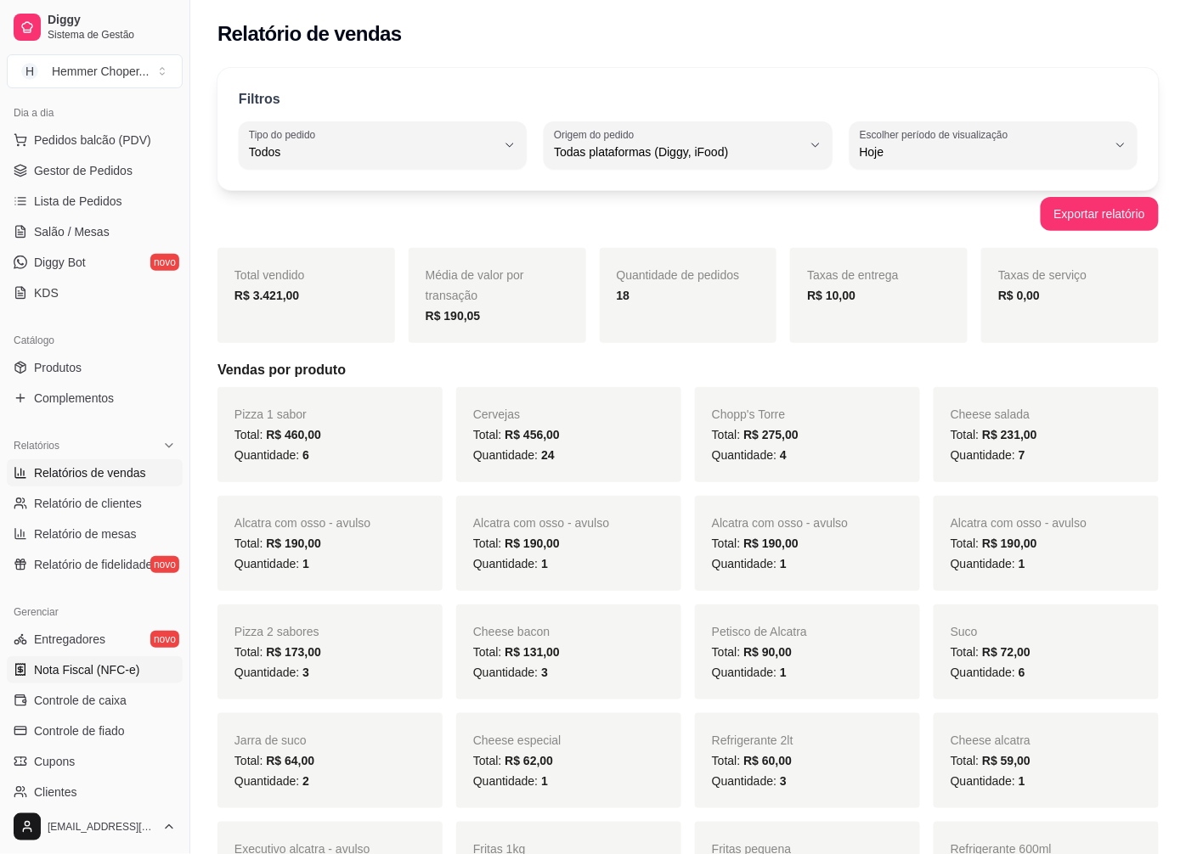
click at [77, 672] on span "Nota Fiscal (NFC-e)" at bounding box center [86, 670] width 105 height 17
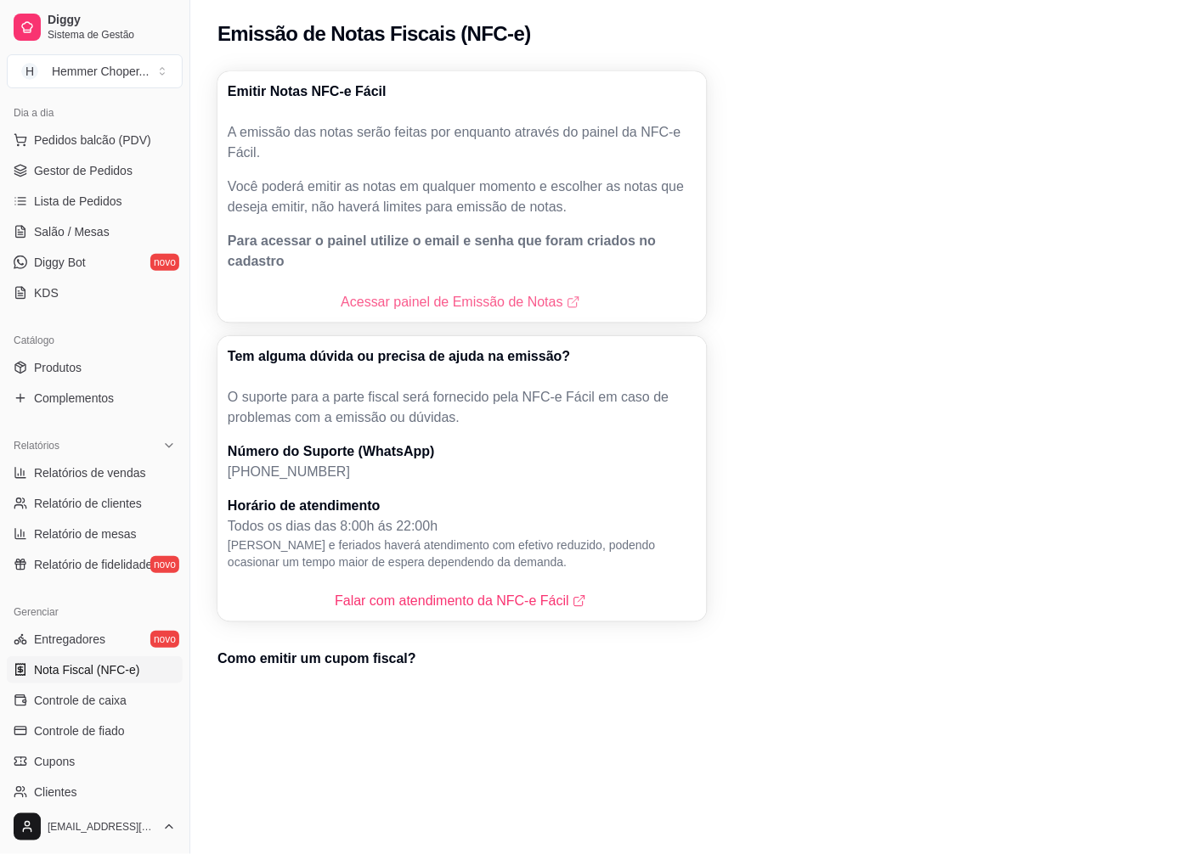
click at [452, 292] on link "Acessar painel de Emissão de Notas" at bounding box center [462, 302] width 242 height 20
click at [98, 166] on span "Gestor de Pedidos" at bounding box center [83, 170] width 99 height 17
